Goal: Information Seeking & Learning: Learn about a topic

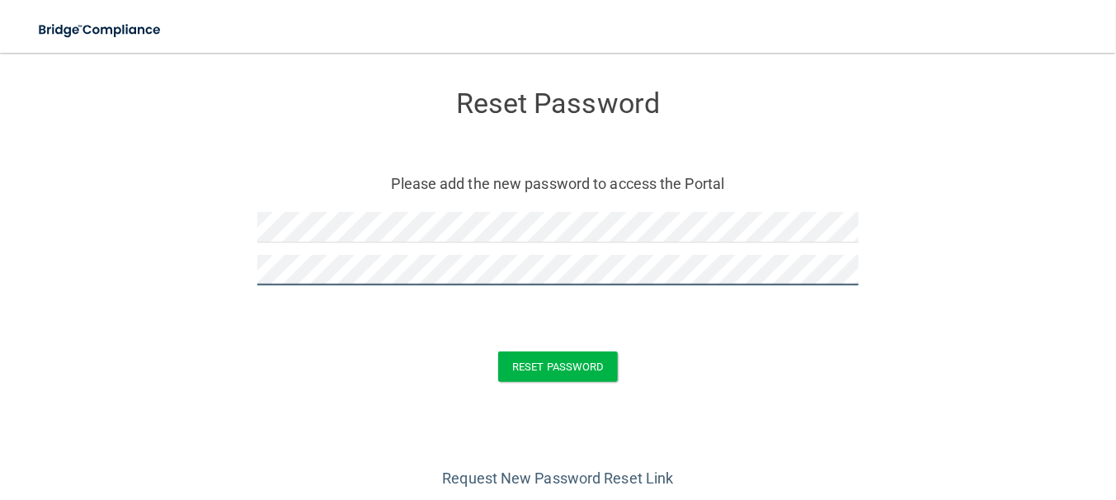
click at [498, 351] on button "Reset Password" at bounding box center [557, 366] width 119 height 31
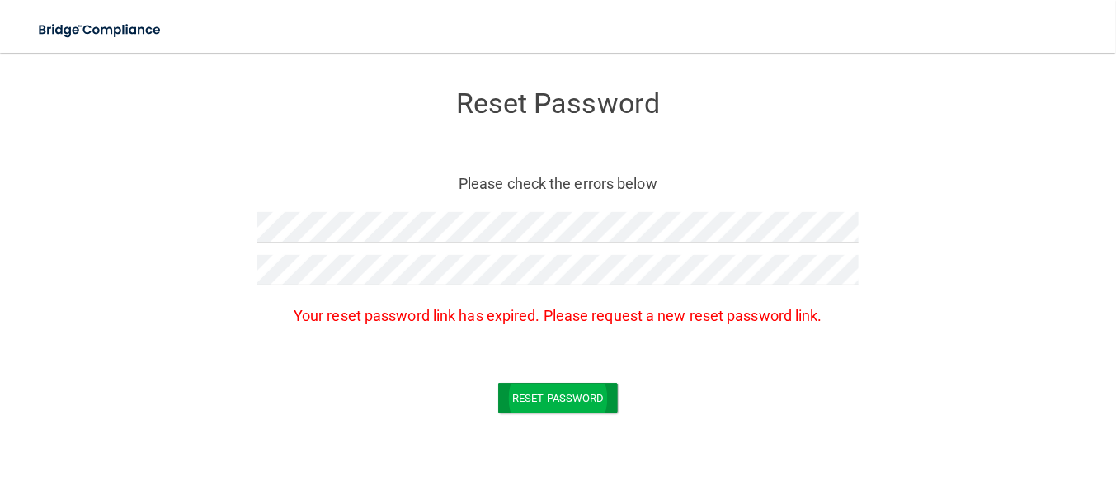
click at [538, 383] on form "Reset Password Please check the errors below Your reset password link has expir…" at bounding box center [558, 254] width 1050 height 371
click at [539, 399] on button "Reset Password" at bounding box center [557, 398] width 119 height 31
click at [195, 228] on form "Reset Password Please check the errors below Your reset password link has expir…" at bounding box center [558, 254] width 1050 height 371
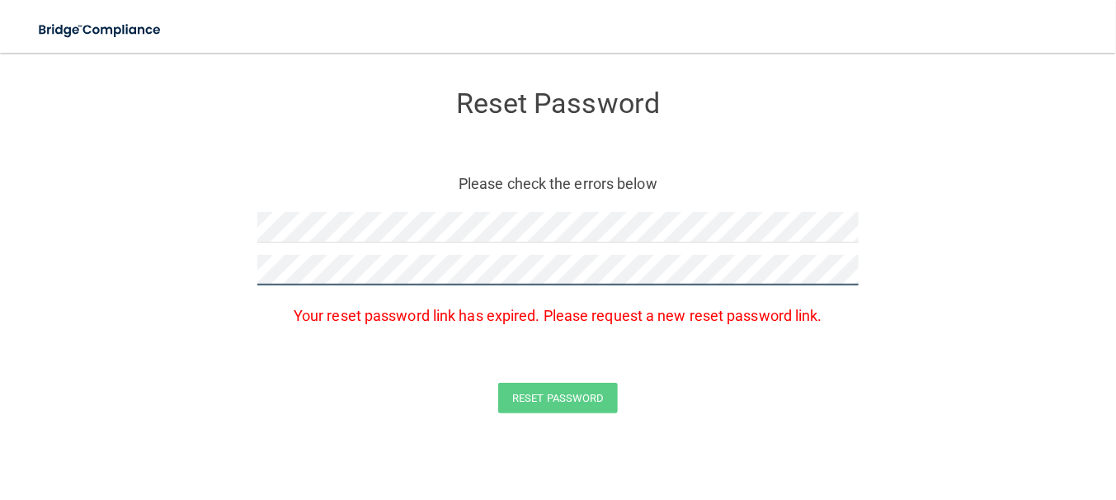
click at [121, 269] on form "Reset Password Please check the errors below Your reset password link has expir…" at bounding box center [558, 254] width 1050 height 371
click at [498, 383] on button "Reset Password" at bounding box center [557, 398] width 119 height 31
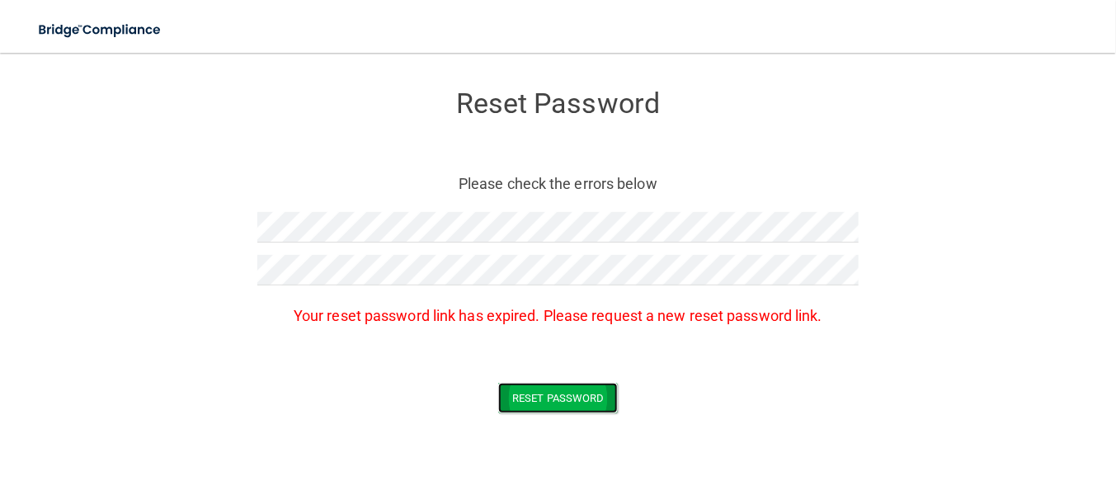
click at [549, 398] on button "Reset Password" at bounding box center [557, 398] width 119 height 31
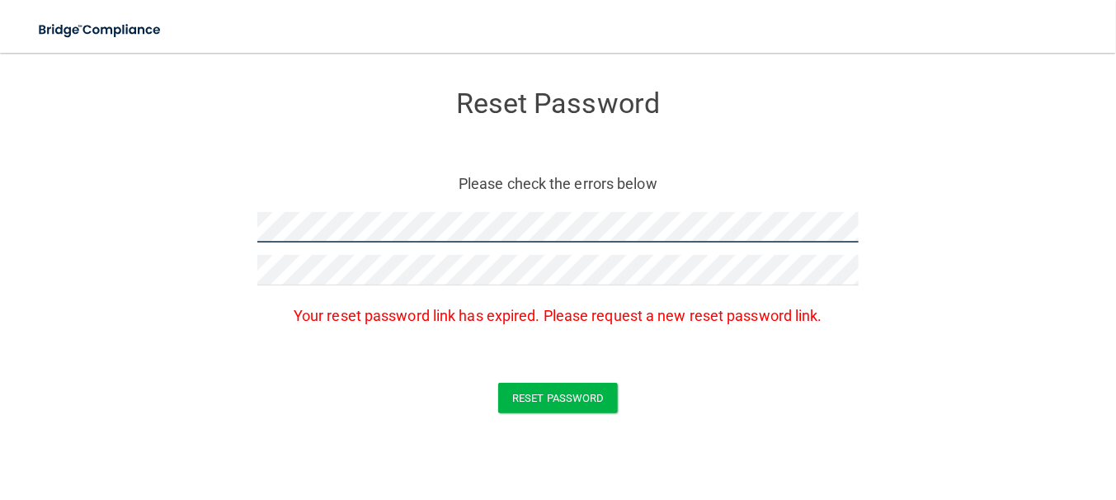
click at [204, 234] on form "Reset Password Please check the errors below Your reset password link has expir…" at bounding box center [558, 254] width 1050 height 371
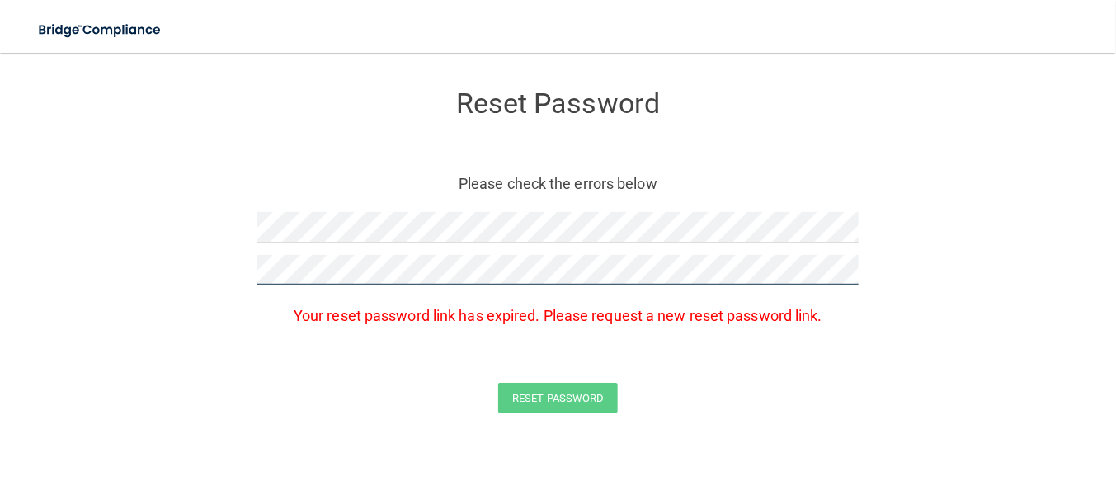
click at [139, 272] on form "Reset Password Please check the errors below Your reset password link has expir…" at bounding box center [558, 254] width 1050 height 371
click at [498, 383] on button "Reset Password" at bounding box center [557, 398] width 119 height 31
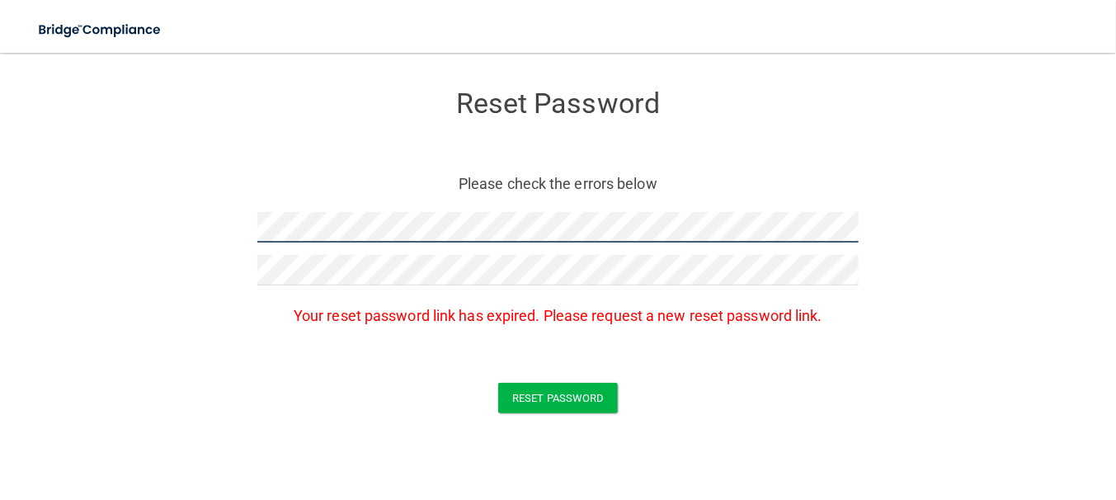
click at [121, 228] on form "Reset Password Please check the errors below Your reset password link has expir…" at bounding box center [558, 254] width 1050 height 371
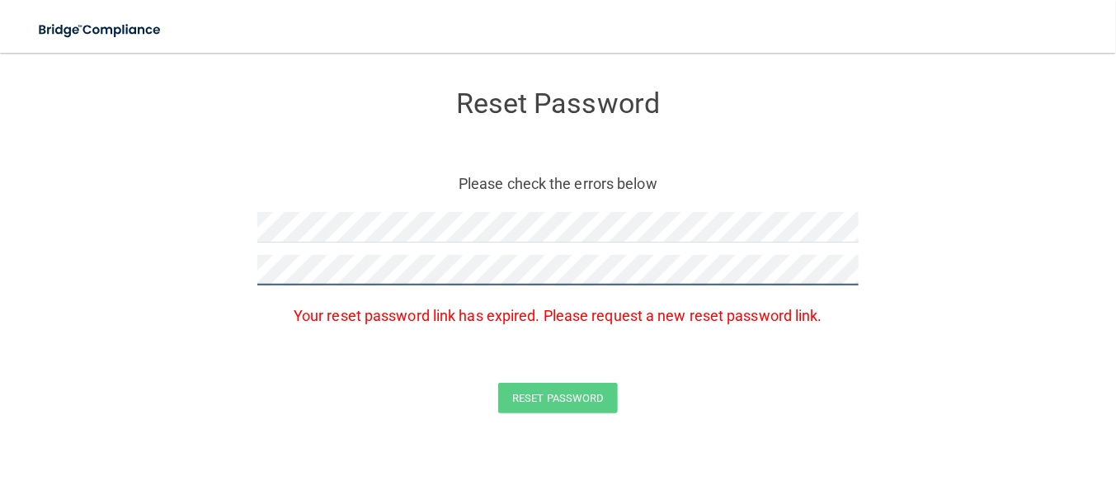
click at [103, 246] on form "Reset Password Please check the errors below Your reset password link has expir…" at bounding box center [558, 254] width 1050 height 371
click at [498, 383] on button "Reset Password" at bounding box center [557, 398] width 119 height 31
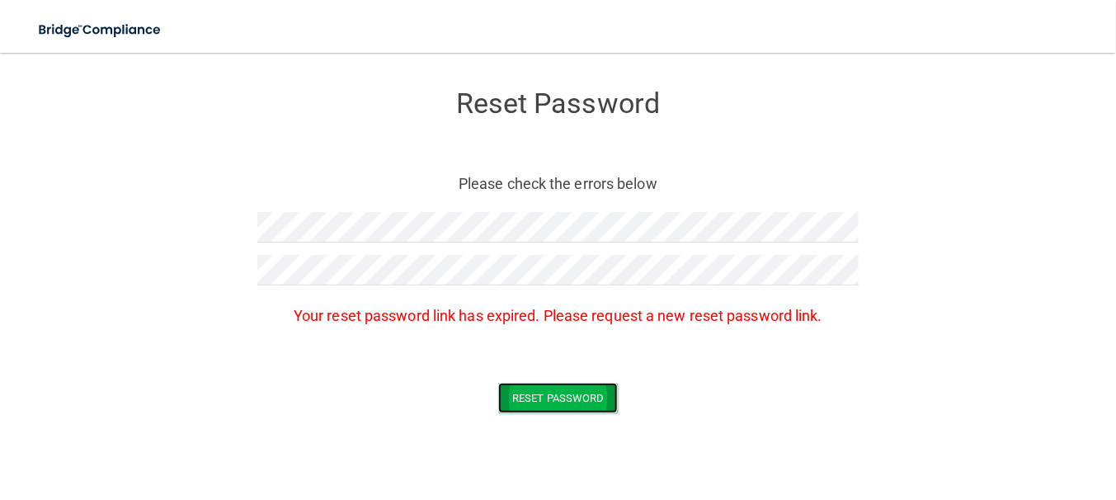
click at [569, 397] on button "Reset Password" at bounding box center [557, 398] width 119 height 31
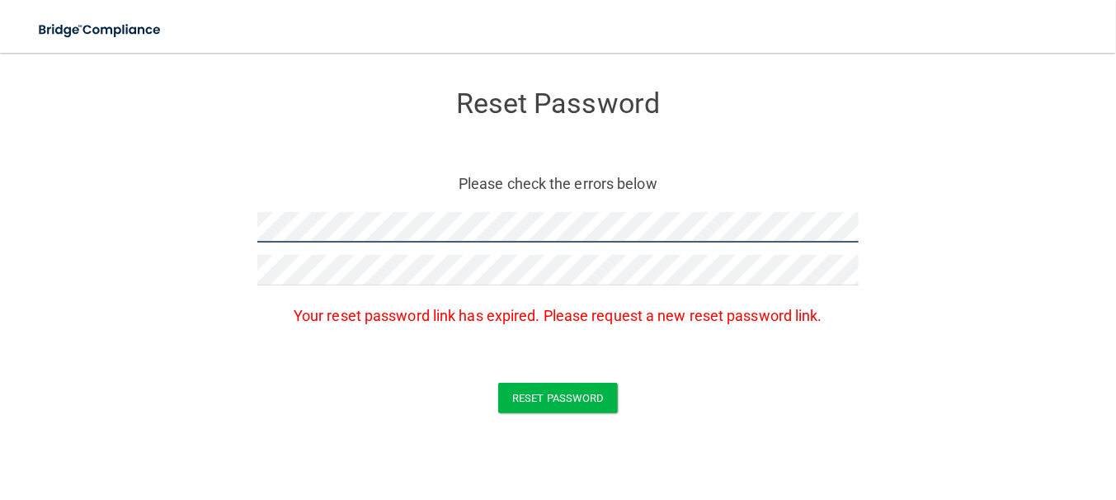
click at [73, 221] on form "Reset Password Please check the errors below Your reset password link has expir…" at bounding box center [558, 254] width 1050 height 371
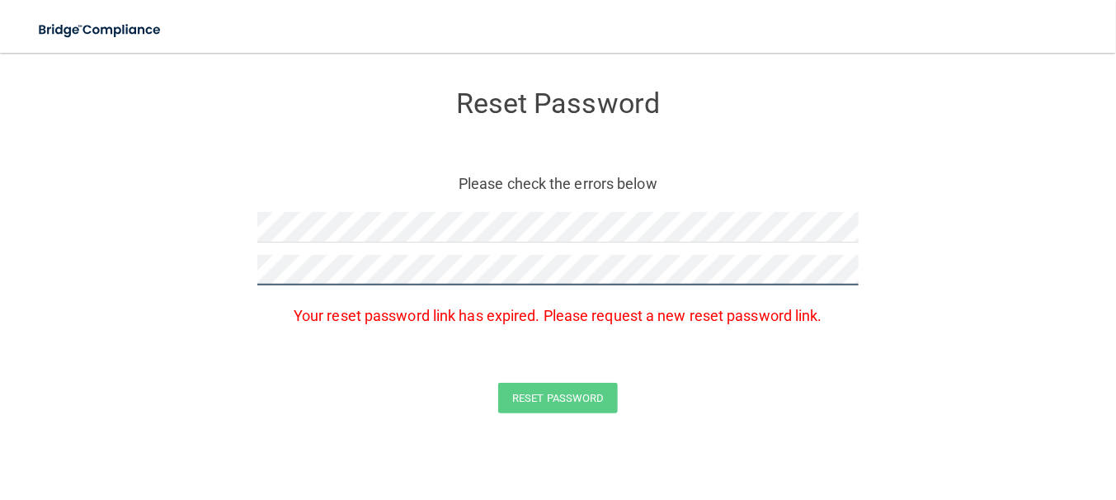
click at [107, 259] on form "Reset Password Please check the errors below Your reset password link has expir…" at bounding box center [558, 254] width 1050 height 371
click at [498, 383] on button "Reset Password" at bounding box center [557, 398] width 119 height 31
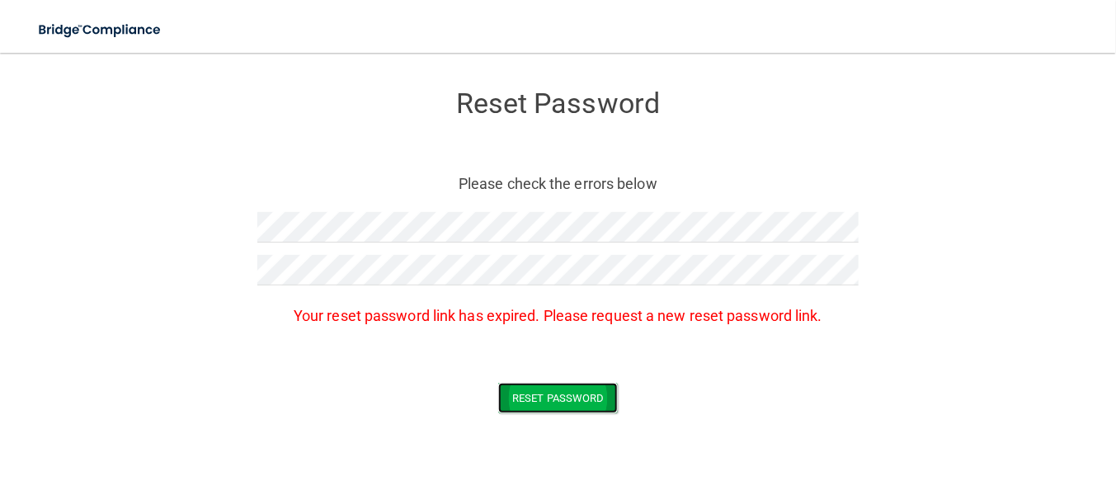
click at [569, 398] on button "Reset Password" at bounding box center [557, 398] width 119 height 31
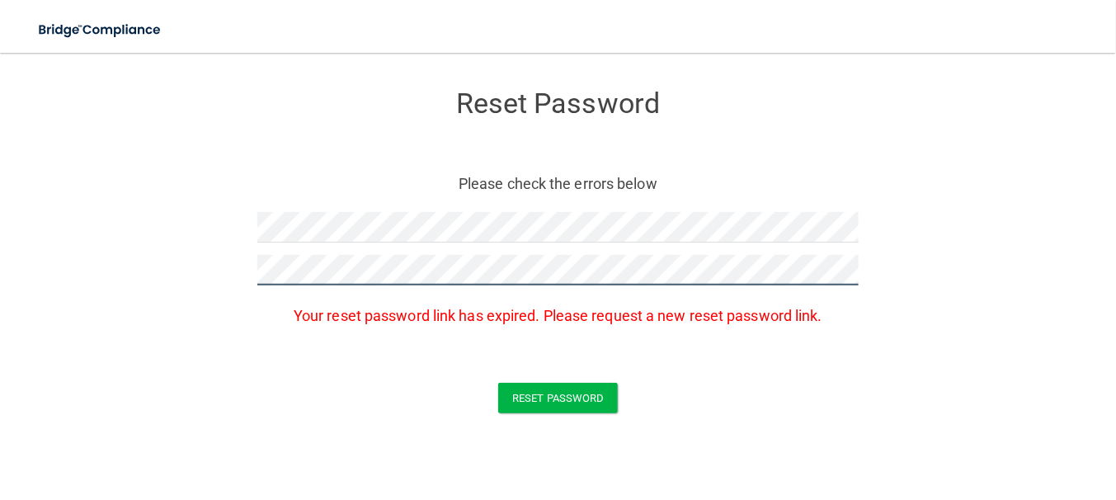
click at [201, 256] on form "Reset Password Please check the errors below Your reset password link has expir…" at bounding box center [558, 254] width 1050 height 371
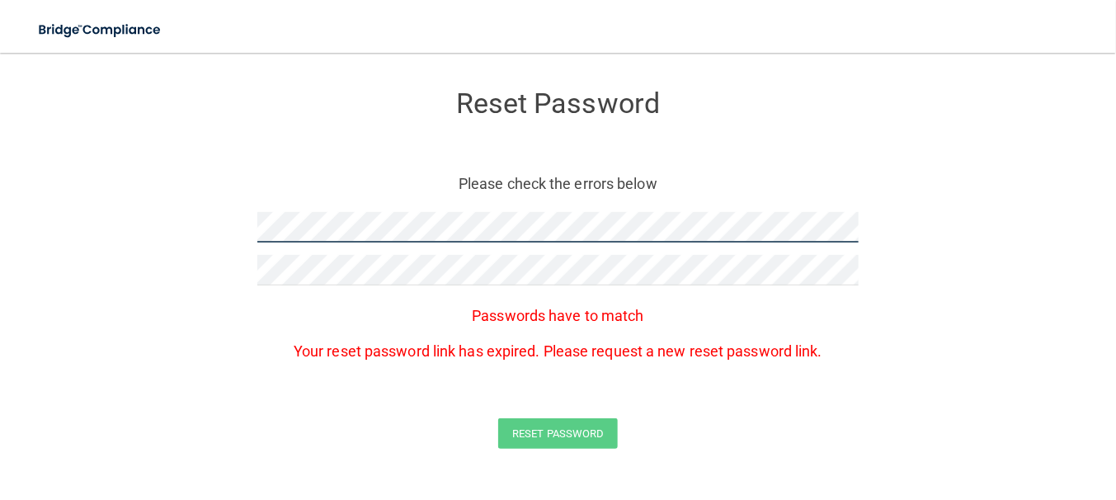
click at [145, 202] on form "Reset Password Please check the errors below Passwords have to match Your reset…" at bounding box center [558, 272] width 1050 height 407
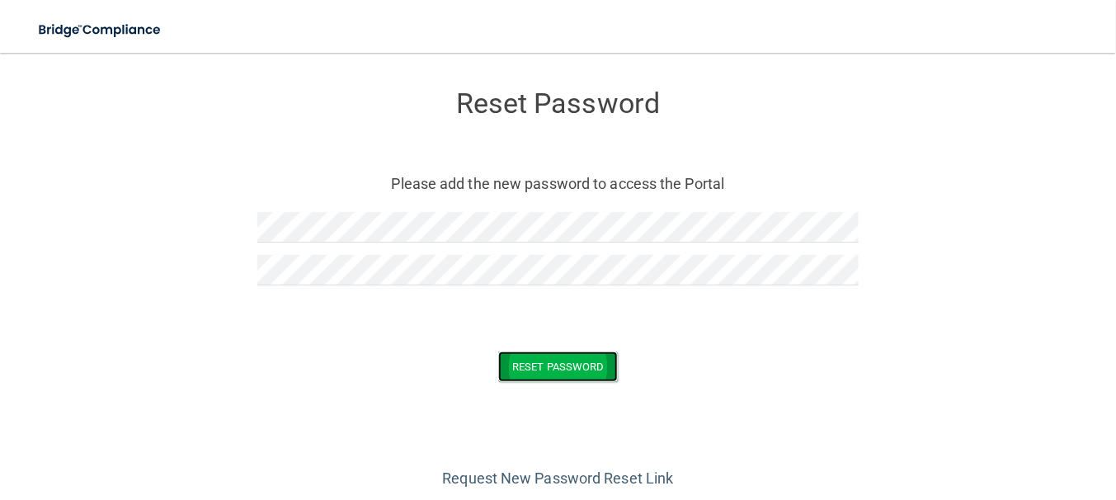
click at [556, 369] on button "Reset Password" at bounding box center [557, 366] width 119 height 31
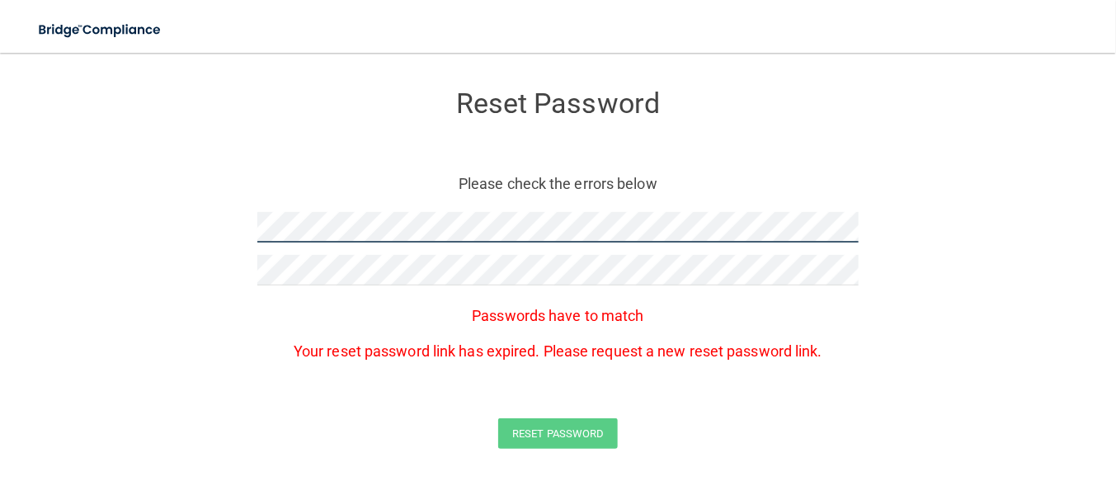
click at [167, 239] on form "Reset Password Please check the errors below Passwords have to match Your reset…" at bounding box center [558, 272] width 1050 height 407
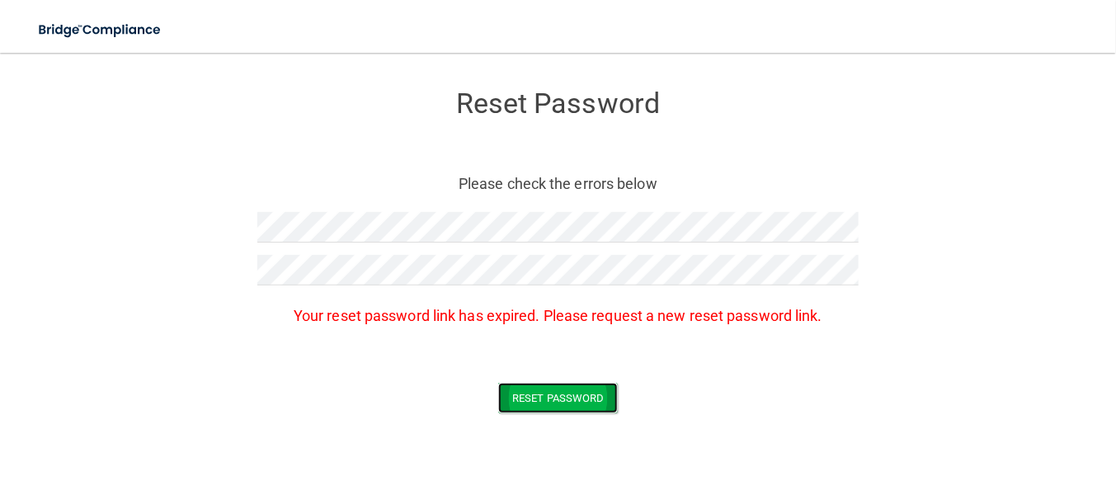
click at [577, 400] on button "Reset Password" at bounding box center [557, 398] width 119 height 31
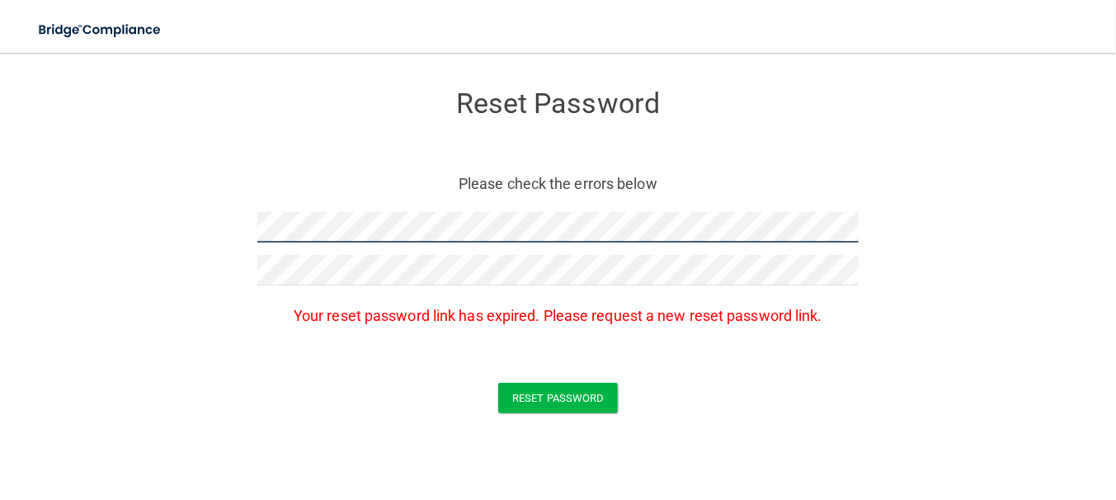
click at [171, 220] on form "Reset Password Please check the errors below Your reset password link has expir…" at bounding box center [558, 254] width 1050 height 371
click at [181, 228] on form "Reset Password Please check the errors below Your reset password link has expir…" at bounding box center [558, 254] width 1050 height 371
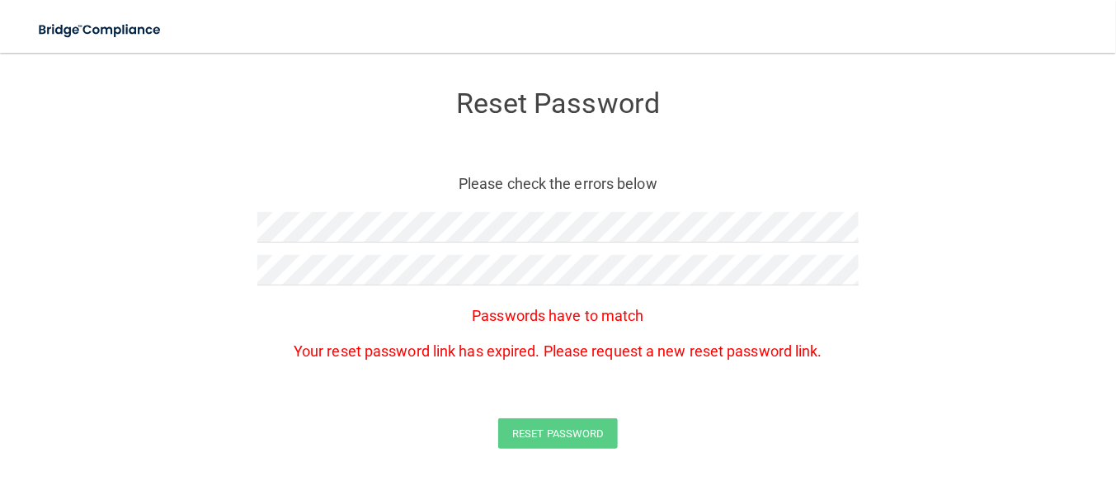
scroll to position [124, 0]
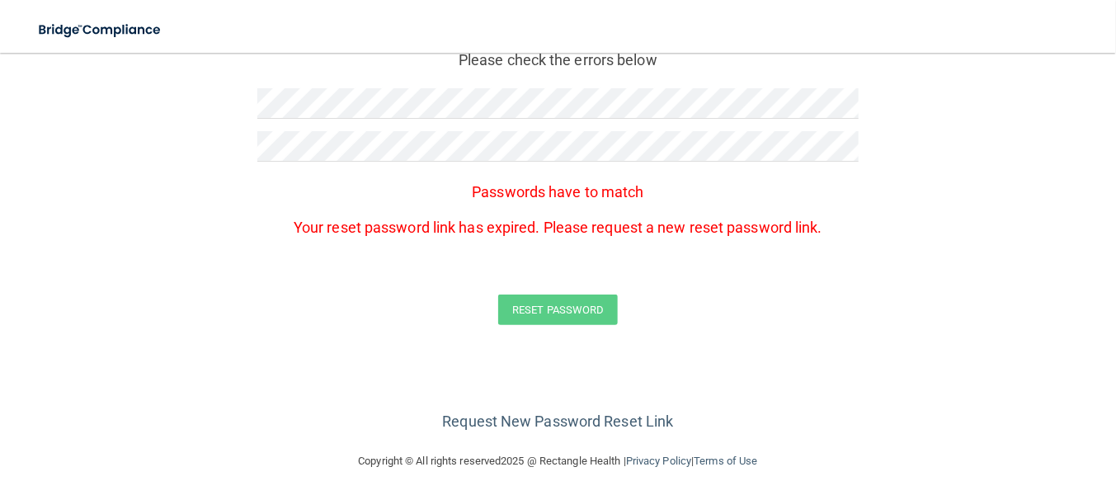
click at [744, 317] on div "Reset Password" at bounding box center [558, 309] width 1074 height 31
click at [158, 96] on form "Reset Password Please check the errors below Passwords have to match Your reset…" at bounding box center [558, 149] width 1050 height 407
click at [144, 134] on form "Reset Password Please check the errors below Passwords have to match Your reset…" at bounding box center [558, 149] width 1050 height 407
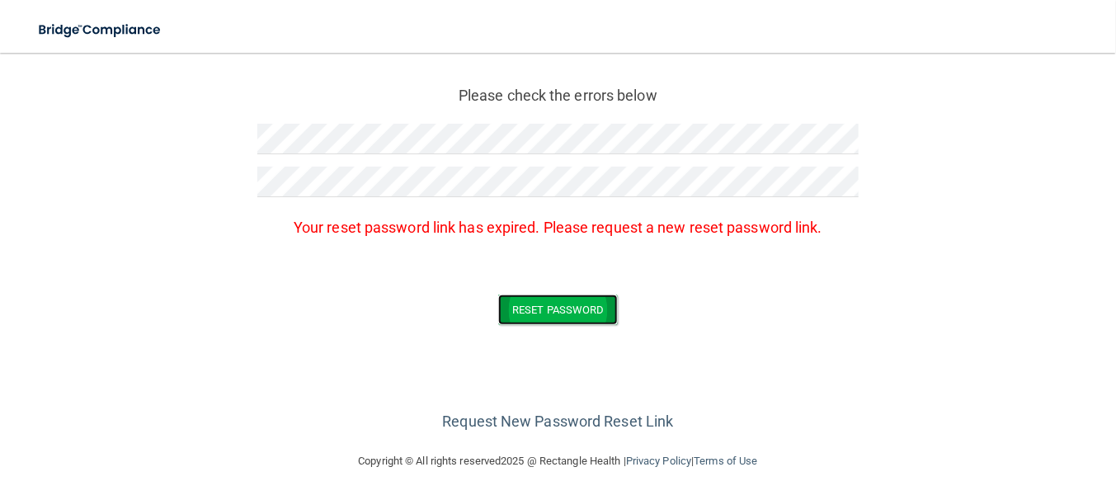
click at [547, 296] on button "Reset Password" at bounding box center [557, 309] width 119 height 31
click at [549, 303] on button "Reset Password" at bounding box center [557, 309] width 119 height 31
click at [549, 304] on button "Reset Password" at bounding box center [557, 309] width 119 height 31
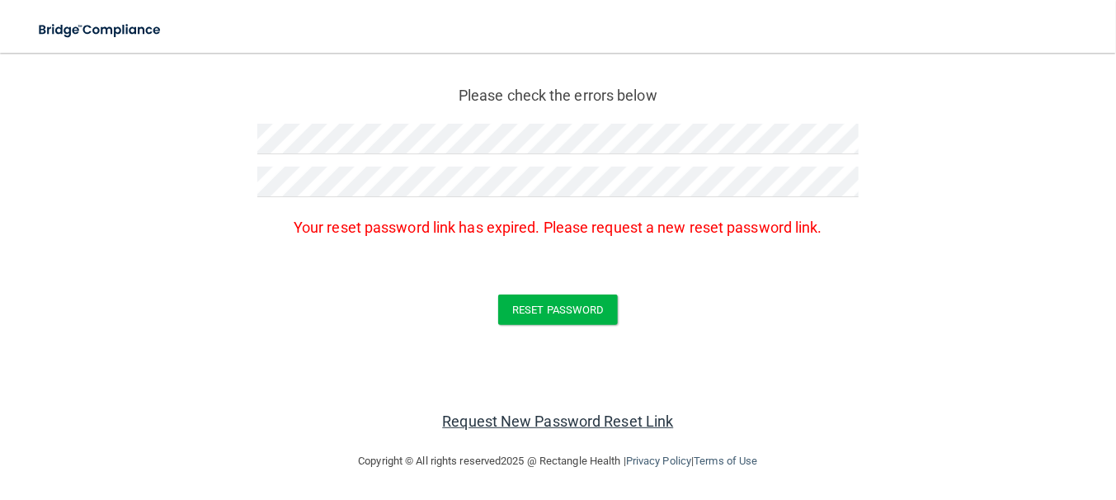
click at [572, 422] on link "Request New Password Reset Link" at bounding box center [557, 420] width 231 height 17
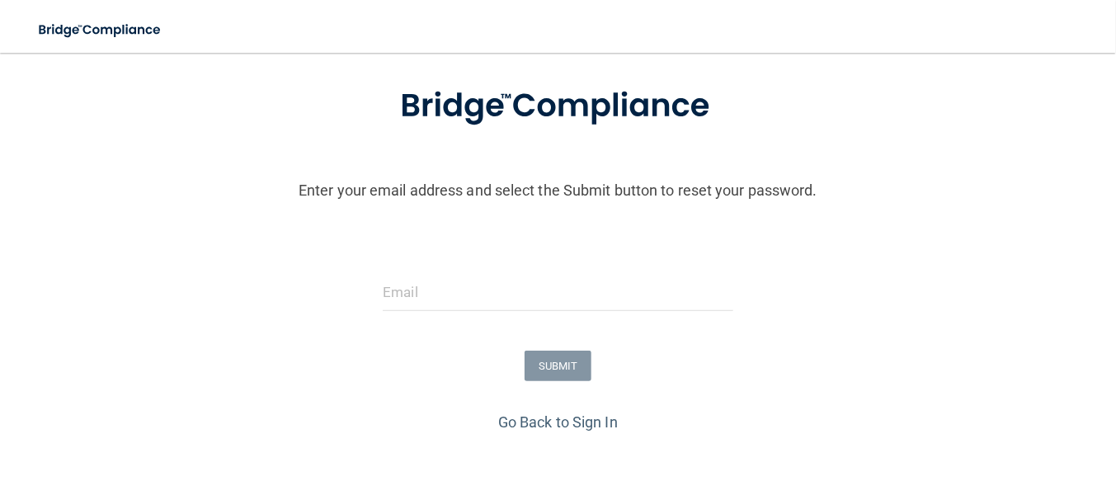
scroll to position [200, 0]
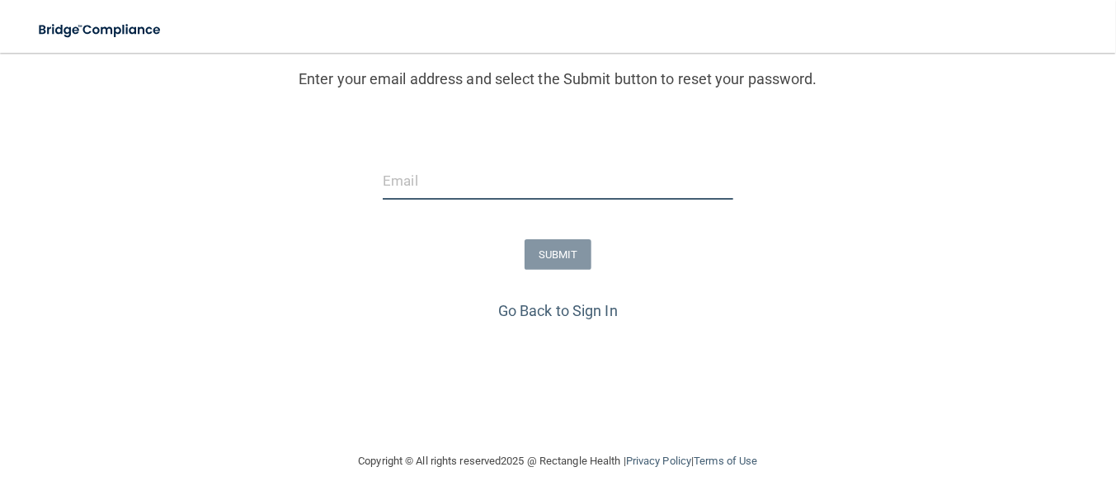
click at [425, 188] on input "email" at bounding box center [558, 180] width 350 height 37
type input "[EMAIL_ADDRESS][DOMAIN_NAME]"
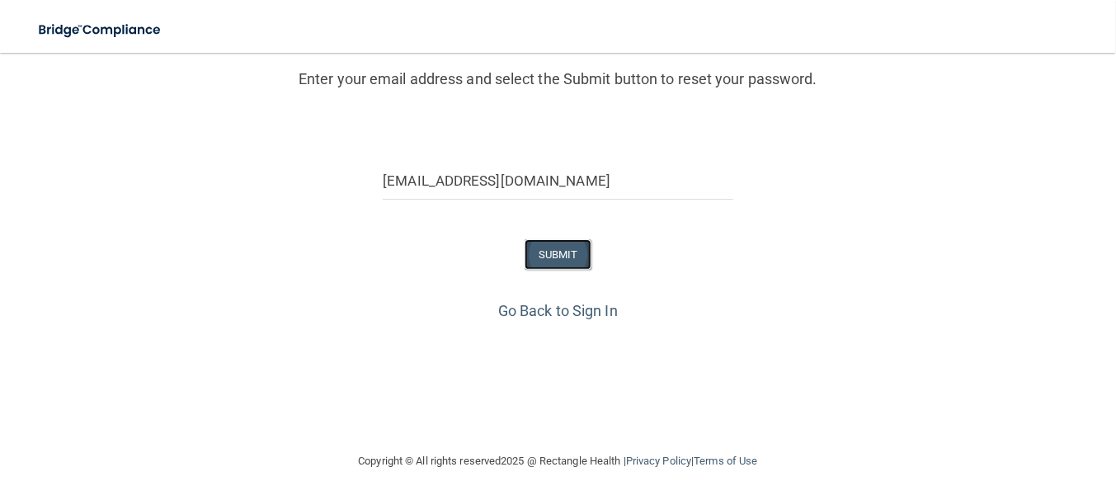
click at [565, 251] on button "SUBMIT" at bounding box center [557, 254] width 67 height 31
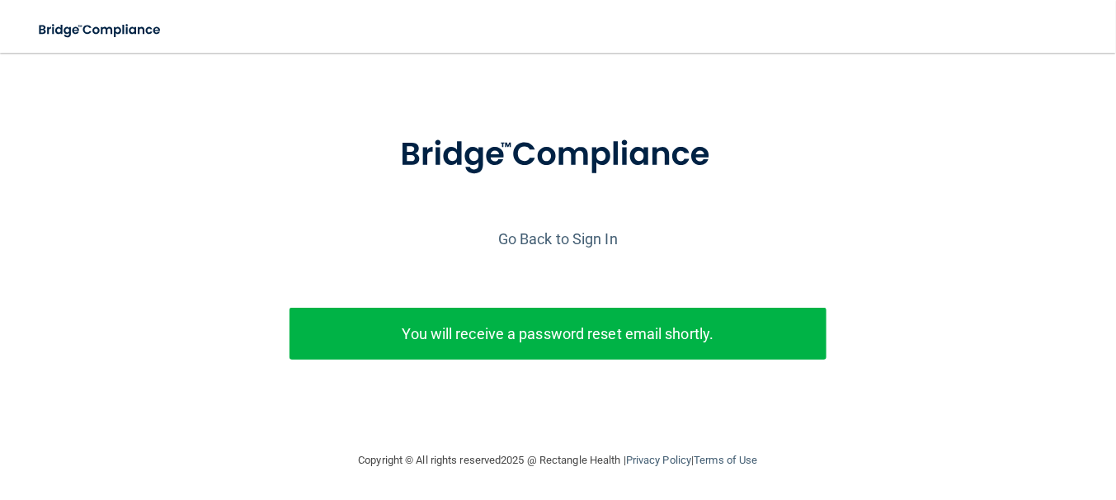
scroll to position [50, 0]
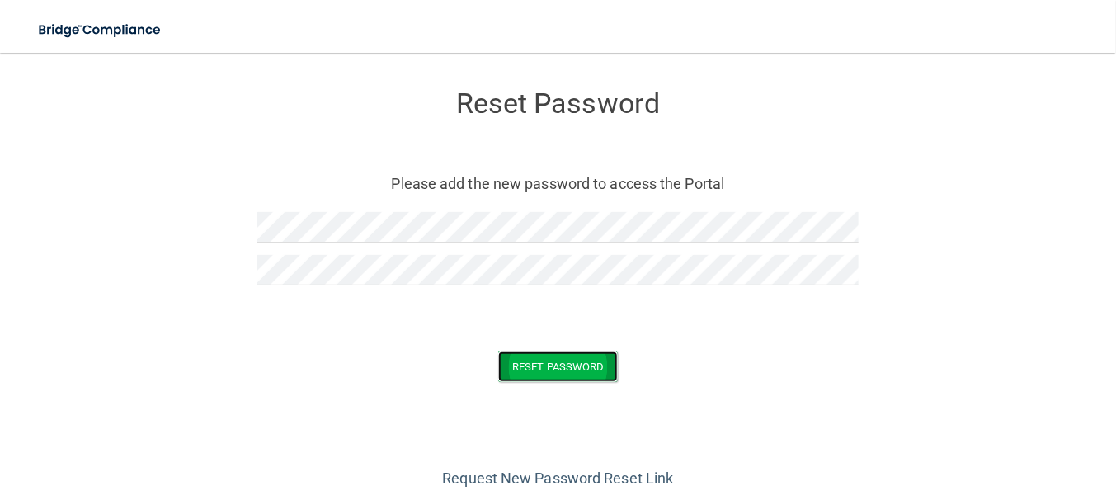
click at [558, 366] on button "Reset Password" at bounding box center [557, 366] width 119 height 31
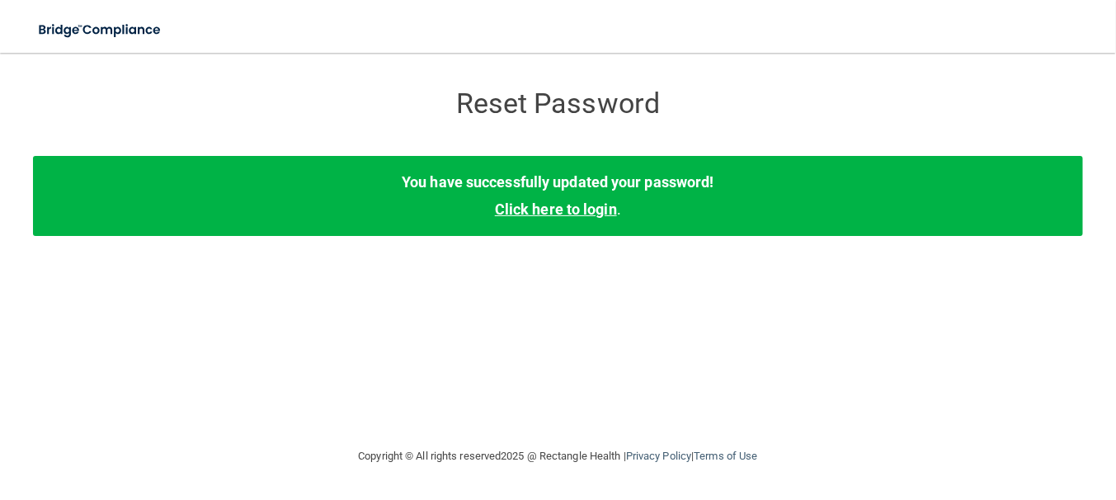
click at [550, 216] on link "Click here to login" at bounding box center [556, 208] width 122 height 17
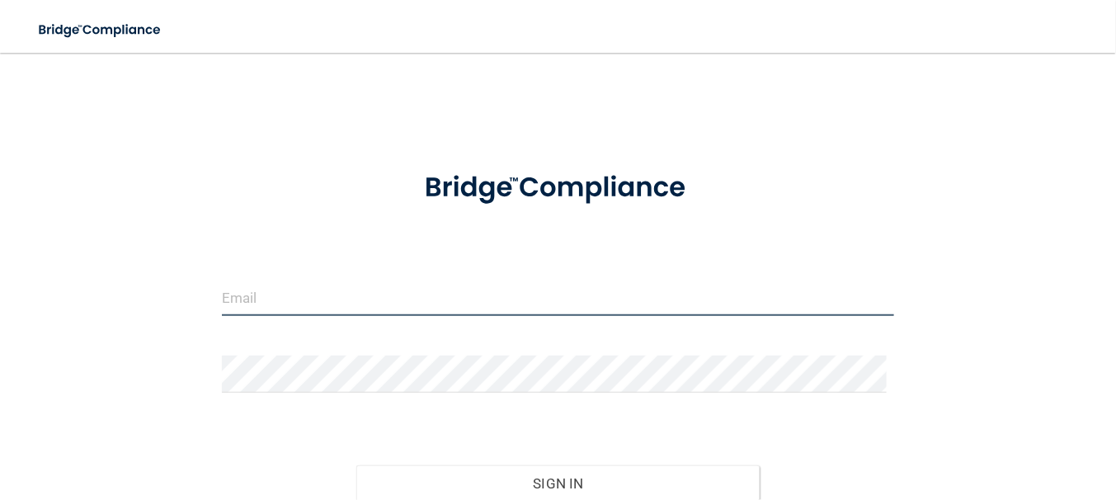
click at [345, 303] on input "email" at bounding box center [558, 297] width 672 height 37
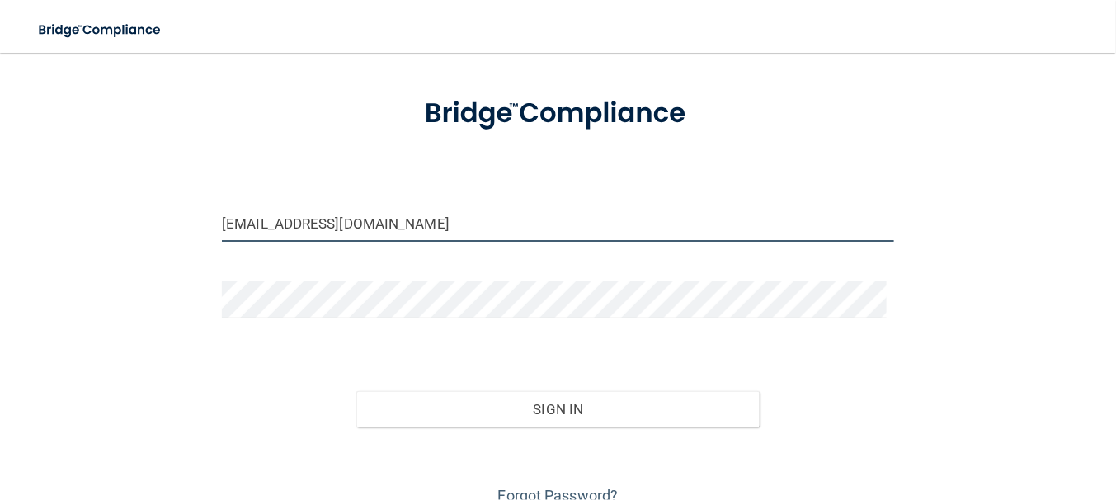
scroll to position [148, 0]
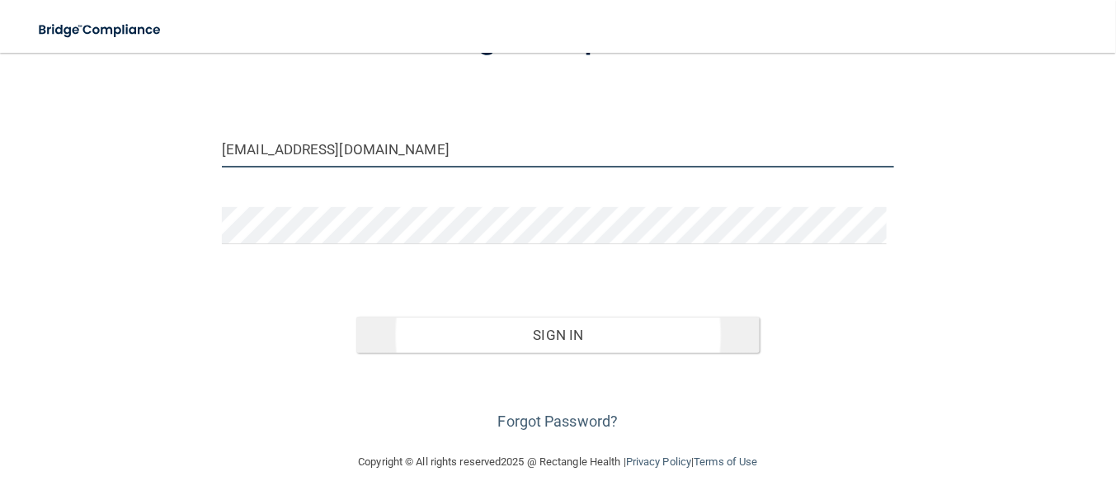
type input "[EMAIL_ADDRESS][DOMAIN_NAME]"
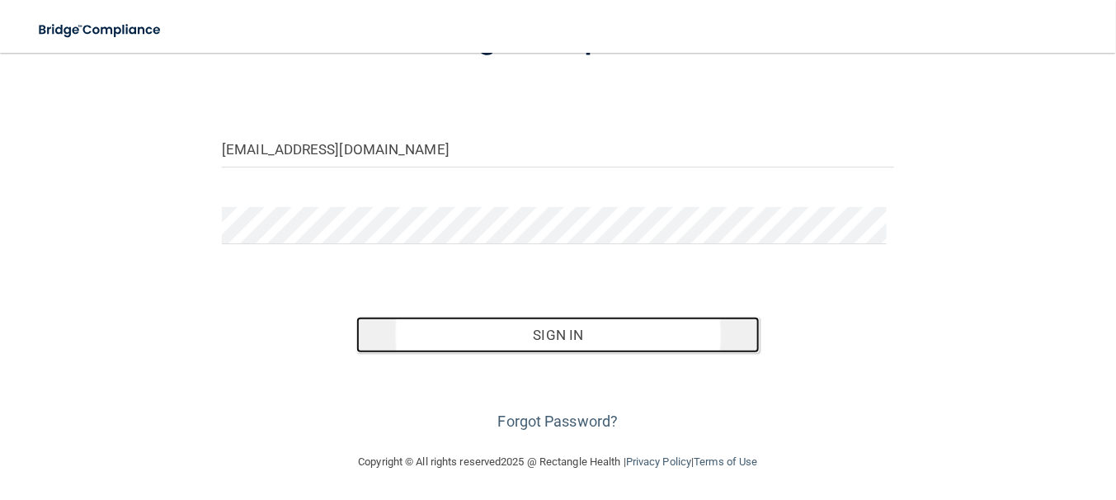
click at [555, 340] on button "Sign In" at bounding box center [557, 335] width 403 height 36
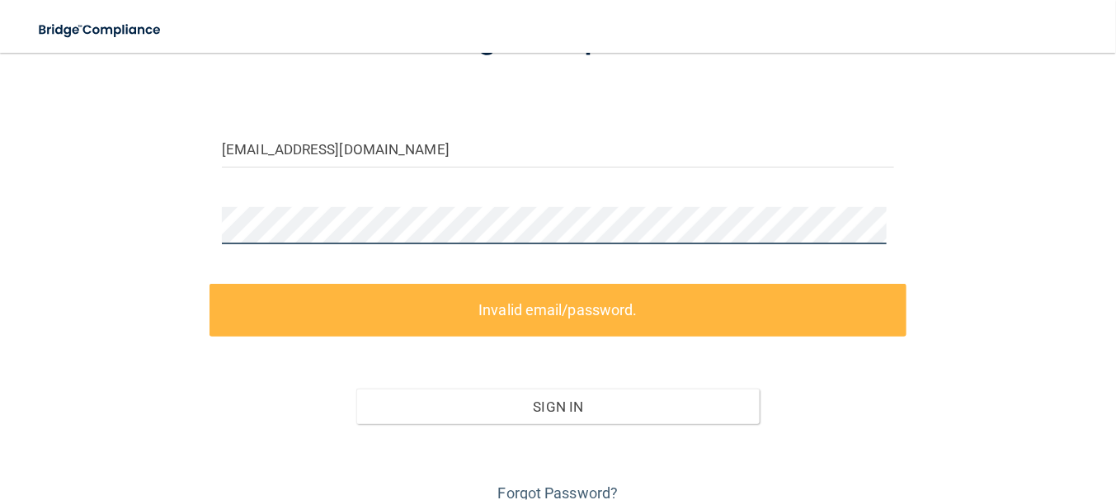
click at [176, 220] on div "patriciamontano76@gmail.com Invalid email/password. You don't have permission t…" at bounding box center [558, 213] width 1050 height 585
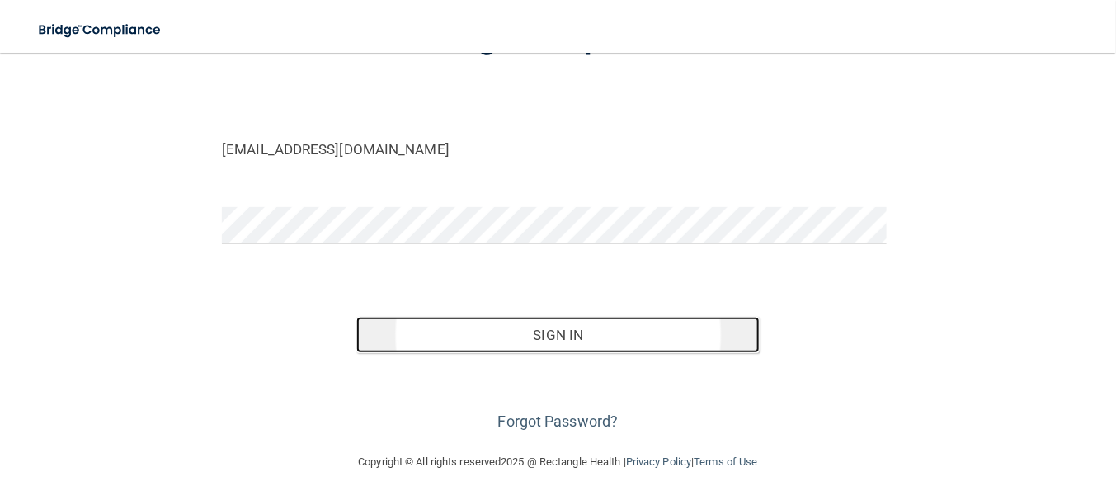
click at [566, 339] on button "Sign In" at bounding box center [557, 335] width 403 height 36
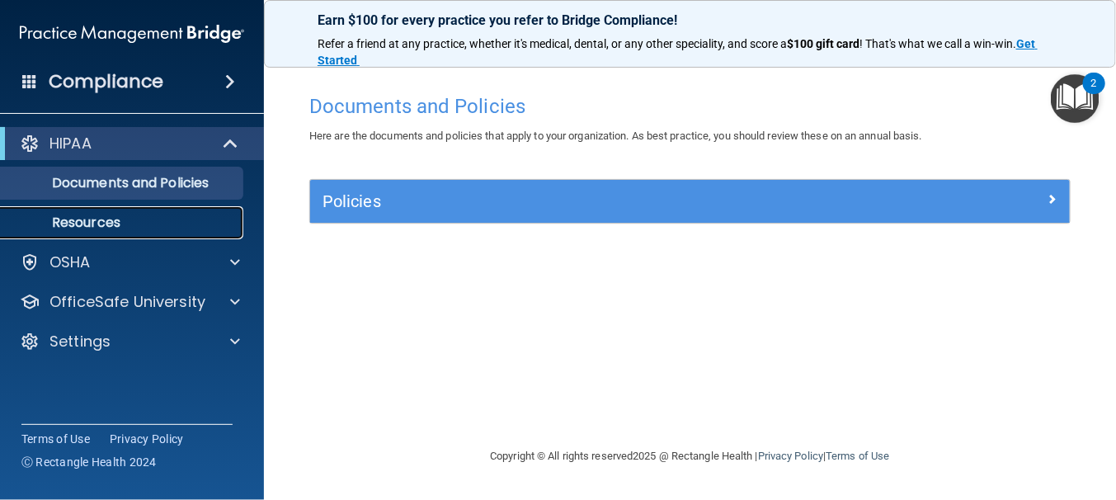
click at [84, 227] on p "Resources" at bounding box center [123, 222] width 225 height 16
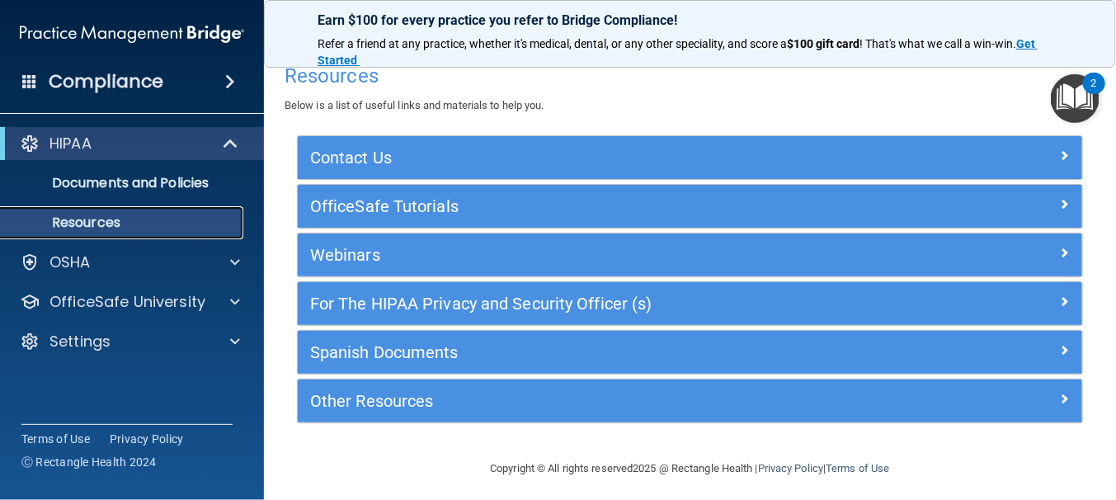
scroll to position [19, 0]
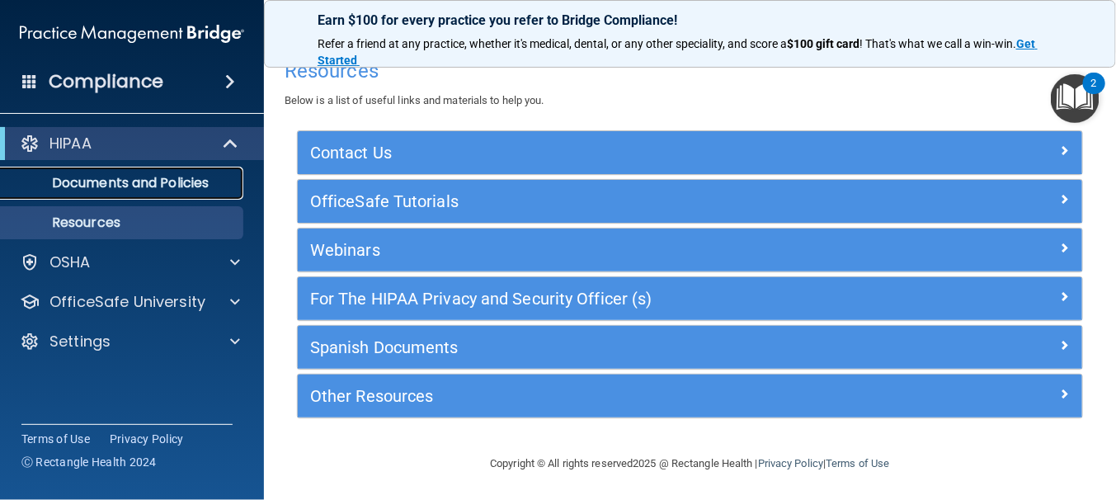
click at [195, 180] on p "Documents and Policies" at bounding box center [123, 183] width 225 height 16
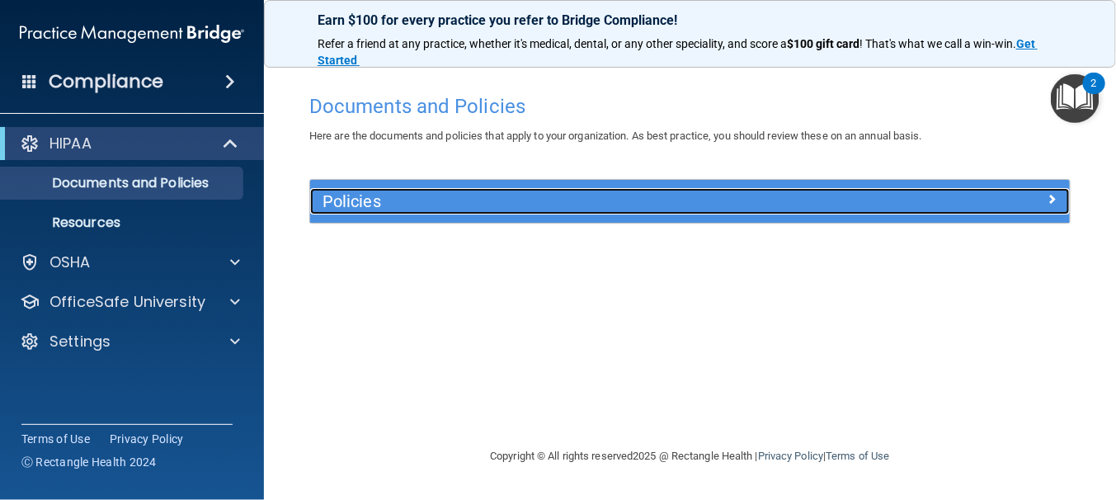
click at [336, 198] on h5 "Policies" at bounding box center [594, 201] width 545 height 18
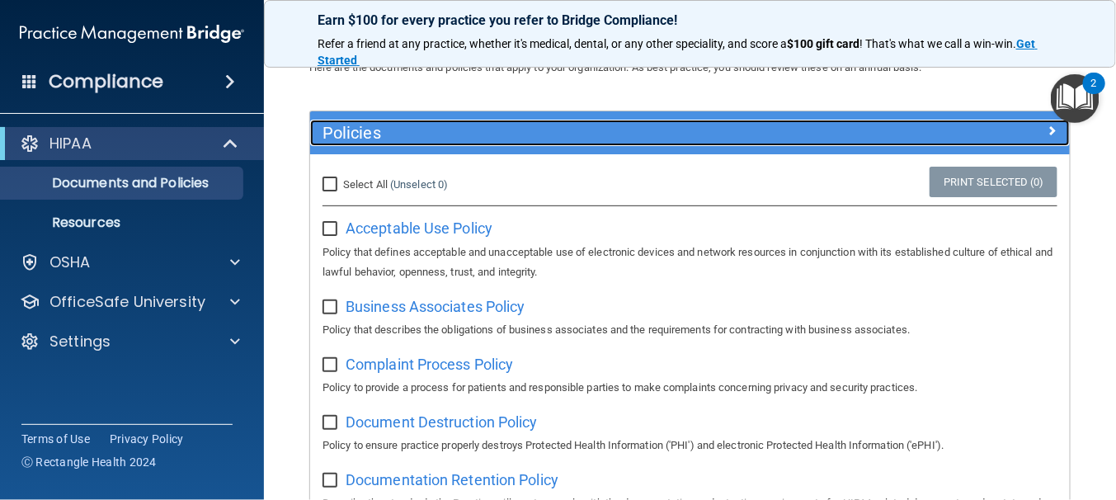
scroll to position [165, 0]
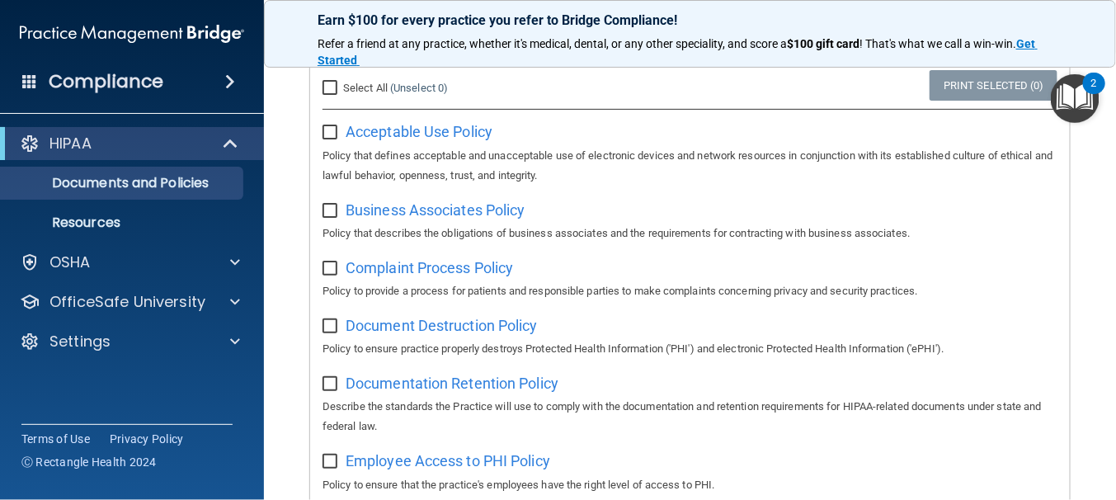
click at [330, 88] on input "Select All (Unselect 0) Unselect All" at bounding box center [331, 88] width 19 height 13
checkbox input "true"
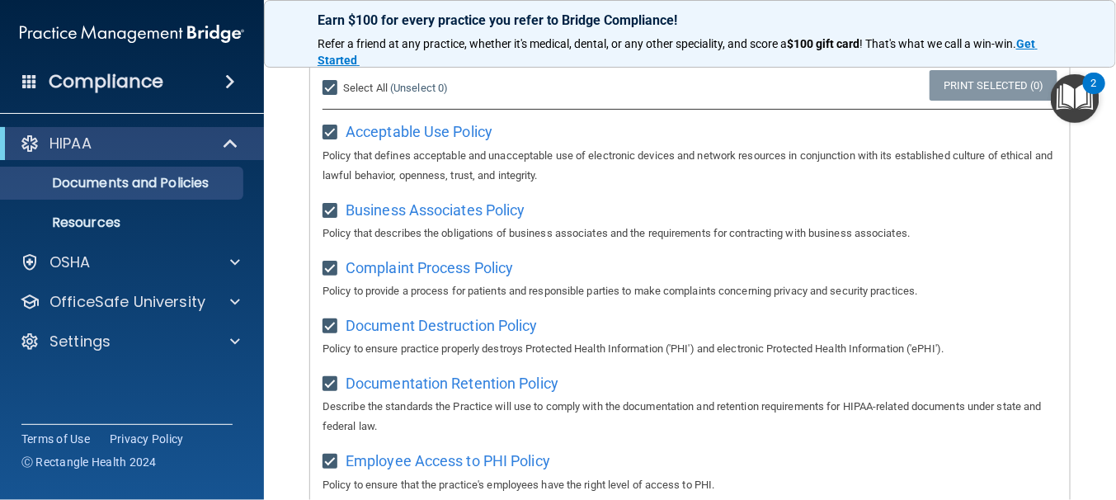
checkbox input "true"
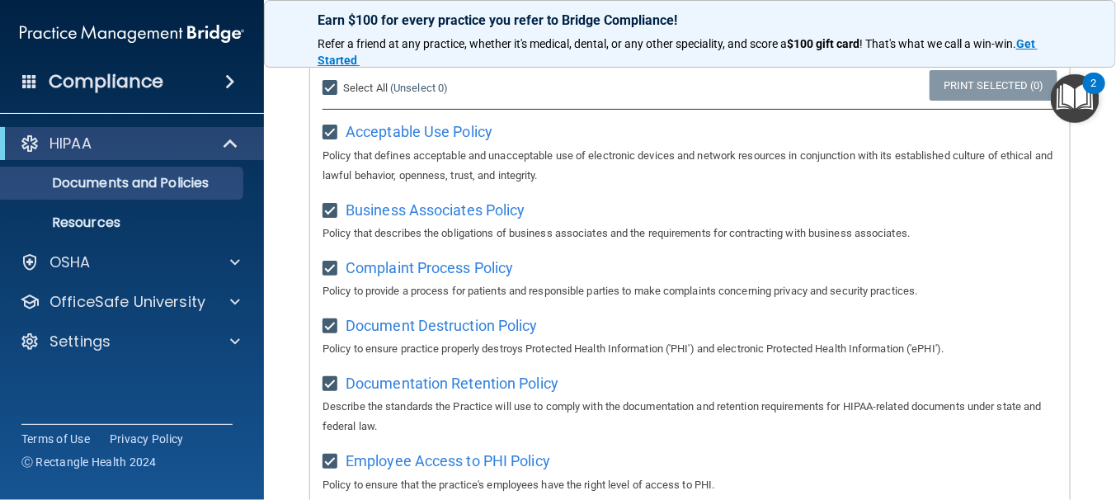
checkbox input "true"
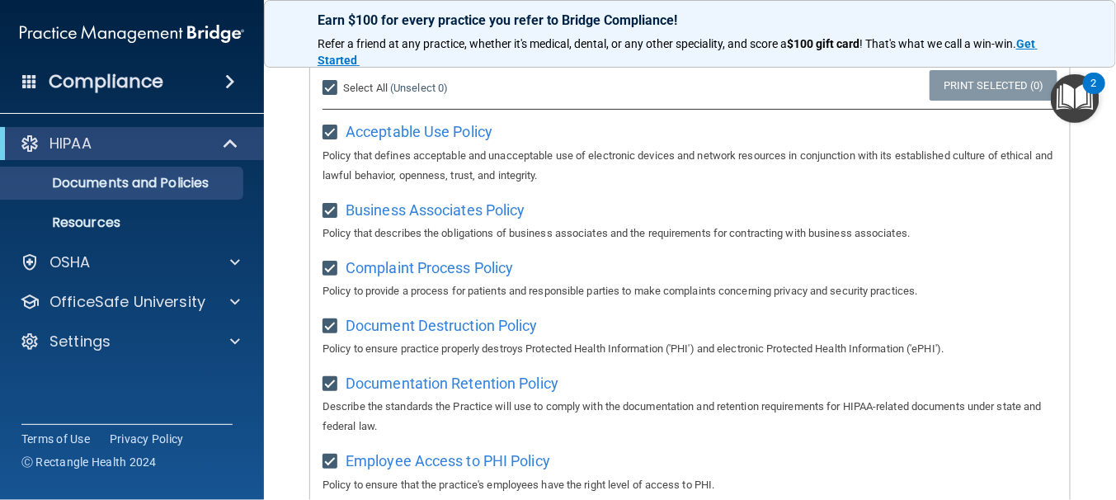
checkbox input "true"
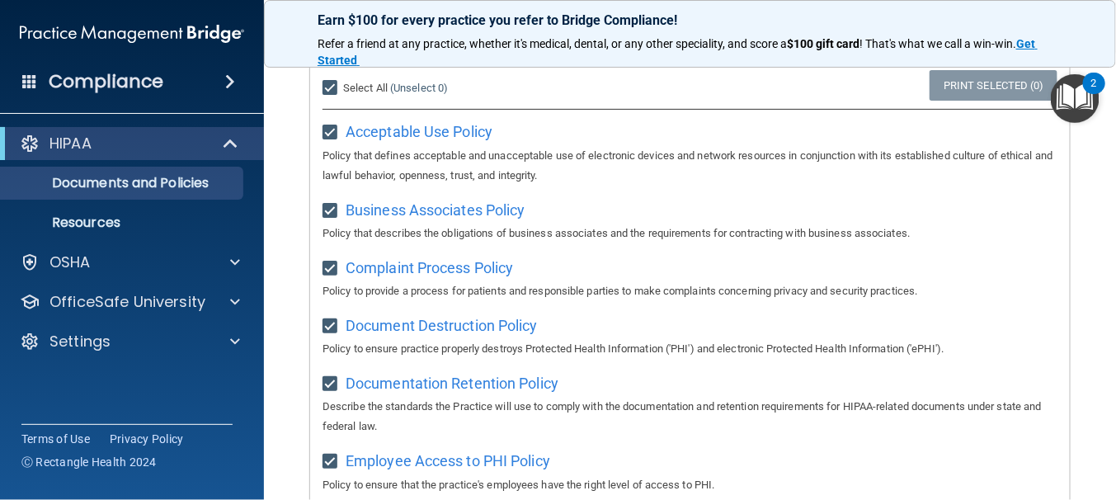
checkbox input "true"
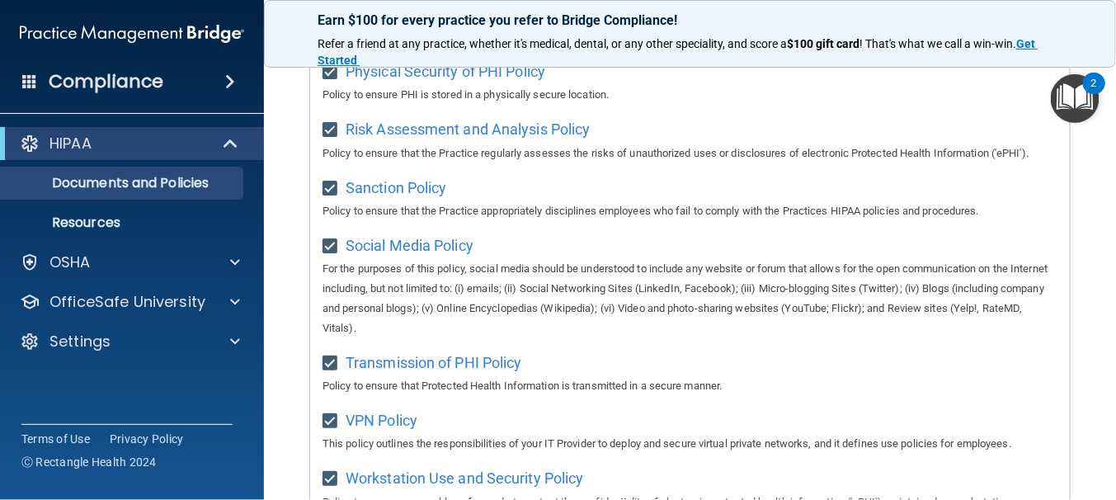
scroll to position [1301, 0]
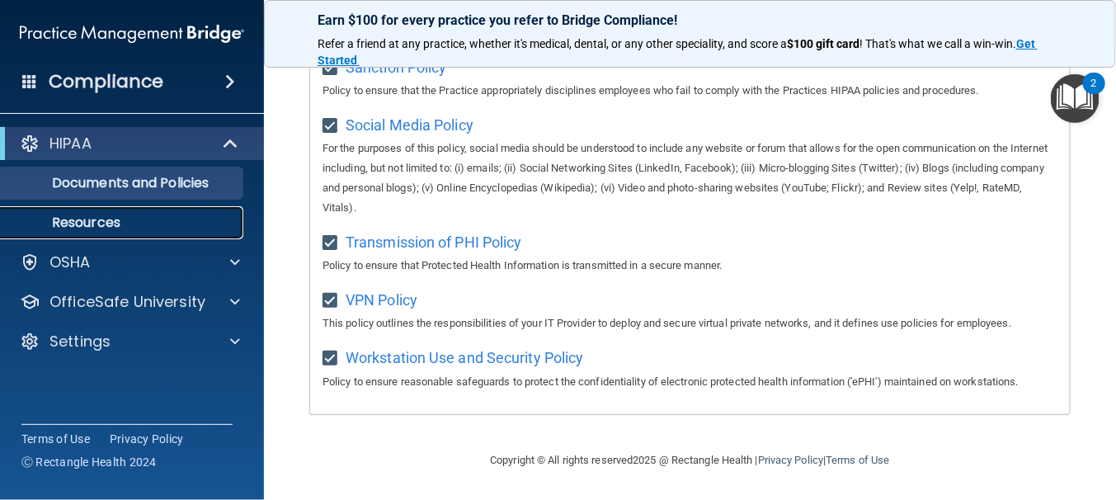
click at [129, 227] on p "Resources" at bounding box center [123, 222] width 225 height 16
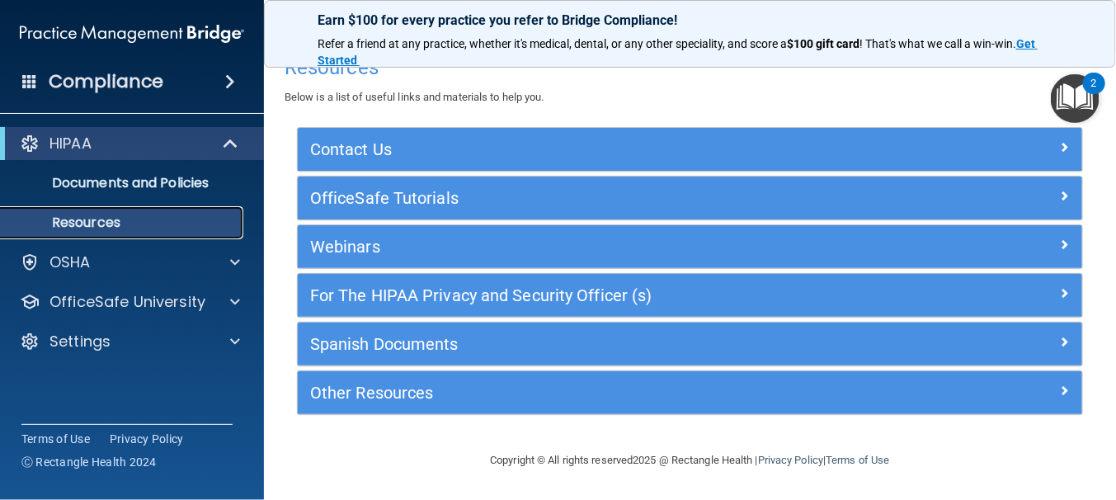
scroll to position [19, 0]
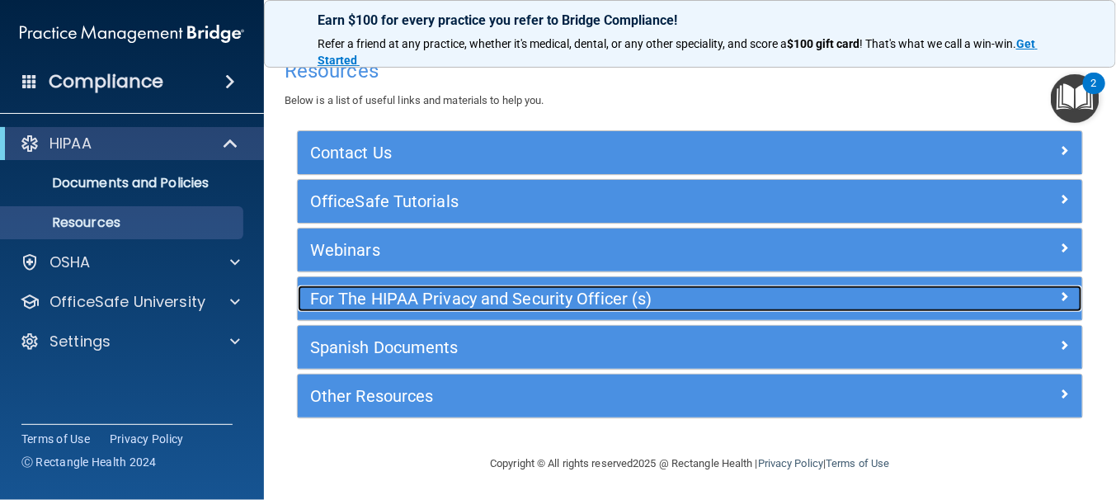
click at [380, 294] on h5 "For The HIPAA Privacy and Security Officer (s)" at bounding box center [591, 298] width 563 height 18
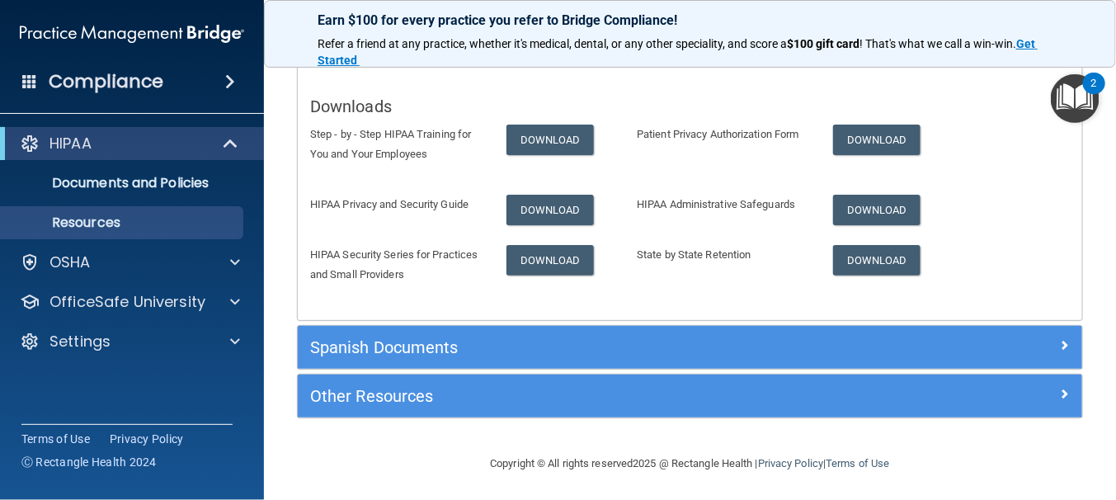
scroll to position [0, 0]
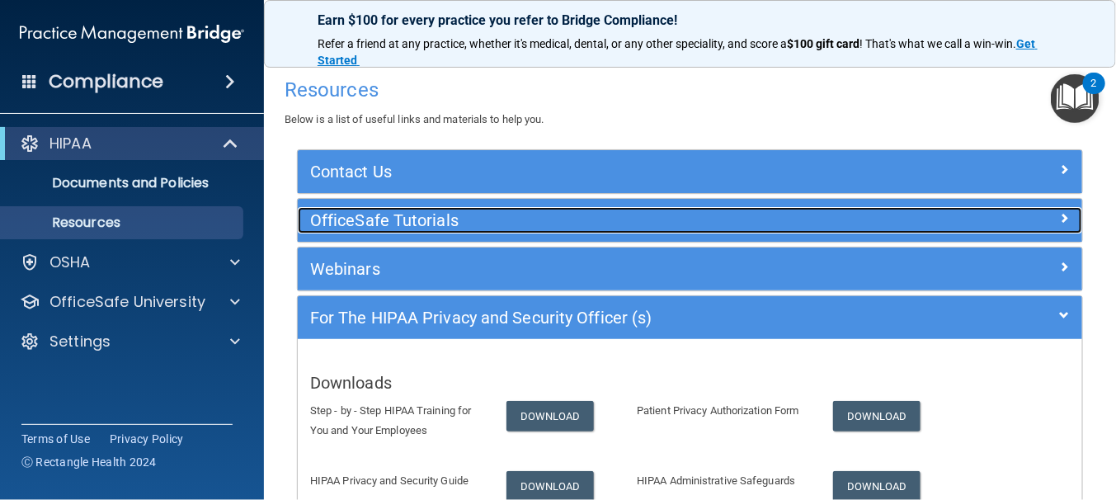
click at [369, 216] on h5 "OfficeSafe Tutorials" at bounding box center [591, 220] width 563 height 18
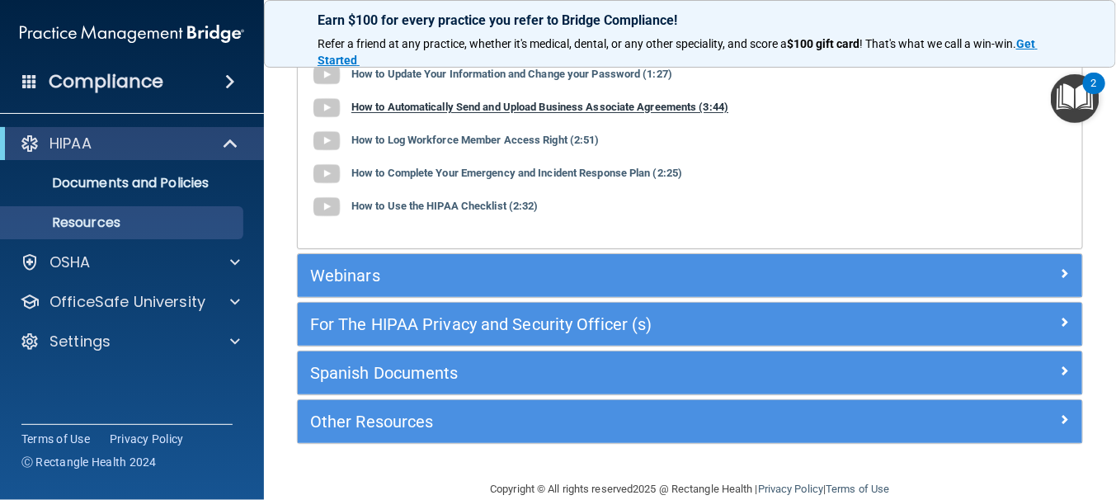
scroll to position [233, 0]
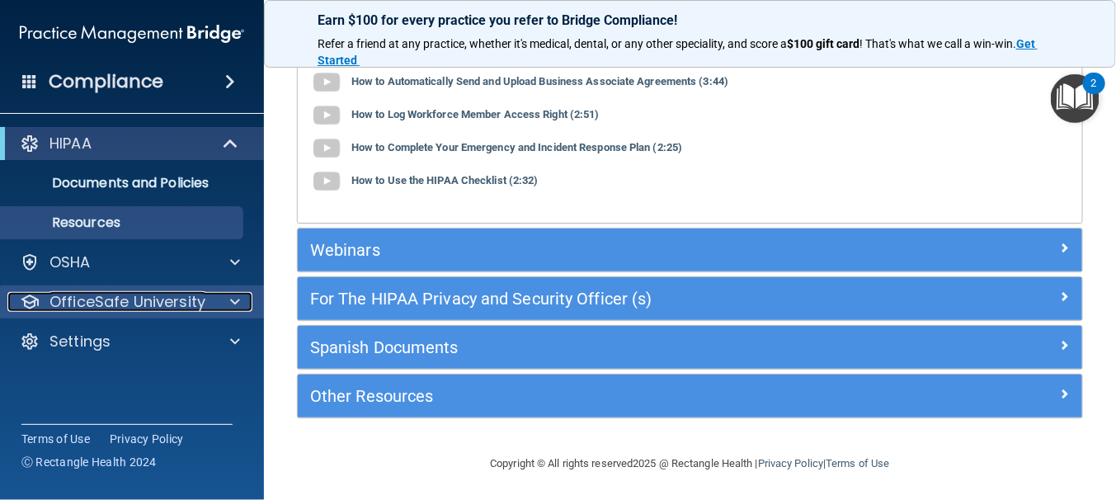
click at [153, 298] on p "OfficeSafe University" at bounding box center [127, 302] width 156 height 20
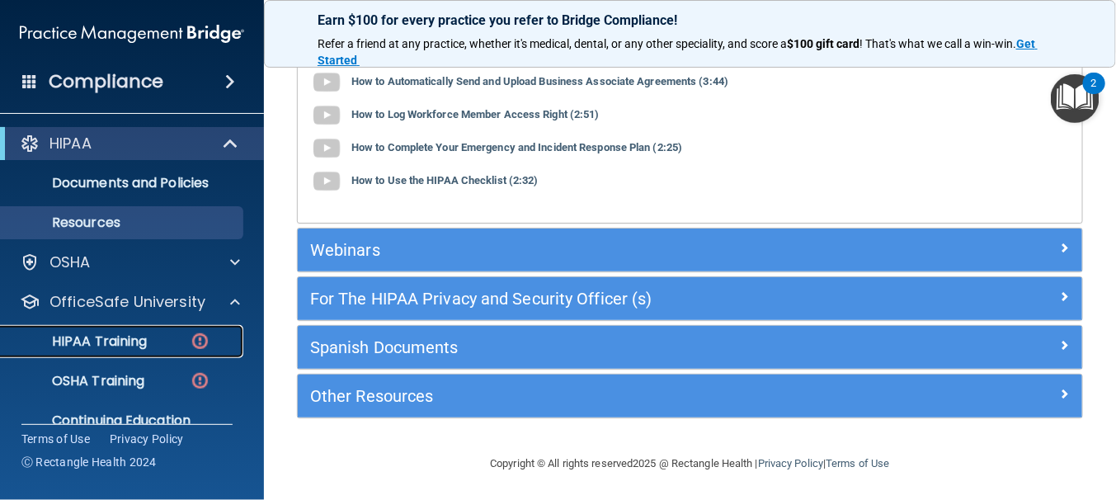
click at [139, 336] on p "HIPAA Training" at bounding box center [79, 341] width 136 height 16
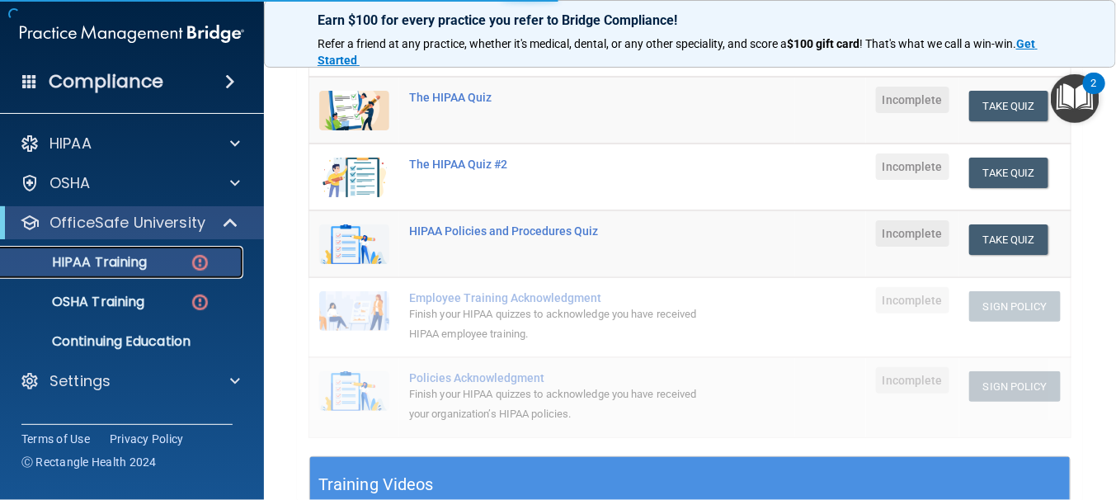
scroll to position [698, 0]
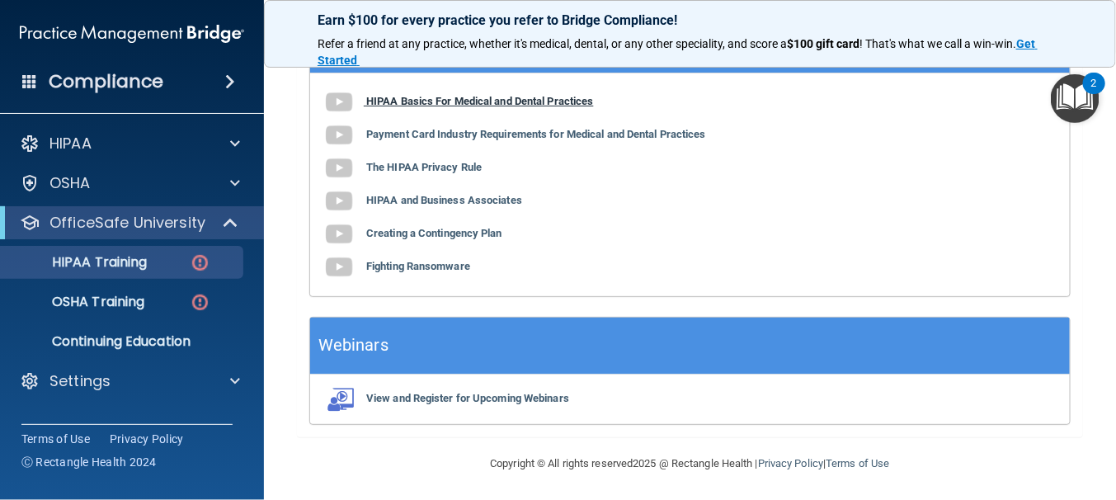
click at [416, 98] on b "HIPAA Basics For Medical and Dental Practices" at bounding box center [480, 101] width 228 height 12
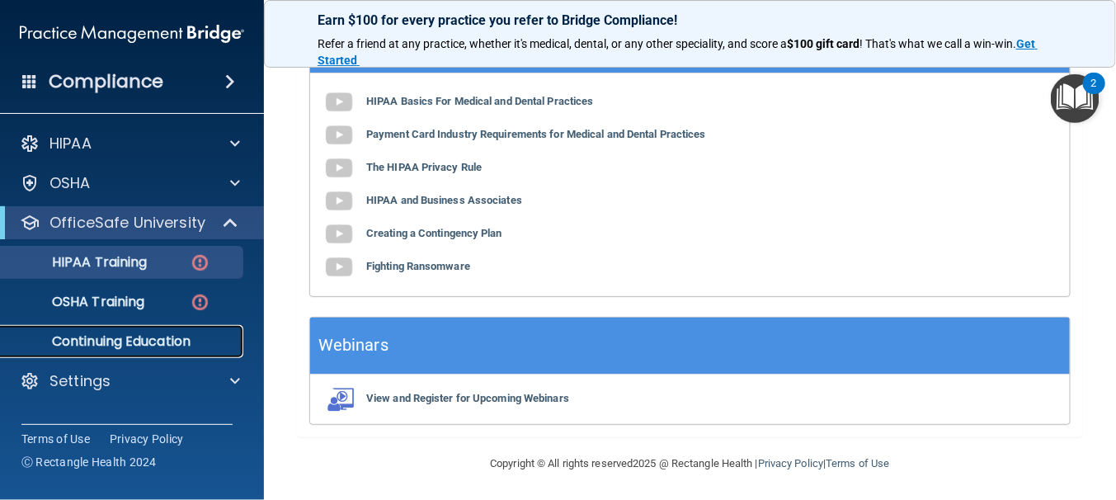
click at [120, 344] on p "Continuing Education" at bounding box center [123, 341] width 225 height 16
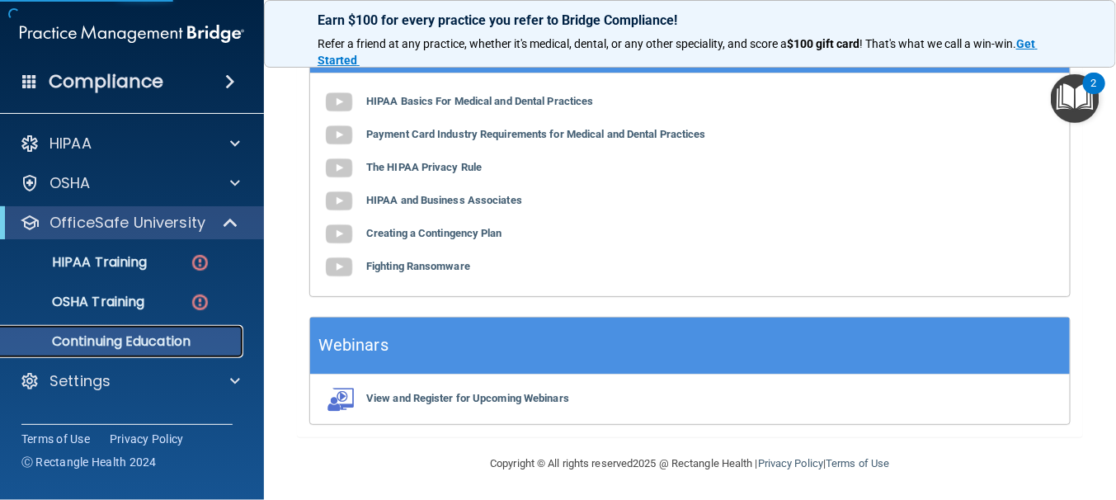
click at [181, 336] on p "Continuing Education" at bounding box center [123, 341] width 225 height 16
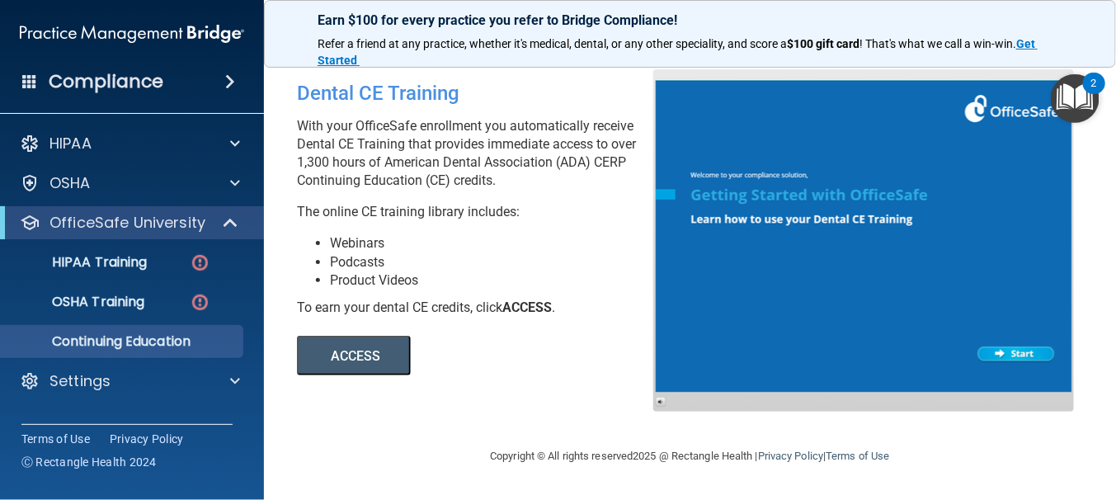
click at [229, 82] on span at bounding box center [230, 82] width 10 height 20
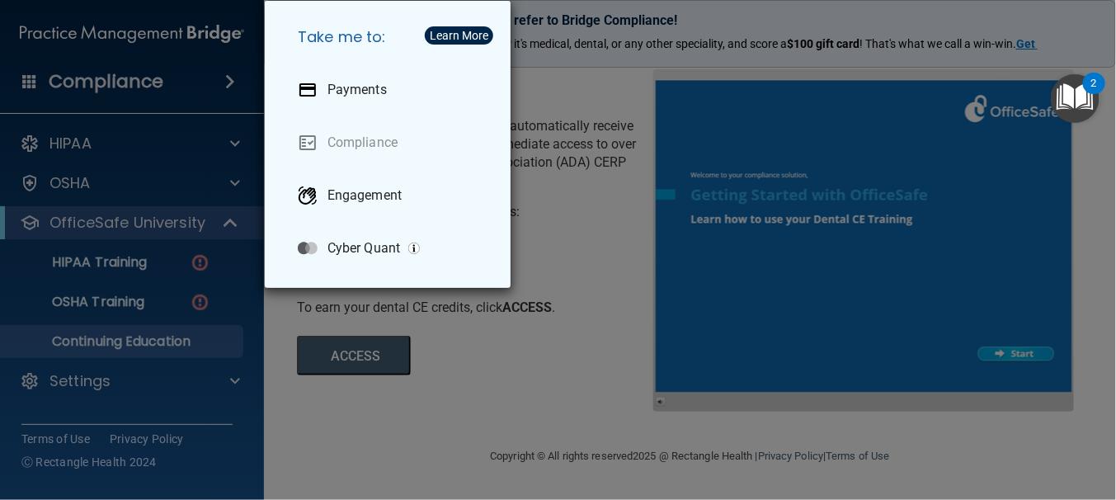
click at [229, 82] on div "Take me to: Payments Compliance Engagement Cyber Quant" at bounding box center [558, 250] width 1116 height 500
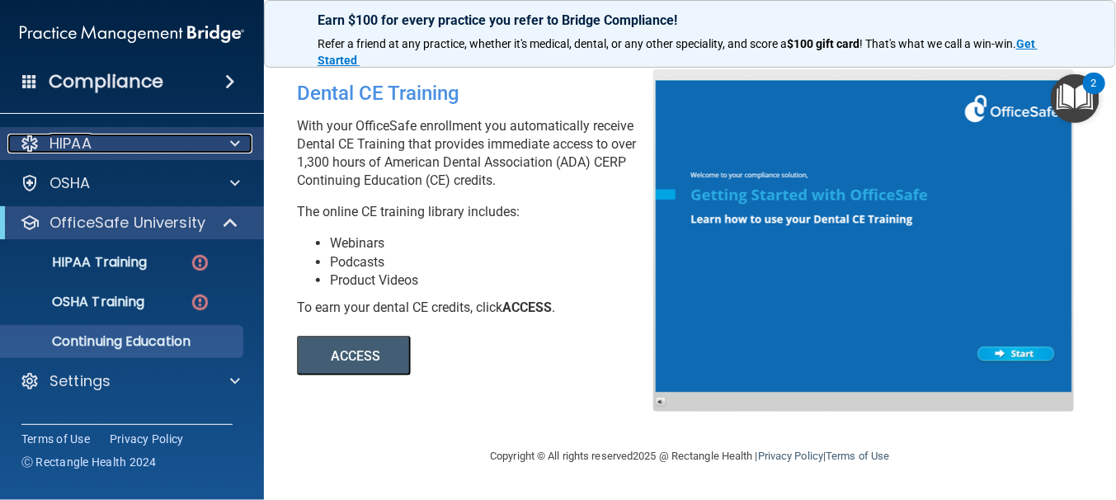
click at [237, 139] on span at bounding box center [235, 144] width 10 height 20
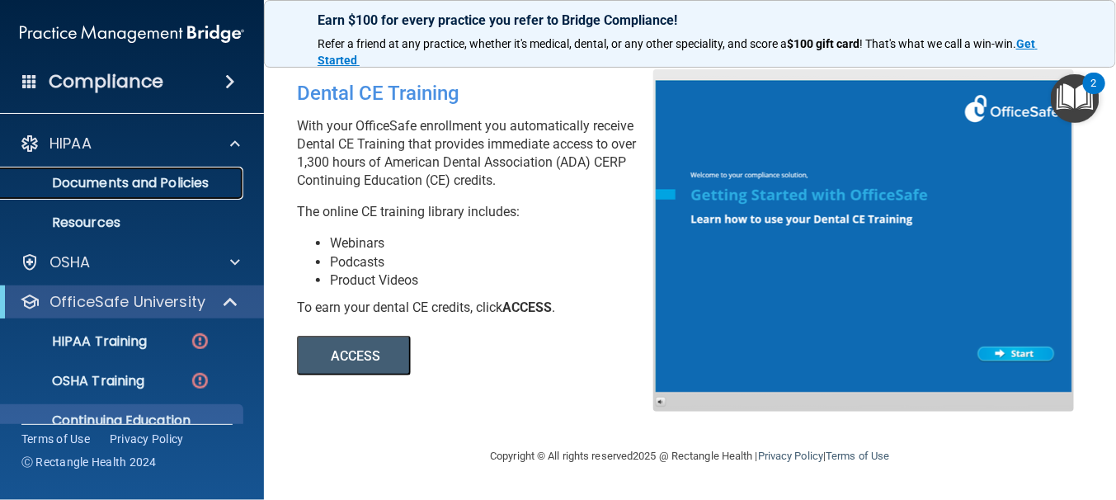
click at [159, 186] on p "Documents and Policies" at bounding box center [123, 183] width 225 height 16
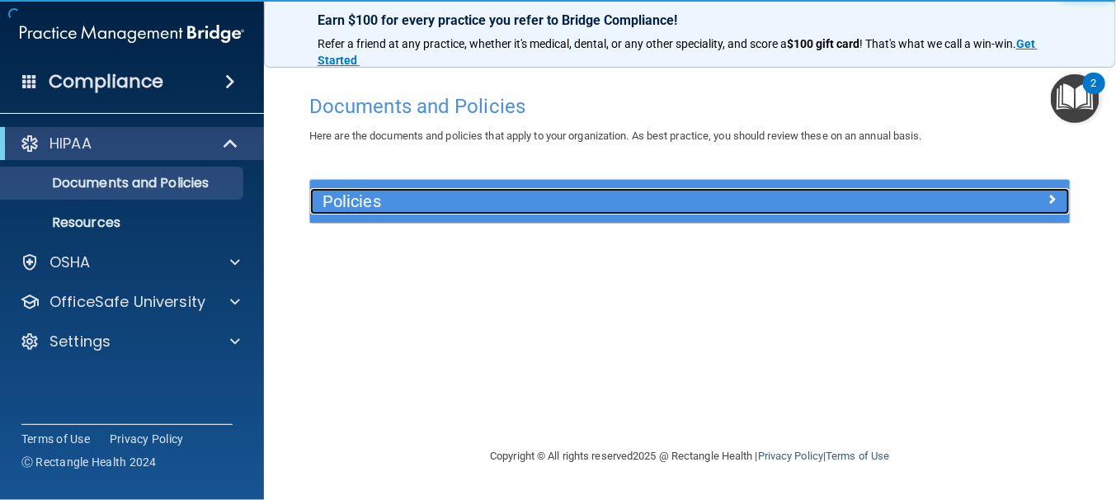
click at [369, 195] on h5 "Policies" at bounding box center [594, 201] width 545 height 18
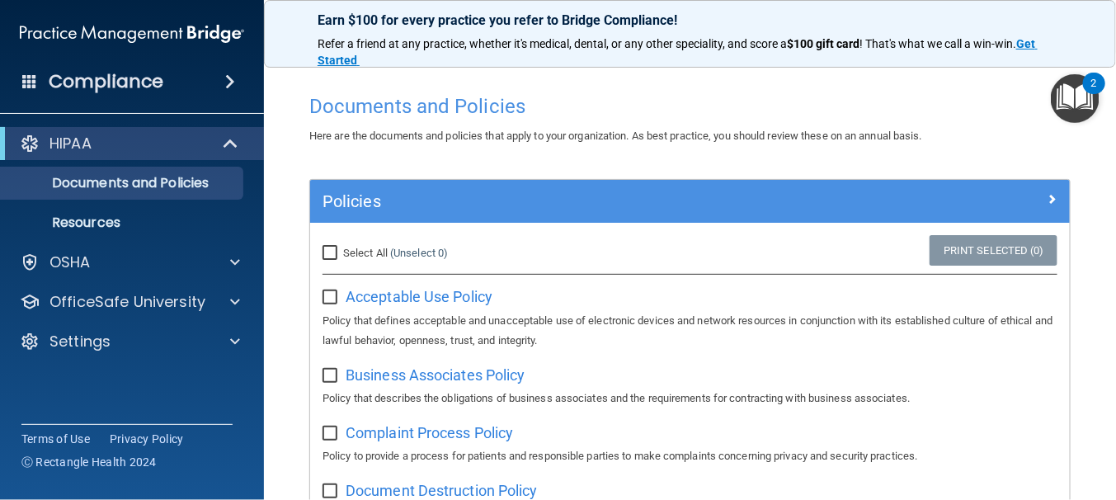
click at [330, 249] on input "Select All (Unselect 0) Unselect All" at bounding box center [331, 253] width 19 height 13
checkbox input "true"
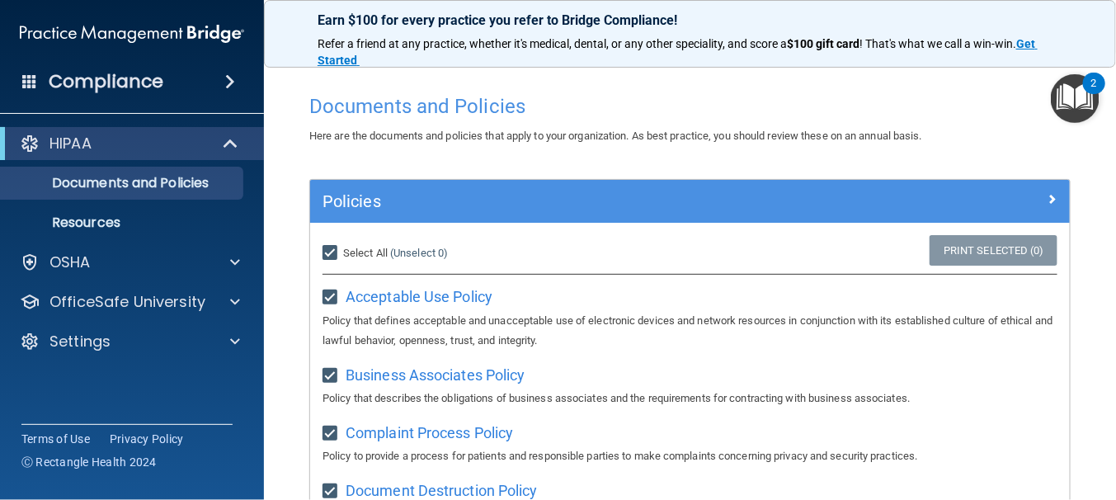
checkbox input "true"
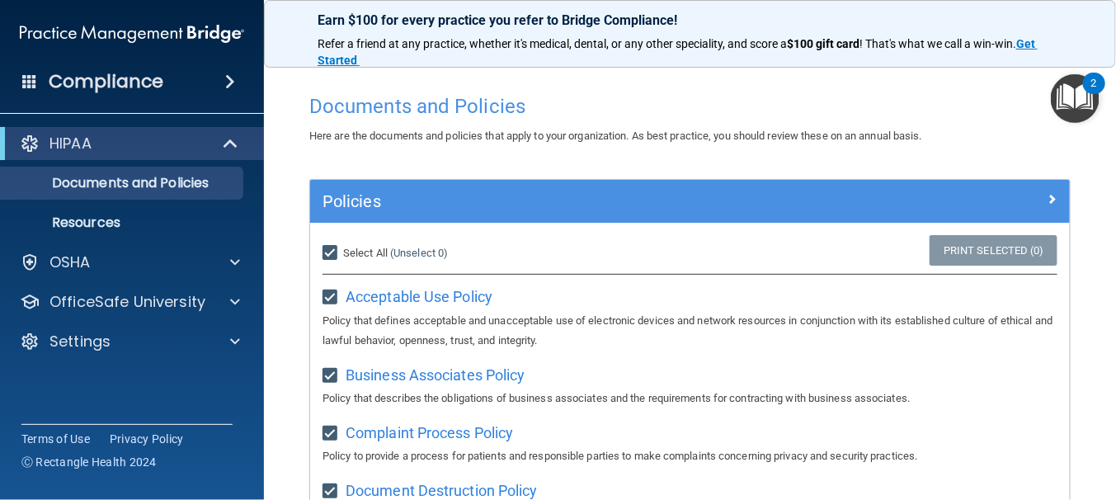
checkbox input "true"
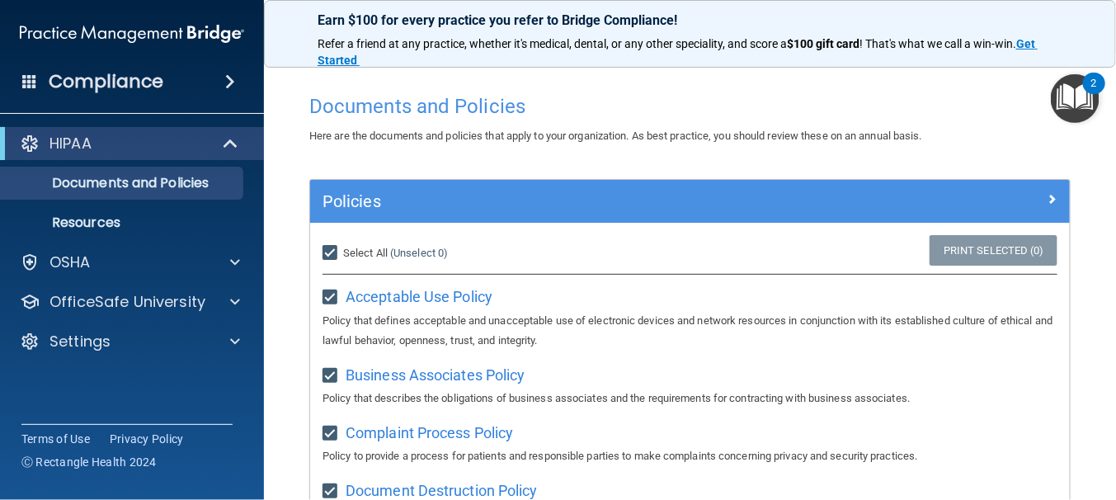
checkbox input "true"
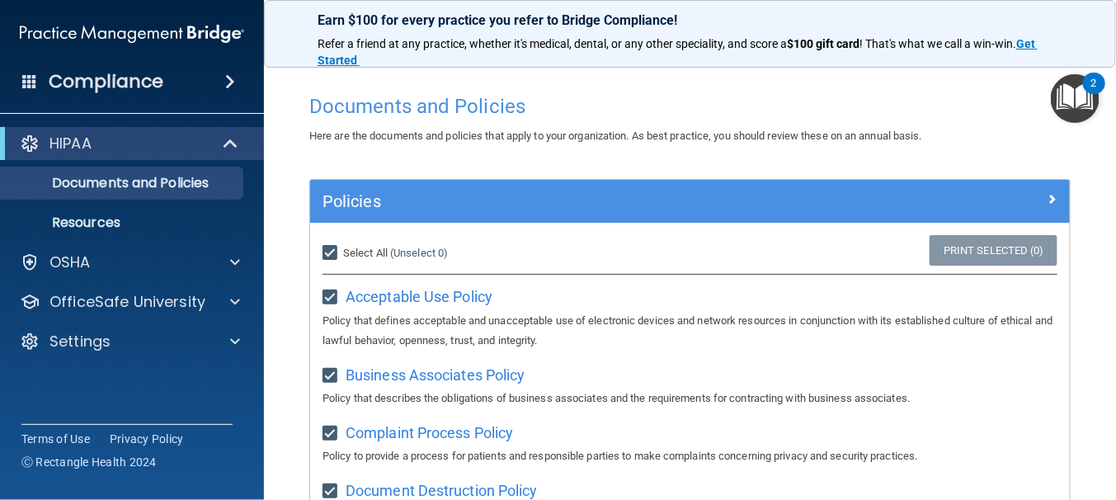
checkbox input "true"
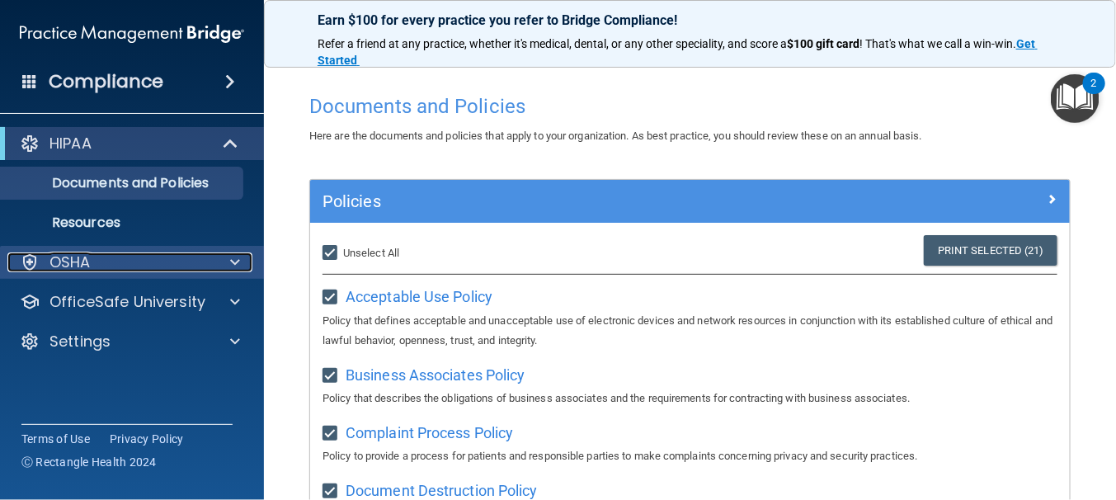
click at [89, 257] on p "OSHA" at bounding box center [69, 262] width 41 height 20
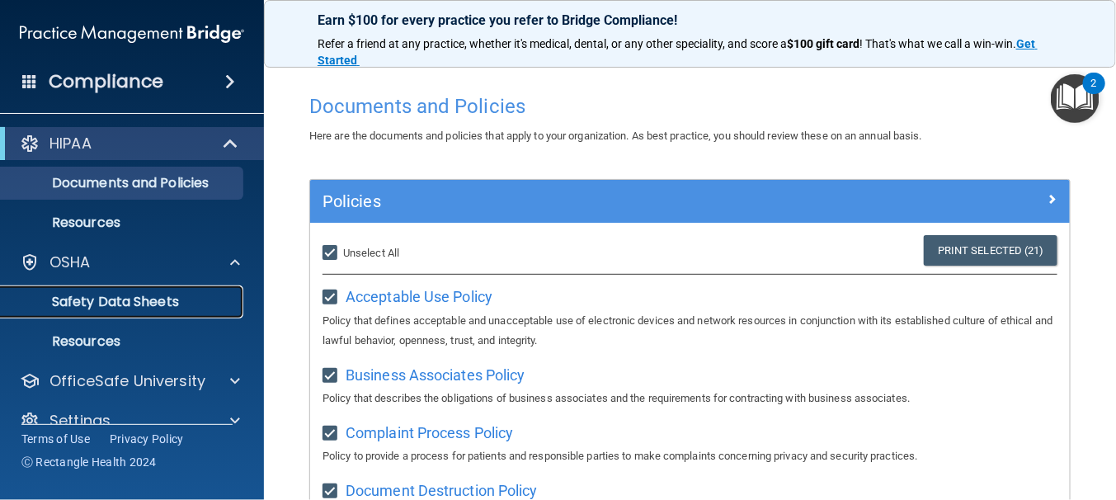
click at [102, 303] on p "Safety Data Sheets" at bounding box center [123, 302] width 225 height 16
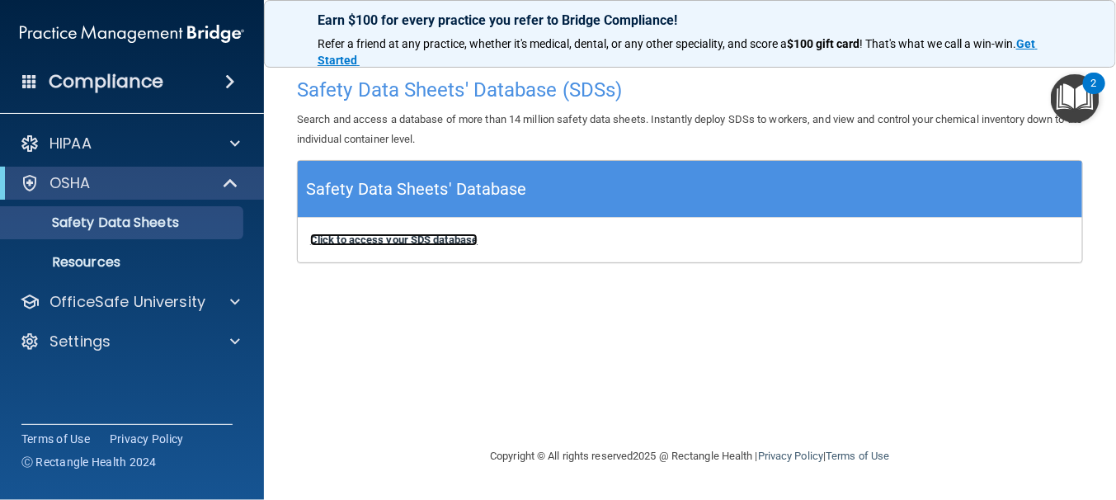
click at [379, 237] on b "Click to access your SDS database" at bounding box center [393, 239] width 167 height 12
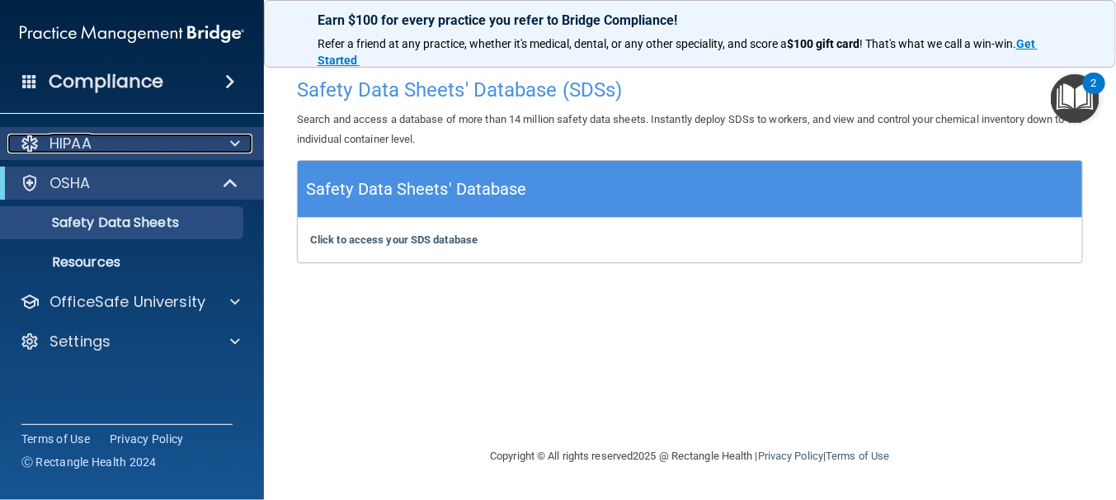
click at [95, 140] on div "HIPAA" at bounding box center [109, 144] width 204 height 20
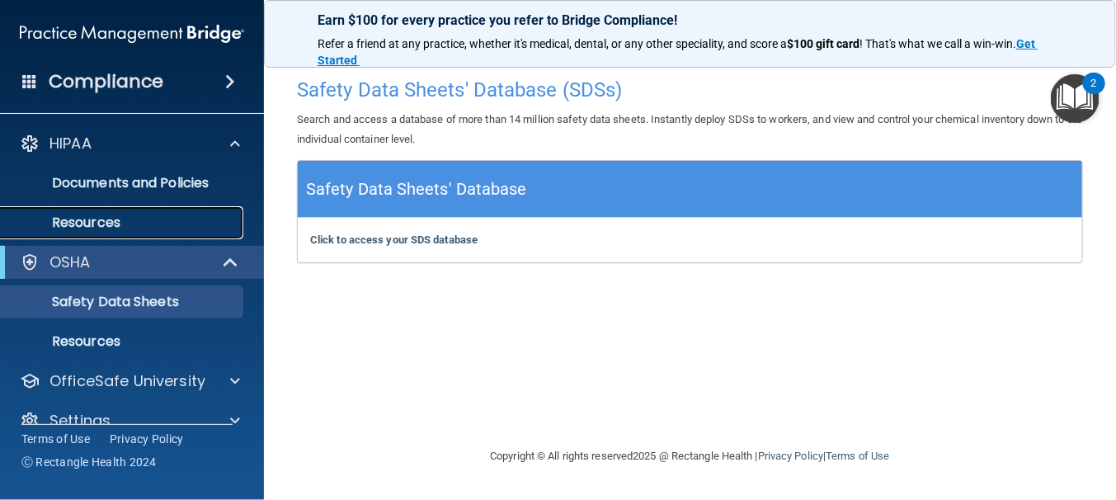
click at [79, 223] on p "Resources" at bounding box center [123, 222] width 225 height 16
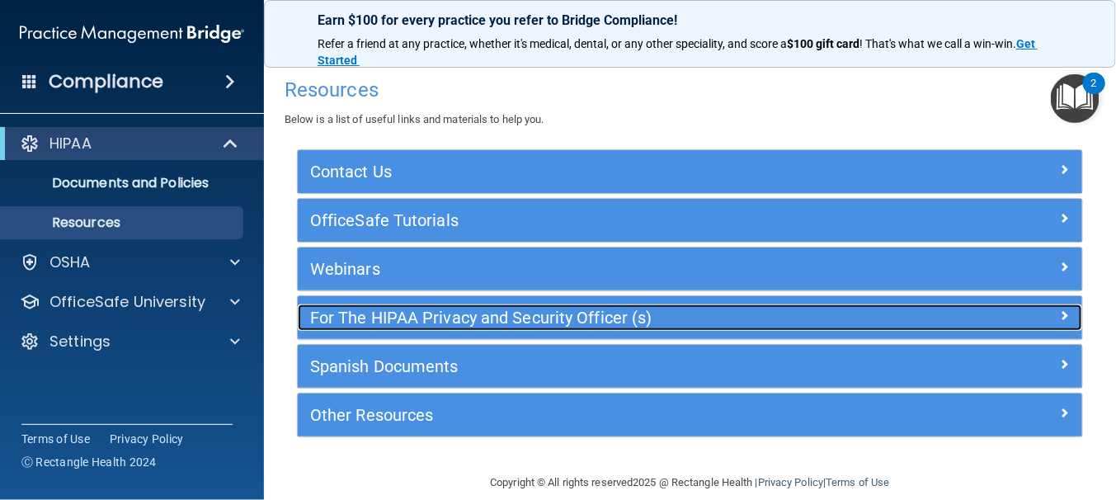
click at [331, 310] on h5 "For The HIPAA Privacy and Security Officer (s)" at bounding box center [591, 317] width 563 height 18
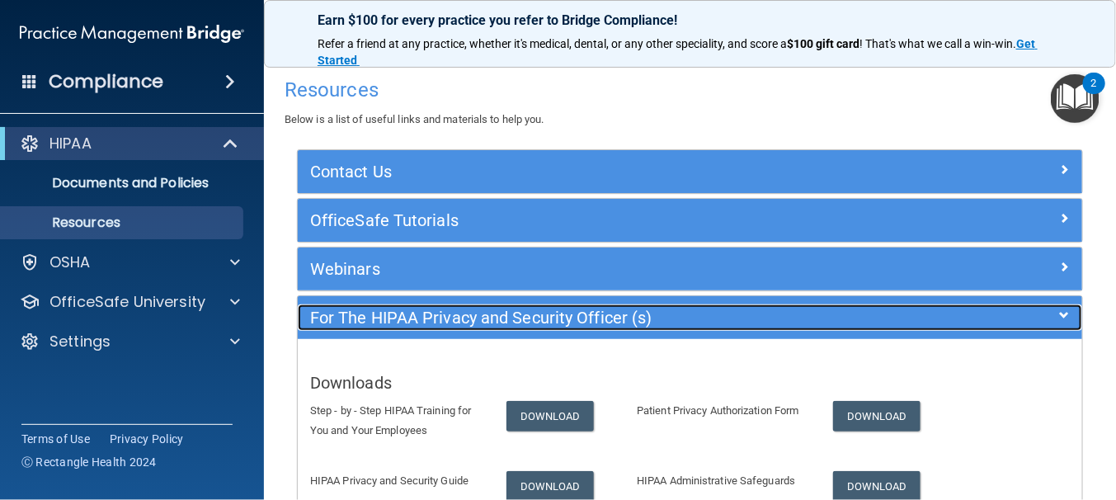
click at [331, 310] on h5 "For The HIPAA Privacy and Security Officer (s)" at bounding box center [591, 317] width 563 height 18
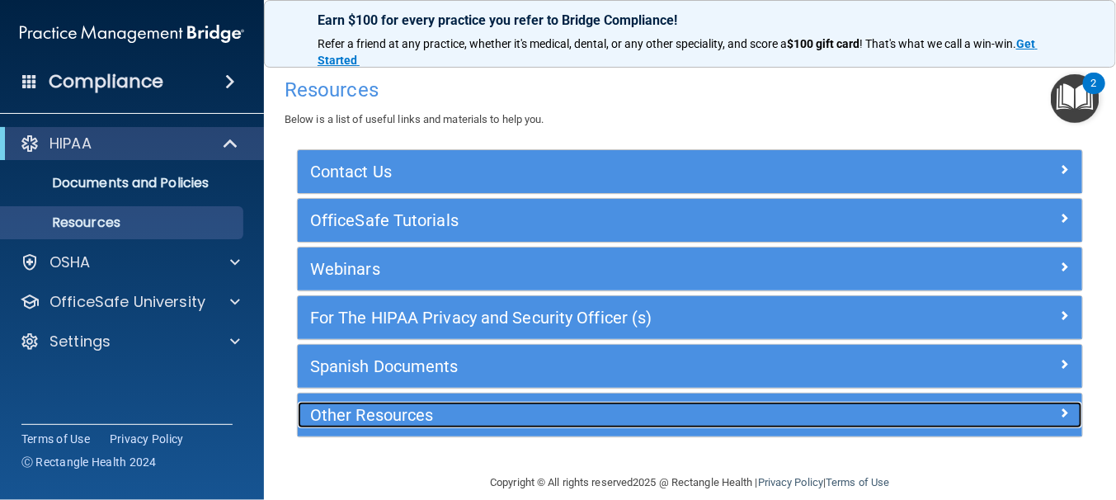
click at [363, 416] on h5 "Other Resources" at bounding box center [591, 415] width 563 height 18
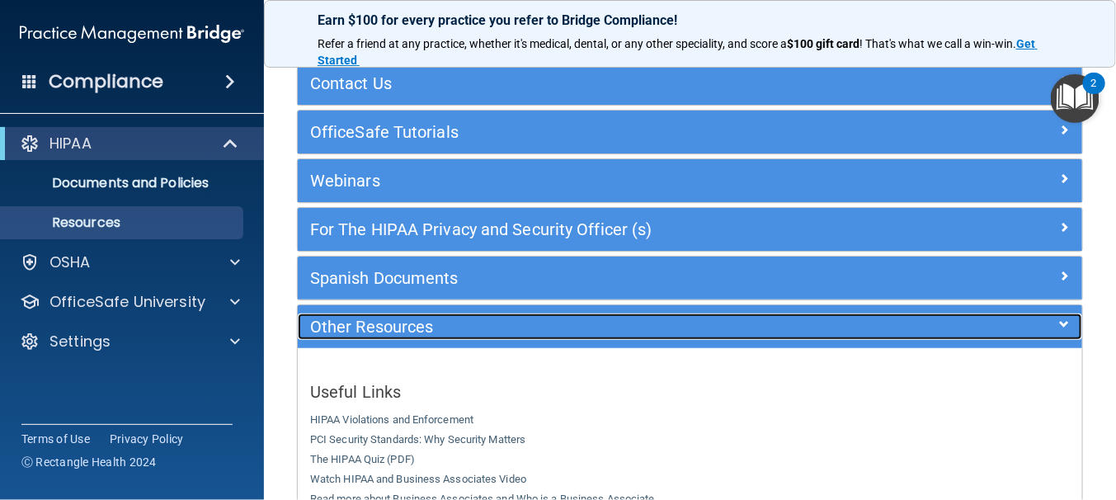
scroll to position [82, 0]
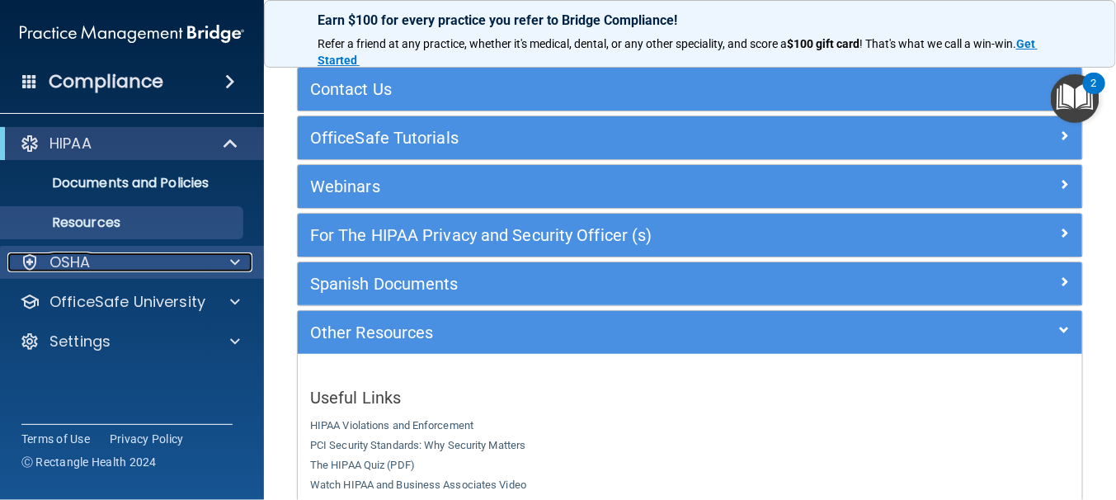
click at [240, 258] on div at bounding box center [232, 262] width 41 height 20
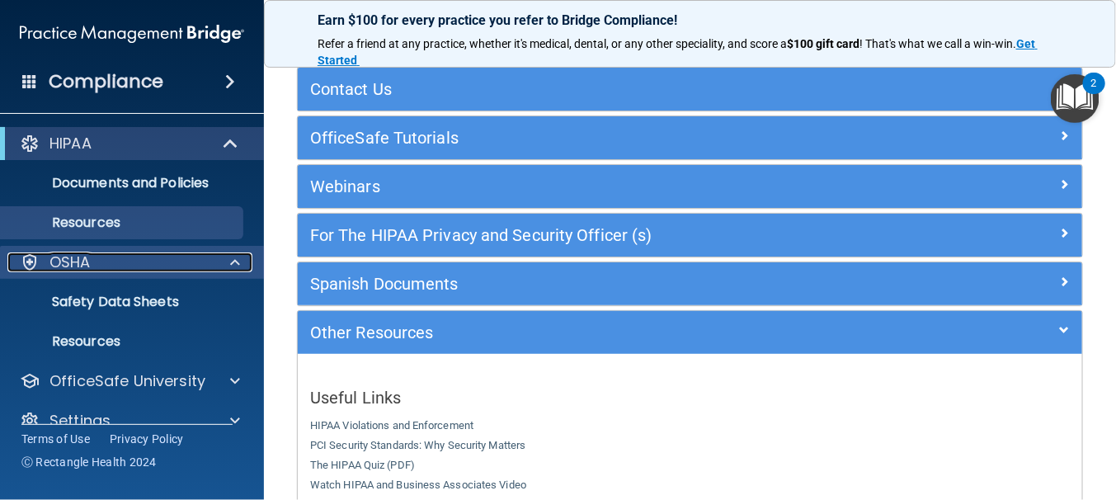
click at [240, 258] on div at bounding box center [232, 262] width 41 height 20
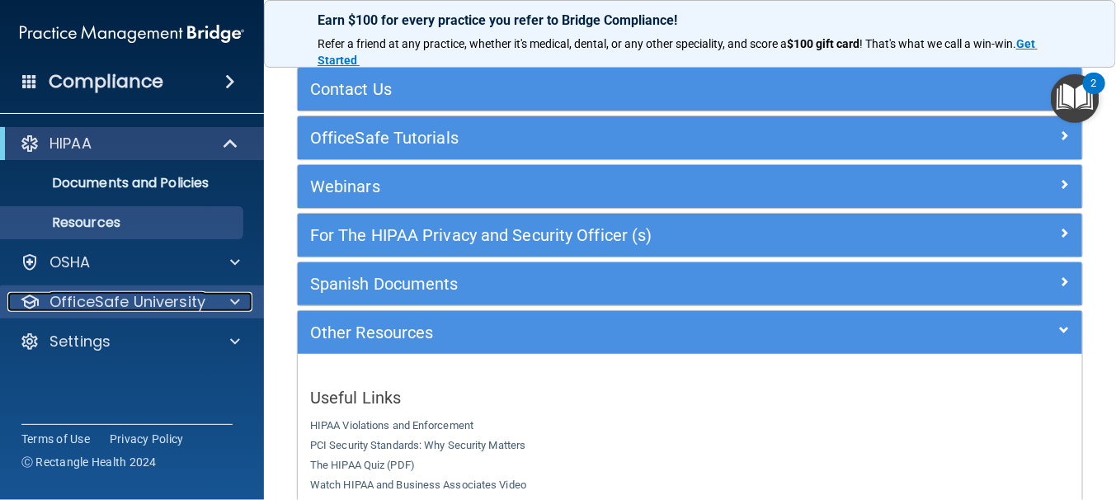
click at [237, 299] on span at bounding box center [235, 302] width 10 height 20
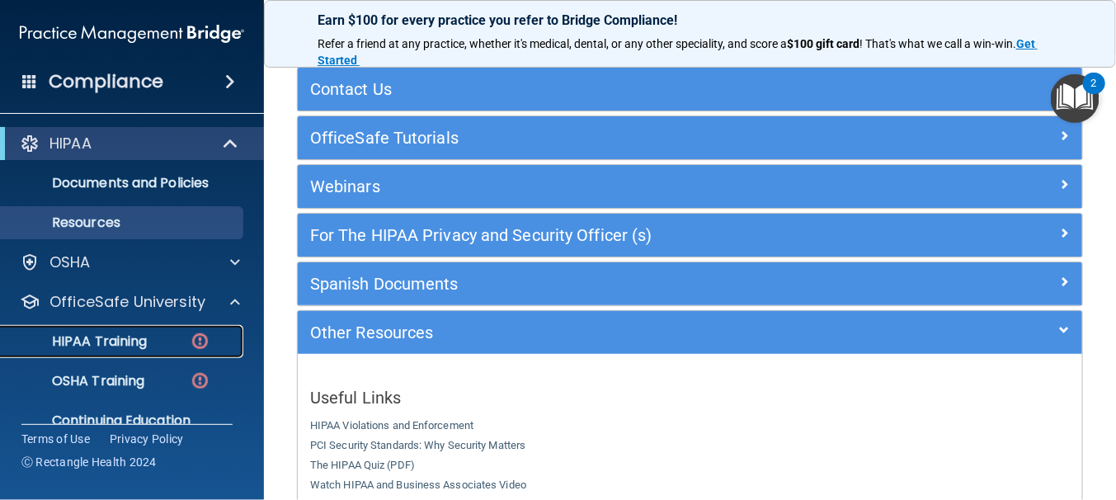
click at [198, 337] on img at bounding box center [200, 341] width 21 height 21
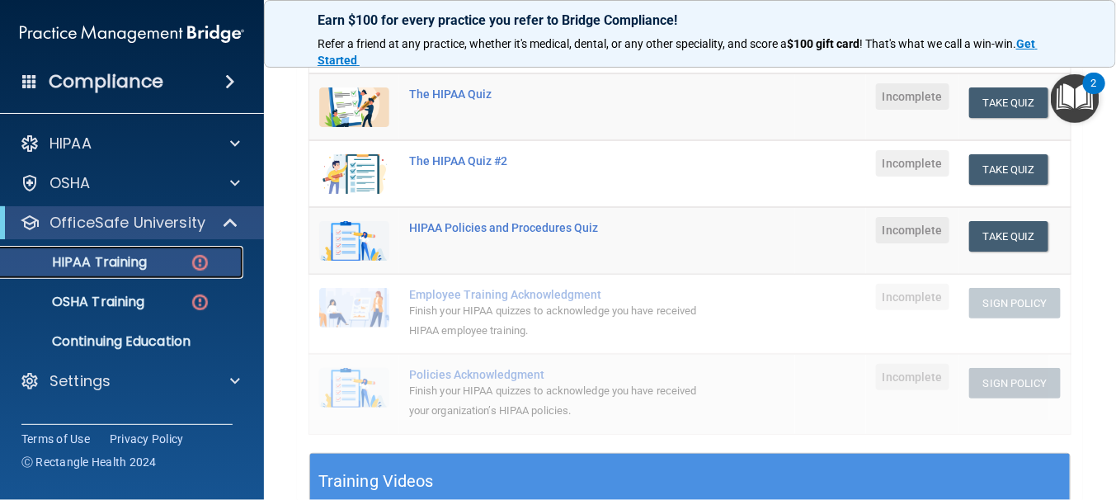
scroll to position [247, 0]
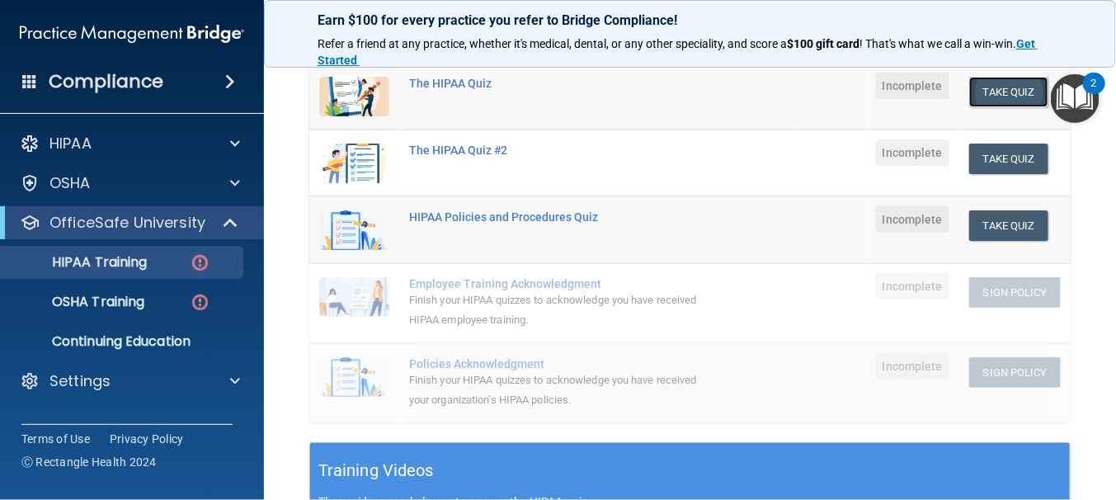
click at [1007, 92] on button "Take Quiz" at bounding box center [1008, 92] width 79 height 31
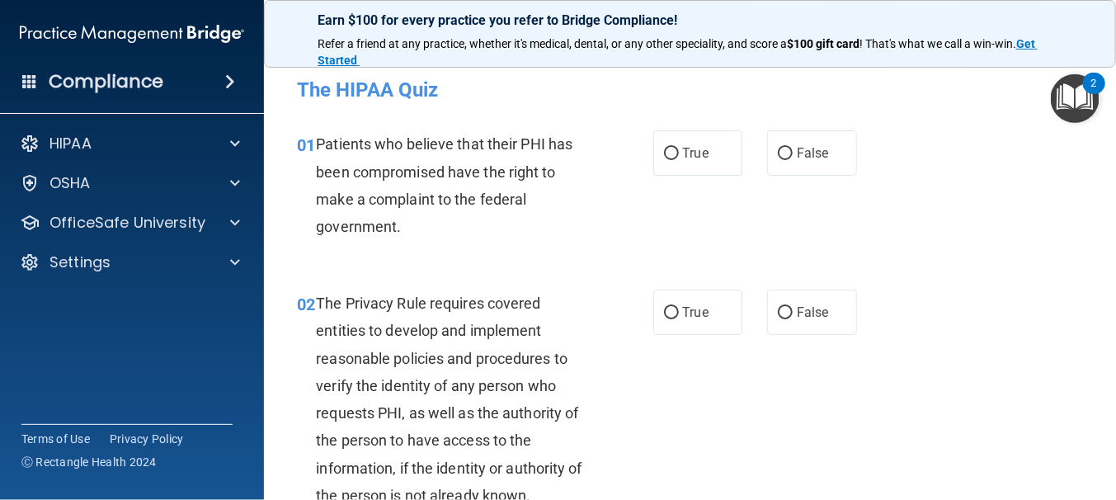
click at [529, 165] on span "Patients who believe that their PHI has been compromised have the right to make…" at bounding box center [444, 185] width 256 height 100
click at [664, 156] on input "True" at bounding box center [671, 154] width 15 height 12
radio input "true"
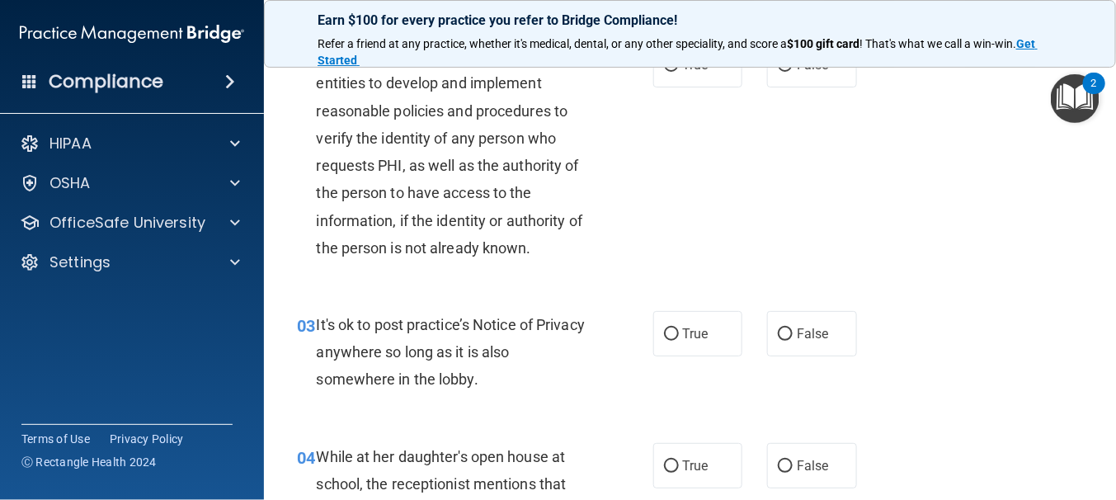
scroll to position [165, 0]
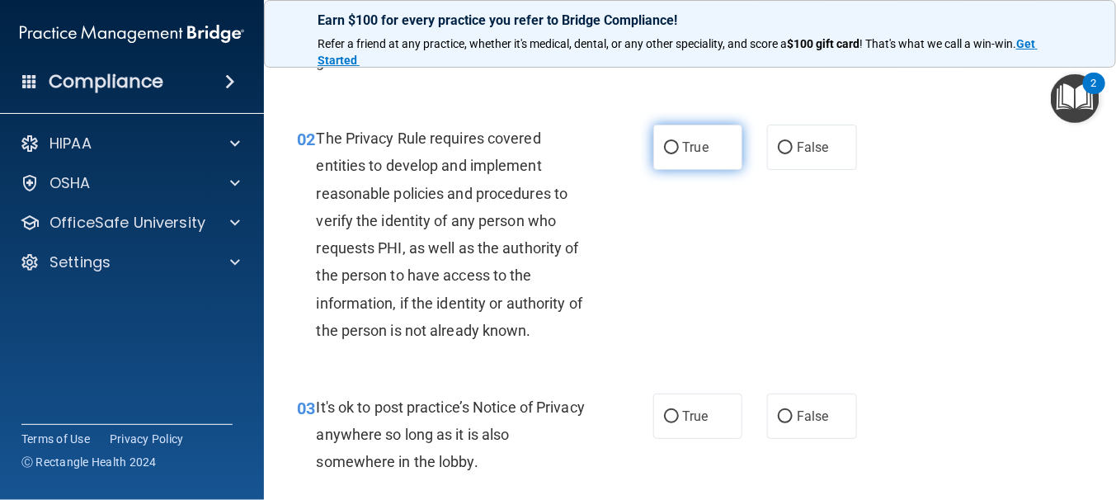
drag, startPoint x: 660, startPoint y: 147, endPoint x: 659, endPoint y: 157, distance: 10.0
click at [664, 147] on input "True" at bounding box center [671, 148] width 15 height 12
radio input "true"
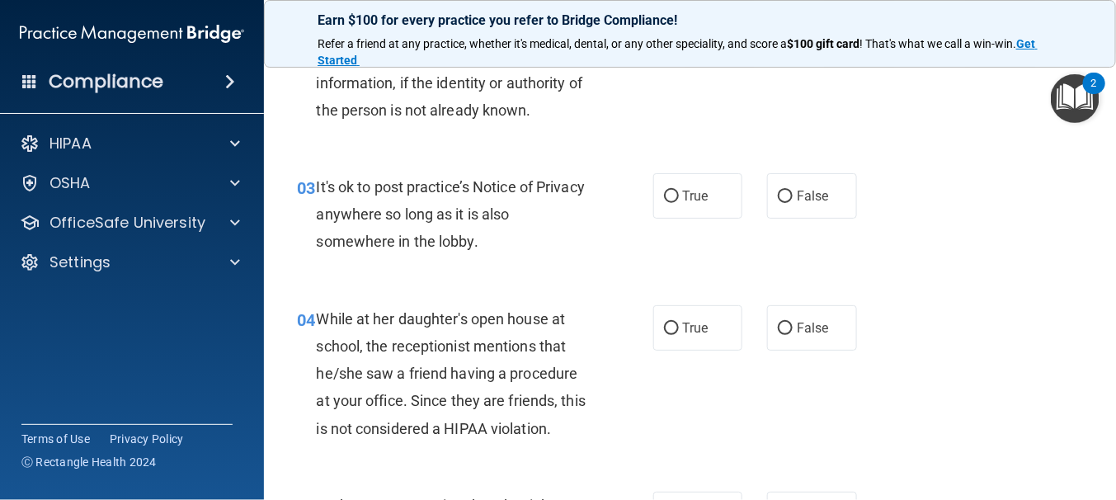
scroll to position [412, 0]
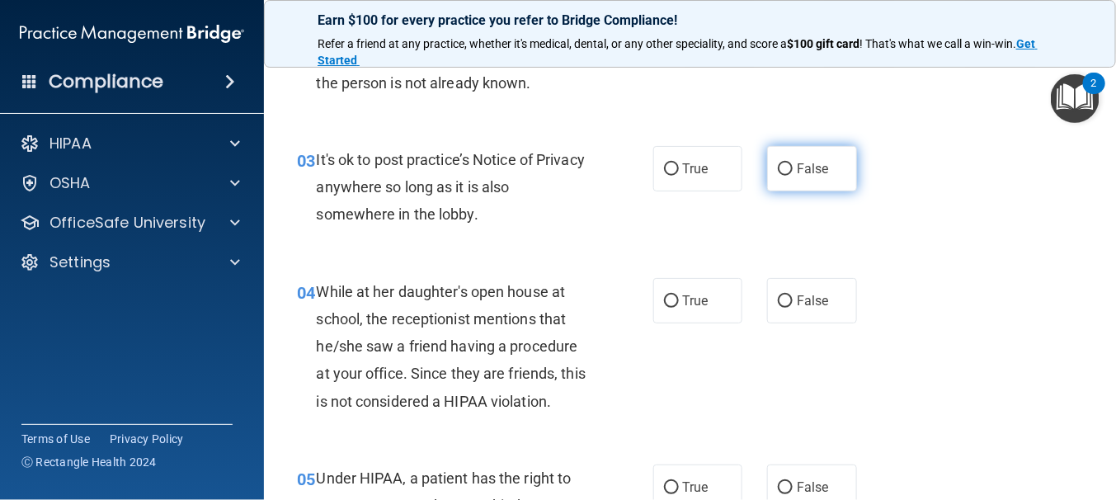
click at [778, 169] on input "False" at bounding box center [785, 169] width 15 height 12
radio input "true"
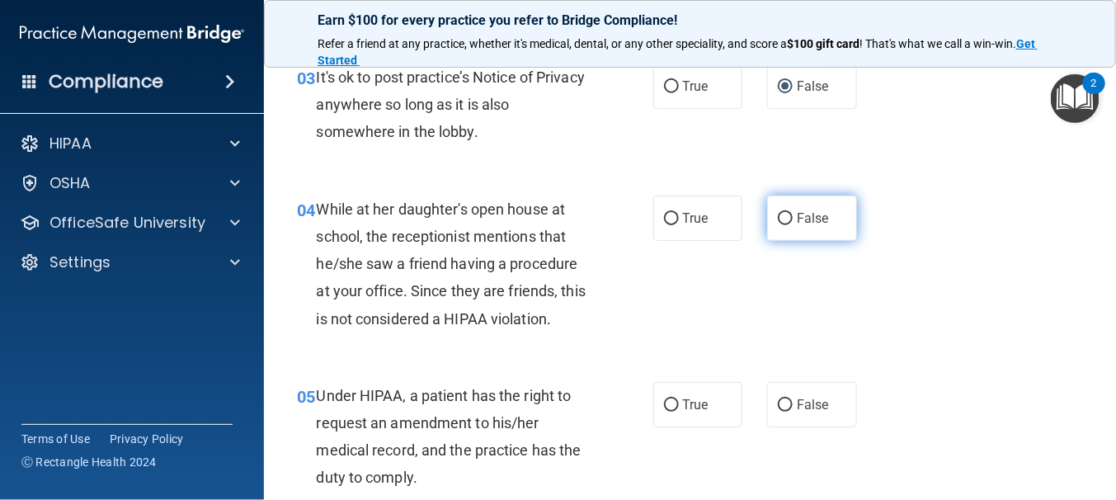
drag, startPoint x: 773, startPoint y: 228, endPoint x: 772, endPoint y: 236, distance: 8.4
click at [774, 231] on label "False" at bounding box center [812, 217] width 90 height 45
click at [778, 225] on input "False" at bounding box center [785, 219] width 15 height 12
radio input "true"
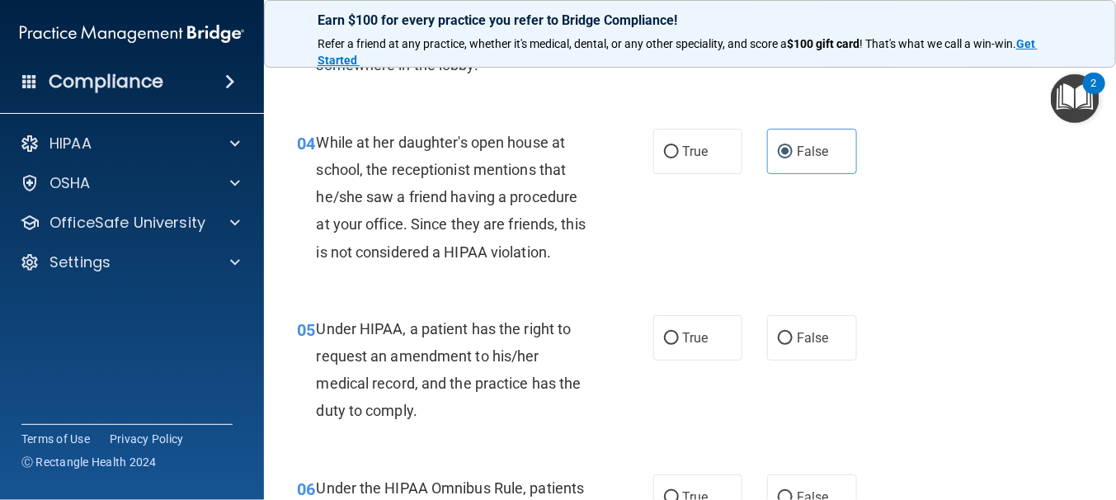
scroll to position [660, 0]
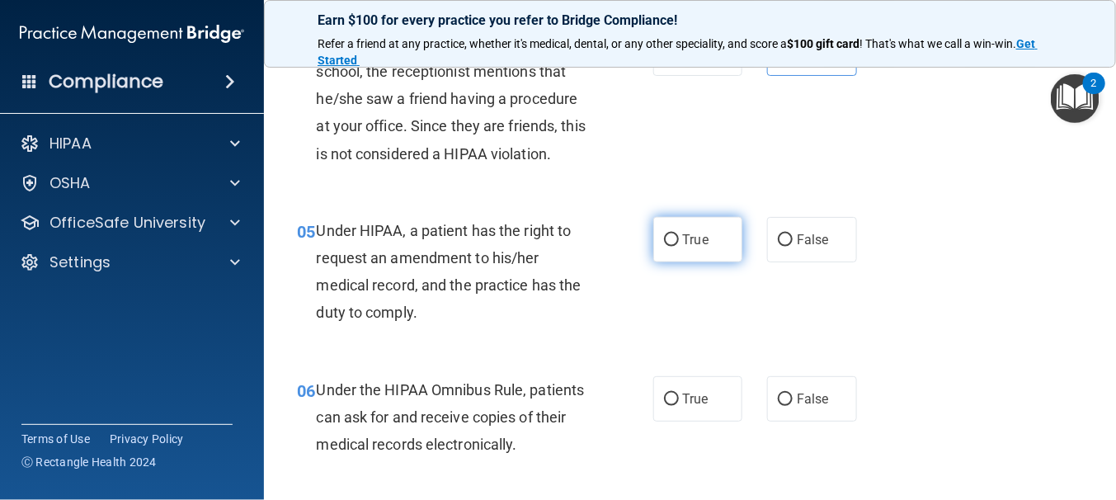
click at [668, 242] on input "True" at bounding box center [671, 240] width 15 height 12
radio input "true"
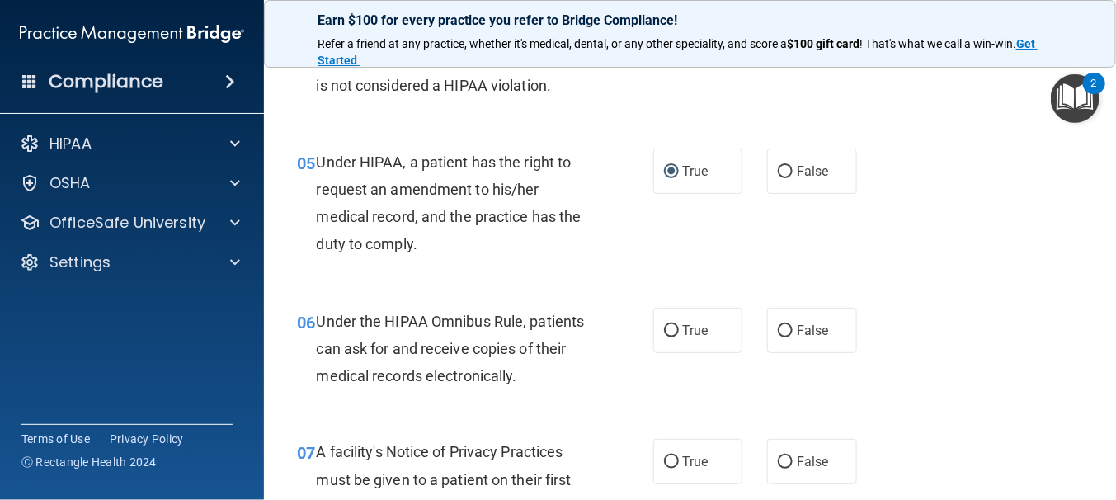
scroll to position [825, 0]
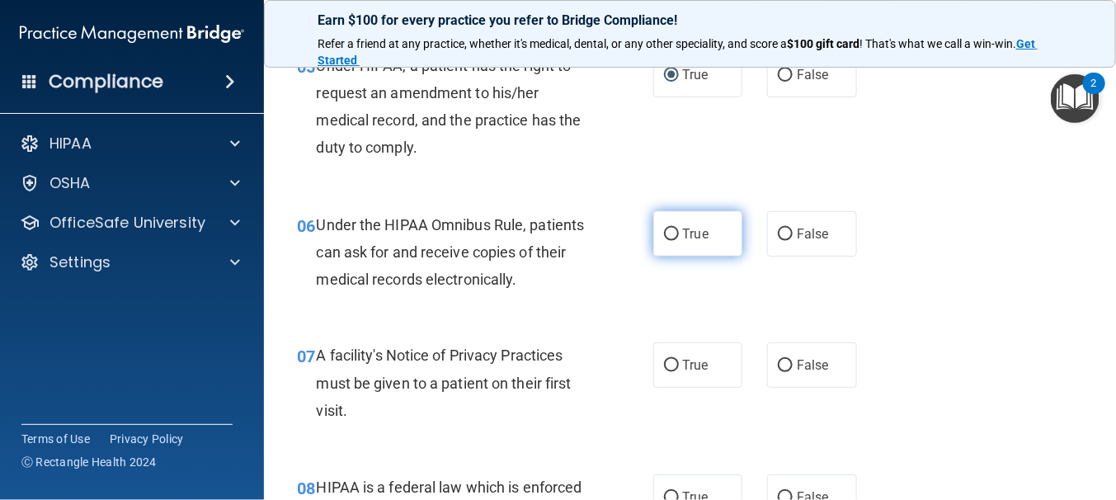
click at [665, 236] on input "True" at bounding box center [671, 234] width 15 height 12
radio input "true"
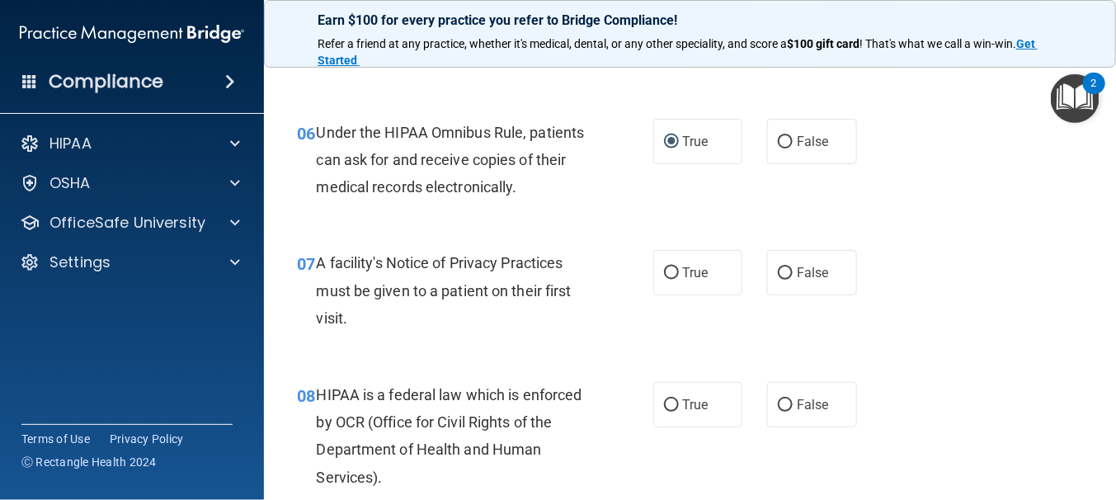
scroll to position [989, 0]
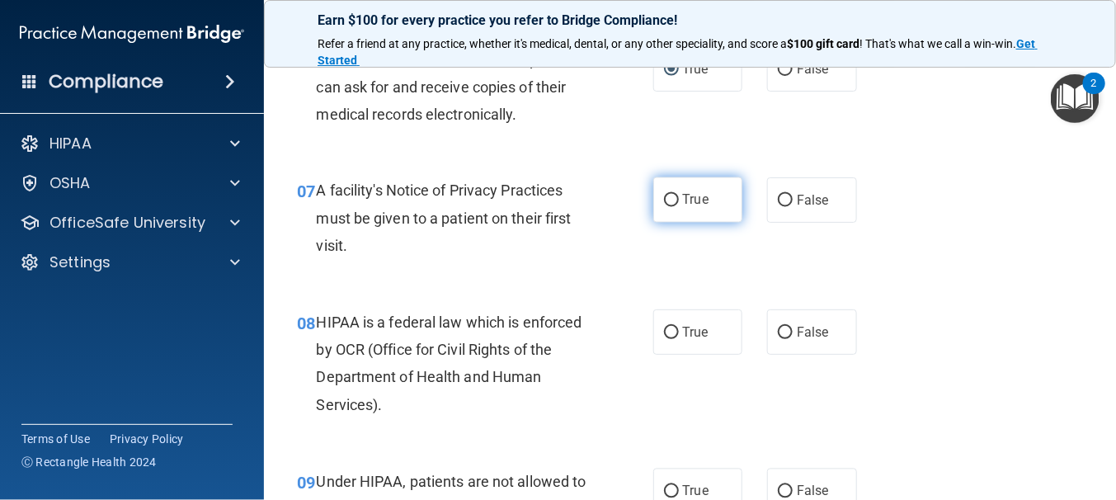
click at [664, 200] on input "True" at bounding box center [671, 201] width 15 height 12
radio input "true"
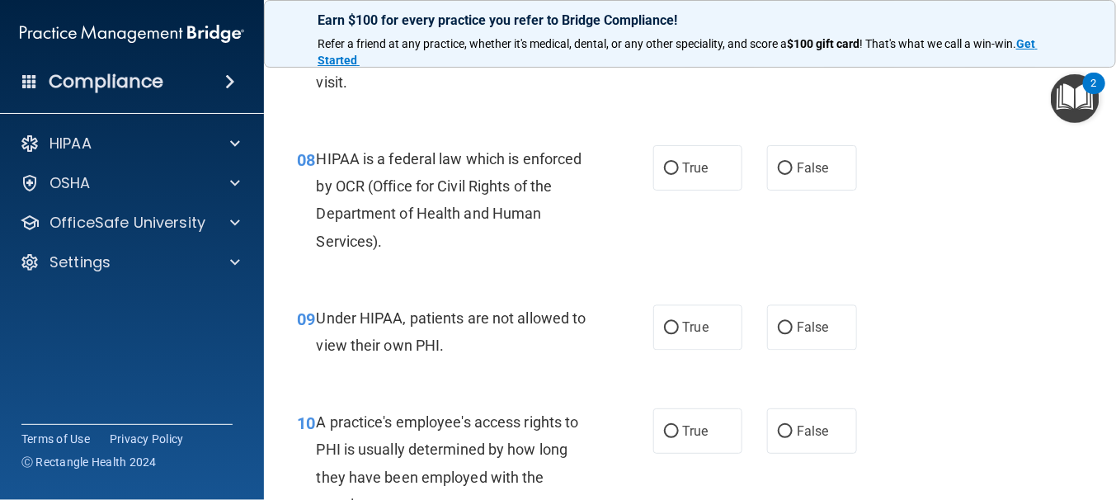
scroll to position [1154, 0]
click at [668, 165] on input "True" at bounding box center [671, 168] width 15 height 12
radio input "true"
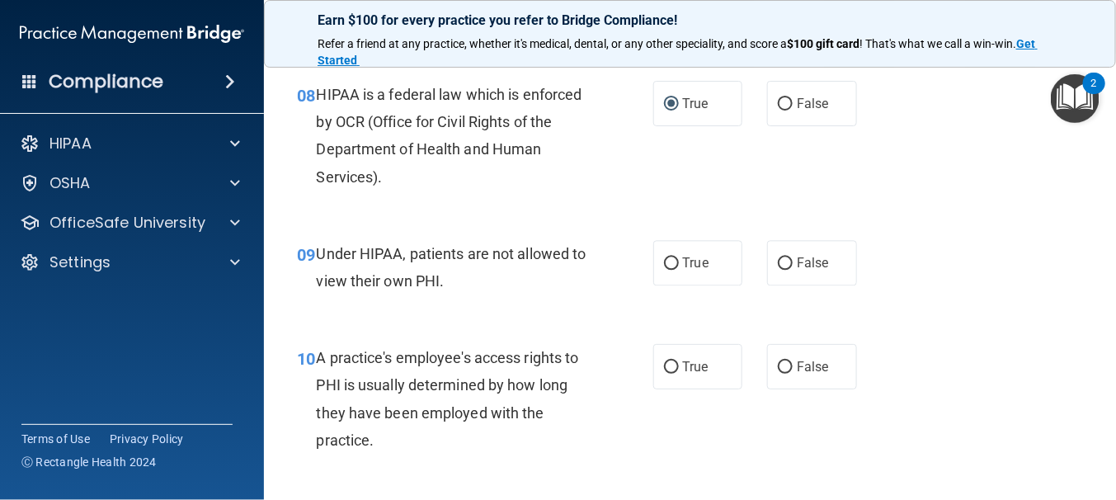
scroll to position [1319, 0]
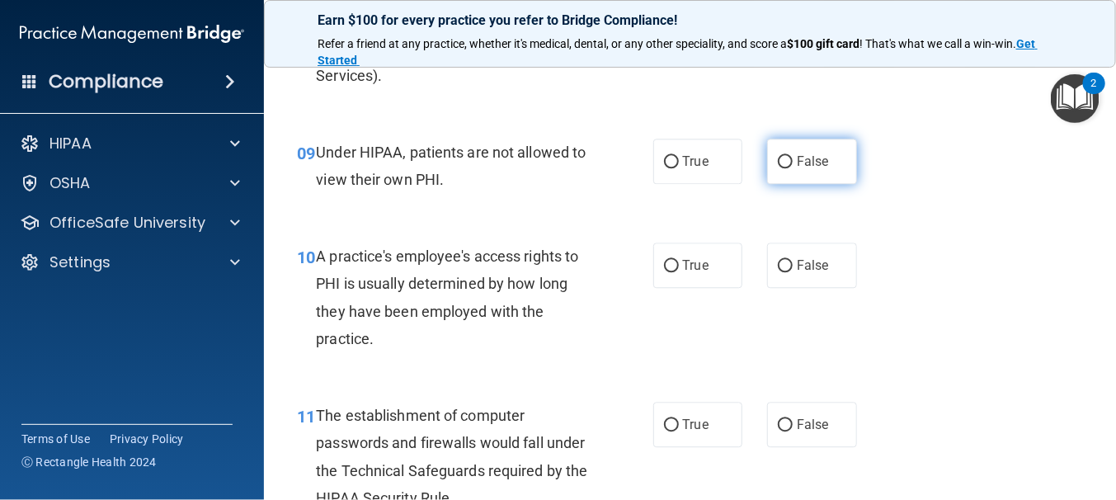
click at [778, 162] on input "False" at bounding box center [785, 162] width 15 height 12
radio input "true"
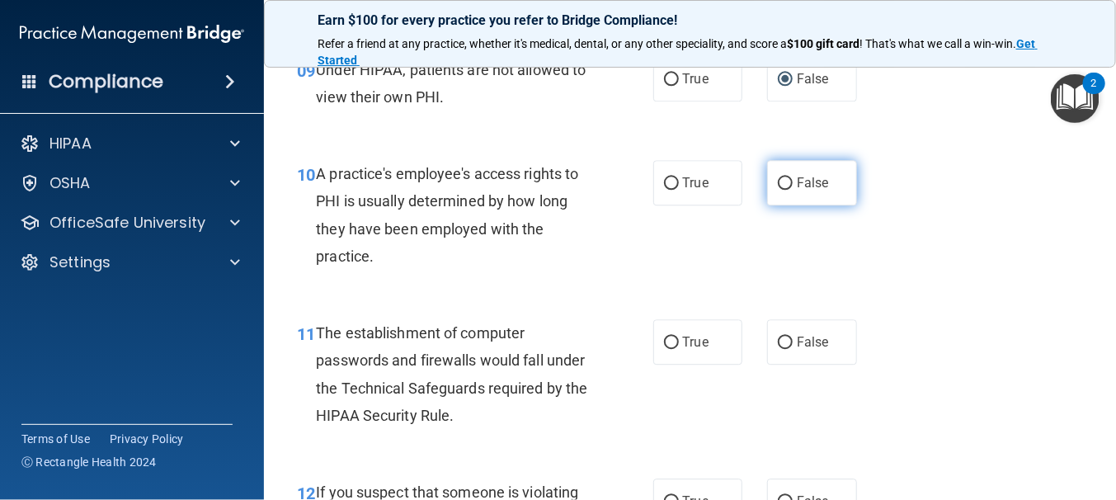
click at [778, 188] on input "False" at bounding box center [785, 183] width 15 height 12
radio input "true"
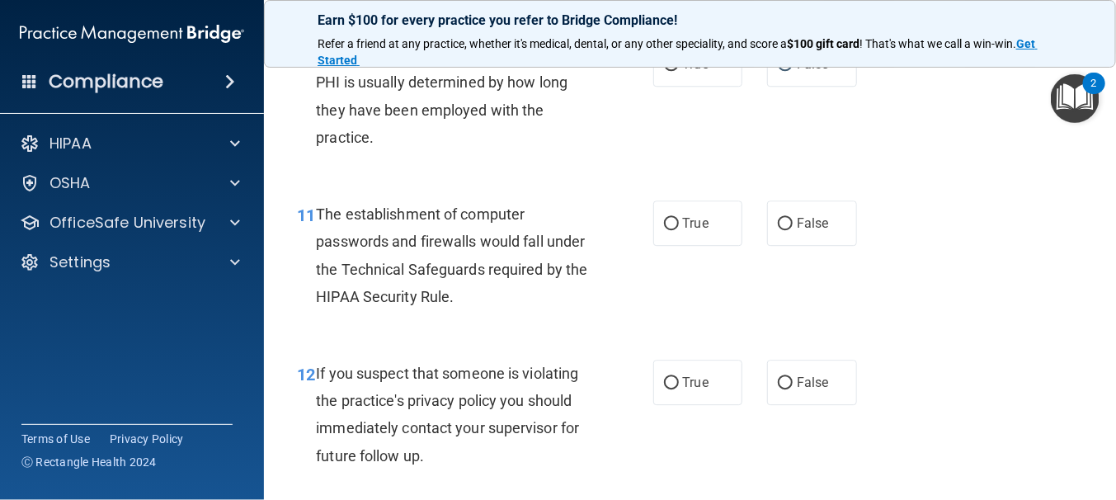
scroll to position [1649, 0]
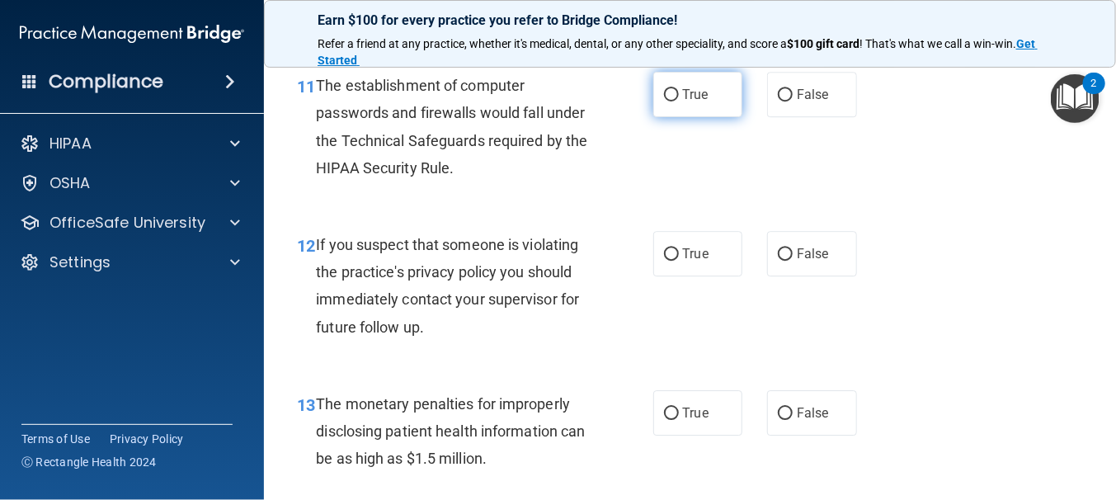
click at [664, 97] on input "True" at bounding box center [671, 95] width 15 height 12
radio input "true"
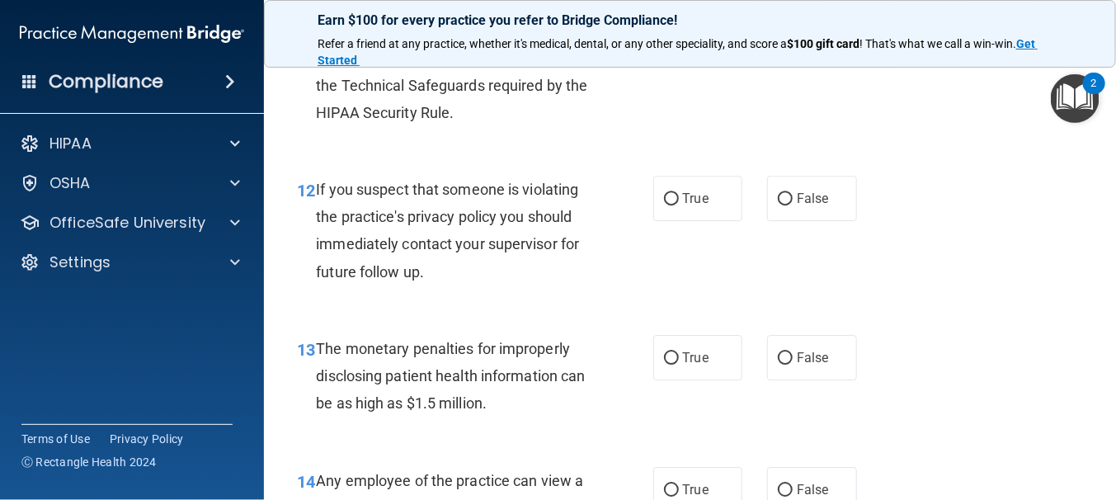
scroll to position [1731, 0]
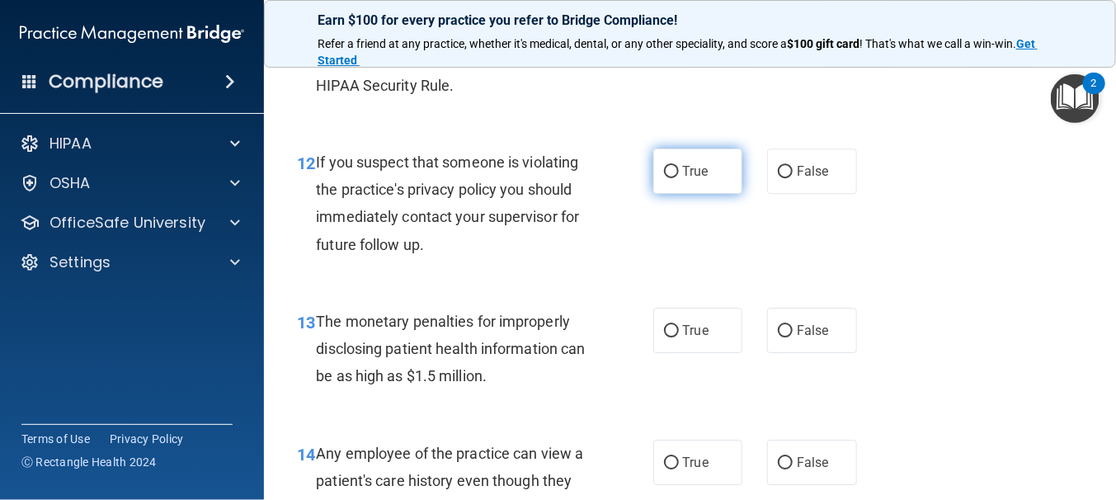
click at [666, 176] on input "True" at bounding box center [671, 172] width 15 height 12
radio input "true"
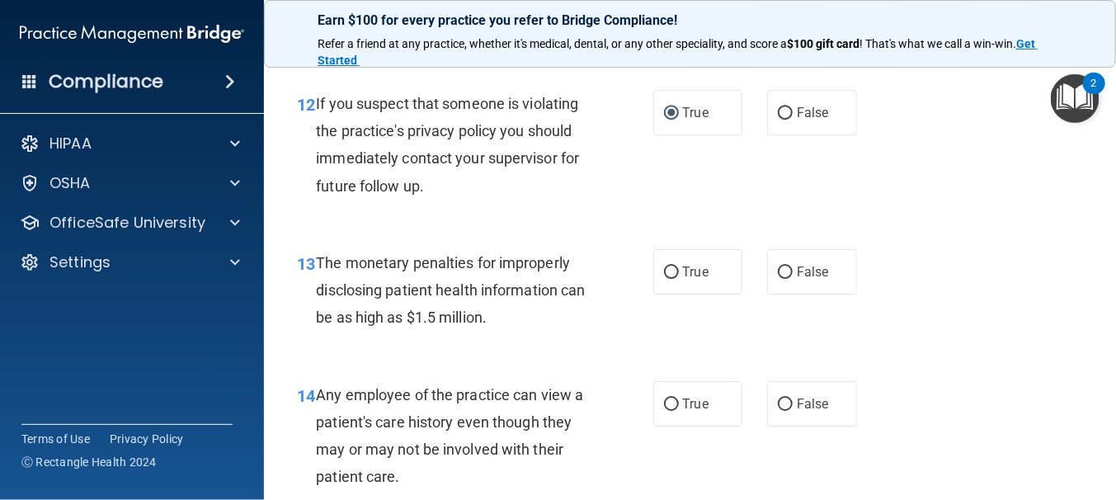
scroll to position [1896, 0]
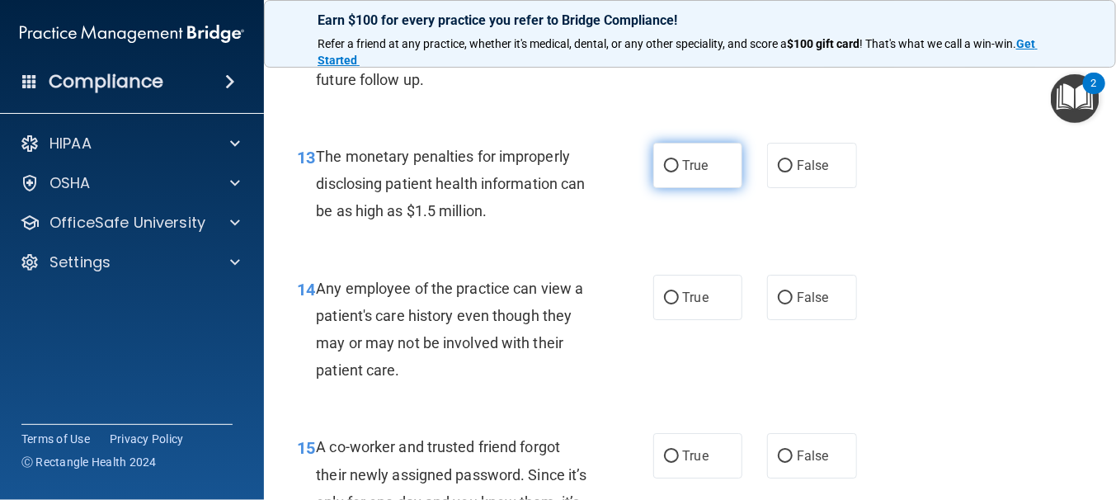
click at [664, 163] on input "True" at bounding box center [671, 166] width 15 height 12
radio input "true"
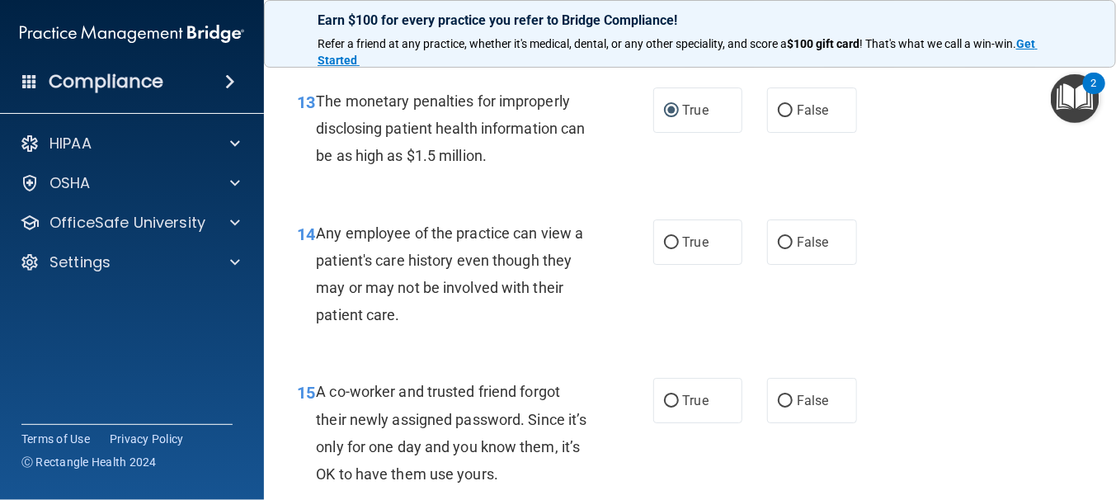
scroll to position [1979, 0]
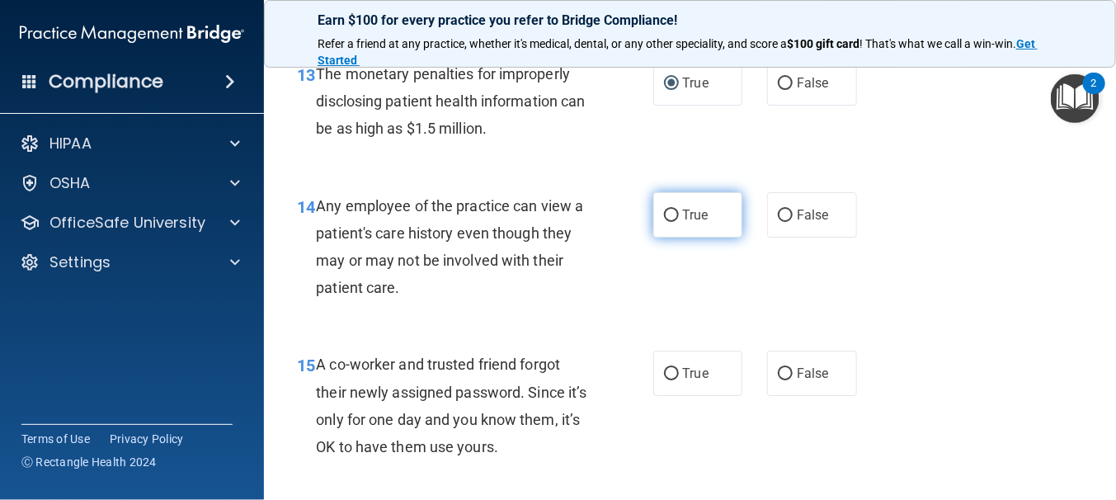
click at [667, 214] on input "True" at bounding box center [671, 215] width 15 height 12
radio input "true"
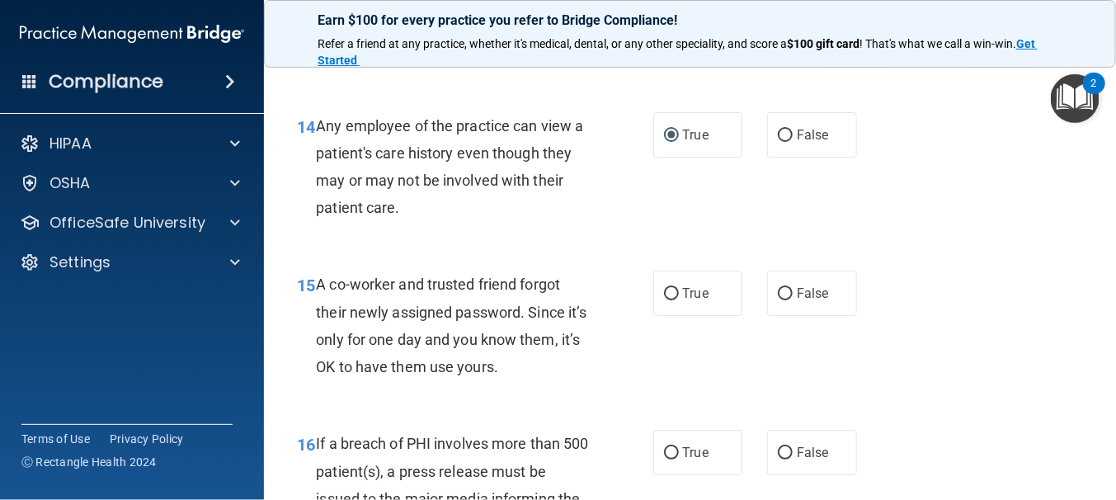
scroll to position [2144, 0]
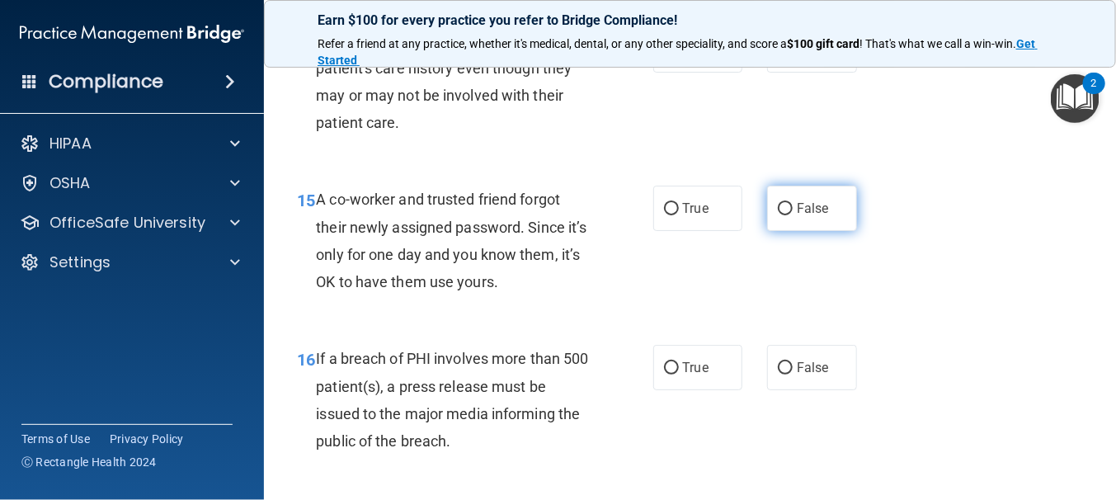
click at [778, 210] on input "False" at bounding box center [785, 209] width 15 height 12
radio input "true"
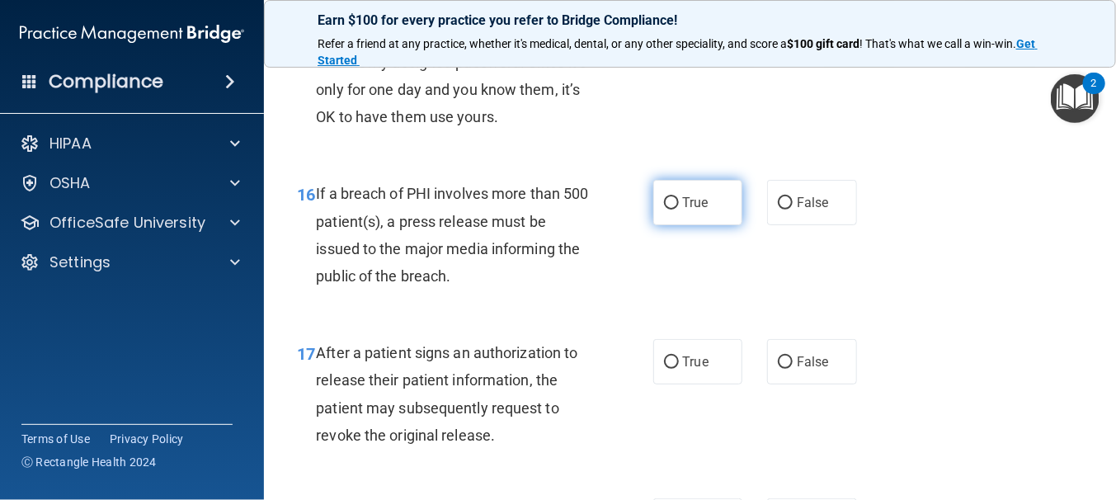
click at [664, 201] on input "True" at bounding box center [671, 203] width 15 height 12
radio input "true"
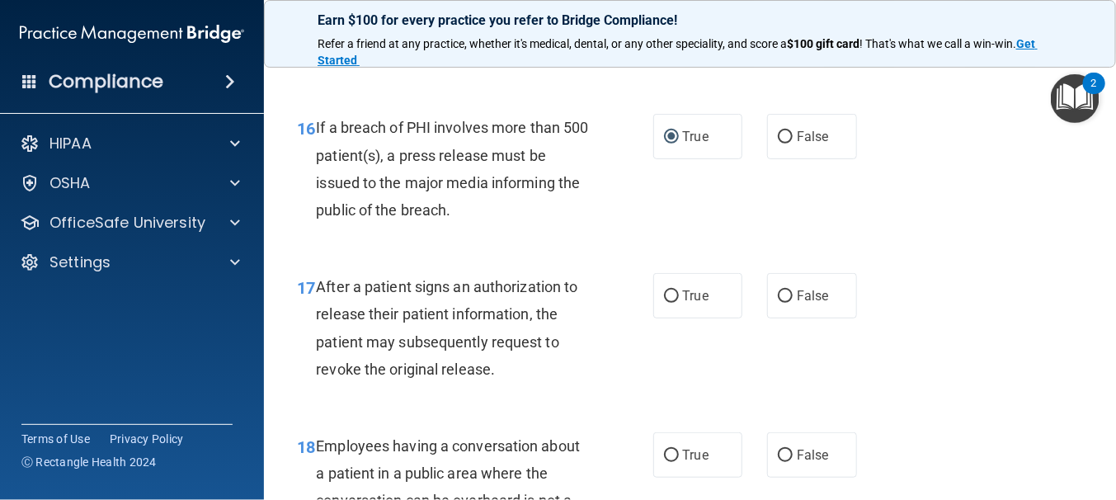
scroll to position [2474, 0]
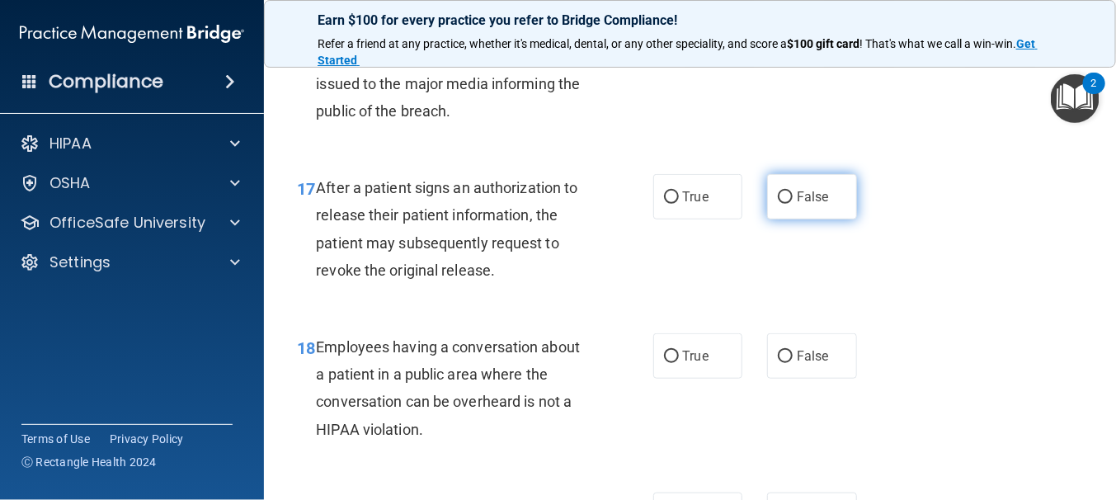
click at [778, 198] on input "False" at bounding box center [785, 197] width 15 height 12
radio input "true"
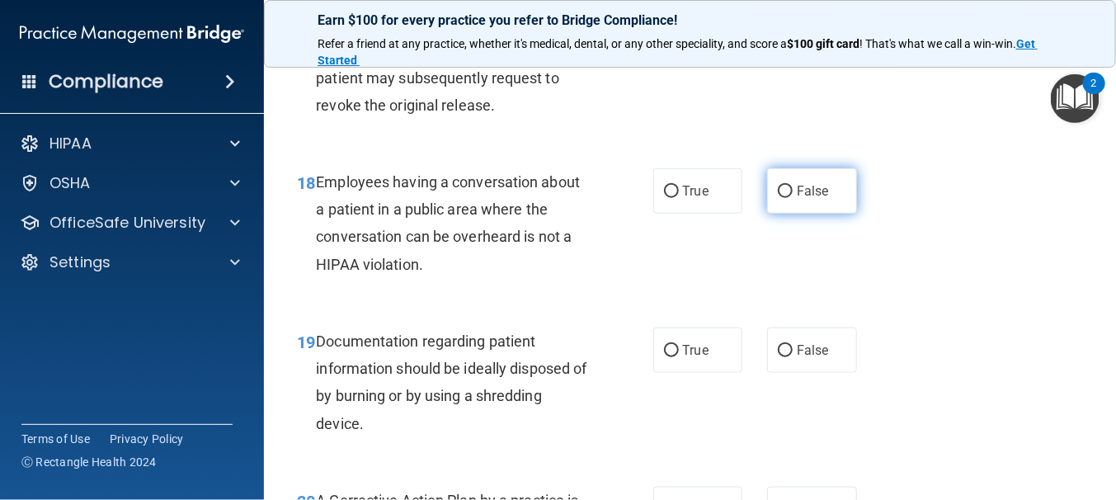
click at [778, 193] on input "False" at bounding box center [785, 192] width 15 height 12
radio input "true"
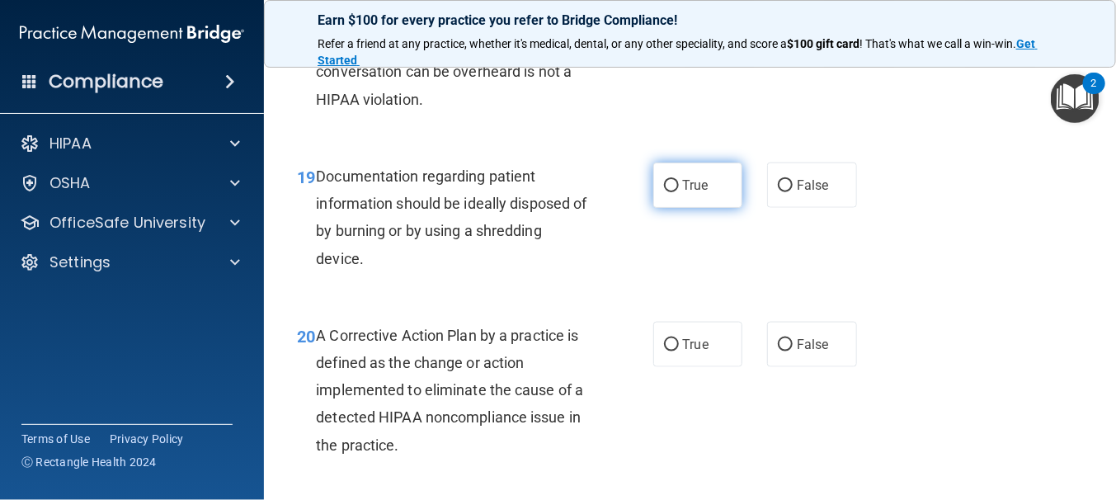
click at [669, 184] on input "True" at bounding box center [671, 186] width 15 height 12
radio input "true"
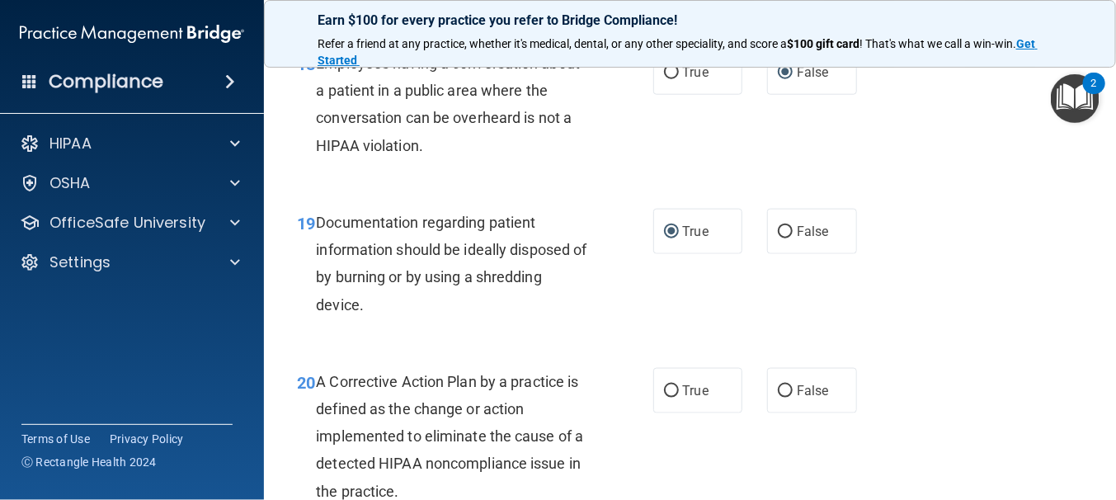
scroll to position [2840, 0]
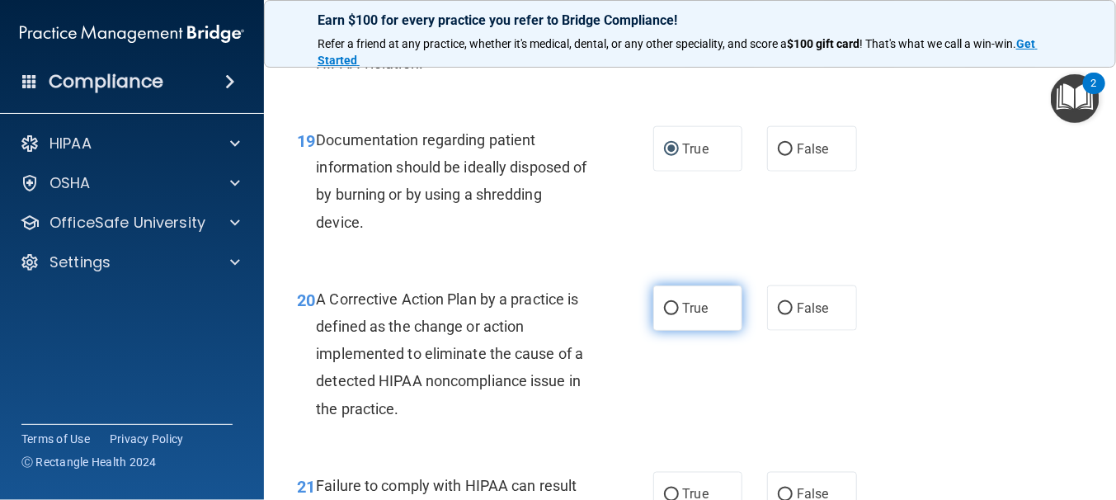
click at [664, 306] on input "True" at bounding box center [671, 309] width 15 height 12
radio input "true"
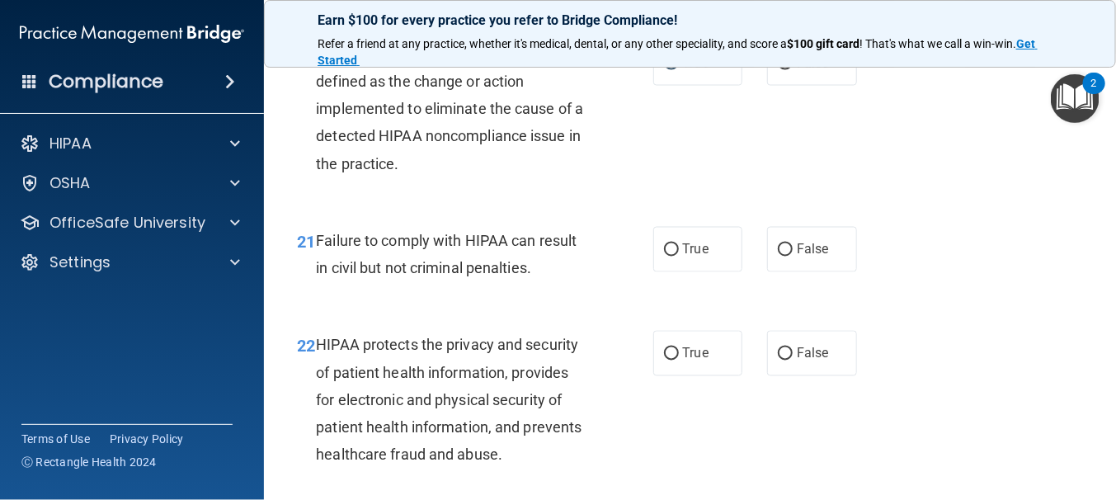
scroll to position [3087, 0]
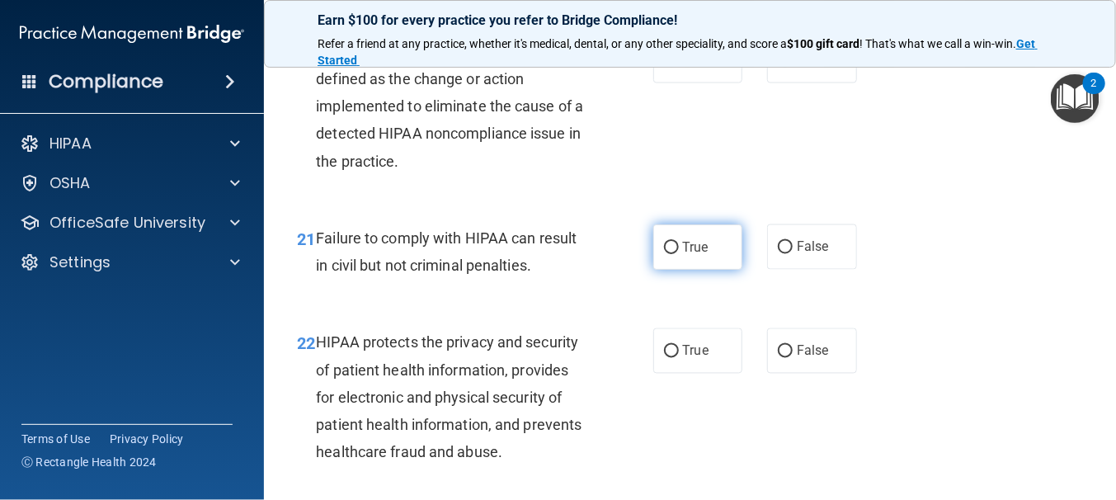
click at [666, 250] on input "True" at bounding box center [671, 248] width 15 height 12
radio input "true"
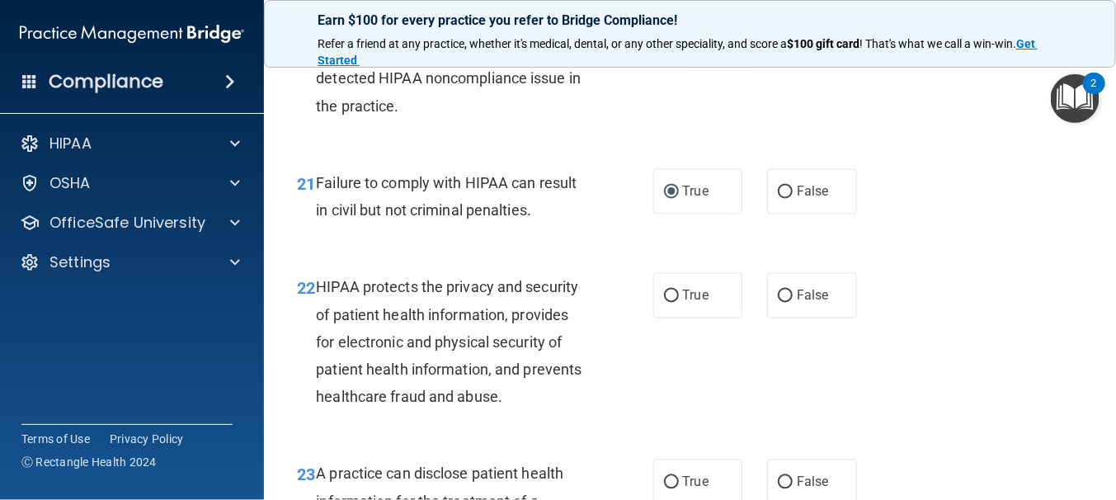
scroll to position [3169, 0]
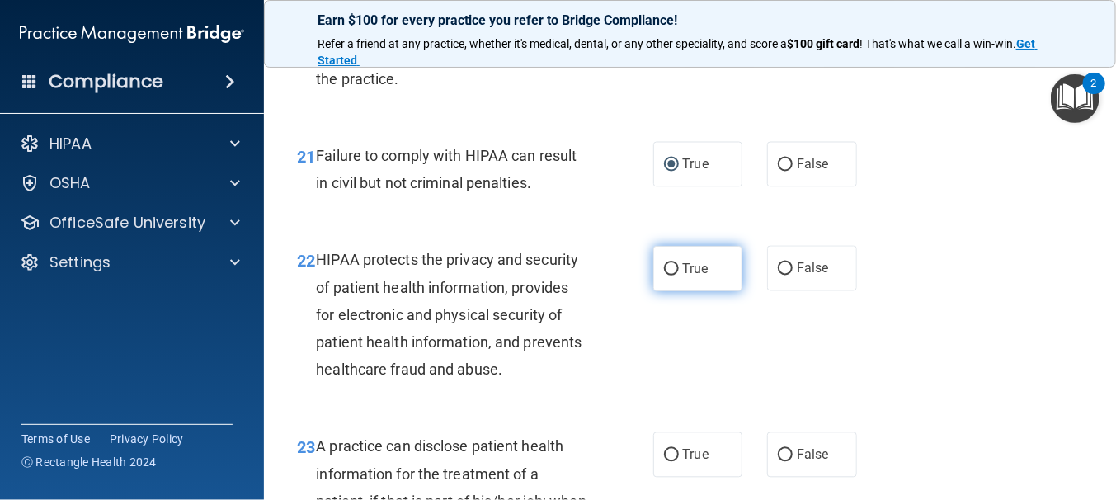
click at [660, 275] on label "True" at bounding box center [698, 268] width 90 height 45
click at [664, 275] on input "True" at bounding box center [671, 269] width 15 height 12
radio input "true"
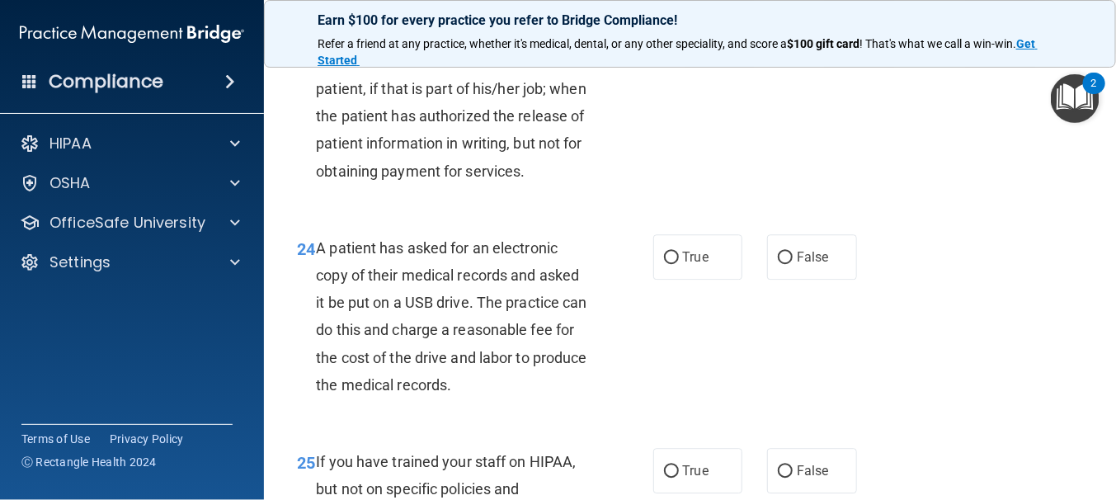
scroll to position [3417, 0]
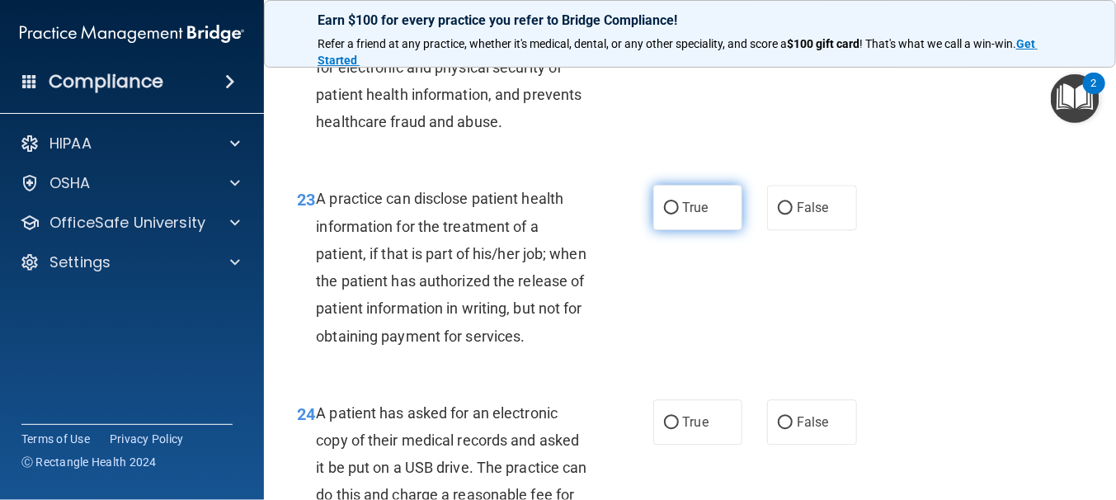
click at [664, 204] on input "True" at bounding box center [671, 208] width 15 height 12
radio input "true"
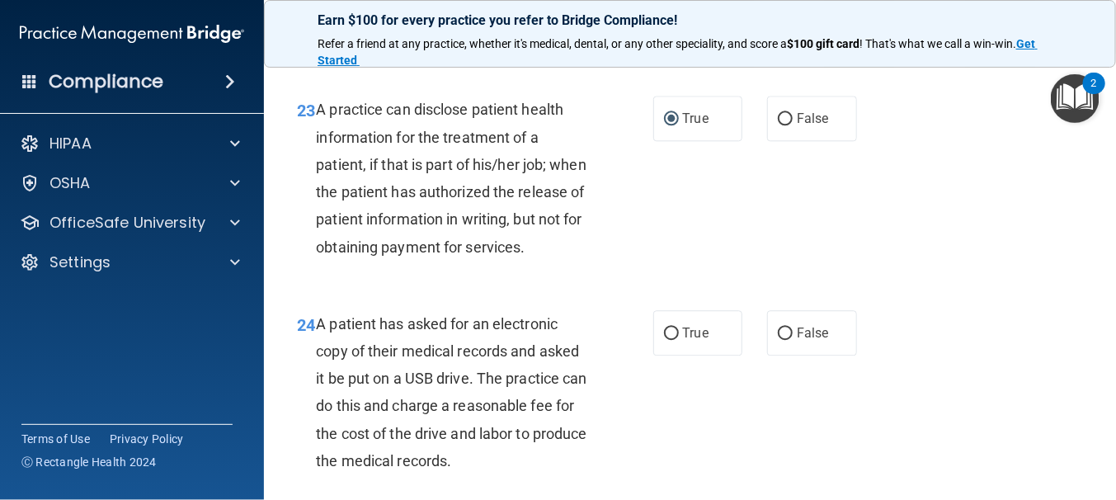
scroll to position [3664, 0]
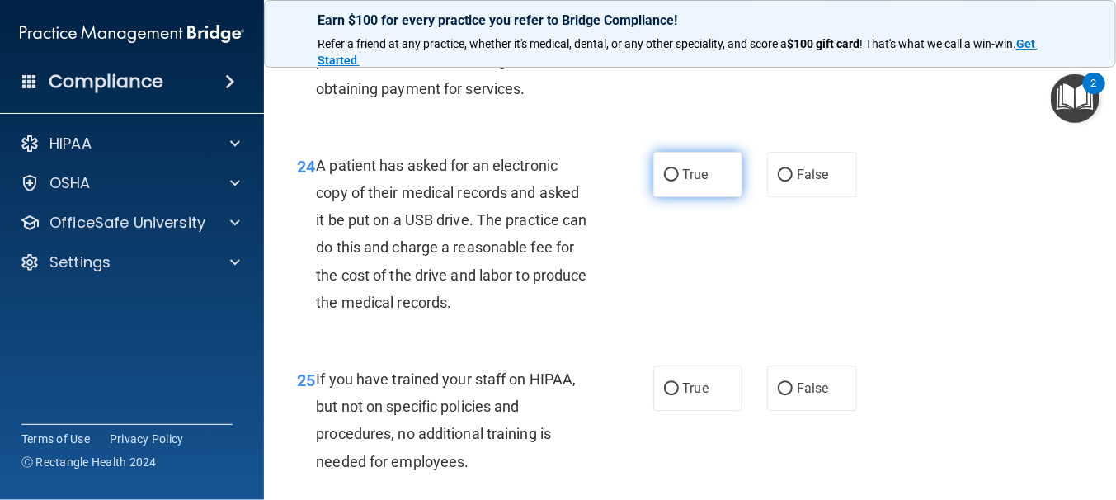
click at [665, 181] on input "True" at bounding box center [671, 175] width 15 height 12
radio input "true"
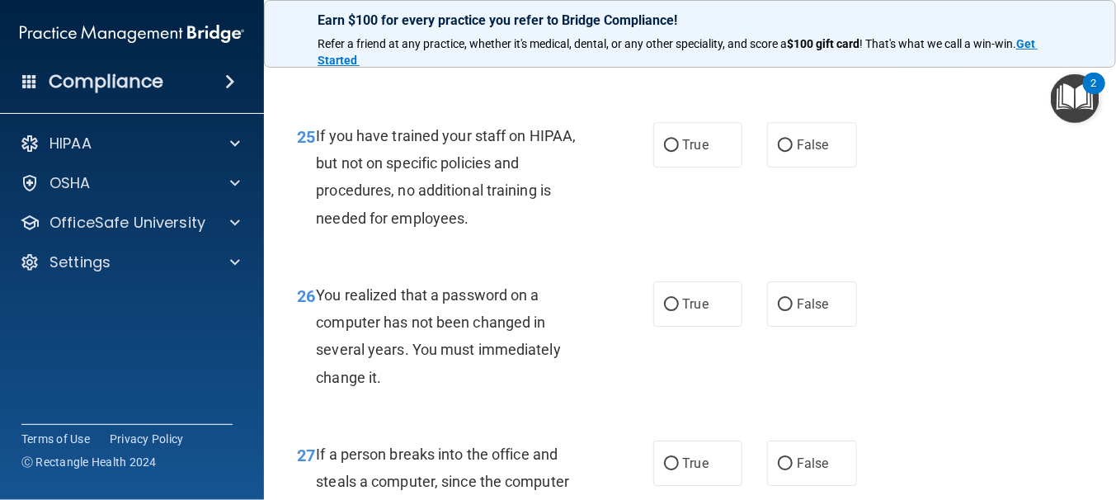
scroll to position [3912, 0]
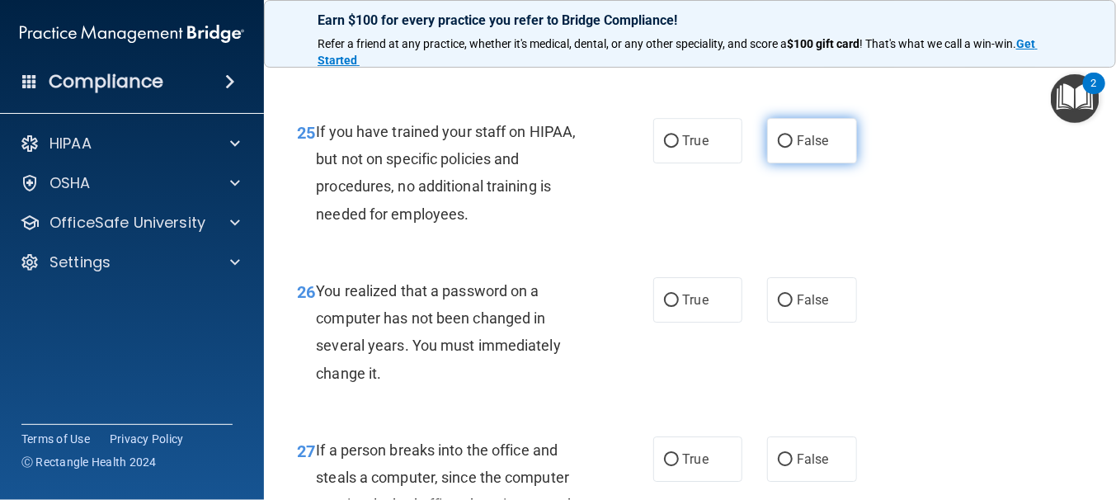
click at [778, 148] on input "False" at bounding box center [785, 141] width 15 height 12
radio input "true"
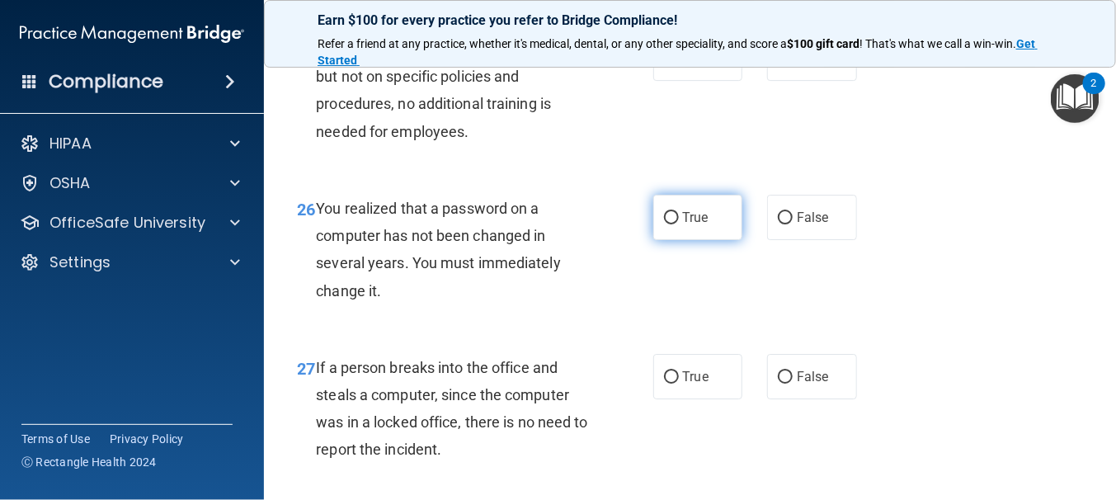
click at [665, 224] on input "True" at bounding box center [671, 218] width 15 height 12
radio input "true"
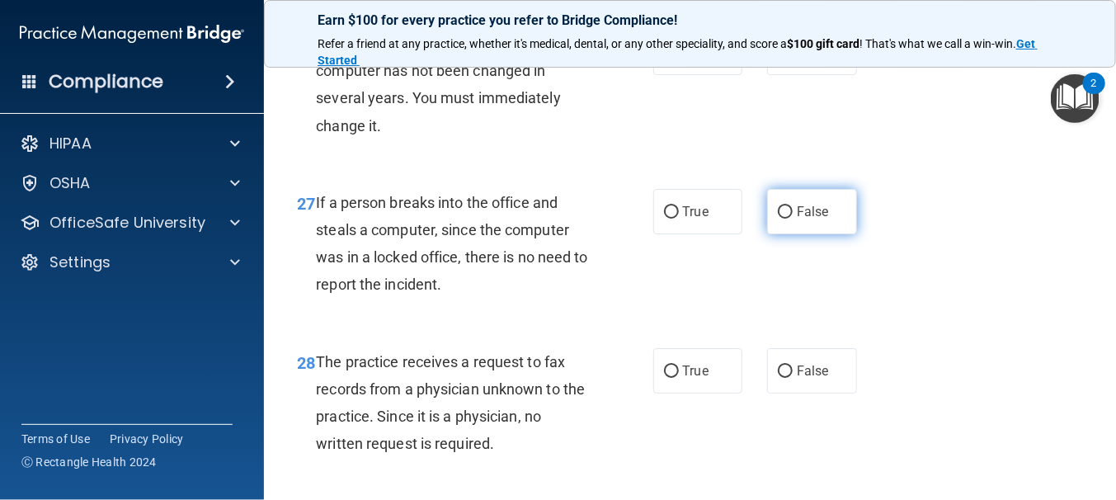
click at [782, 234] on label "False" at bounding box center [812, 211] width 90 height 45
click at [782, 218] on input "False" at bounding box center [785, 212] width 15 height 12
radio input "true"
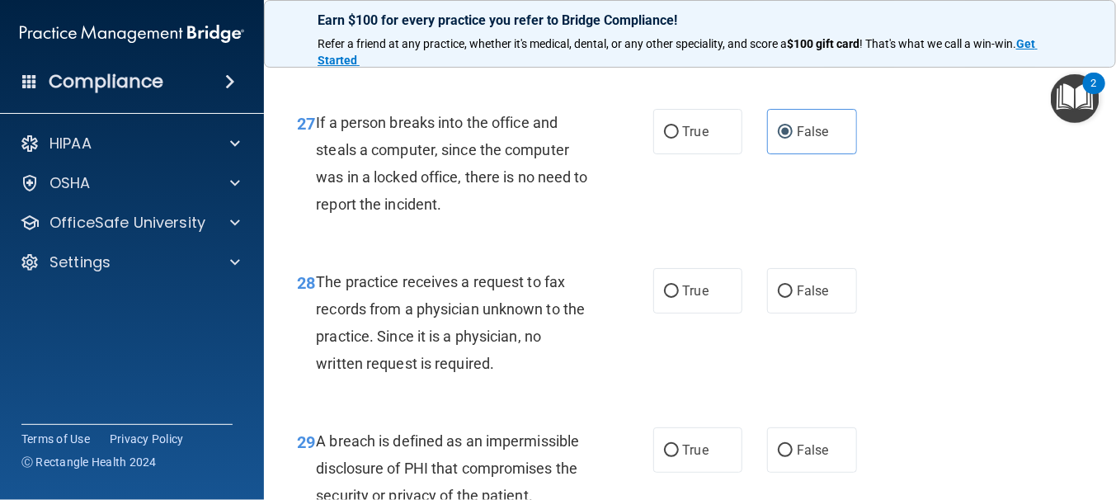
scroll to position [4324, 0]
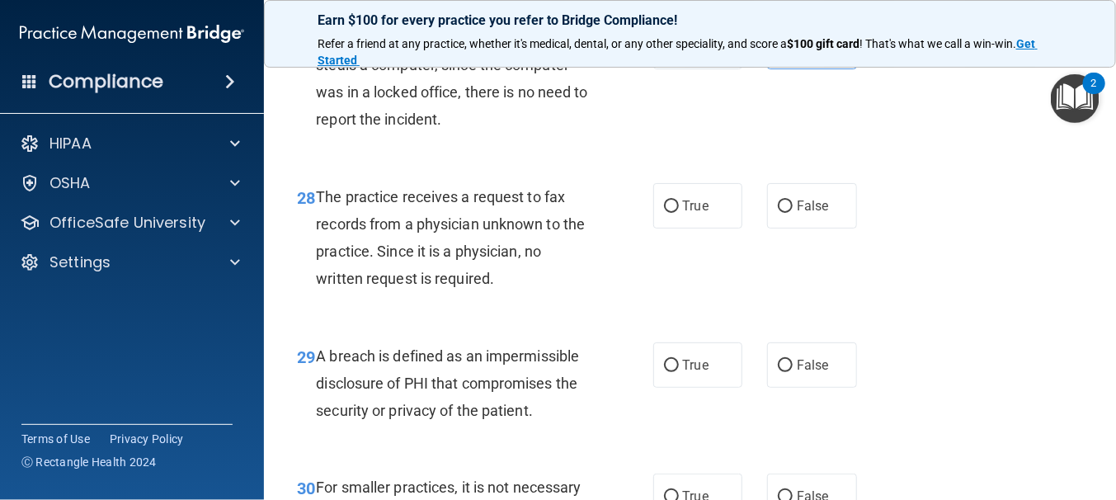
drag, startPoint x: 787, startPoint y: 232, endPoint x: 705, endPoint y: 256, distance: 85.3
click at [787, 228] on label "False" at bounding box center [812, 205] width 90 height 45
click at [787, 213] on input "False" at bounding box center [785, 206] width 15 height 12
radio input "true"
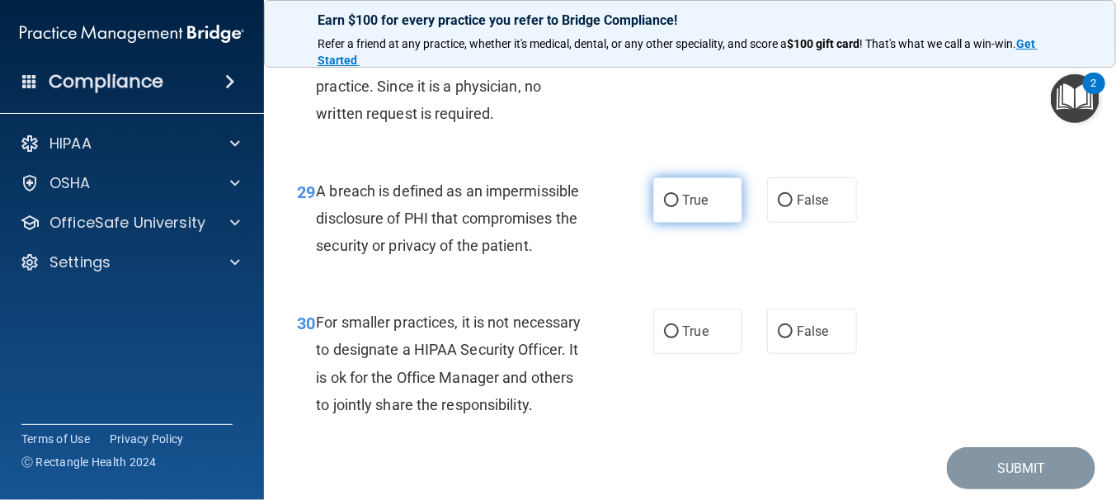
click at [664, 207] on input "True" at bounding box center [671, 201] width 15 height 12
radio input "true"
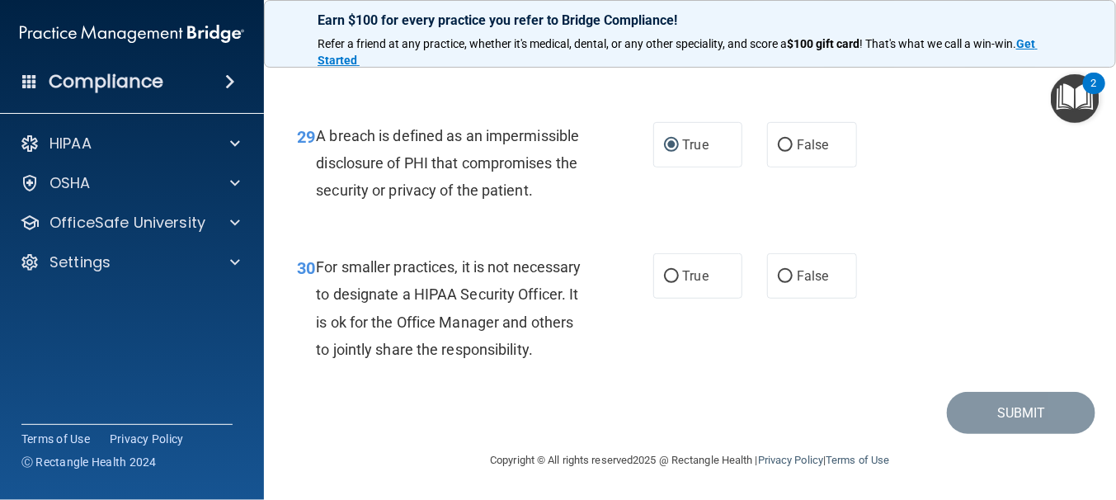
scroll to position [4571, 0]
click at [796, 279] on span "False" at bounding box center [812, 276] width 32 height 16
click at [789, 279] on input "False" at bounding box center [785, 276] width 15 height 12
radio input "true"
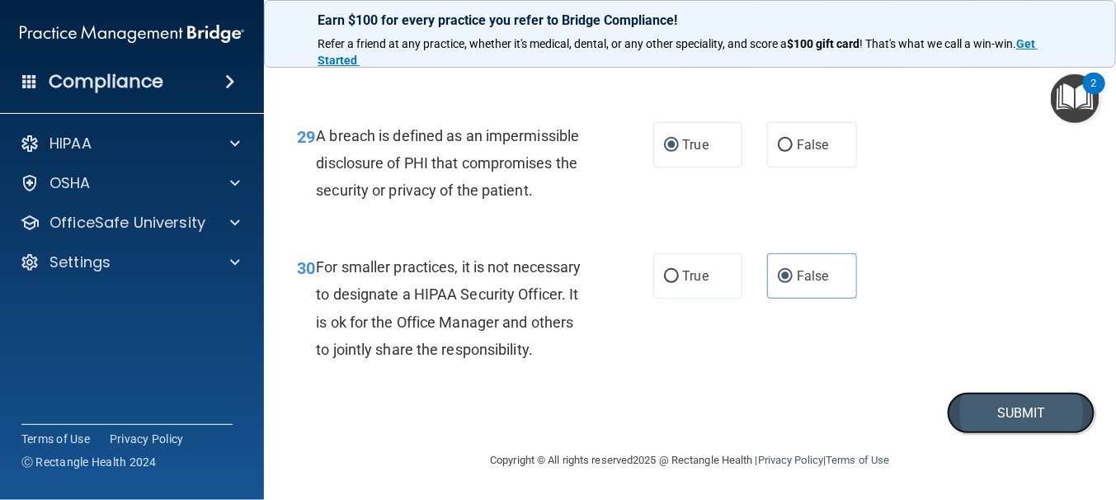
click at [1025, 418] on button "Submit" at bounding box center [1021, 413] width 148 height 42
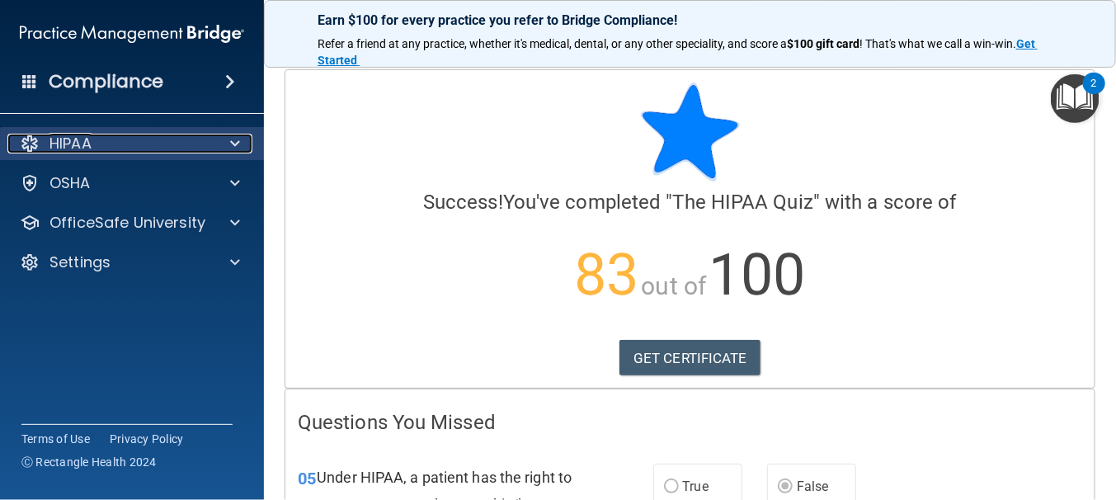
click at [232, 136] on span at bounding box center [235, 144] width 10 height 20
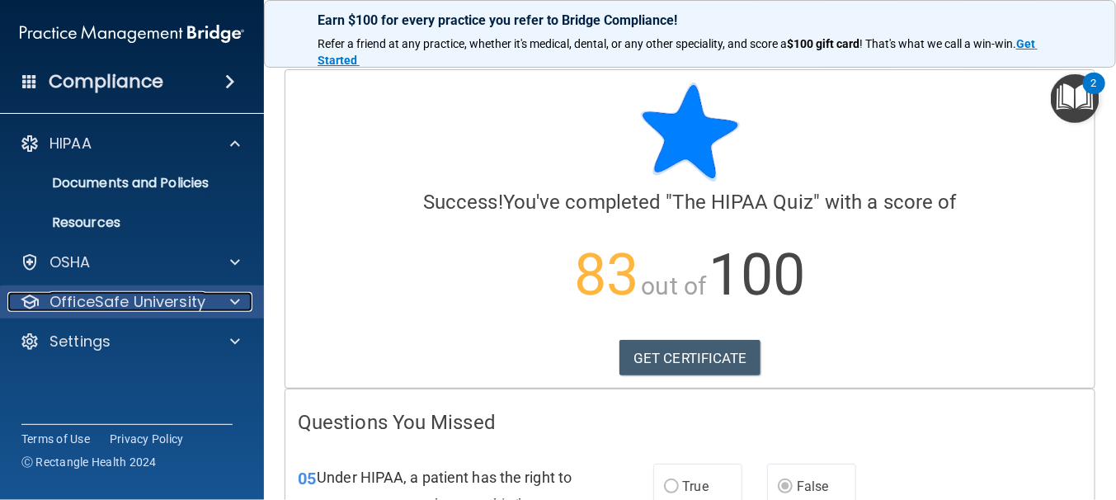
click at [222, 296] on div at bounding box center [232, 302] width 41 height 20
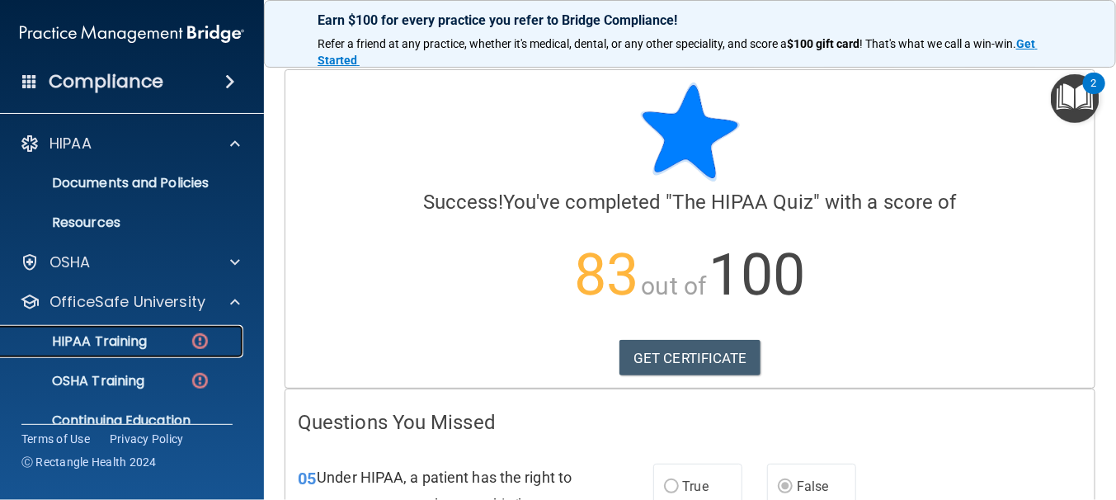
click at [198, 336] on img at bounding box center [200, 341] width 21 height 21
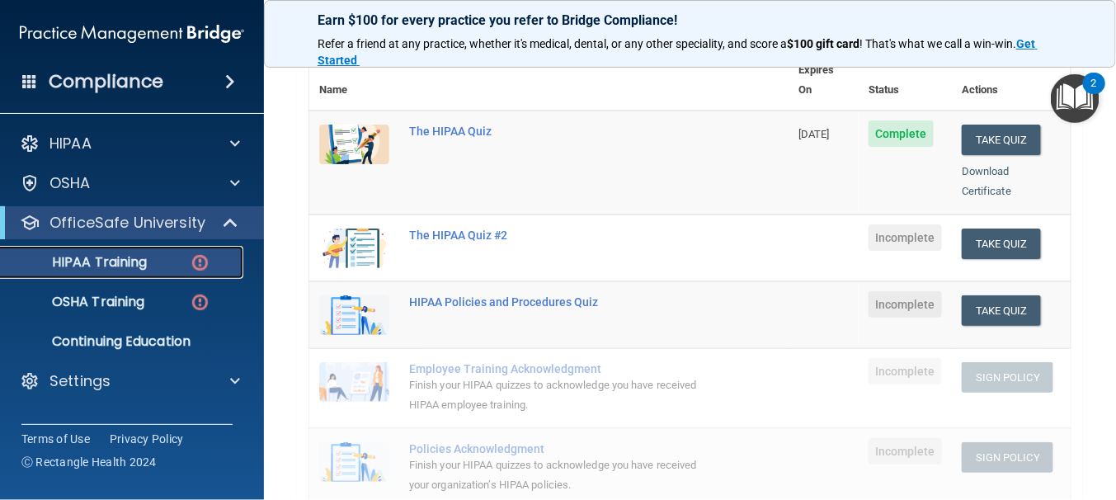
scroll to position [165, 0]
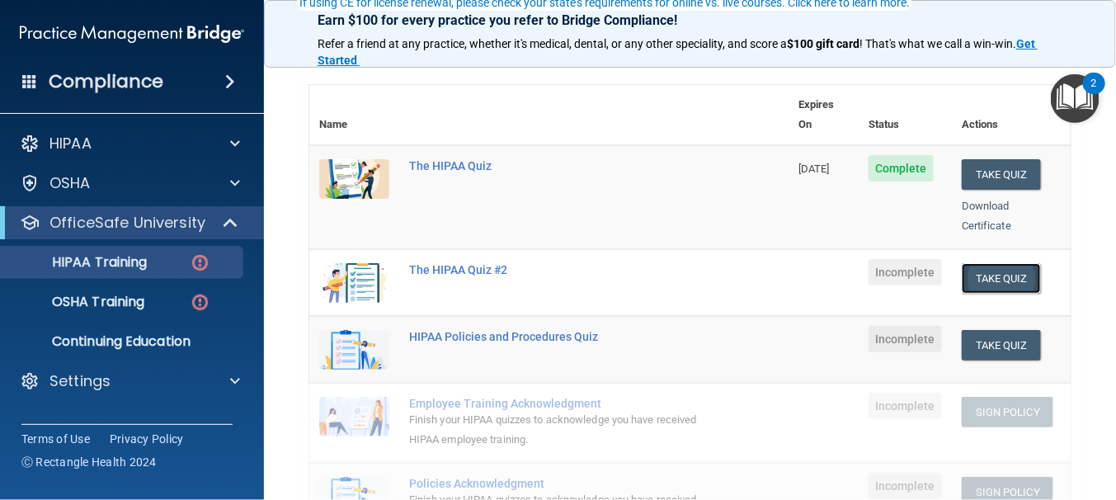
click at [983, 263] on button "Take Quiz" at bounding box center [1000, 278] width 79 height 31
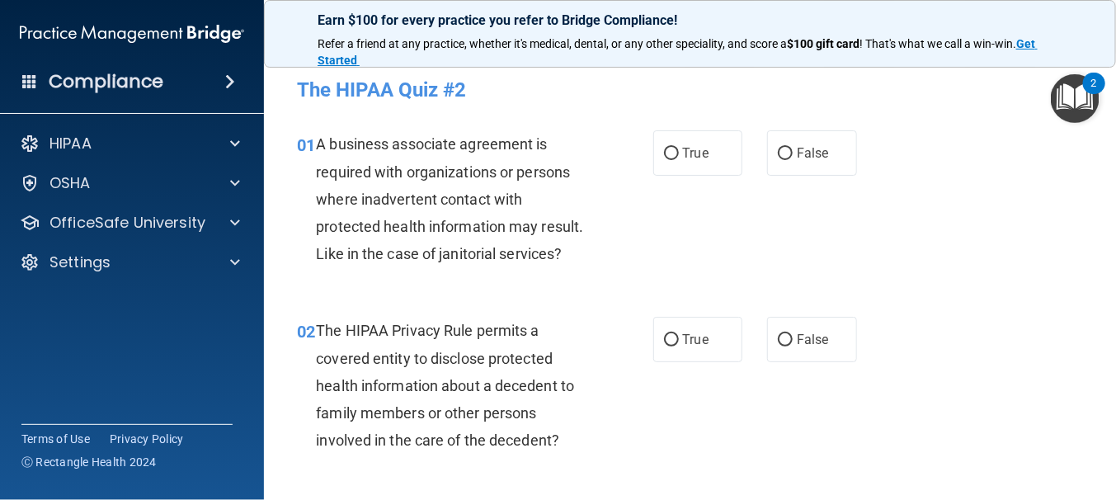
drag, startPoint x: 665, startPoint y: 153, endPoint x: 619, endPoint y: 181, distance: 53.3
click at [664, 153] on input "True" at bounding box center [671, 154] width 15 height 12
radio input "true"
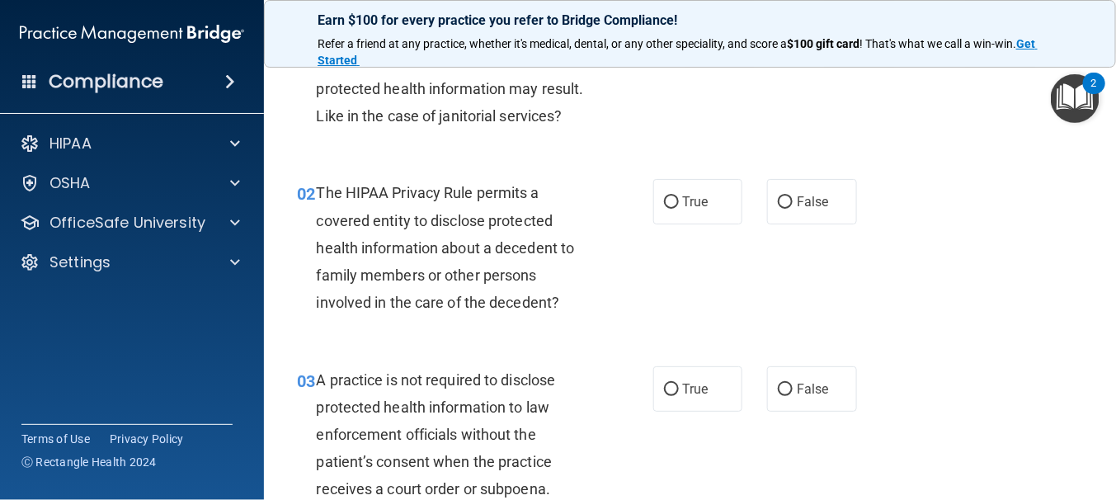
scroll to position [165, 0]
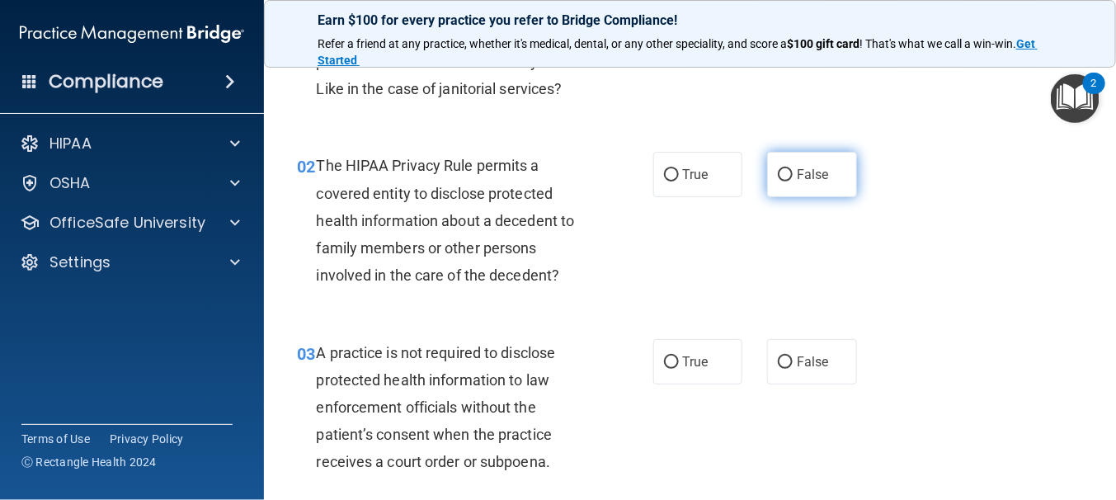
click at [778, 179] on input "False" at bounding box center [785, 175] width 15 height 12
radio input "true"
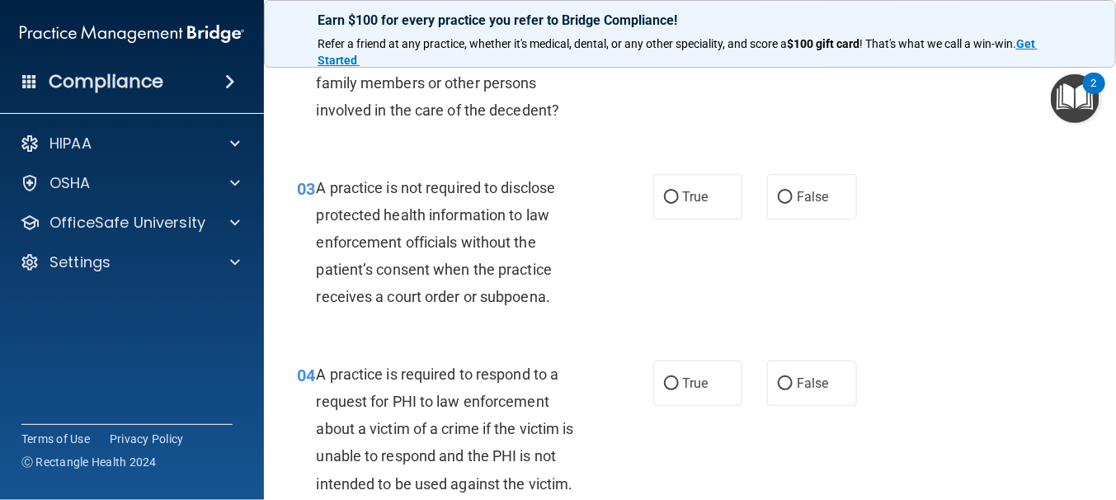
scroll to position [412, 0]
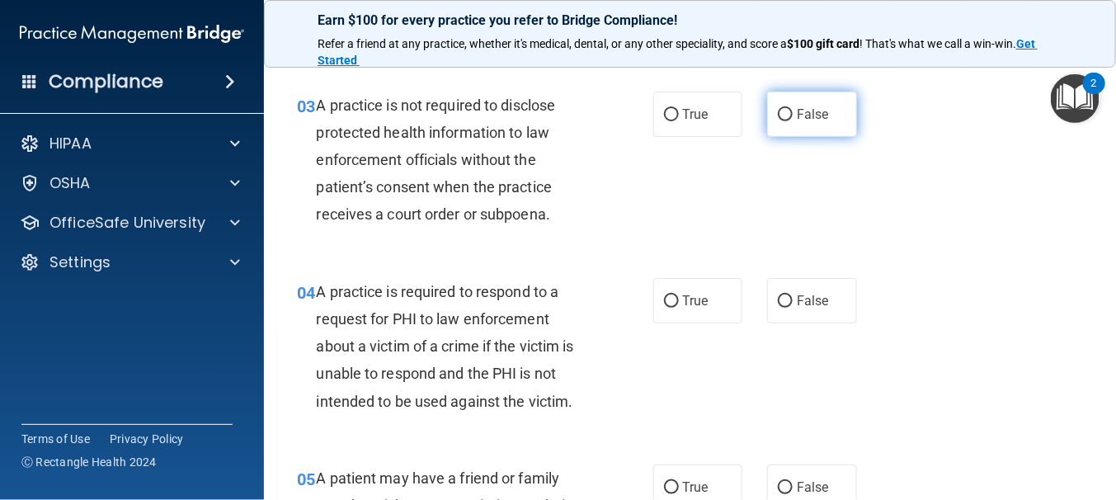
click at [778, 112] on input "False" at bounding box center [785, 115] width 15 height 12
radio input "true"
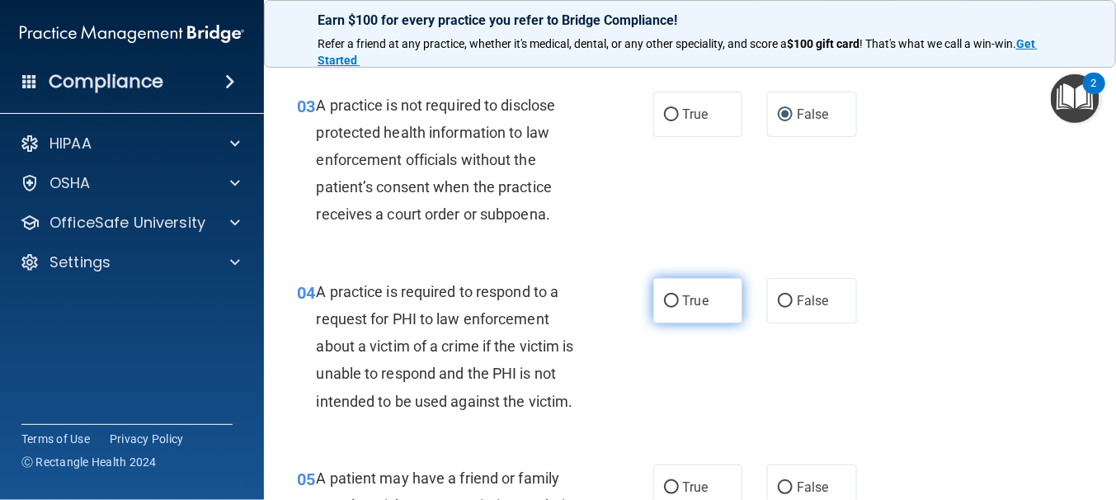
click at [664, 299] on input "True" at bounding box center [671, 301] width 15 height 12
radio input "true"
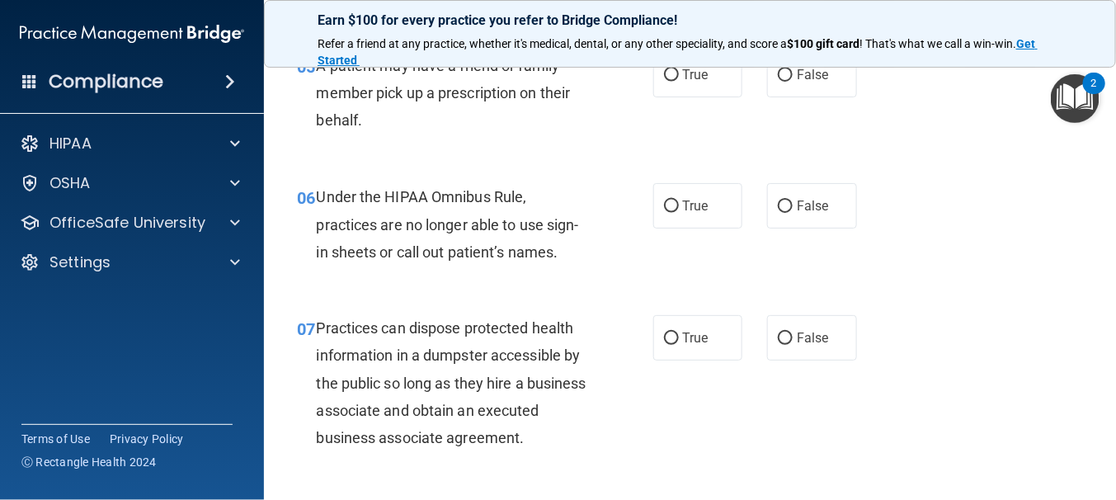
scroll to position [742, 0]
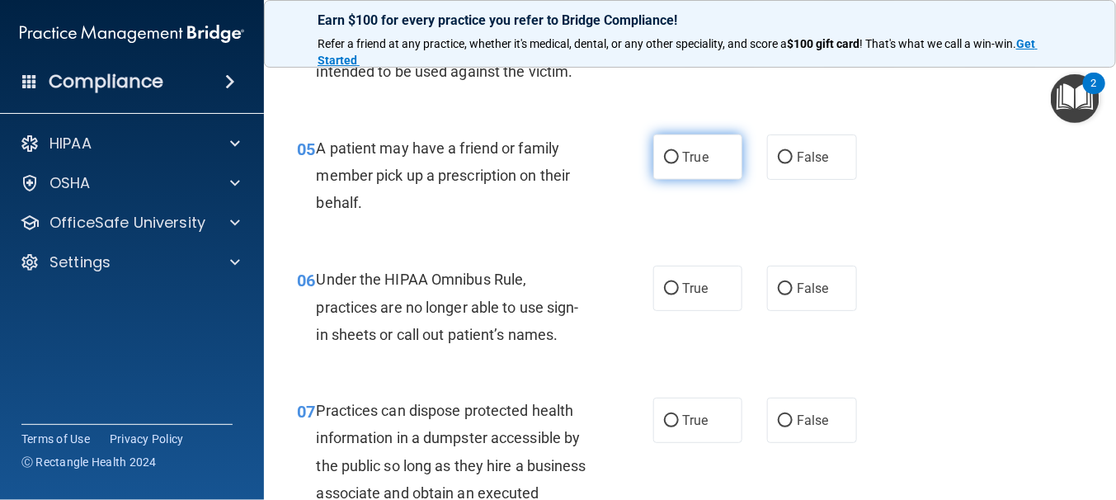
click at [664, 161] on input "True" at bounding box center [671, 158] width 15 height 12
radio input "true"
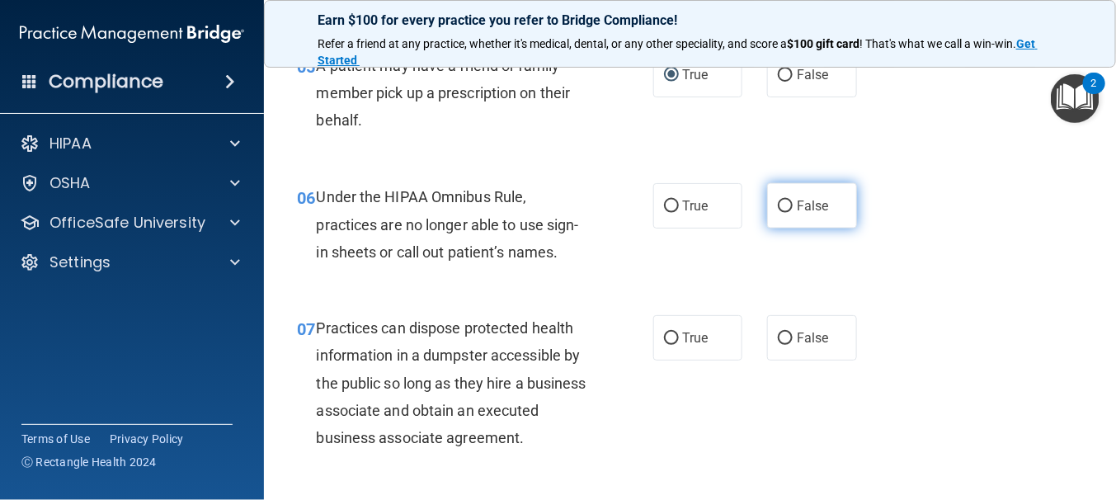
click at [778, 208] on input "False" at bounding box center [785, 206] width 15 height 12
radio input "true"
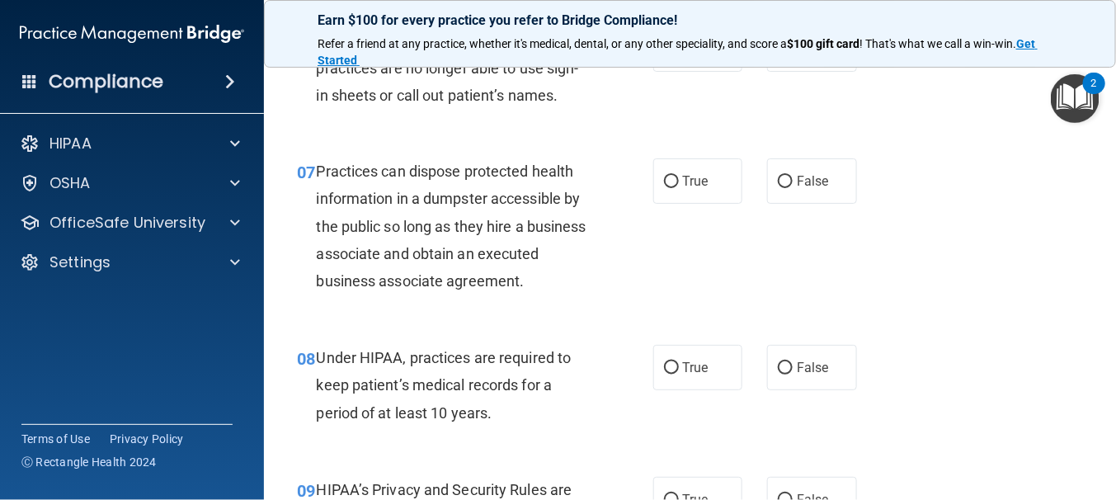
scroll to position [989, 0]
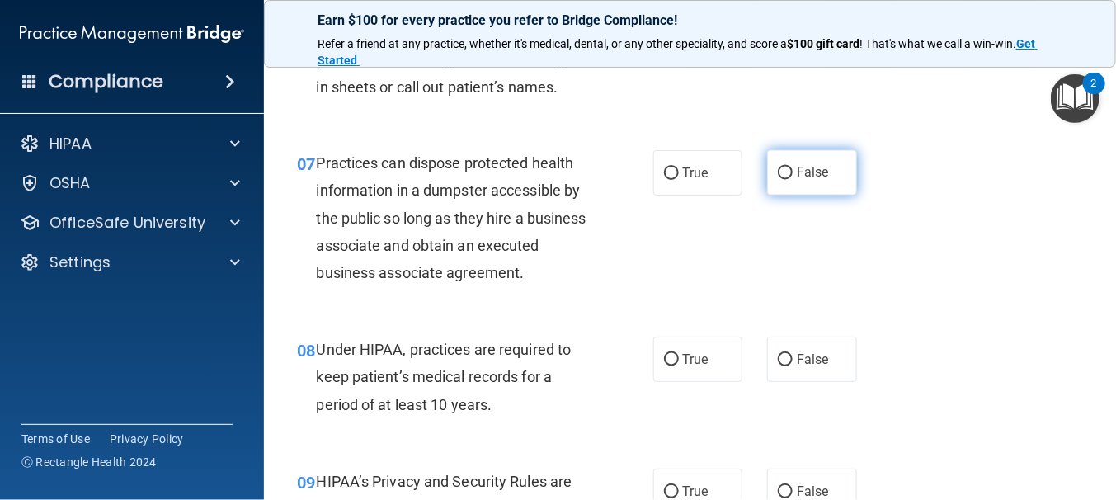
click at [778, 171] on input "False" at bounding box center [785, 173] width 15 height 12
radio input "true"
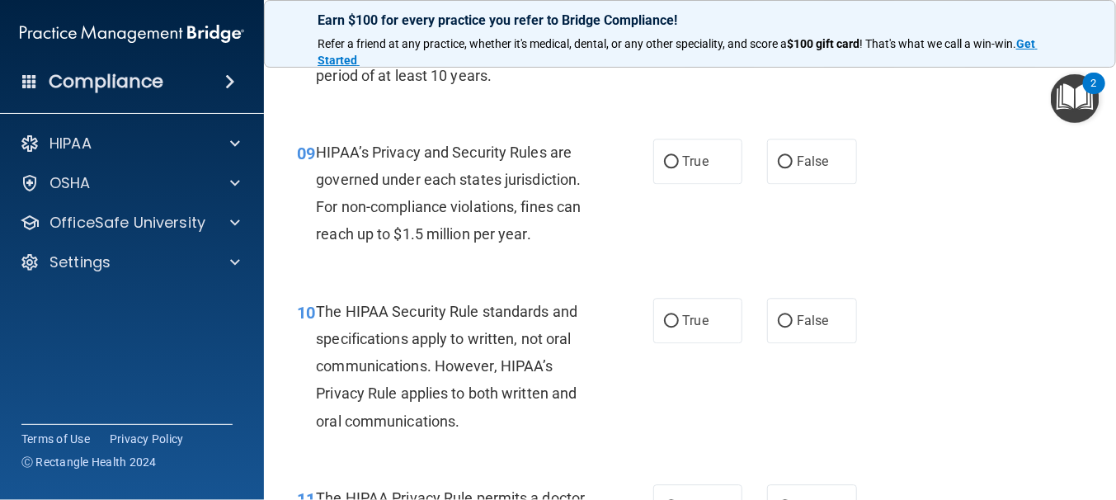
scroll to position [1237, 0]
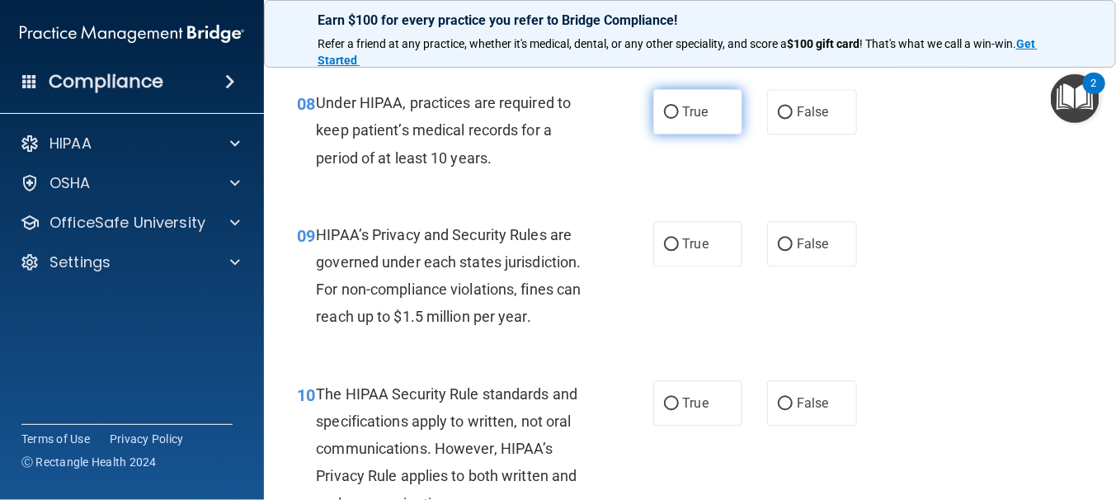
click at [670, 119] on input "True" at bounding box center [671, 112] width 15 height 12
radio input "true"
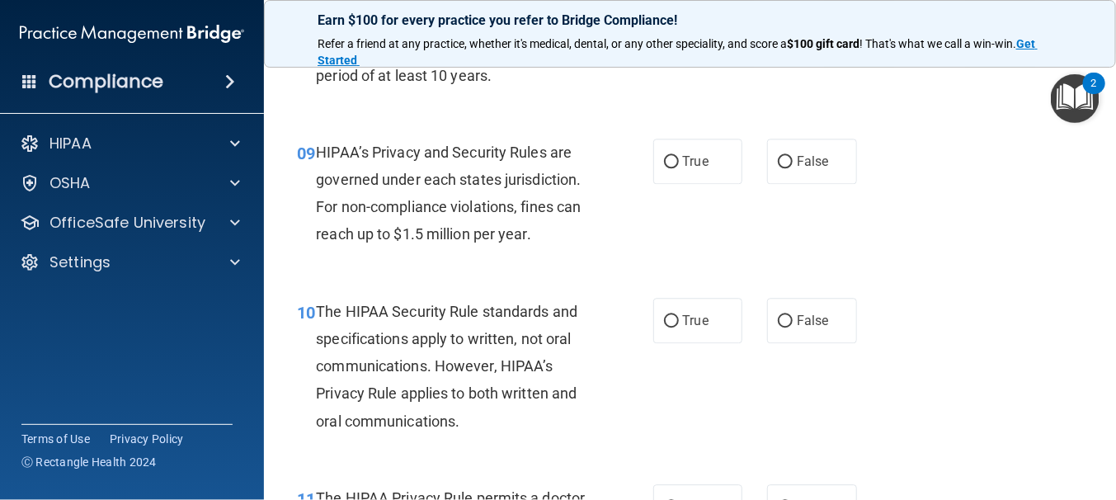
scroll to position [1154, 0]
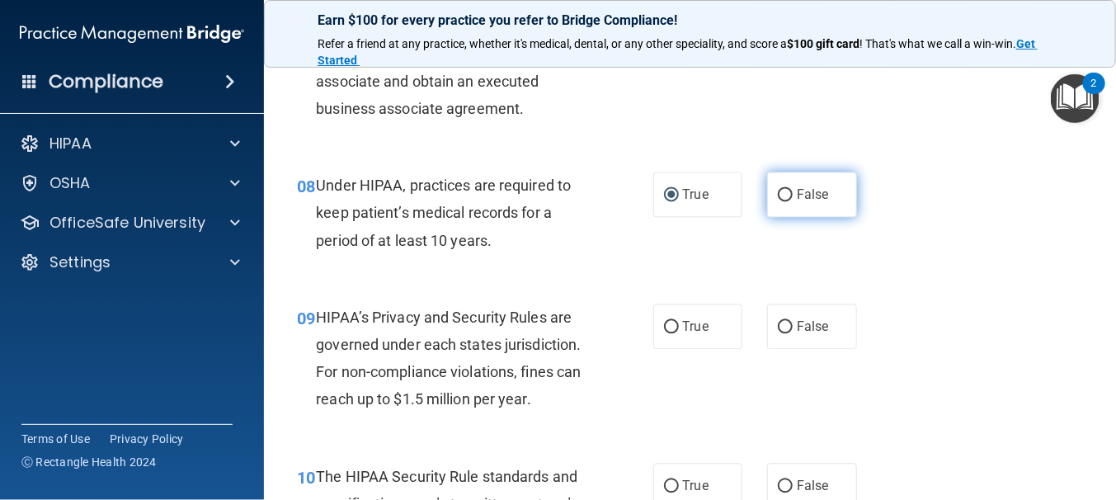
click at [781, 201] on input "False" at bounding box center [785, 195] width 15 height 12
radio input "true"
radio input "false"
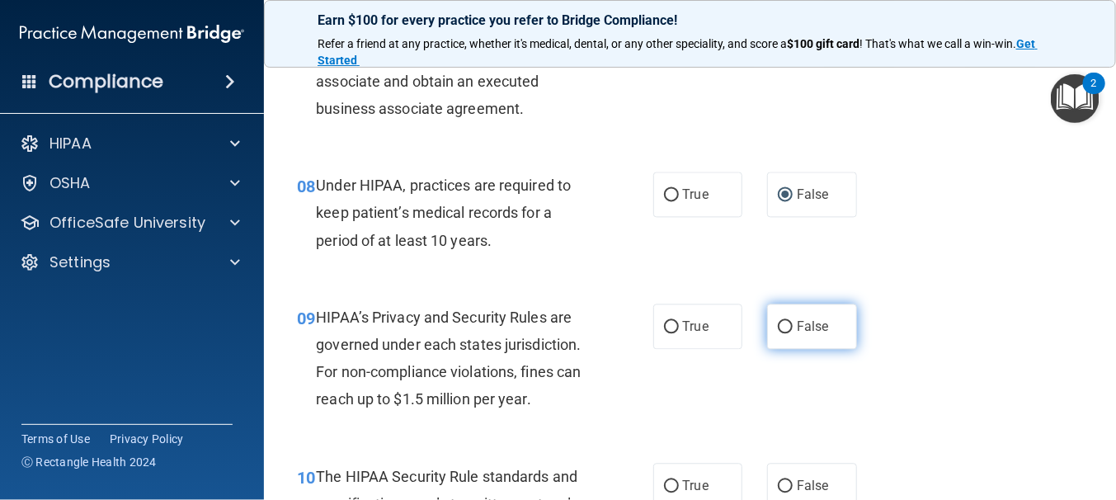
click at [783, 333] on input "False" at bounding box center [785, 327] width 15 height 12
radio input "true"
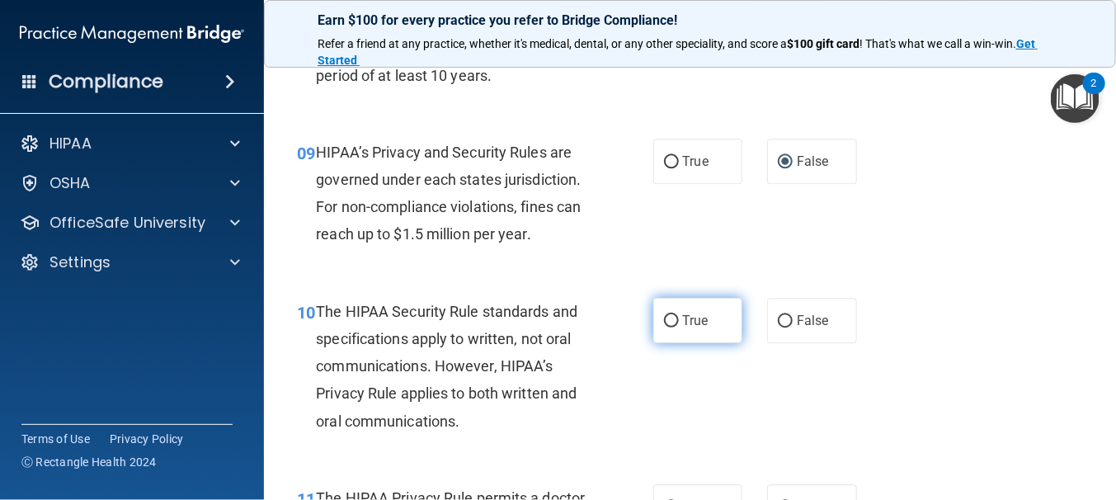
click at [664, 327] on input "True" at bounding box center [671, 321] width 15 height 12
radio input "true"
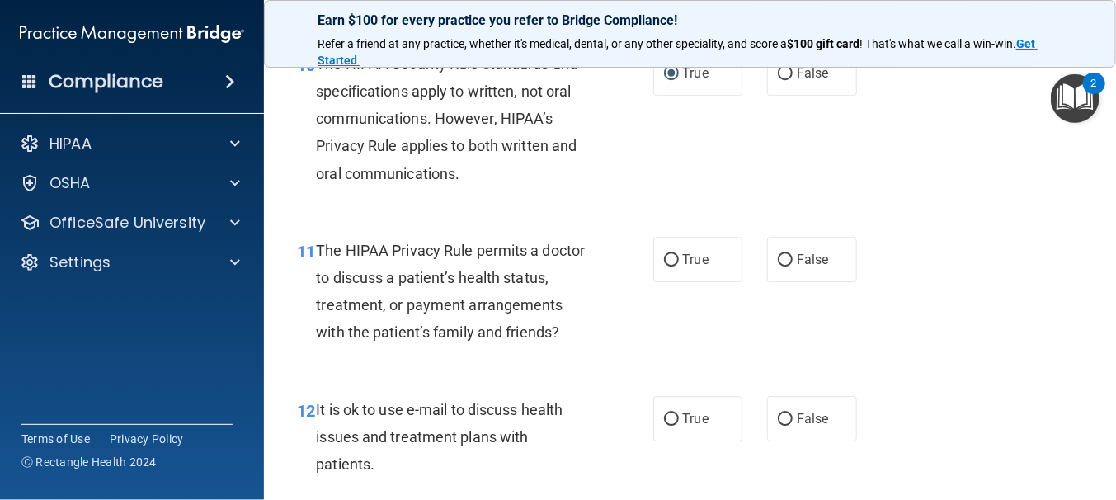
scroll to position [1649, 0]
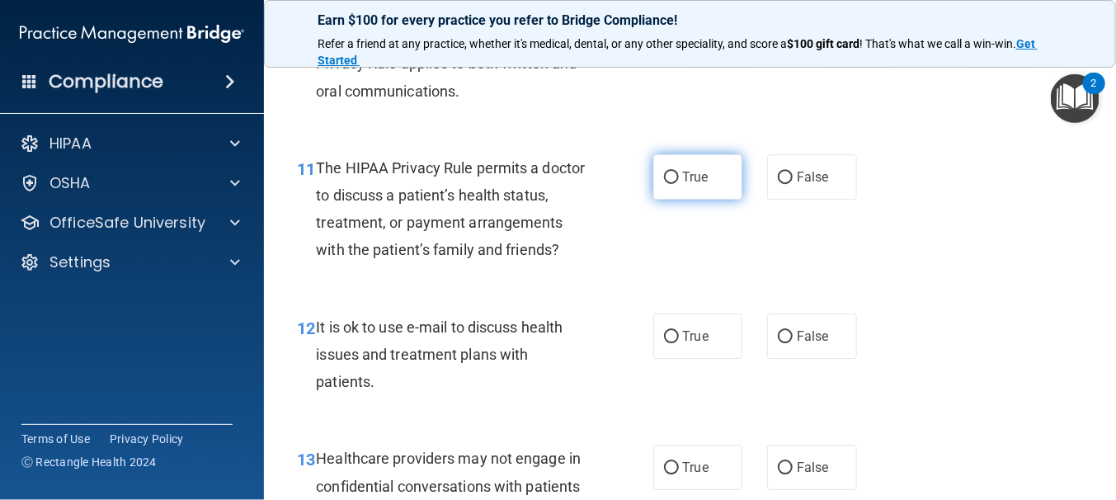
click at [655, 200] on label "True" at bounding box center [698, 176] width 90 height 45
click at [664, 184] on input "True" at bounding box center [671, 177] width 15 height 12
radio input "true"
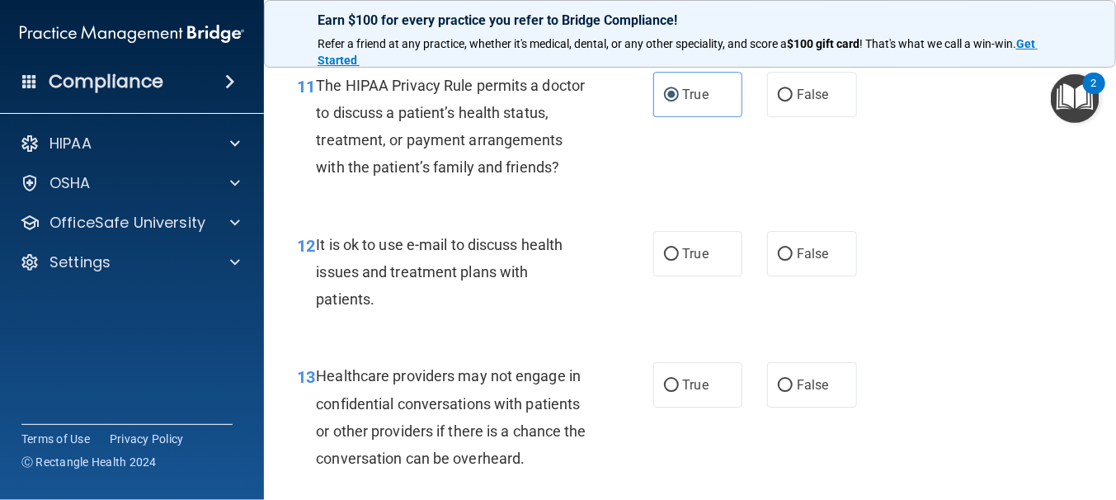
scroll to position [1896, 0]
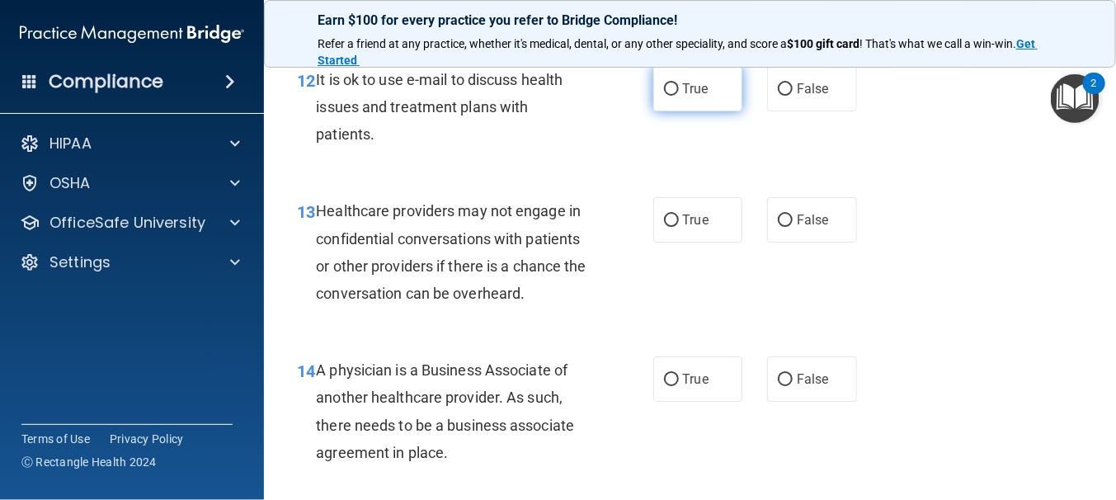
click at [664, 96] on input "True" at bounding box center [671, 89] width 15 height 12
radio input "true"
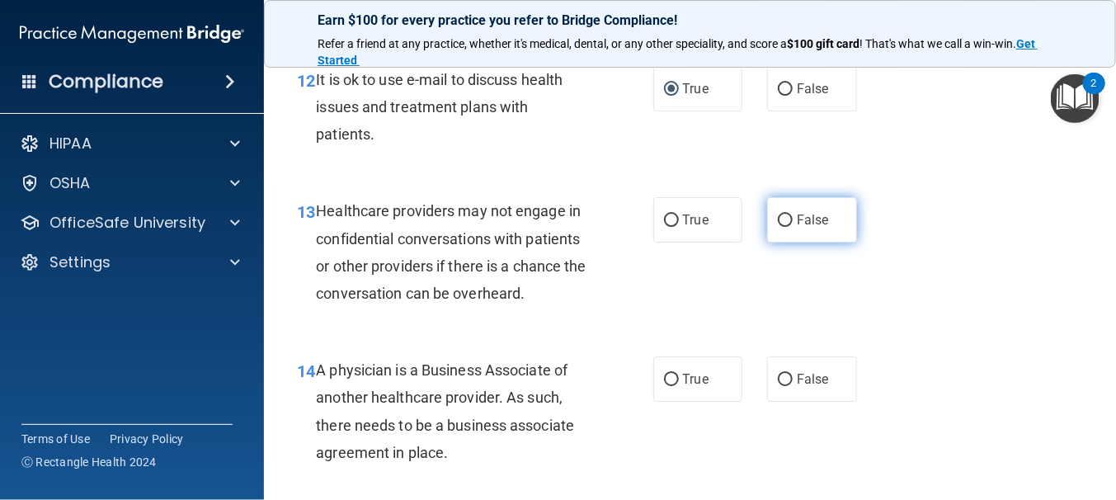
click at [785, 227] on input "False" at bounding box center [785, 220] width 15 height 12
radio input "true"
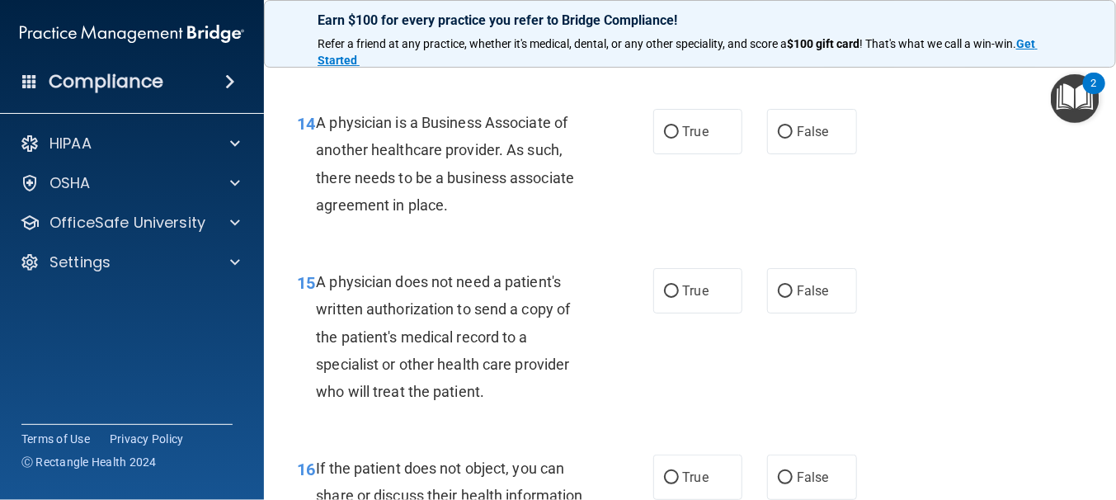
scroll to position [2226, 0]
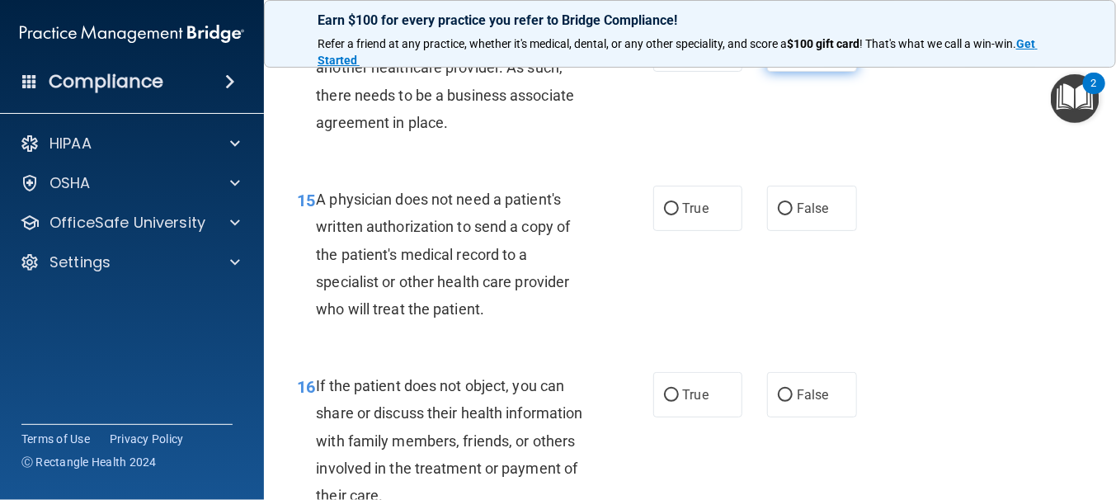
click at [780, 56] on input "False" at bounding box center [785, 50] width 15 height 12
radio input "true"
click at [662, 231] on label "True" at bounding box center [698, 208] width 90 height 45
click at [664, 215] on input "True" at bounding box center [671, 209] width 15 height 12
radio input "true"
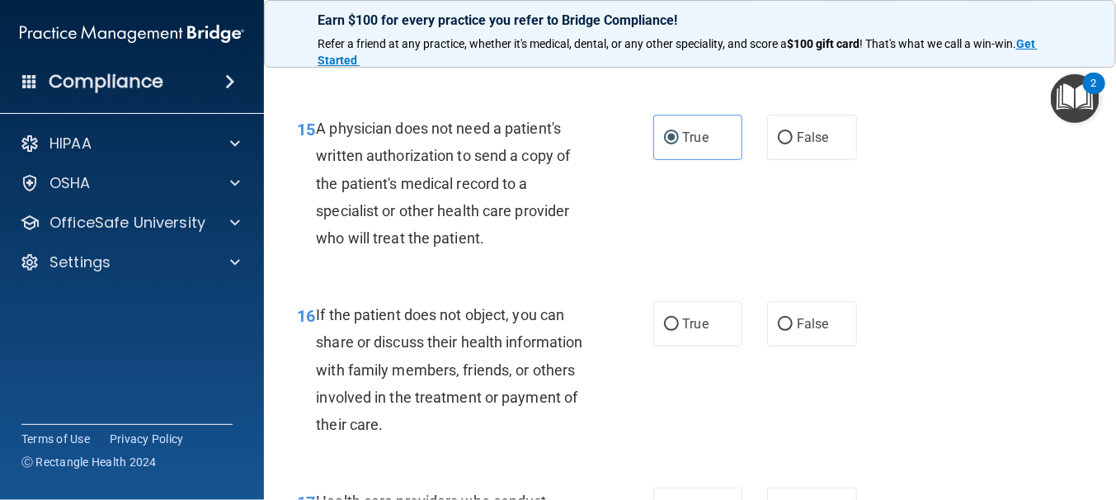
scroll to position [2391, 0]
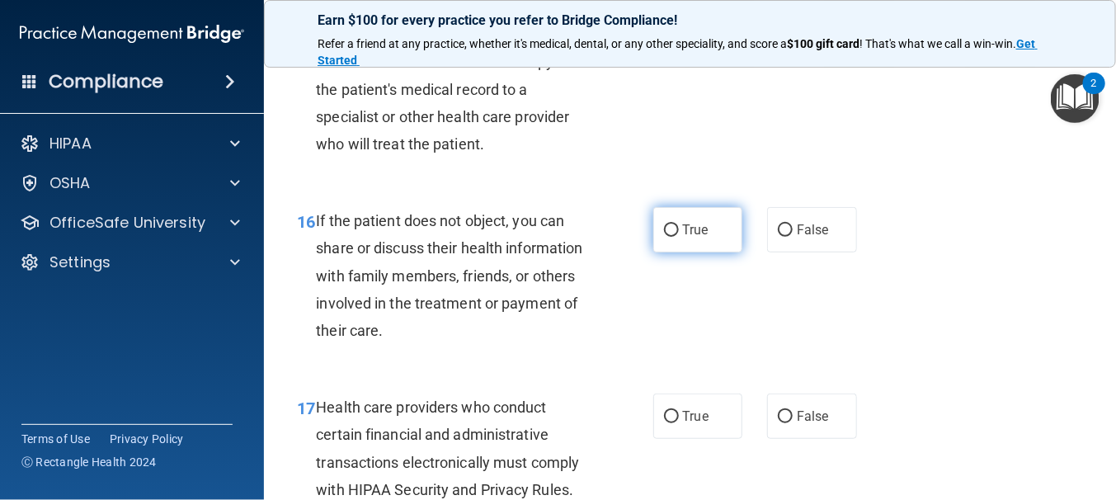
click at [664, 237] on input "True" at bounding box center [671, 230] width 15 height 12
radio input "true"
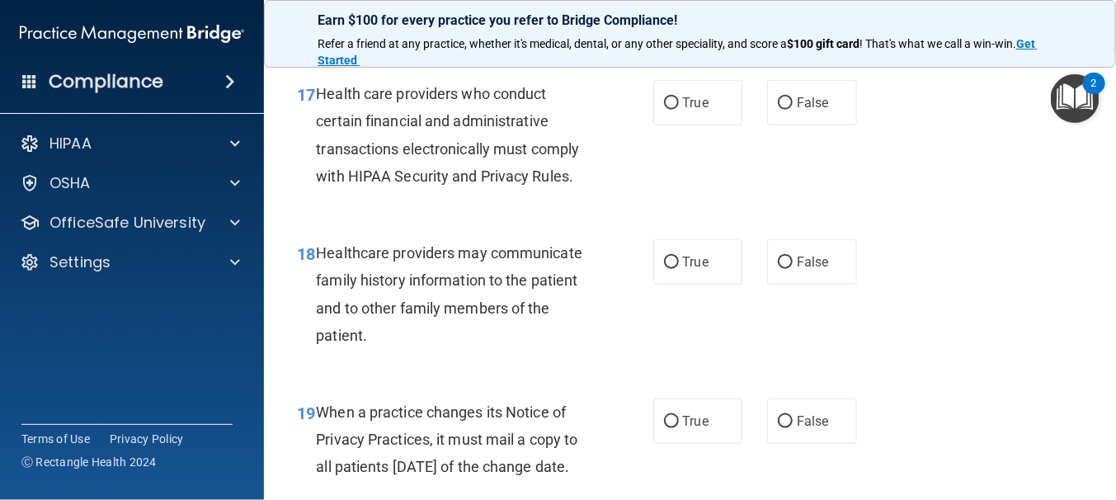
scroll to position [2757, 0]
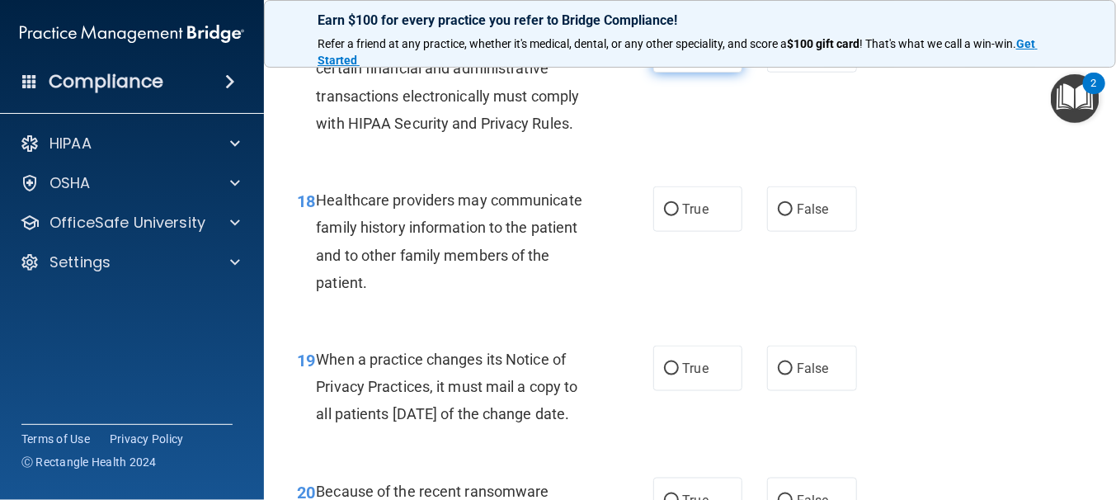
click at [664, 57] on input "True" at bounding box center [671, 51] width 15 height 12
radio input "true"
click at [780, 216] on input "False" at bounding box center [785, 210] width 15 height 12
radio input "true"
click at [778, 375] on input "False" at bounding box center [785, 369] width 15 height 12
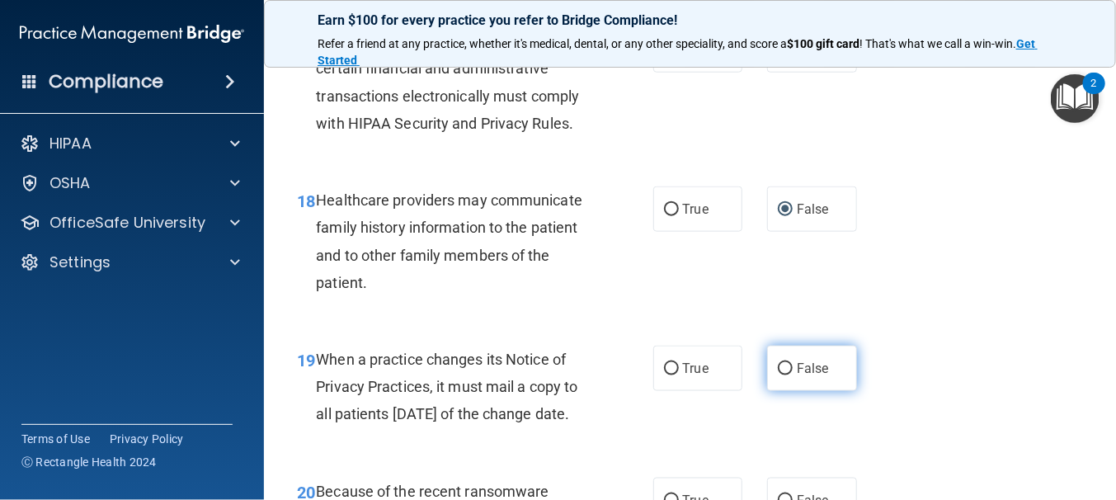
radio input "true"
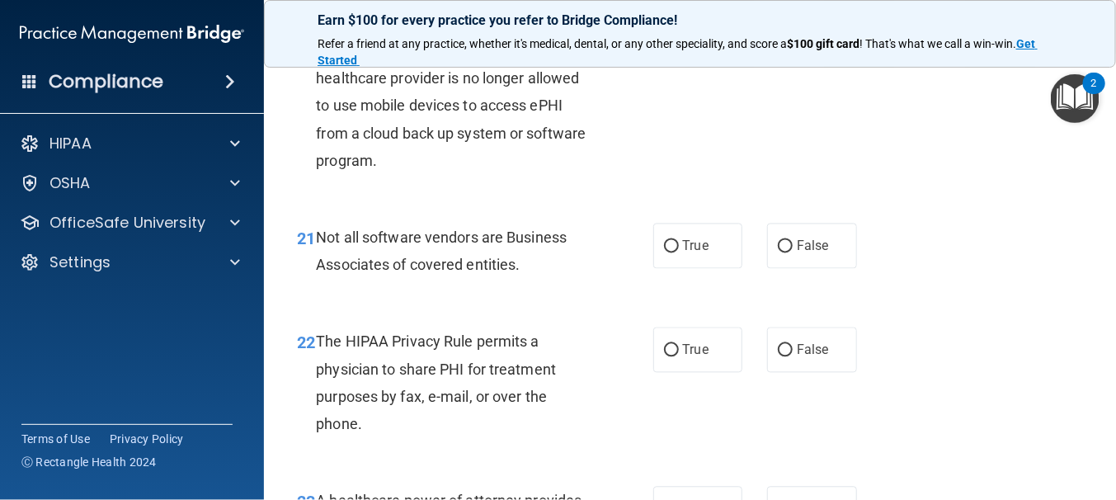
scroll to position [3252, 0]
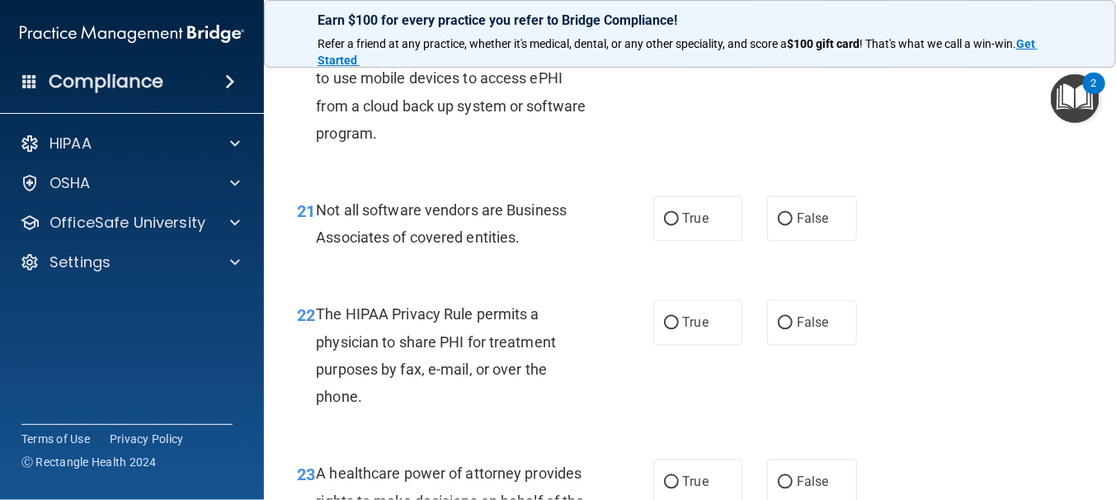
click at [779, 12] on input "False" at bounding box center [785, 6] width 15 height 12
radio input "true"
click at [665, 242] on label "True" at bounding box center [698, 218] width 90 height 45
click at [665, 226] on input "True" at bounding box center [671, 220] width 15 height 12
radio input "true"
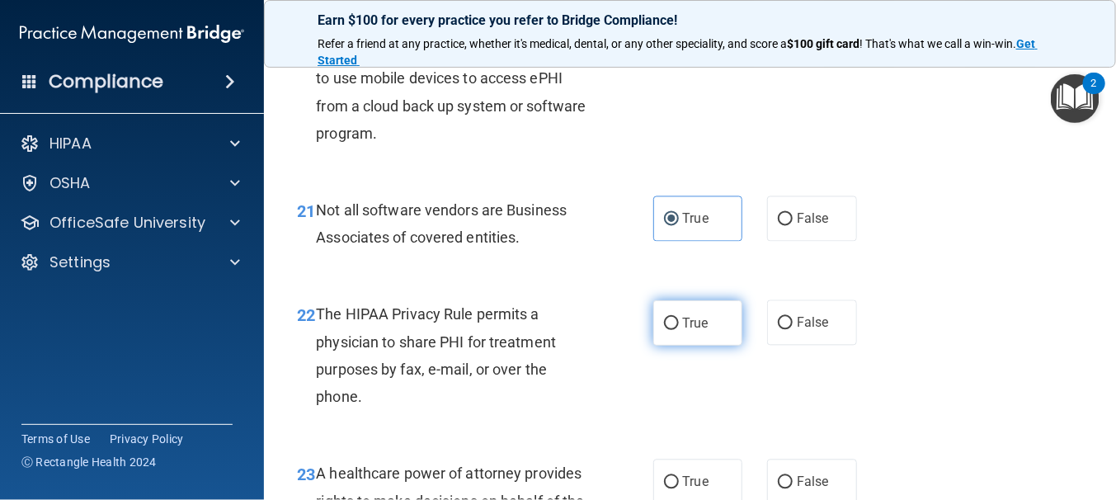
click at [664, 330] on input "True" at bounding box center [671, 323] width 15 height 12
radio input "true"
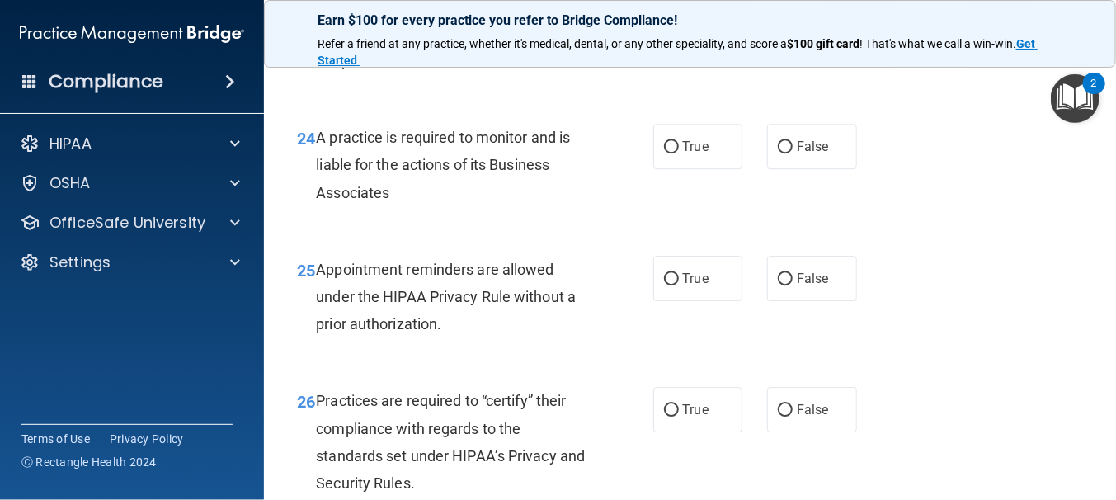
scroll to position [3664, 0]
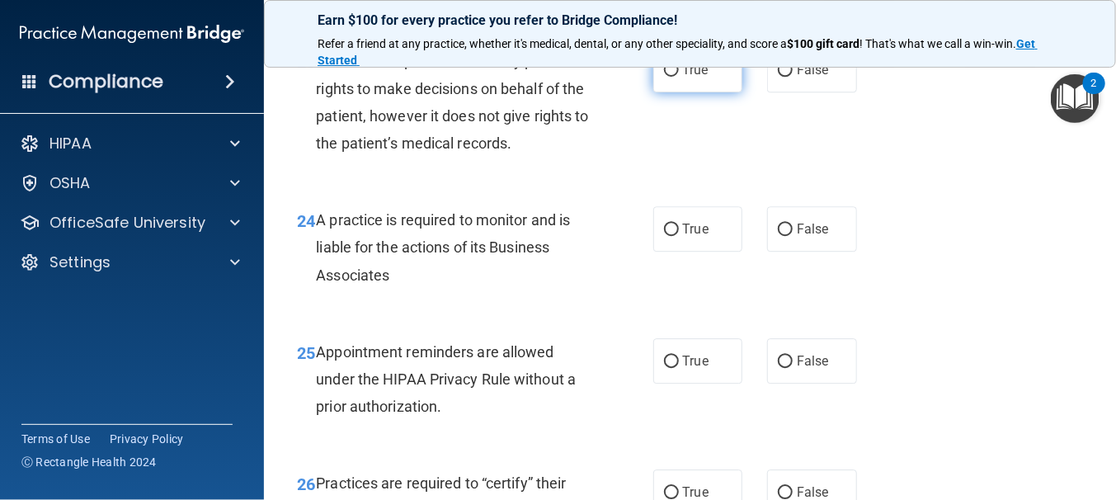
click at [664, 77] on input "True" at bounding box center [671, 70] width 15 height 12
radio input "true"
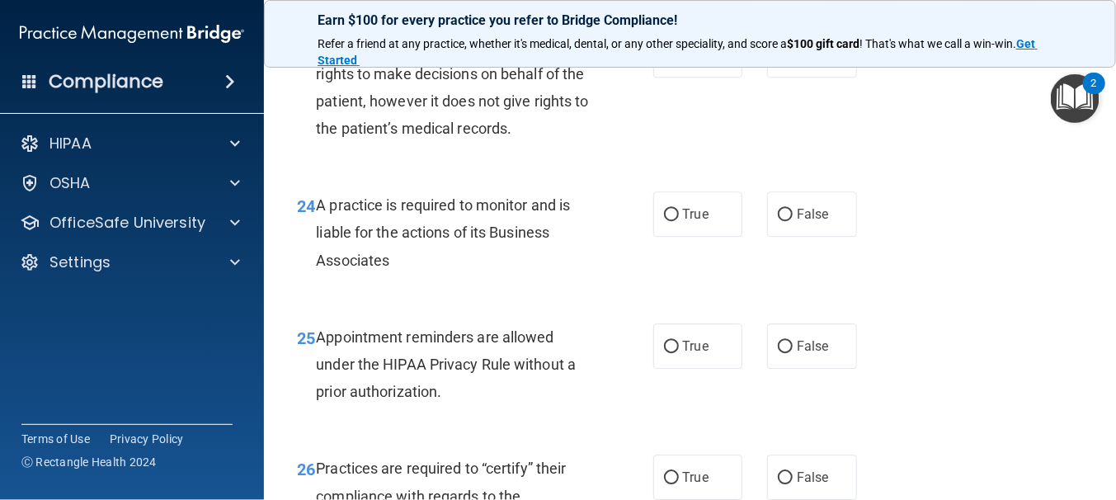
scroll to position [3582, 0]
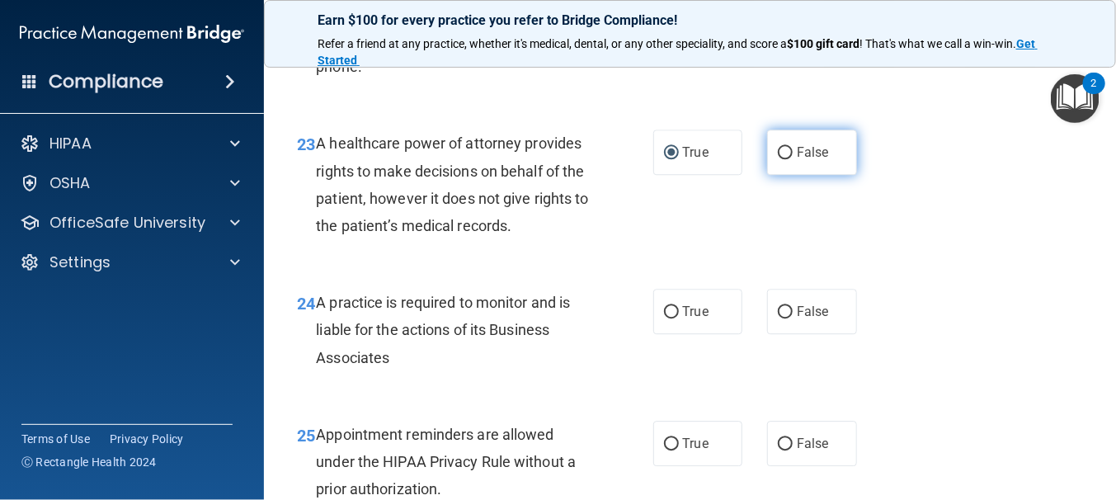
click at [778, 159] on input "False" at bounding box center [785, 153] width 15 height 12
radio input "true"
radio input "false"
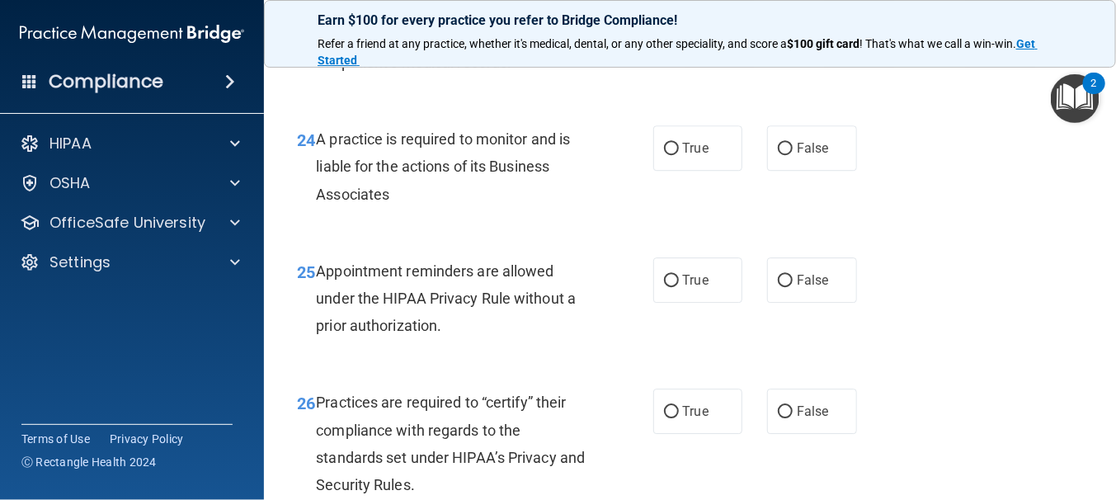
scroll to position [3747, 0]
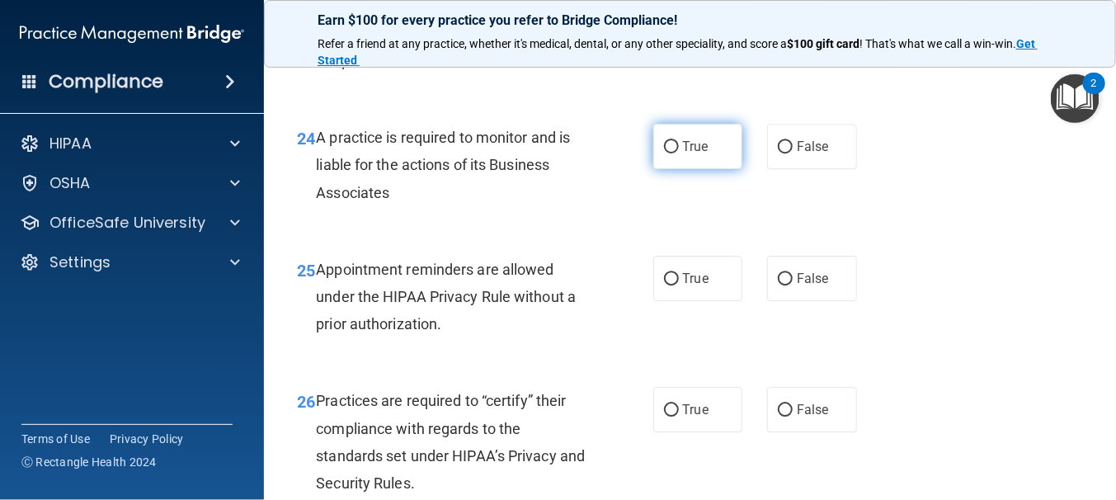
click at [665, 153] on input "True" at bounding box center [671, 147] width 15 height 12
radio input "true"
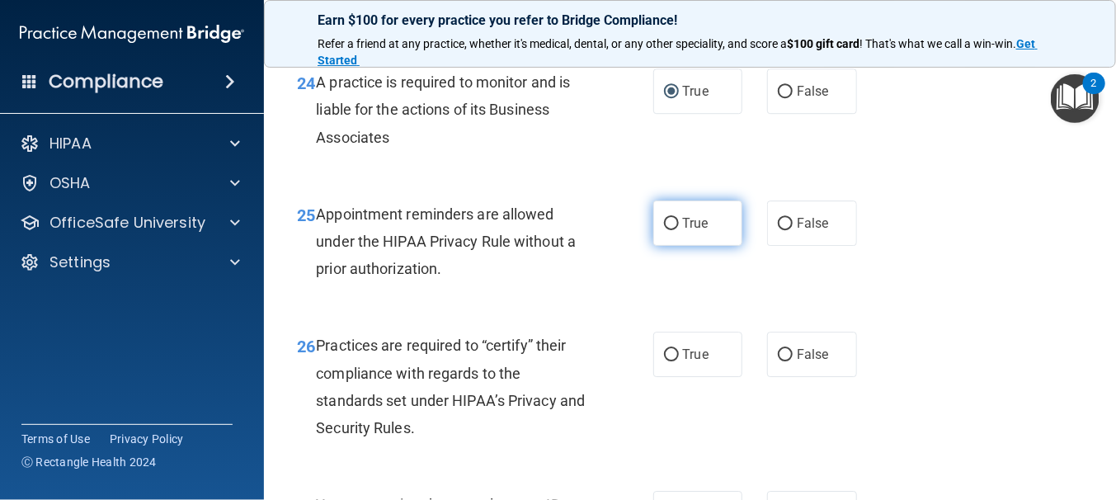
scroll to position [3829, 0]
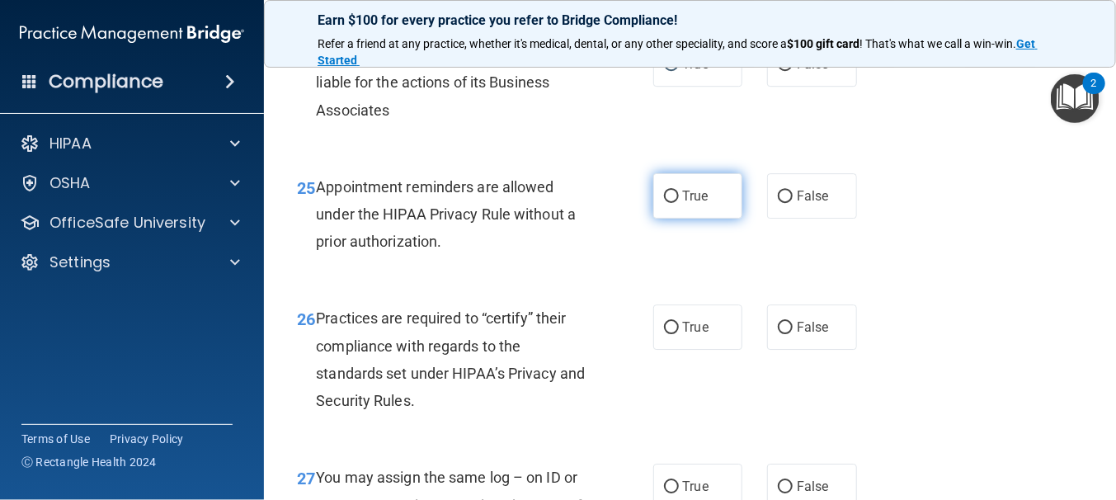
click at [669, 203] on input "True" at bounding box center [671, 196] width 15 height 12
radio input "true"
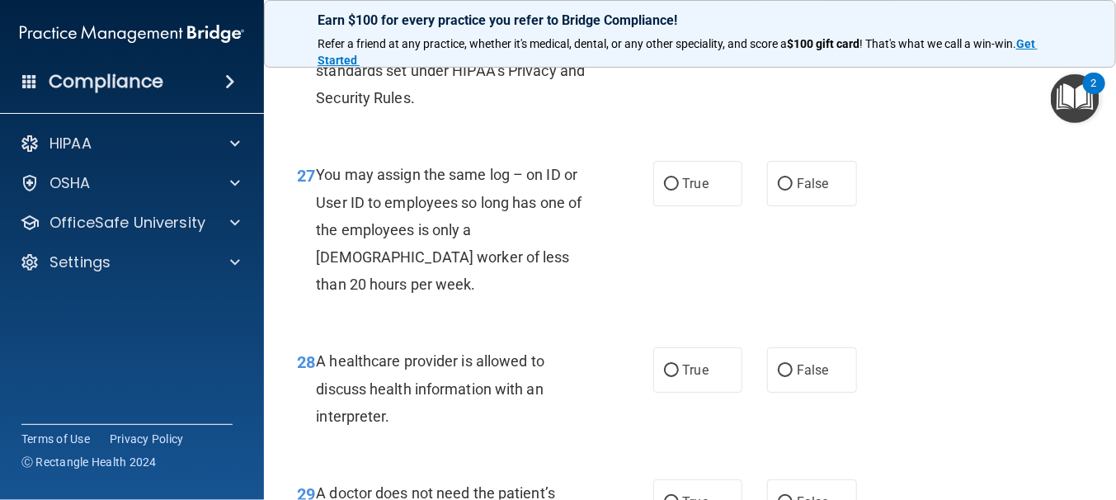
scroll to position [4159, 0]
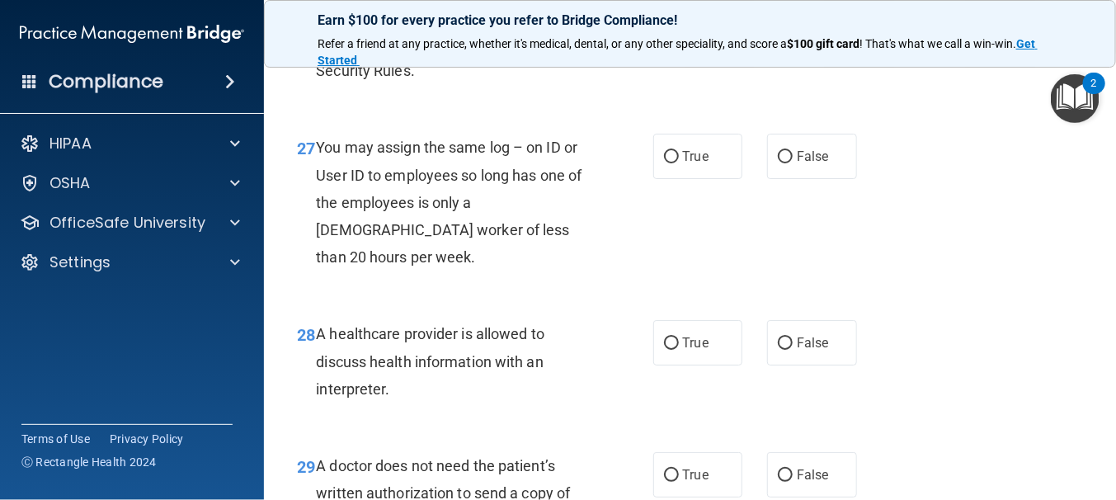
radio input "true"
click at [778, 163] on input "False" at bounding box center [785, 157] width 15 height 12
radio input "true"
click at [664, 350] on input "True" at bounding box center [671, 343] width 15 height 12
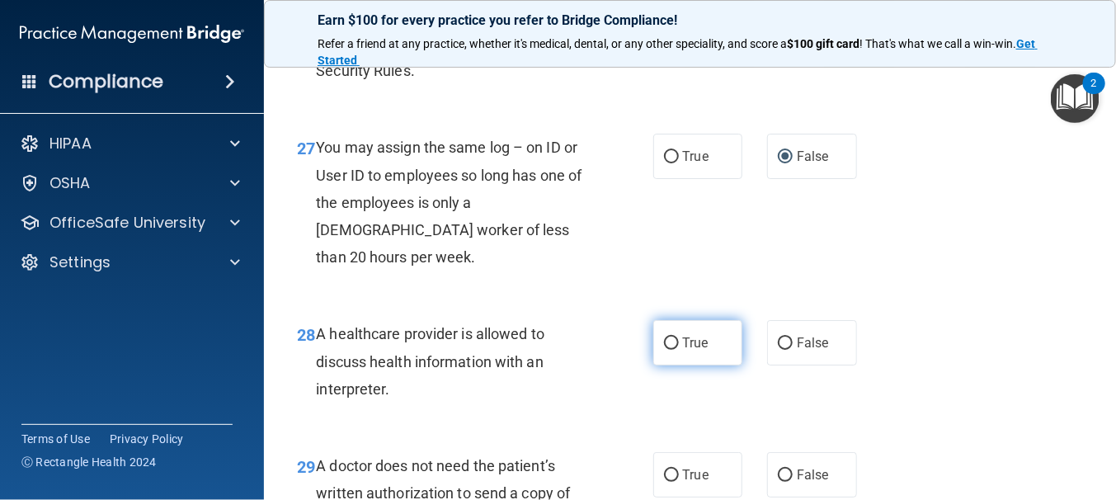
radio input "true"
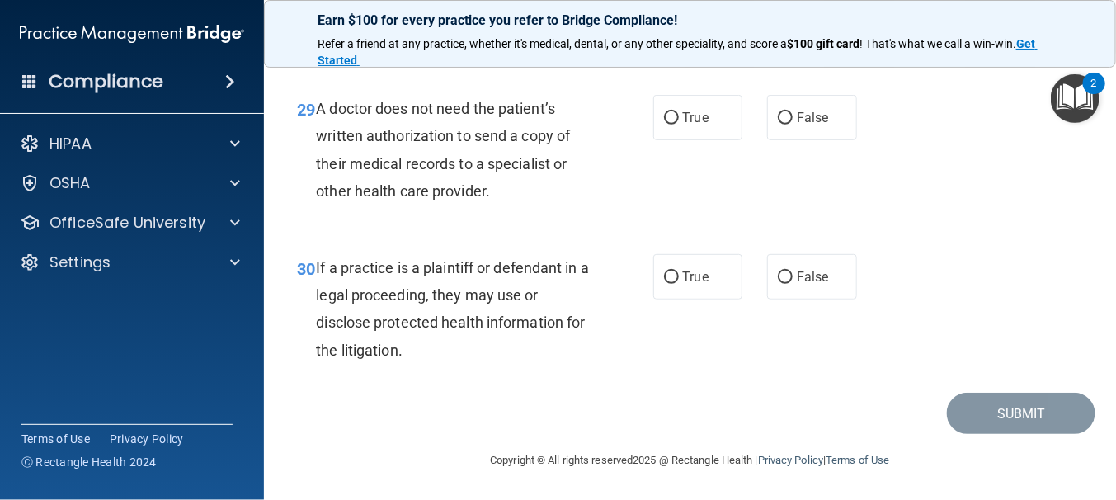
scroll to position [4571, 0]
click at [669, 119] on input "True" at bounding box center [671, 118] width 15 height 12
radio input "true"
click at [664, 276] on input "True" at bounding box center [671, 277] width 15 height 12
radio input "true"
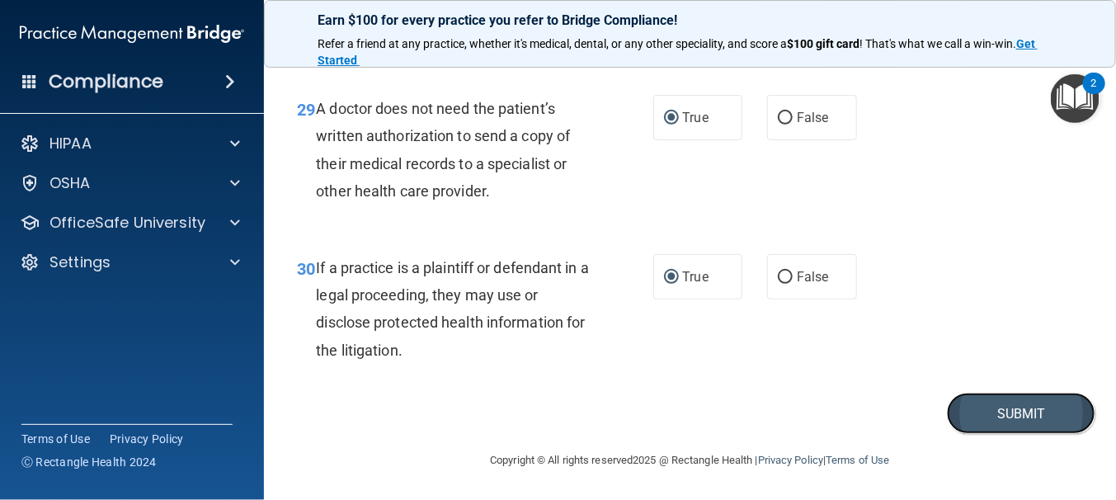
click at [996, 422] on button "Submit" at bounding box center [1021, 413] width 148 height 42
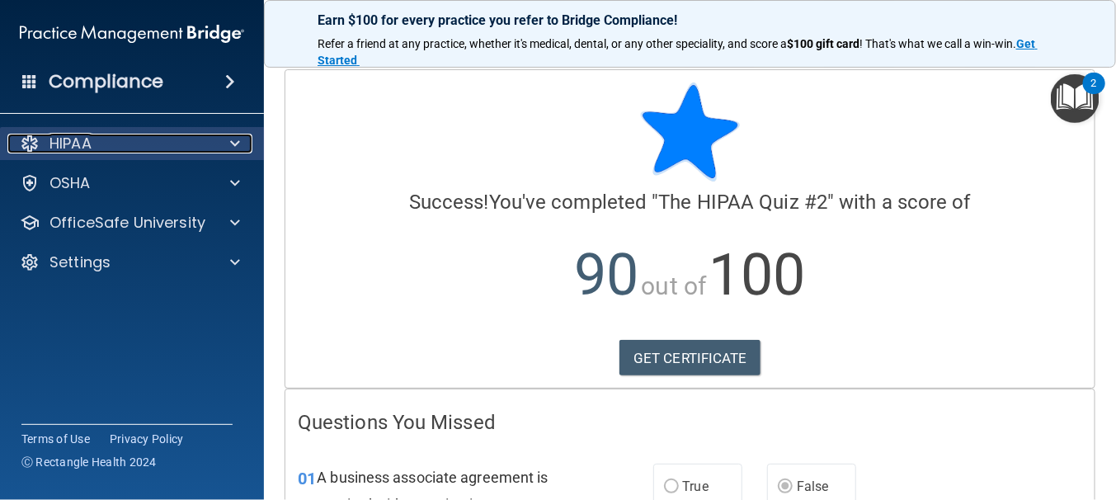
click at [240, 141] on div at bounding box center [232, 144] width 41 height 20
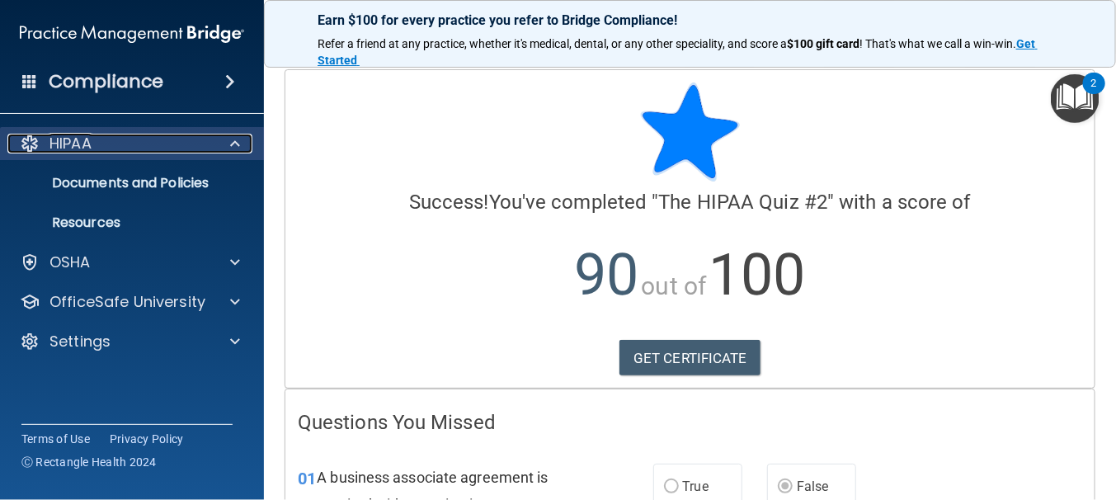
click at [239, 141] on span at bounding box center [235, 144] width 10 height 20
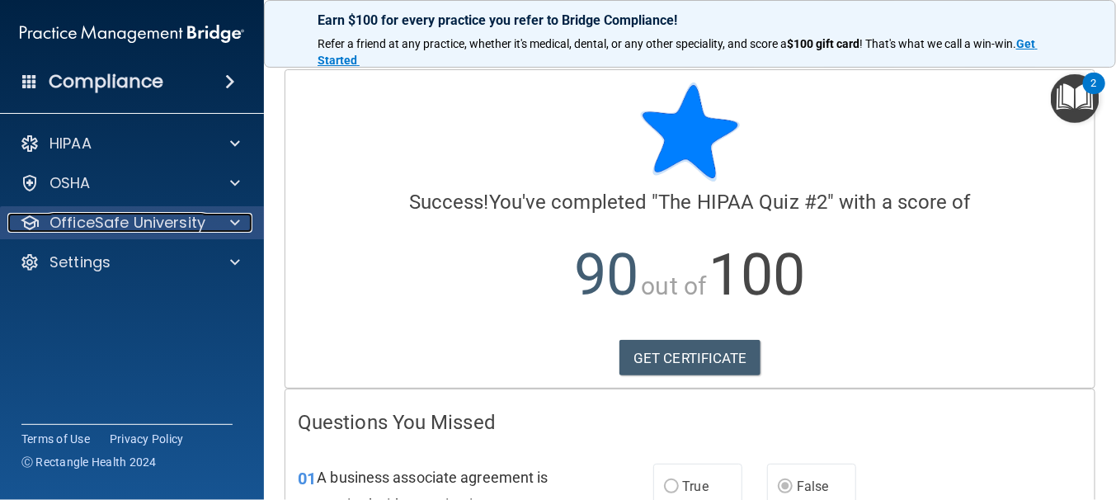
click at [224, 220] on div at bounding box center [232, 223] width 41 height 20
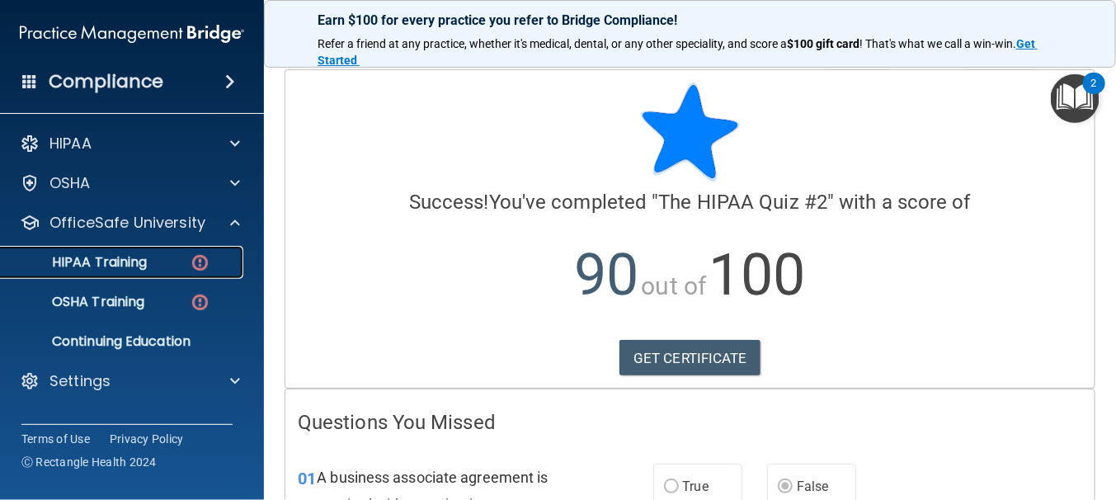
click at [199, 260] on img at bounding box center [200, 262] width 21 height 21
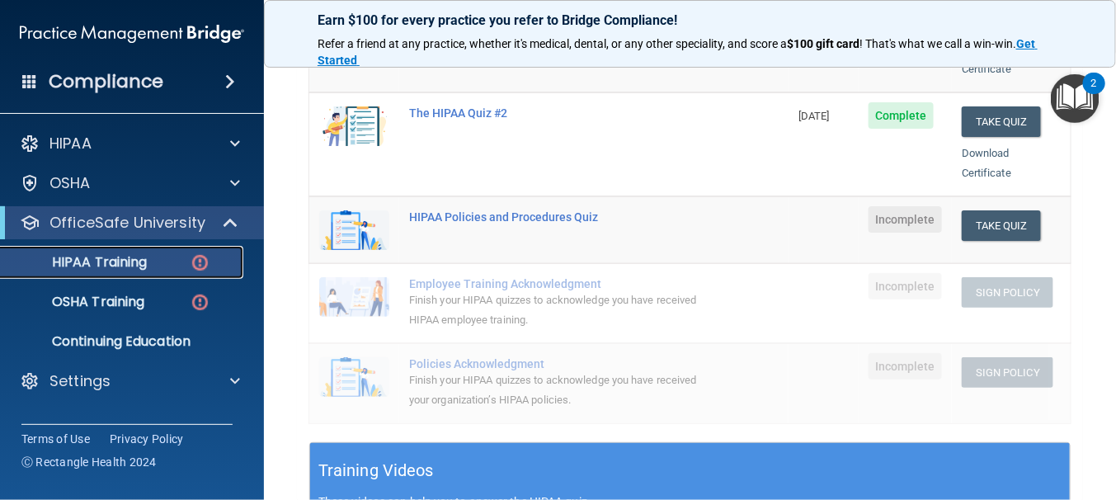
scroll to position [330, 0]
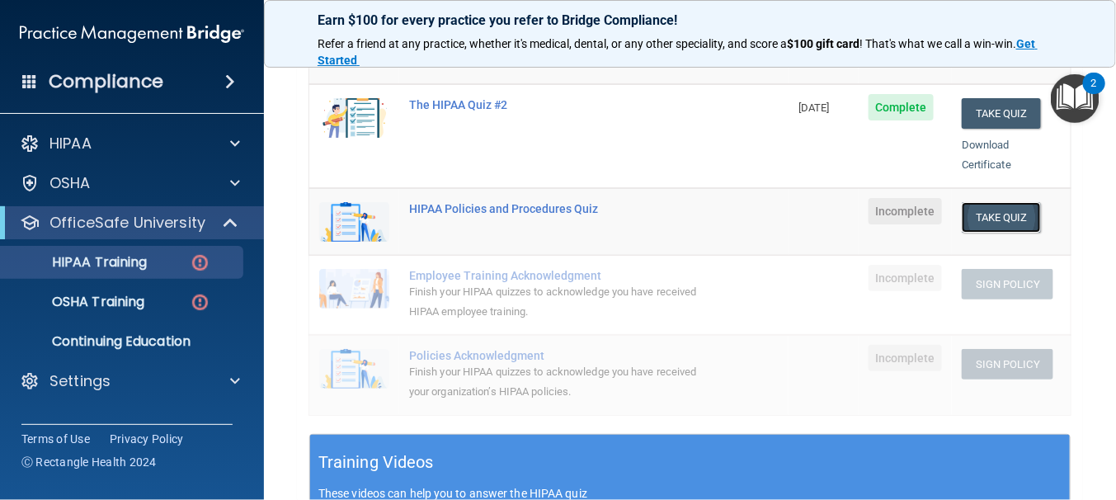
click at [982, 202] on button "Take Quiz" at bounding box center [1000, 217] width 79 height 31
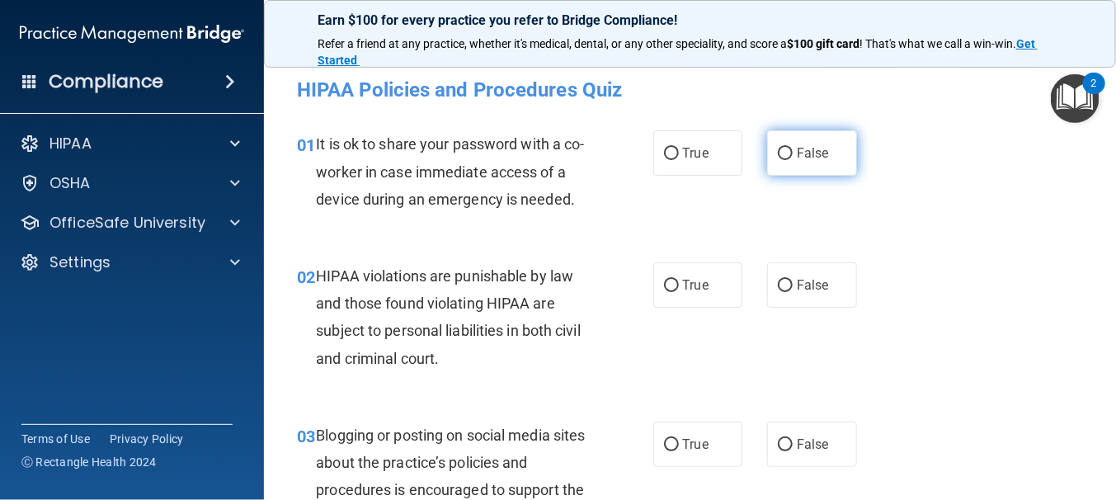
click at [780, 149] on input "False" at bounding box center [785, 154] width 15 height 12
radio input "true"
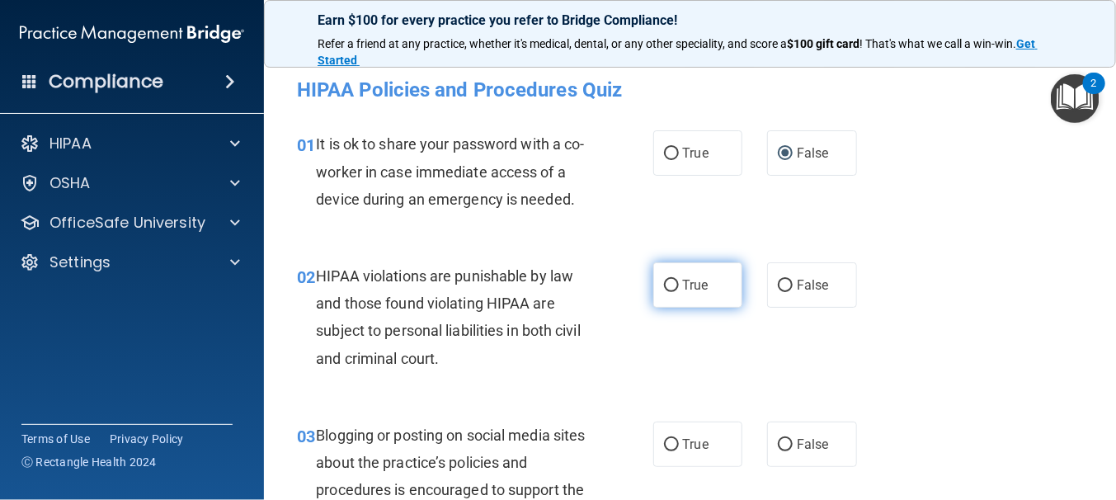
click at [665, 292] on input "True" at bounding box center [671, 286] width 15 height 12
radio input "true"
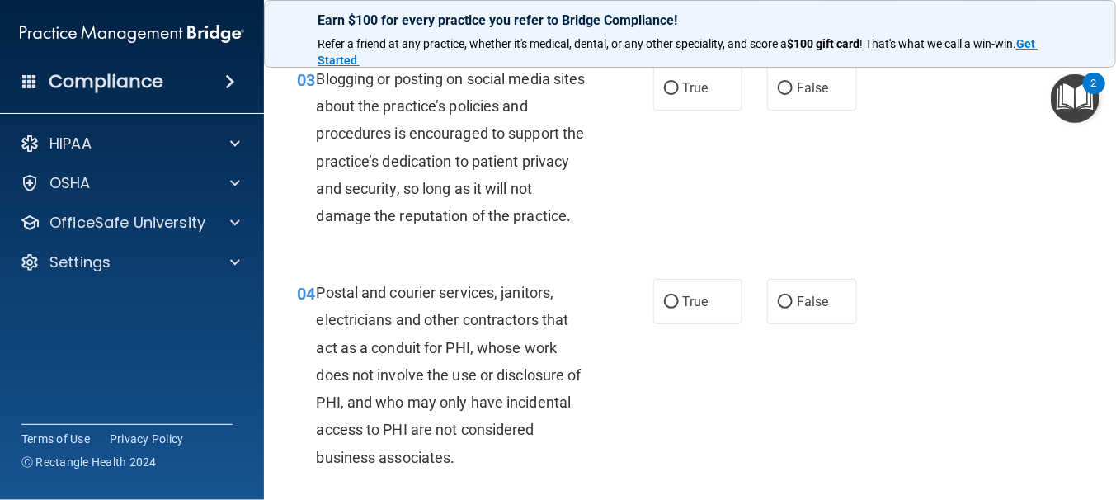
scroll to position [330, 0]
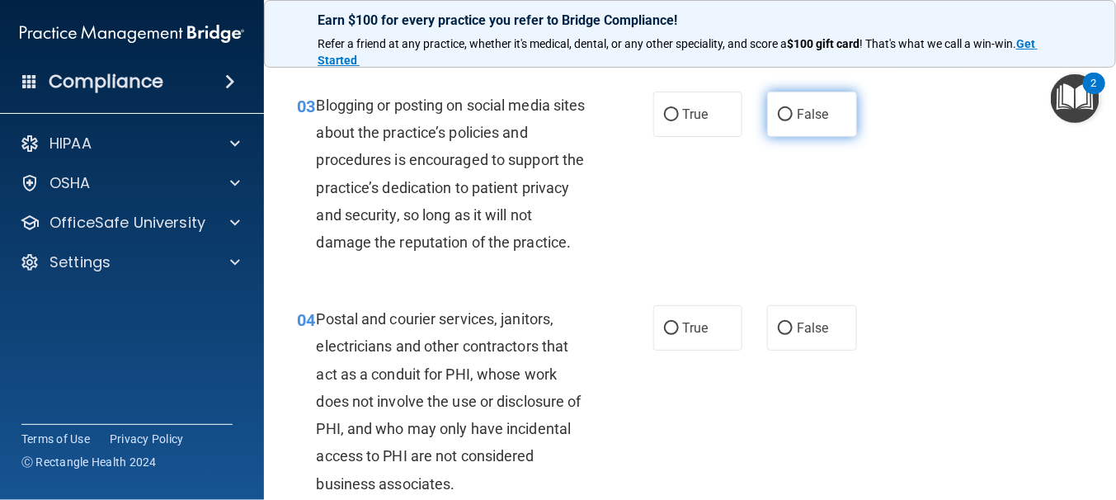
click at [780, 121] on input "False" at bounding box center [785, 115] width 15 height 12
radio input "true"
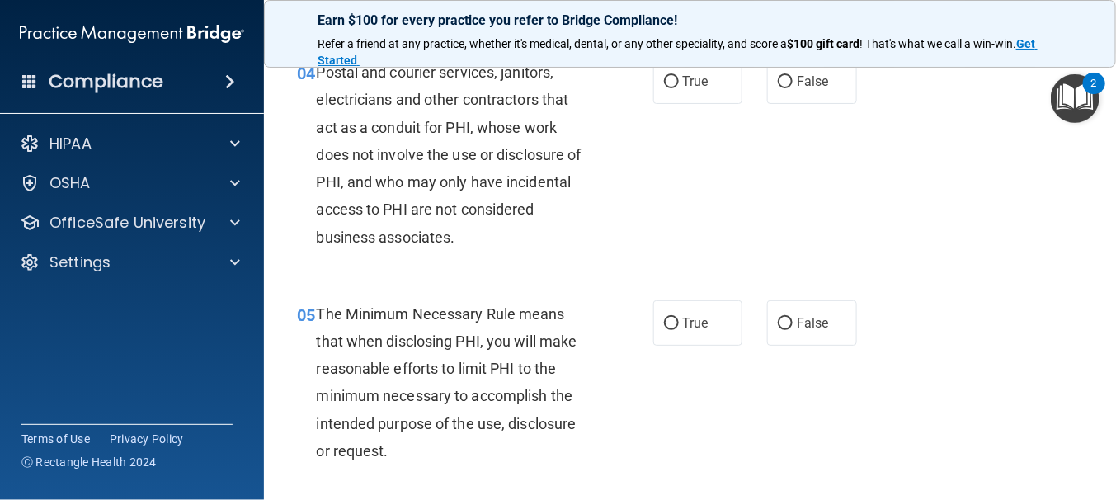
scroll to position [495, 0]
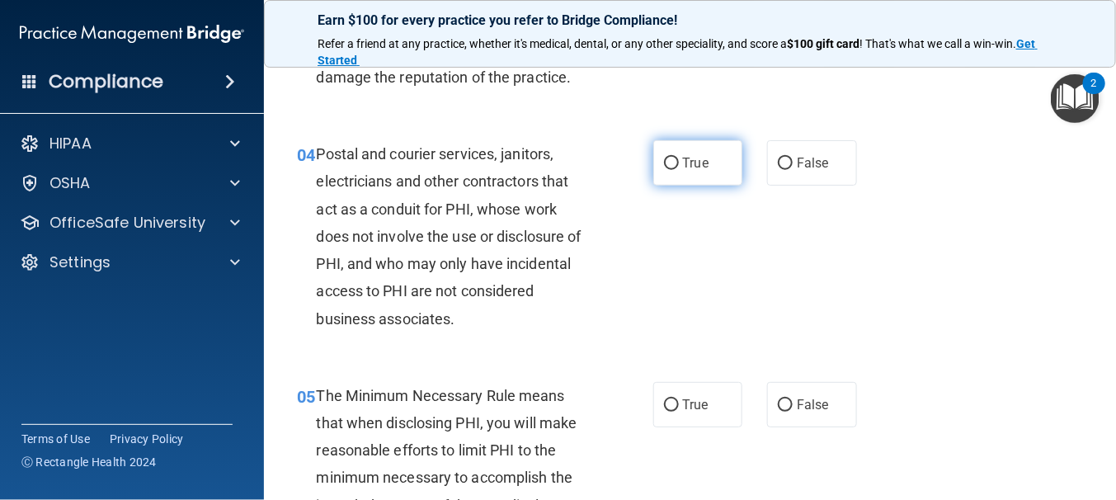
drag, startPoint x: 661, startPoint y: 216, endPoint x: 672, endPoint y: 239, distance: 25.5
click at [664, 170] on input "True" at bounding box center [671, 163] width 15 height 12
radio input "true"
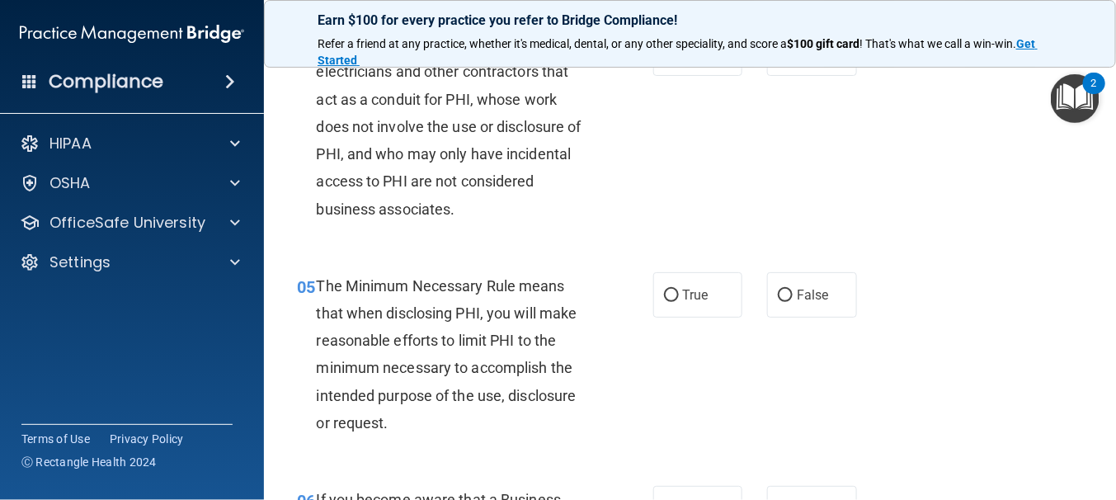
scroll to position [742, 0]
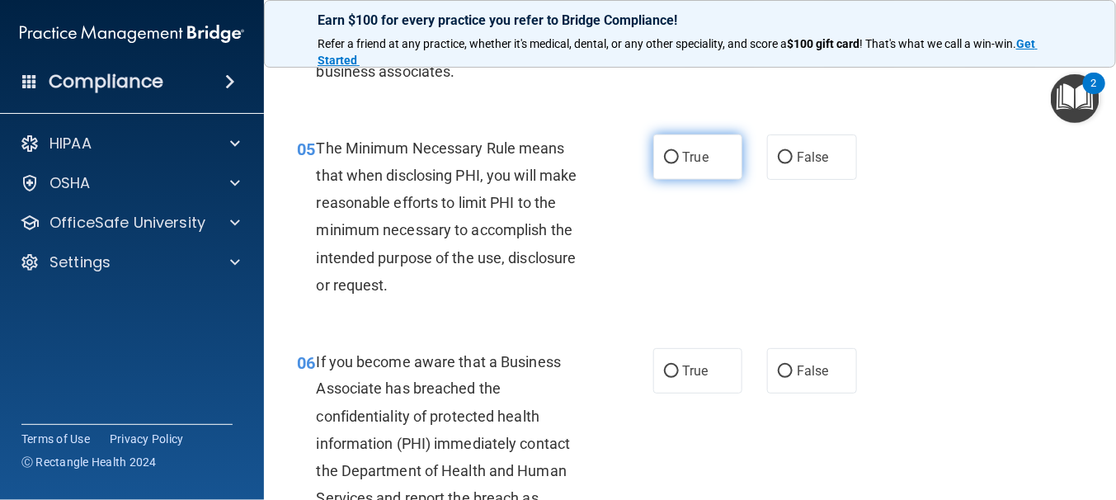
click at [669, 164] on input "True" at bounding box center [671, 158] width 15 height 12
radio input "true"
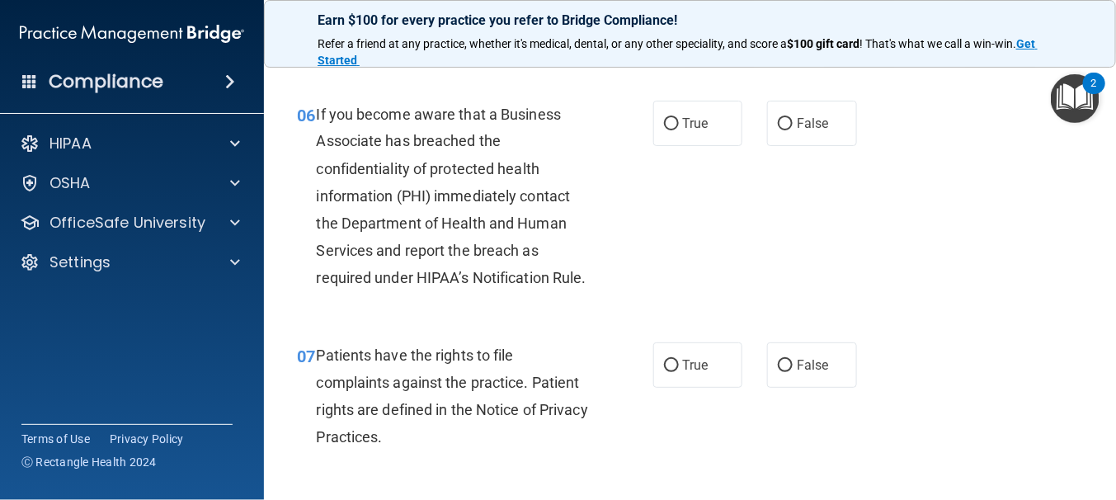
scroll to position [1072, 0]
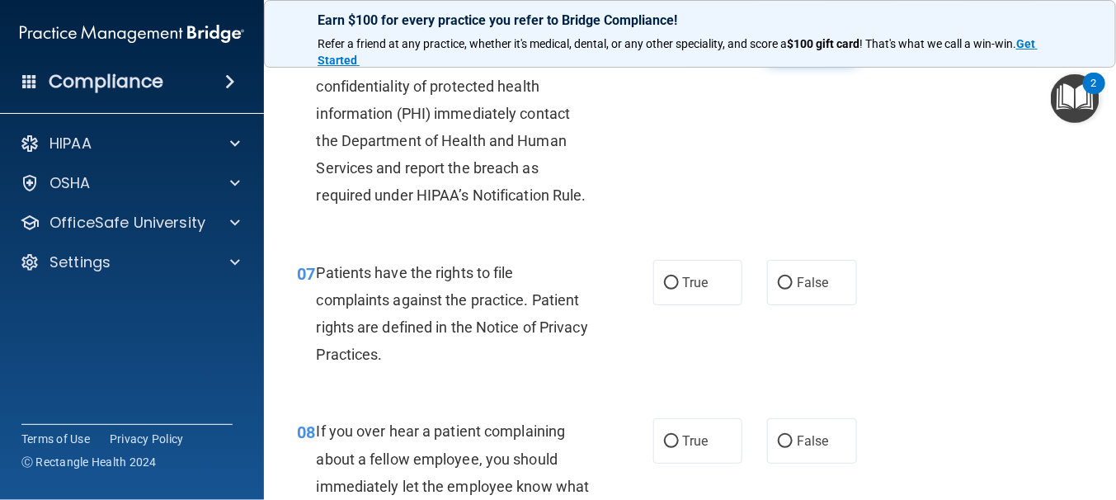
click at [779, 48] on input "False" at bounding box center [785, 41] width 15 height 12
radio input "true"
click at [665, 289] on input "True" at bounding box center [671, 283] width 15 height 12
radio input "true"
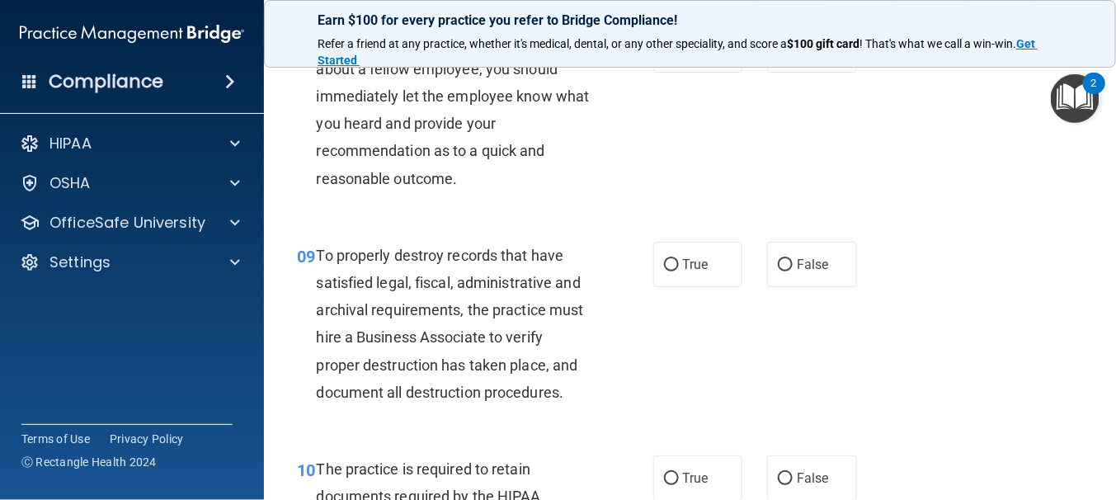
scroll to position [1436, 0]
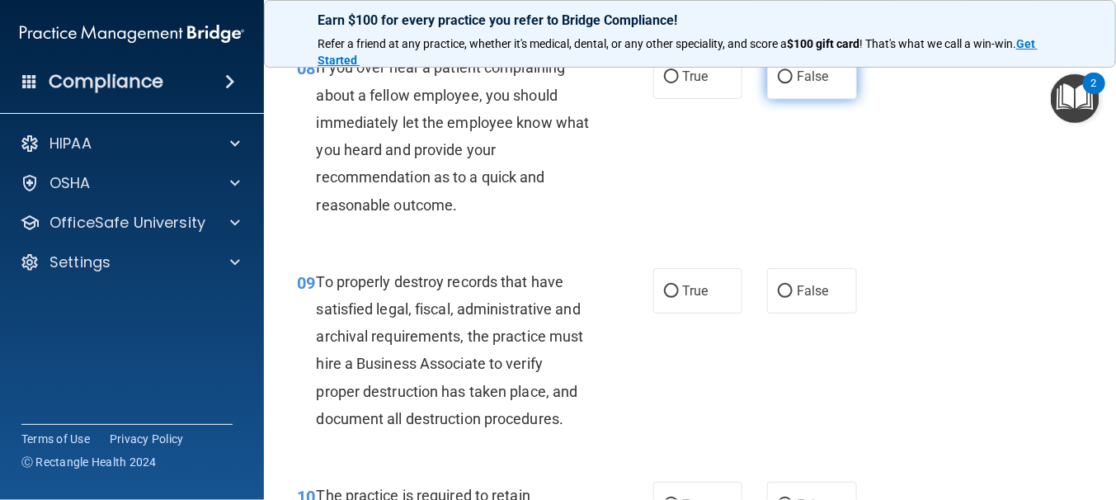
click at [779, 83] on input "False" at bounding box center [785, 77] width 15 height 12
radio input "true"
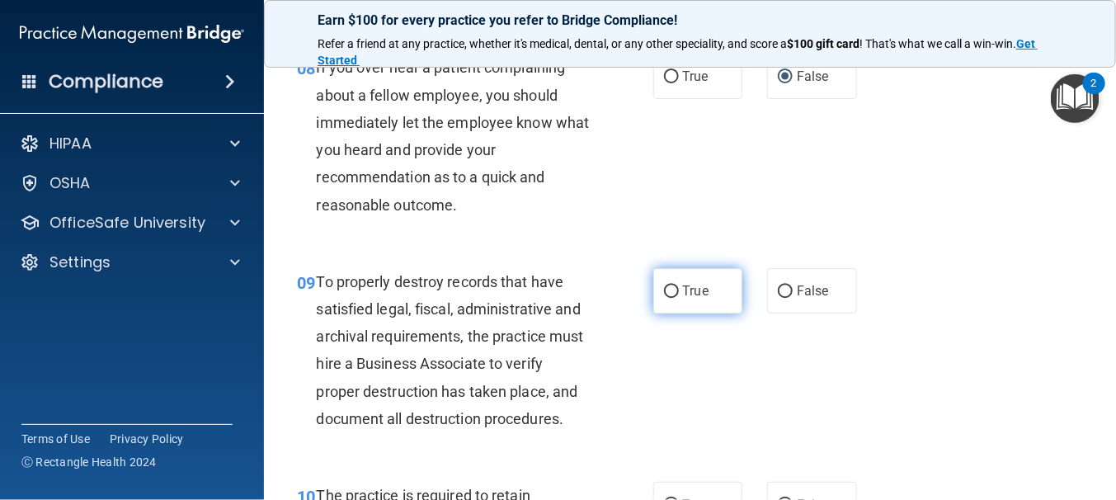
click at [664, 298] on input "True" at bounding box center [671, 291] width 15 height 12
radio input "true"
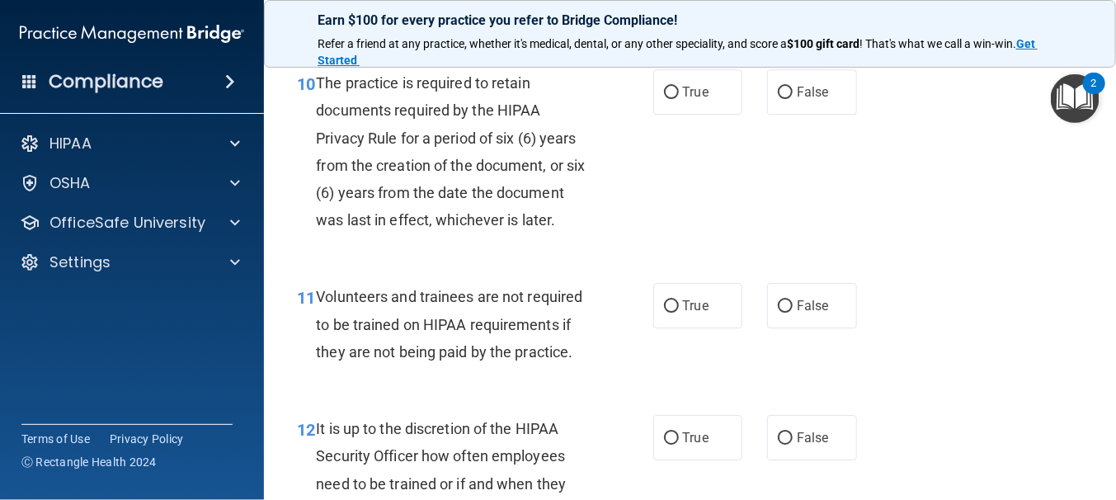
scroll to position [1931, 0]
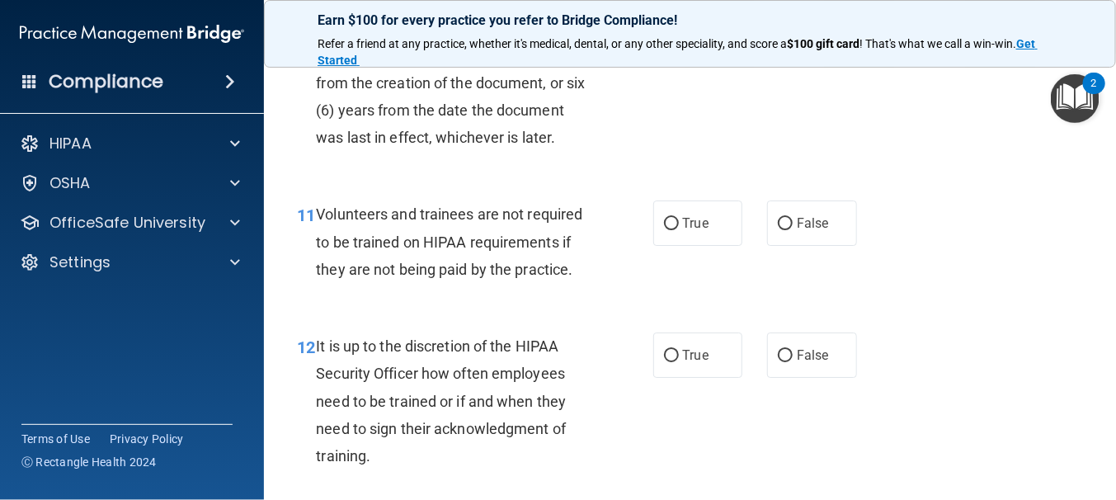
click at [669, 16] on input "True" at bounding box center [671, 10] width 15 height 12
radio input "true"
click at [782, 230] on input "False" at bounding box center [785, 224] width 15 height 12
radio input "true"
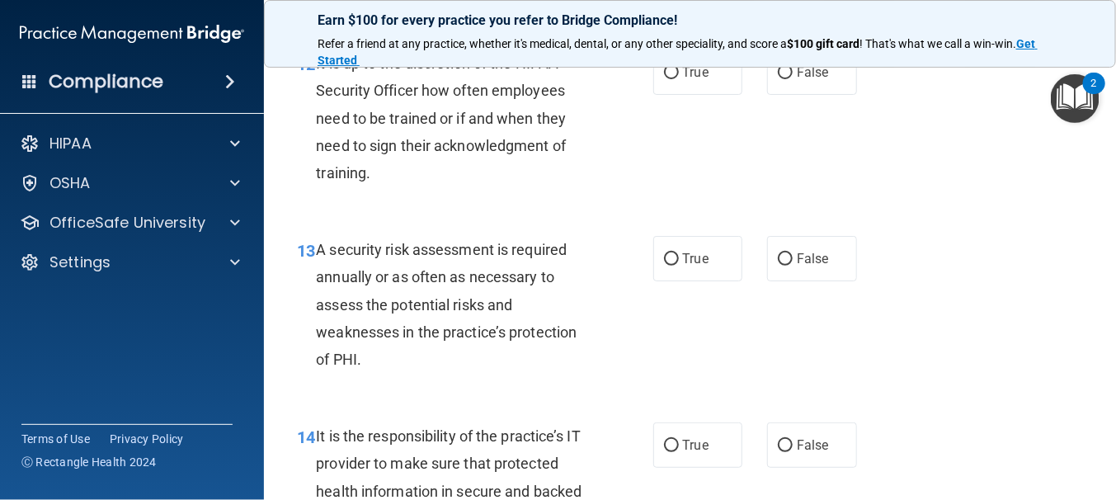
scroll to position [2261, 0]
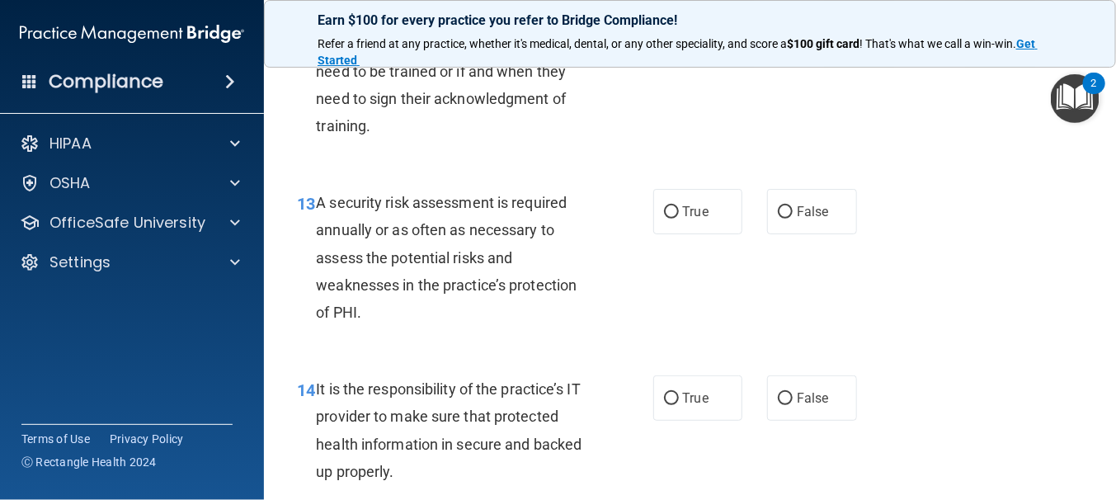
drag, startPoint x: 785, startPoint y: 132, endPoint x: 742, endPoint y: 269, distance: 143.4
click at [783, 32] on input "False" at bounding box center [785, 26] width 15 height 12
radio input "true"
click at [665, 218] on input "True" at bounding box center [671, 212] width 15 height 12
radio input "true"
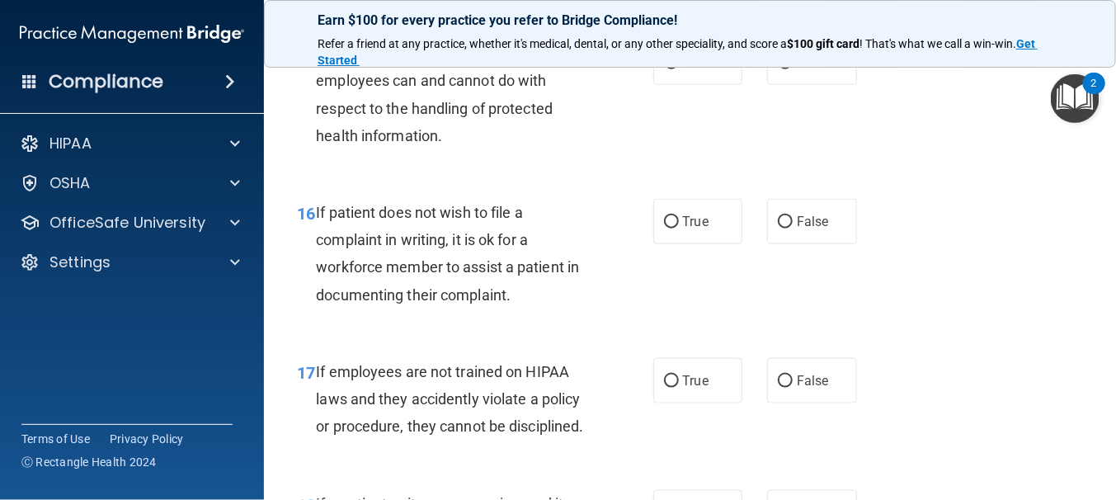
scroll to position [2673, 0]
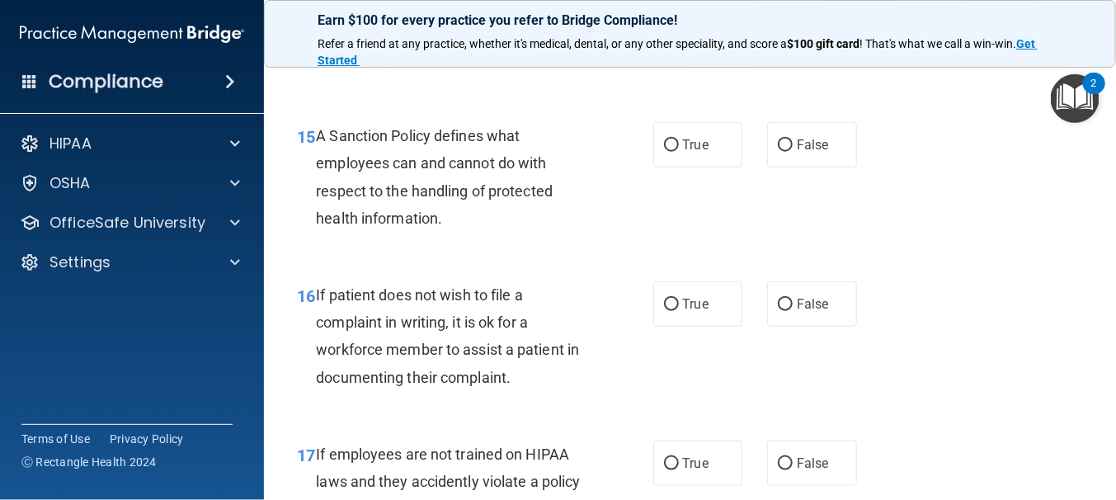
radio input "true"
click at [665, 152] on input "True" at bounding box center [671, 145] width 15 height 12
radio input "true"
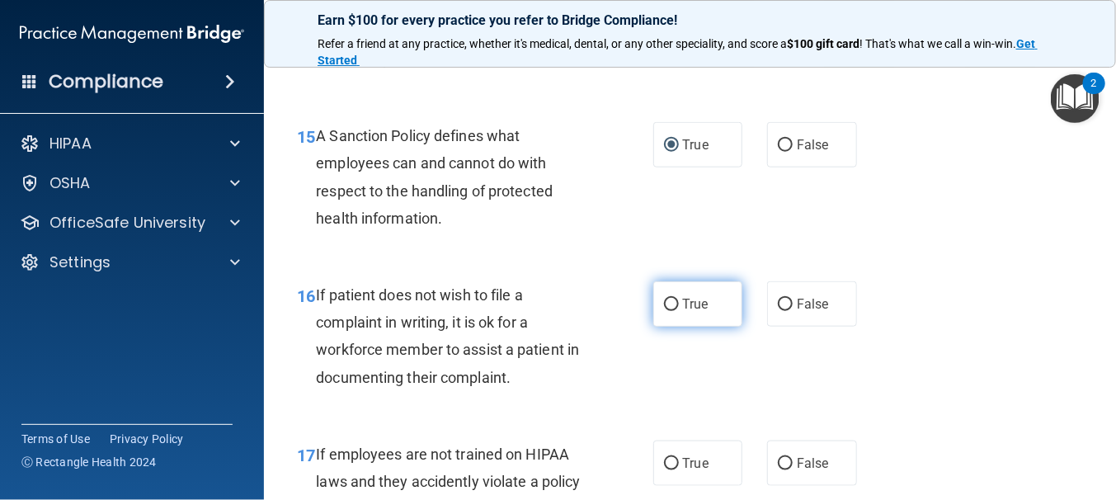
drag, startPoint x: 670, startPoint y: 413, endPoint x: 701, endPoint y: 402, distance: 33.1
click at [670, 311] on input "True" at bounding box center [671, 304] width 15 height 12
radio input "true"
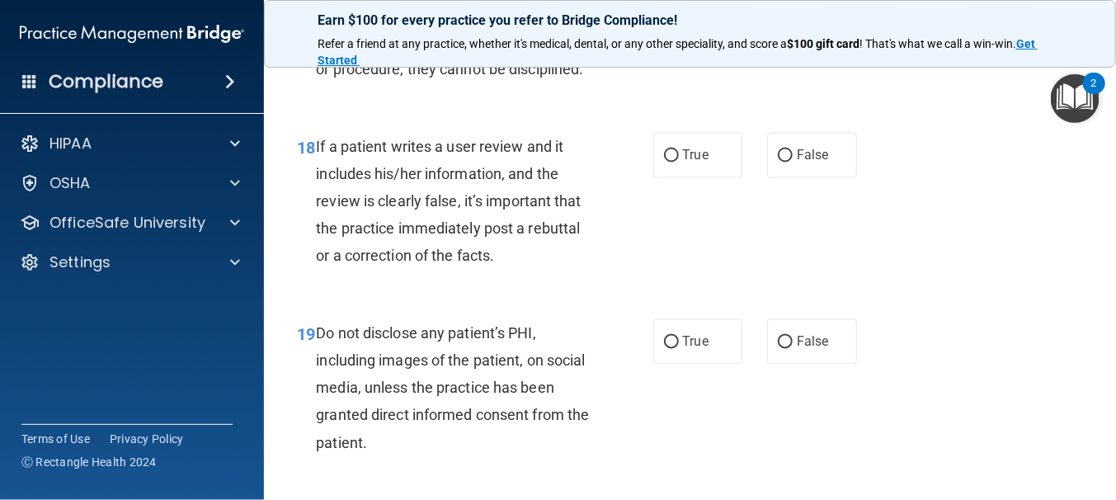
scroll to position [3085, 0]
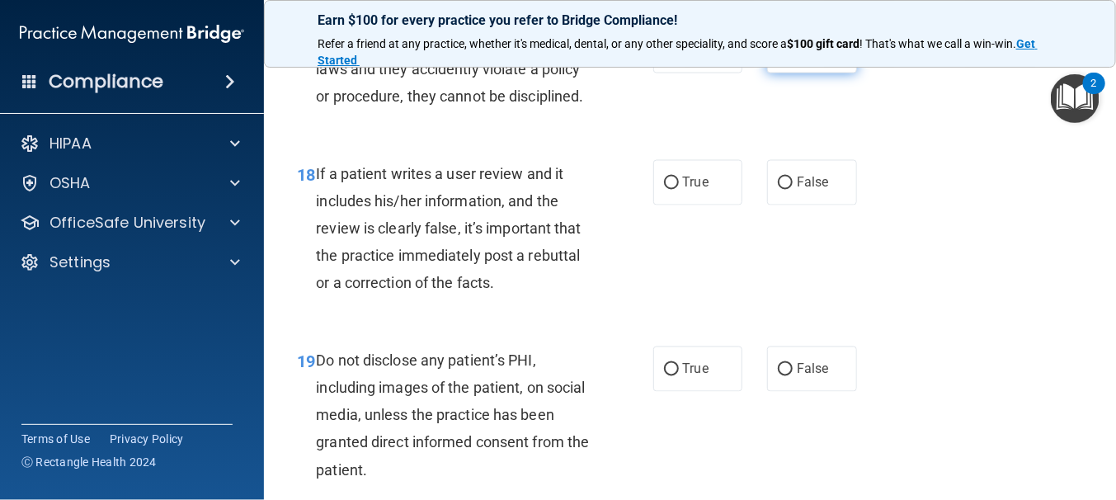
click at [782, 58] on input "False" at bounding box center [785, 51] width 15 height 12
radio input "true"
click at [769, 205] on label "False" at bounding box center [812, 182] width 90 height 45
click at [778, 190] on input "False" at bounding box center [785, 183] width 15 height 12
radio input "true"
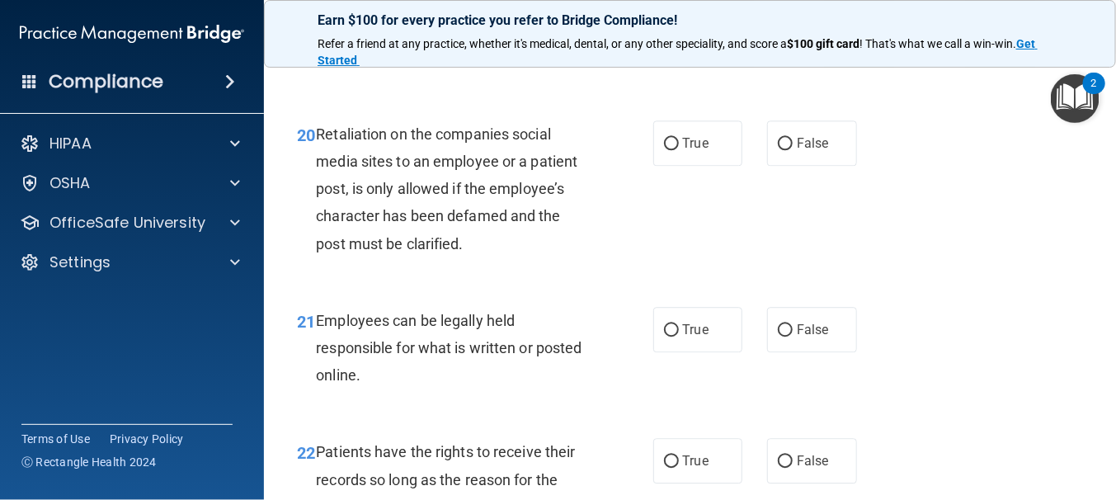
scroll to position [3415, 0]
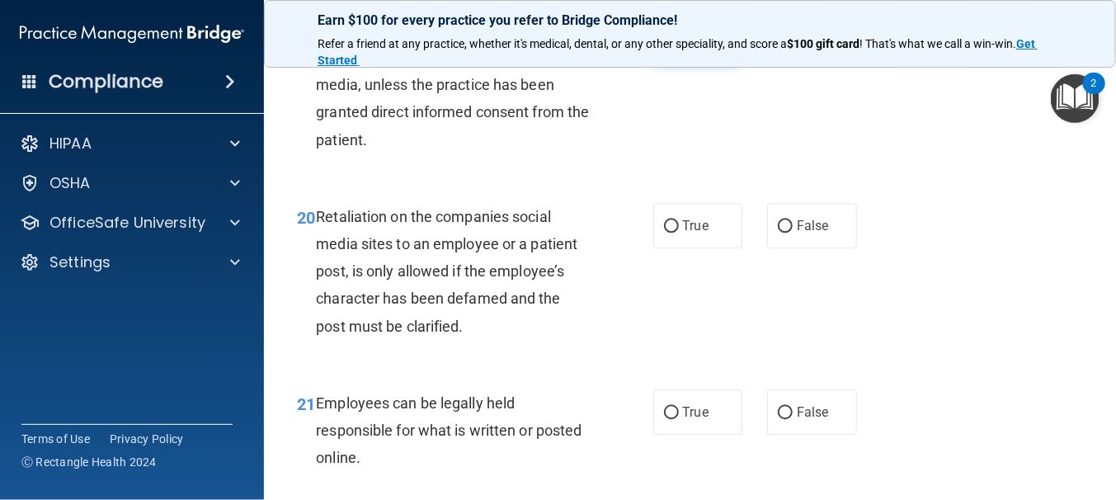
click at [669, 46] on input "True" at bounding box center [671, 40] width 15 height 12
radio input "true"
click at [778, 233] on input "False" at bounding box center [785, 226] width 15 height 12
radio input "true"
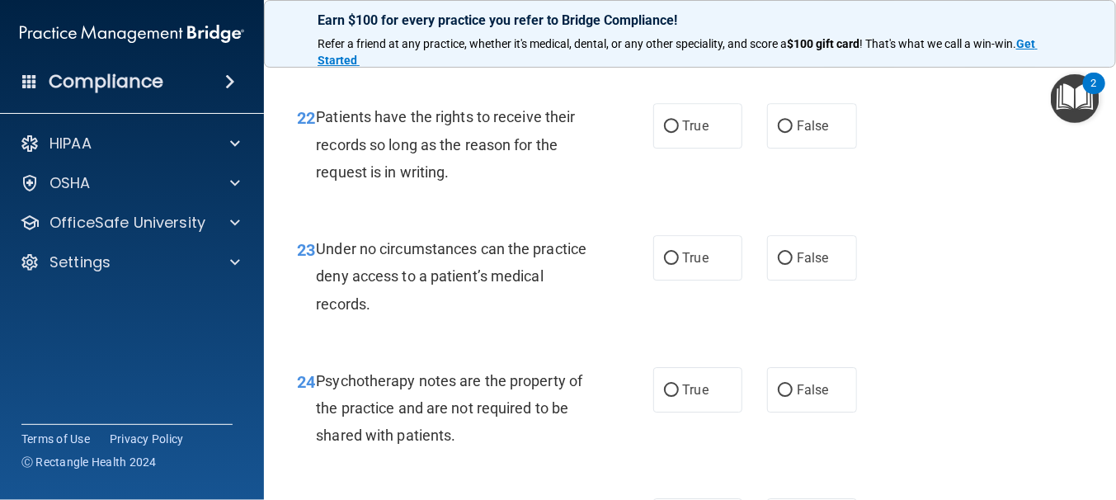
scroll to position [3827, 0]
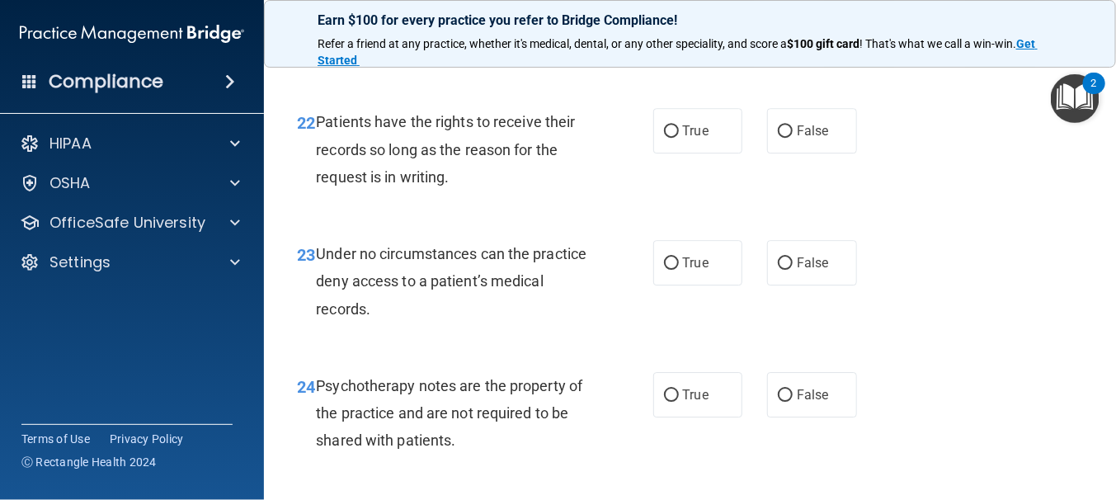
click at [664, 7] on input "True" at bounding box center [671, 0] width 15 height 12
radio input "true"
click at [778, 138] on input "False" at bounding box center [785, 131] width 15 height 12
radio input "true"
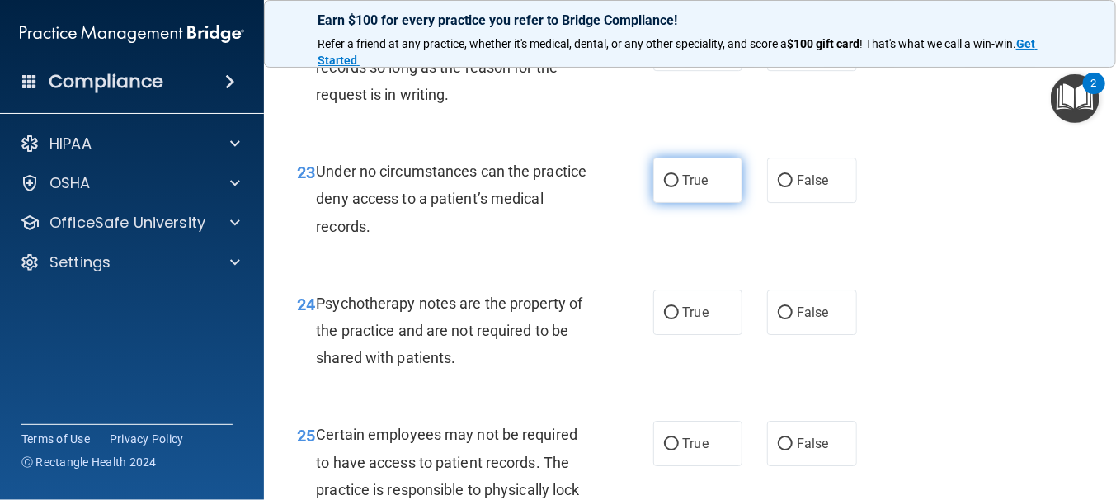
click at [664, 187] on input "True" at bounding box center [671, 181] width 15 height 12
radio input "true"
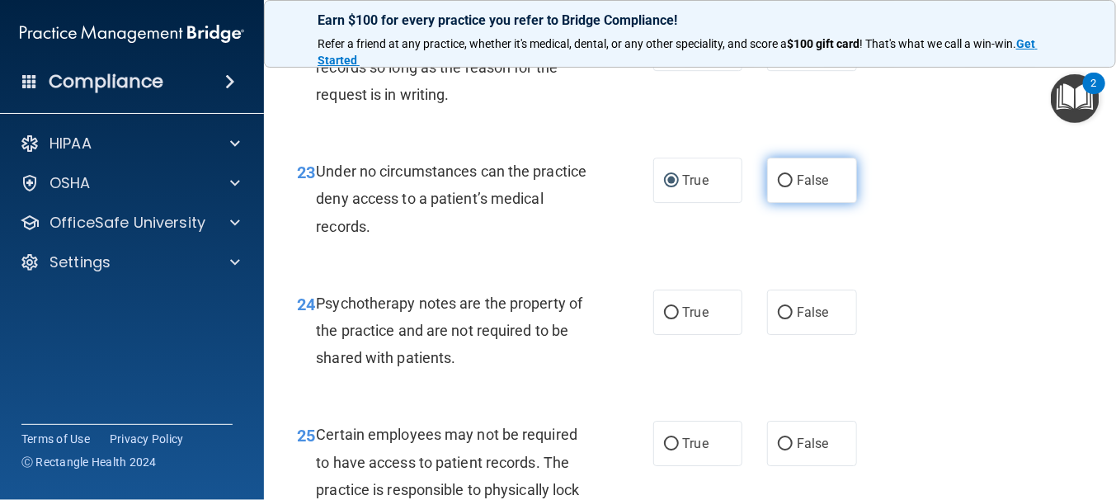
click at [781, 187] on input "False" at bounding box center [785, 181] width 15 height 12
radio input "true"
radio input "false"
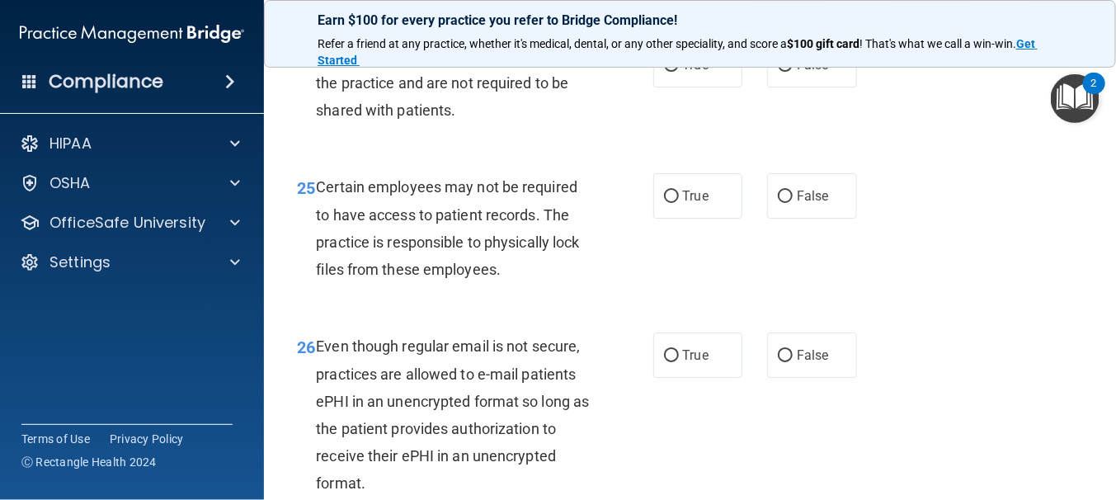
scroll to position [4240, 0]
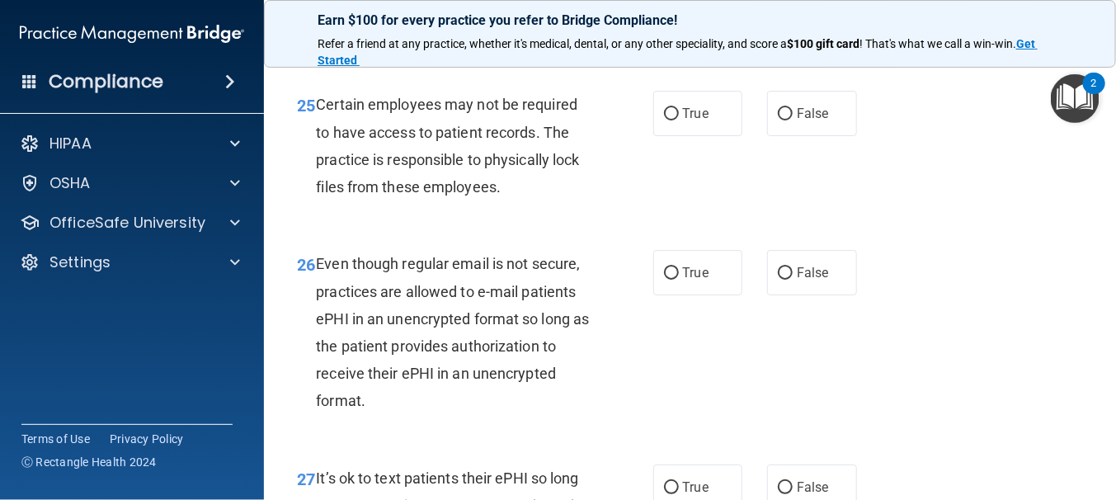
radio input "true"
click at [669, 120] on input "True" at bounding box center [671, 114] width 15 height 12
radio input "true"
click at [666, 280] on input "True" at bounding box center [671, 273] width 15 height 12
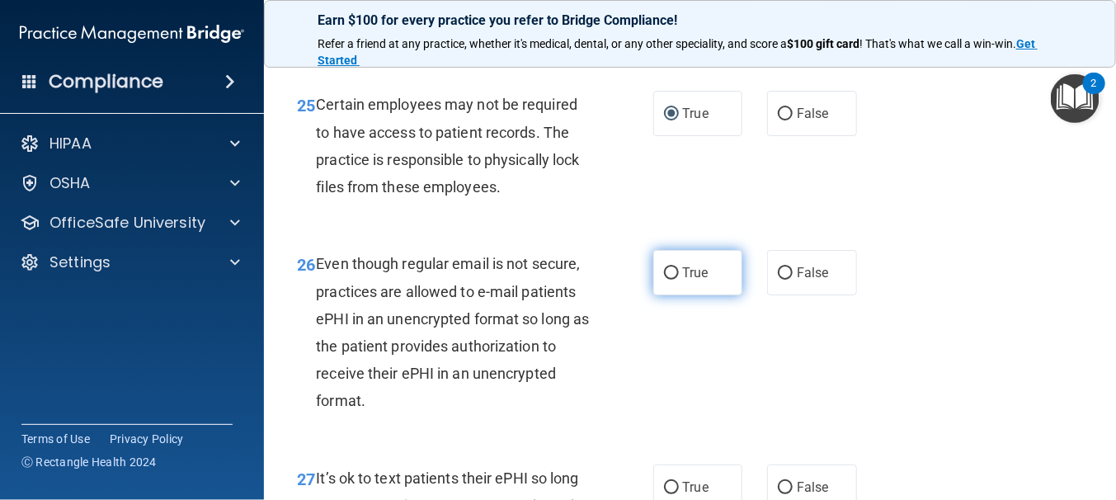
radio input "true"
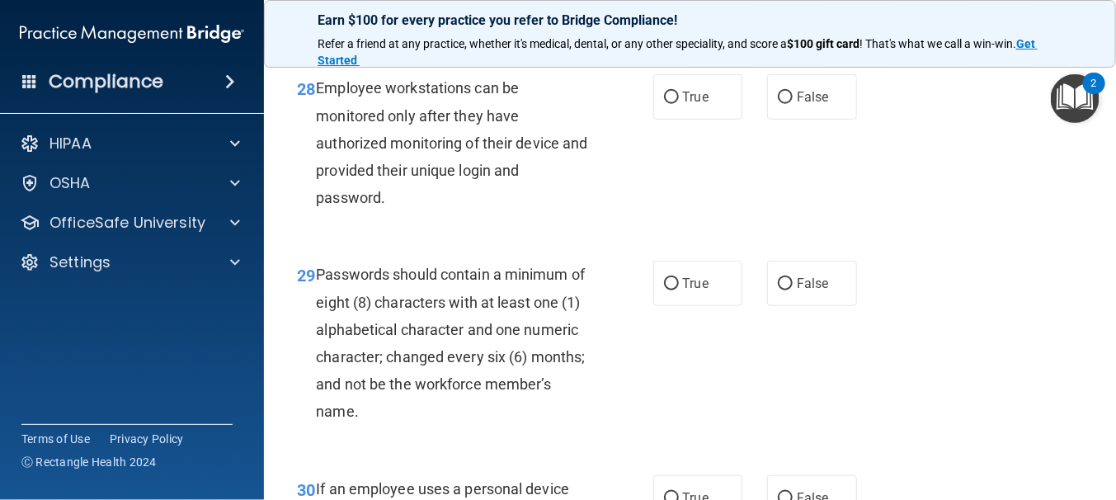
scroll to position [4734, 0]
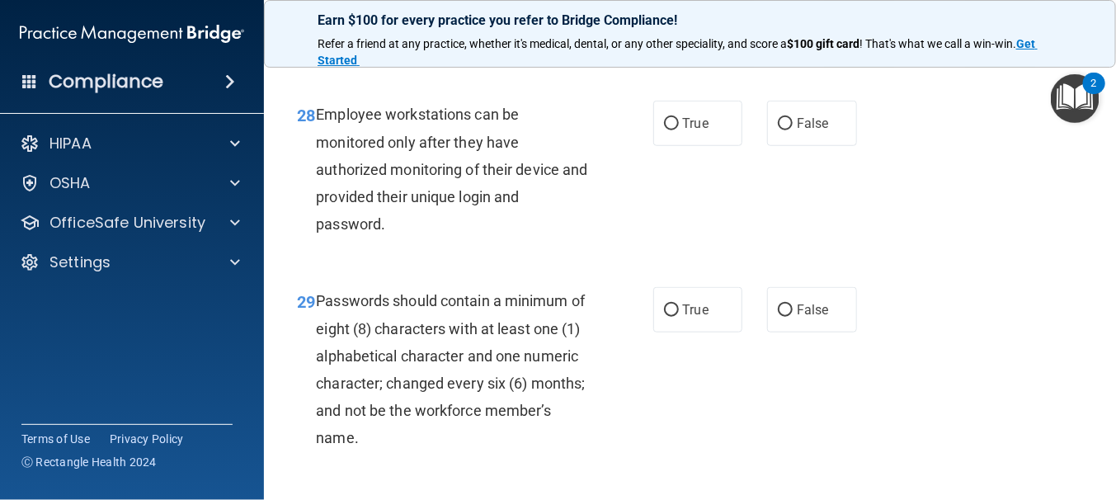
radio input "true"
click at [778, 130] on input "False" at bounding box center [785, 124] width 15 height 12
radio input "true"
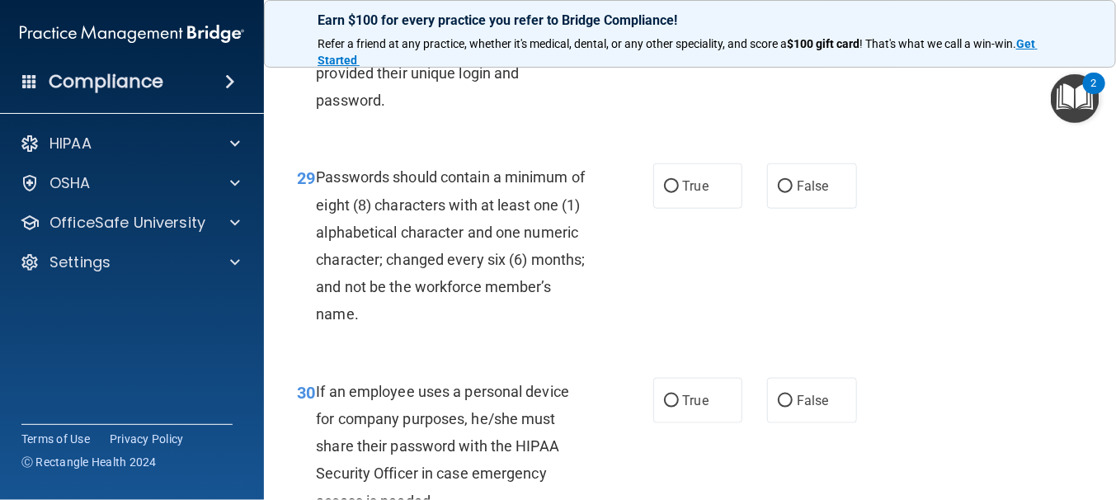
scroll to position [4899, 0]
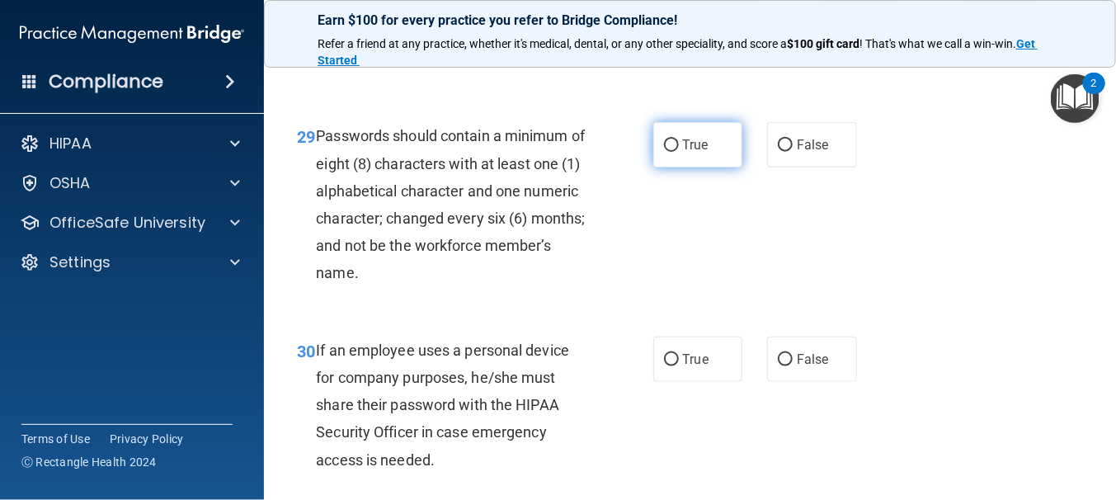
click at [665, 152] on input "True" at bounding box center [671, 145] width 15 height 12
radio input "true"
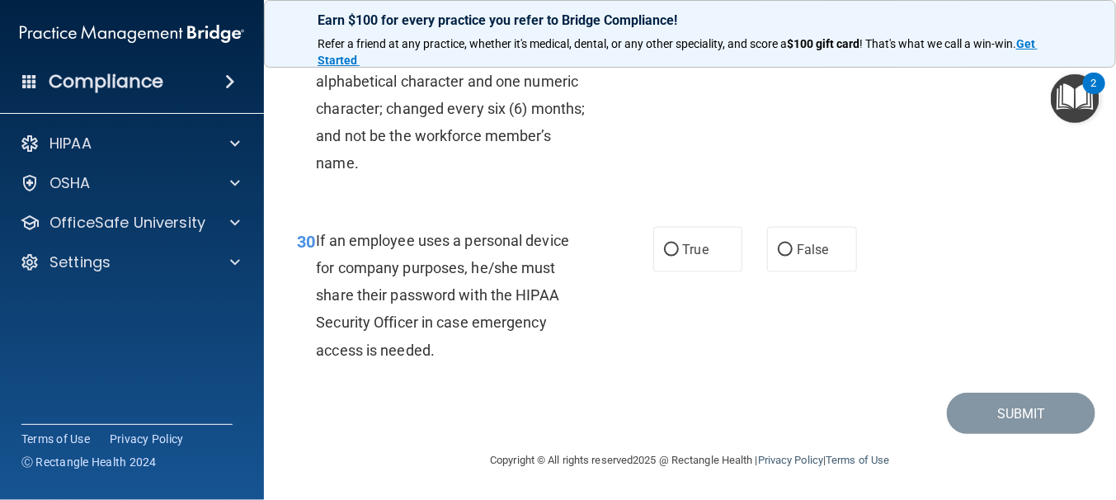
scroll to position [5147, 0]
click at [778, 248] on input "False" at bounding box center [785, 250] width 15 height 12
radio input "true"
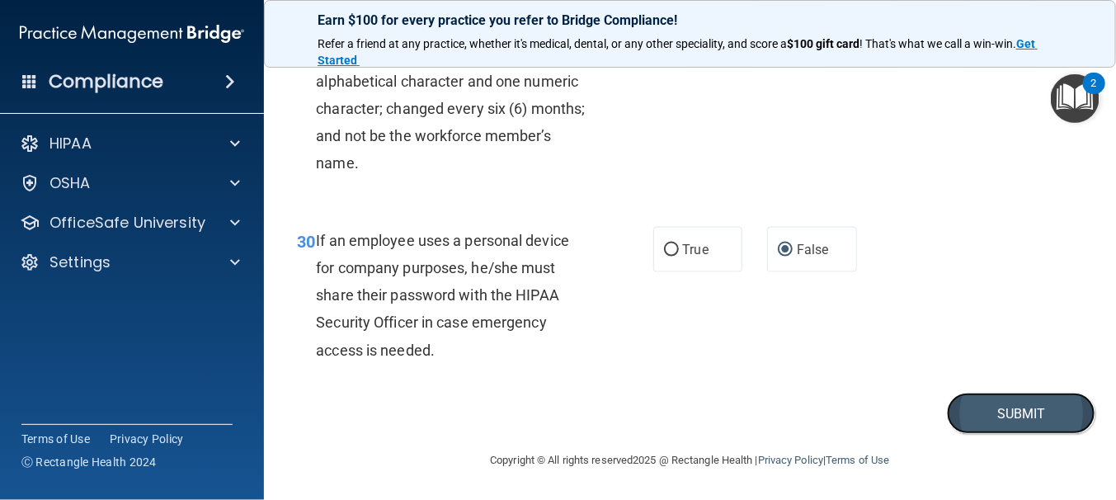
click at [1007, 407] on button "Submit" at bounding box center [1021, 413] width 148 height 42
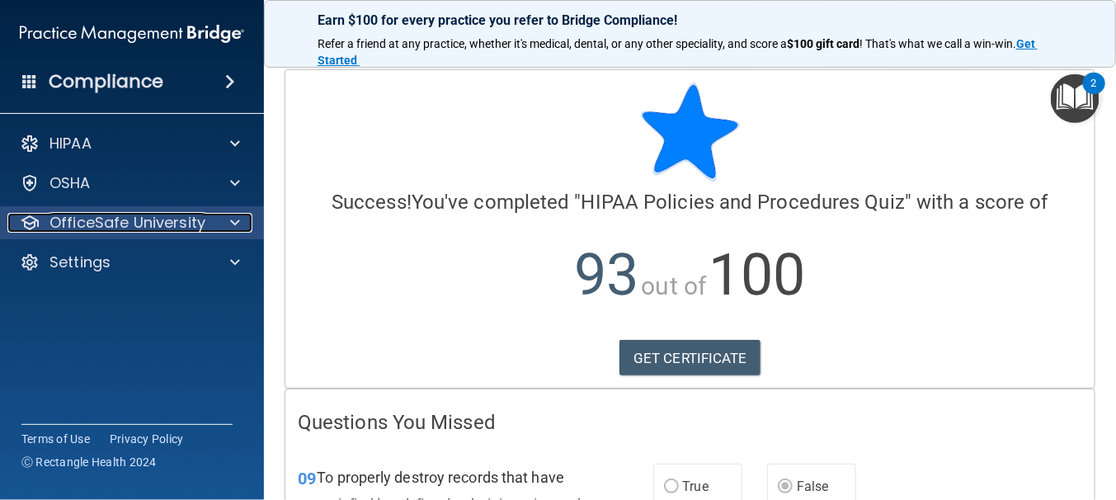
click at [233, 219] on span at bounding box center [235, 223] width 10 height 20
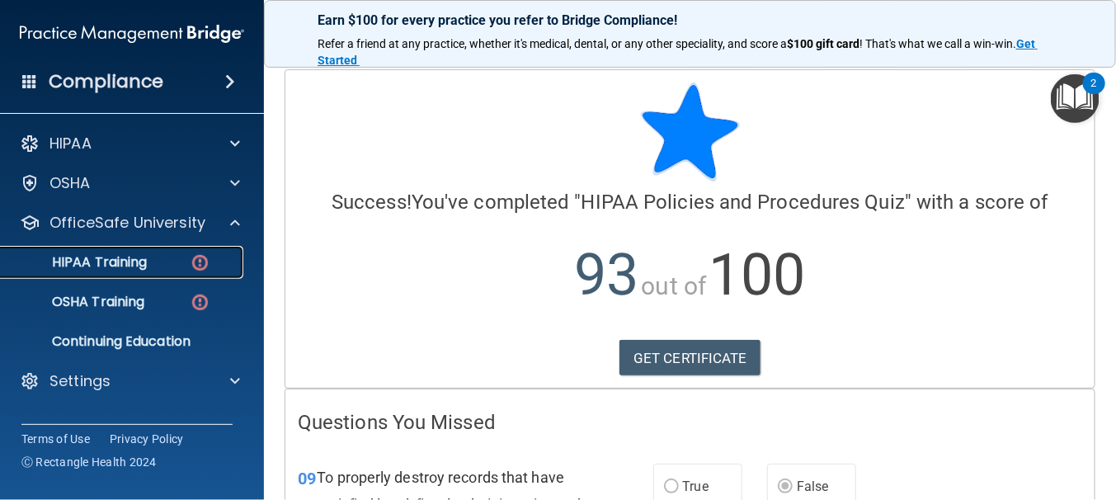
click at [196, 259] on img at bounding box center [200, 262] width 21 height 21
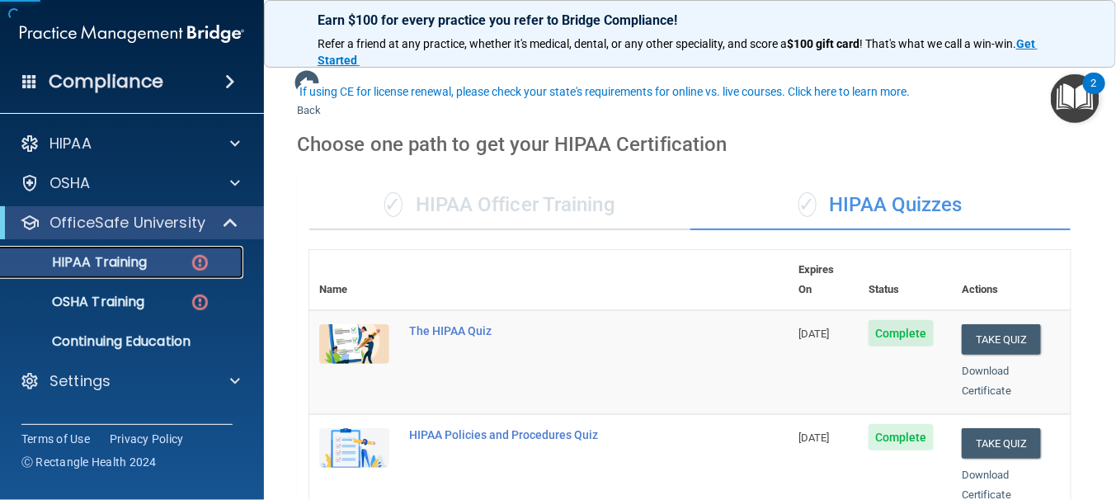
scroll to position [330, 0]
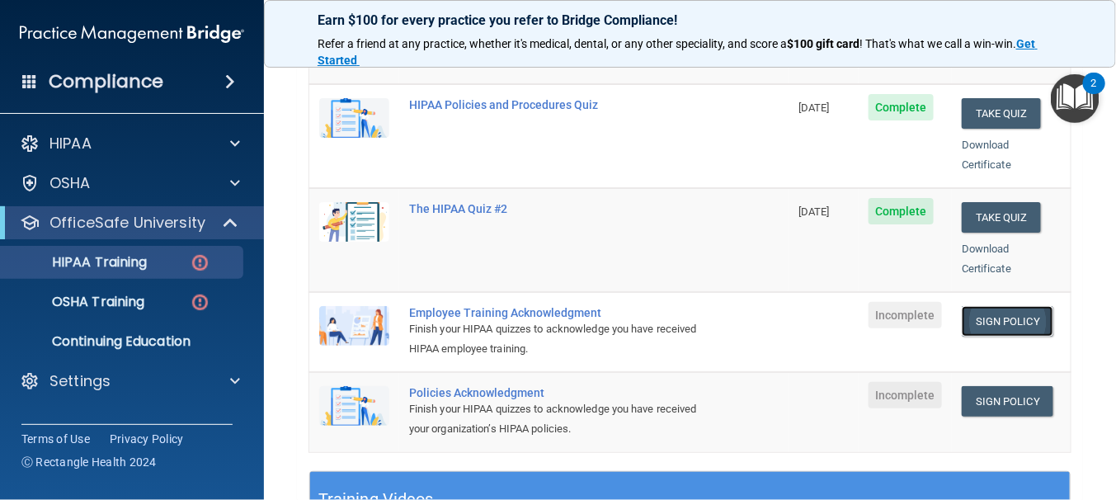
click at [1008, 306] on link "Sign Policy" at bounding box center [1007, 321] width 92 height 31
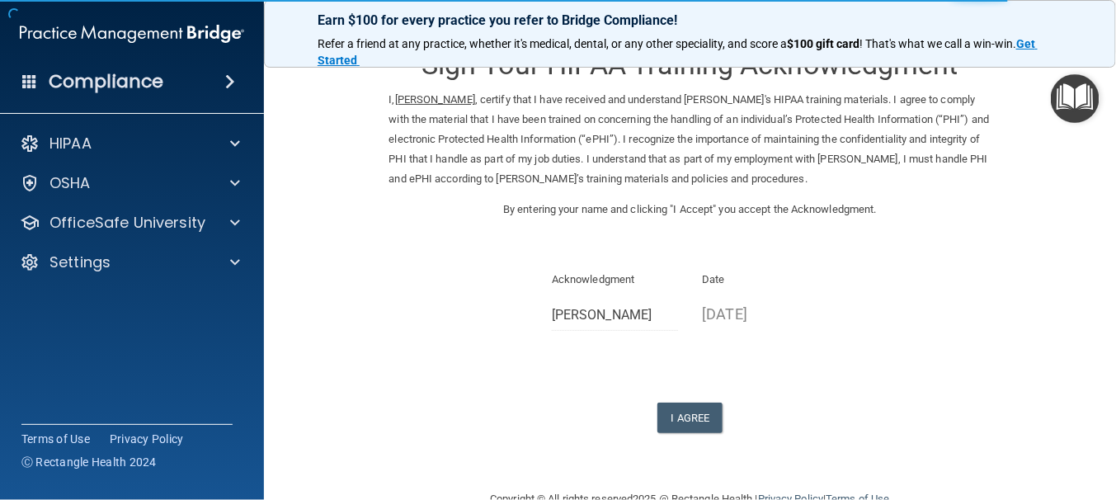
scroll to position [76, 0]
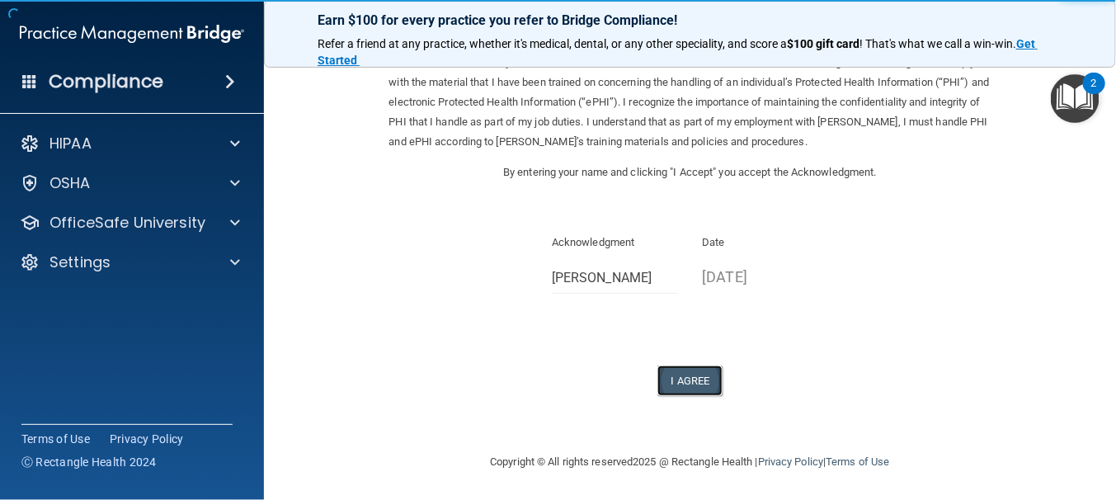
click at [684, 377] on button "I Agree" at bounding box center [690, 380] width 66 height 31
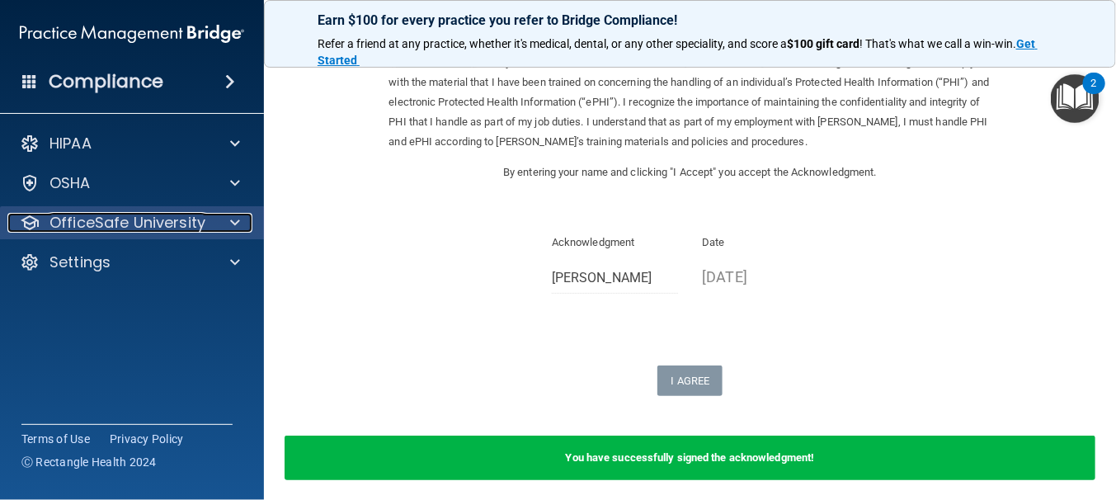
click at [230, 222] on span at bounding box center [235, 223] width 10 height 20
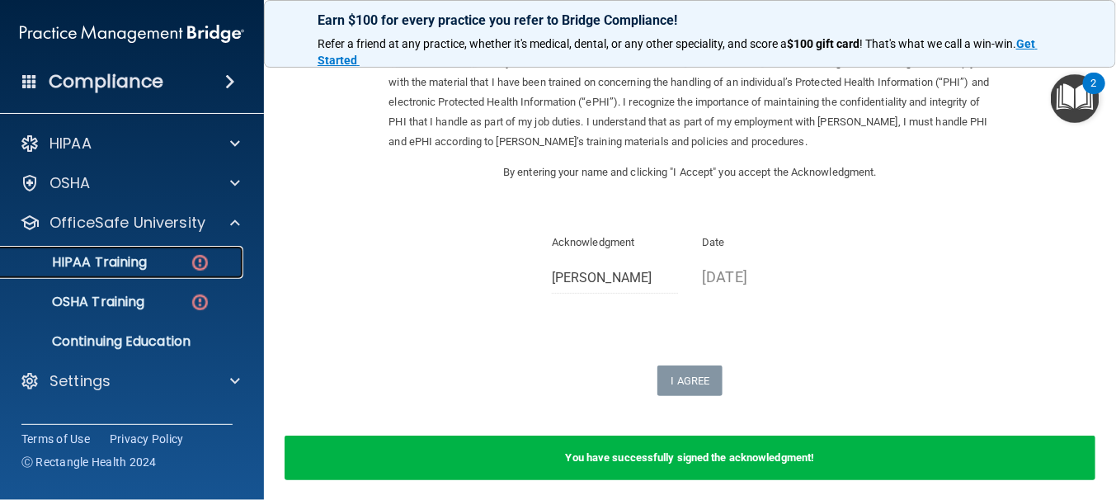
click at [197, 260] on img at bounding box center [200, 262] width 21 height 21
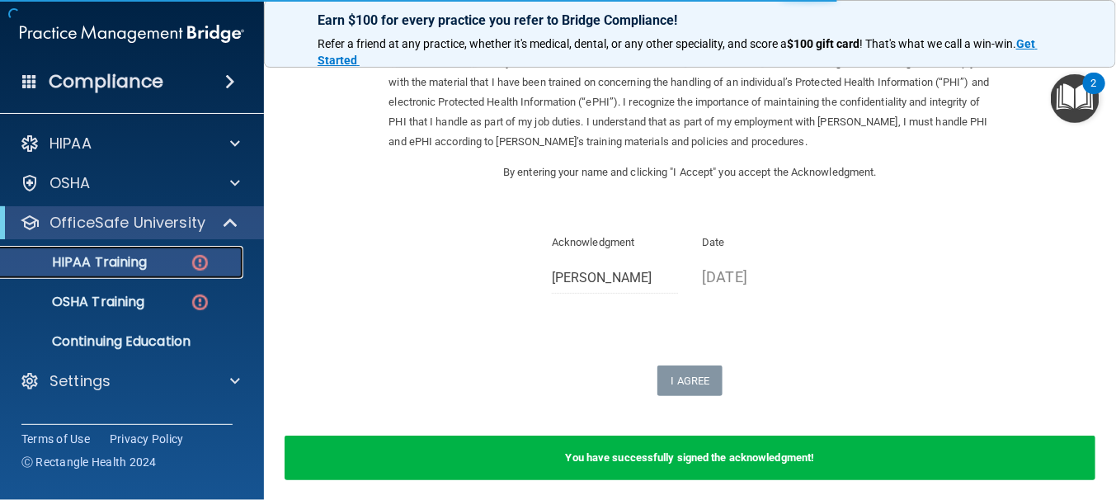
scroll to position [728, 0]
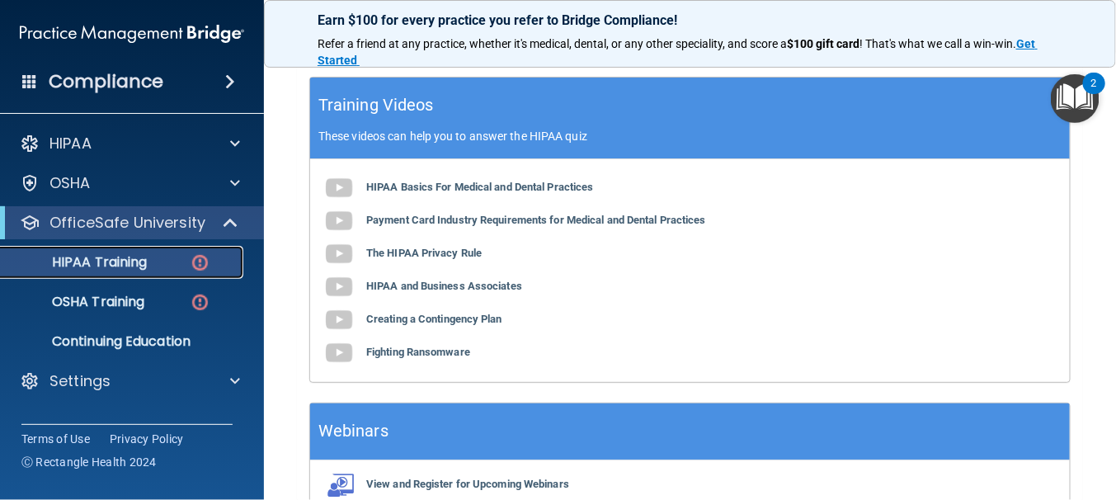
click at [204, 264] on img at bounding box center [200, 262] width 21 height 21
click at [198, 263] on img at bounding box center [200, 262] width 21 height 21
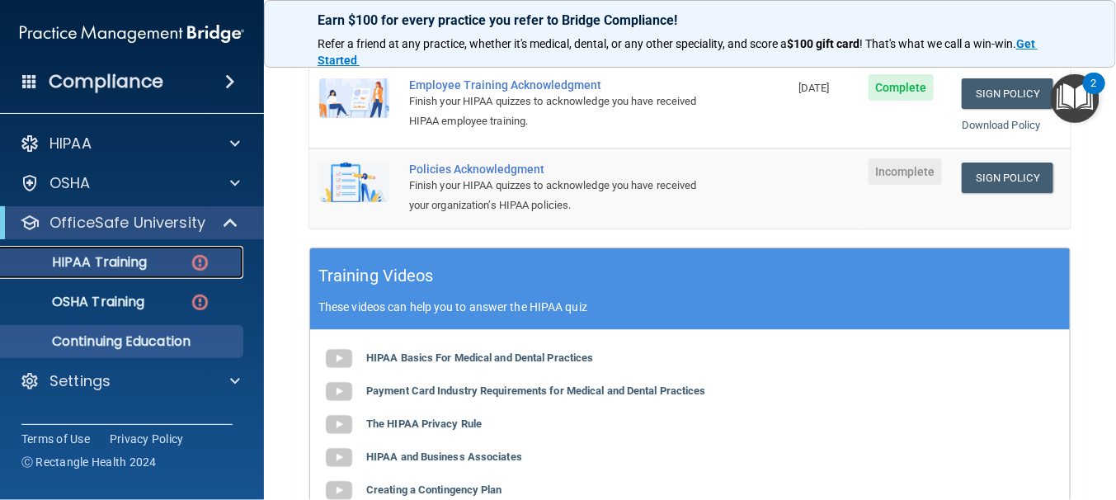
scroll to position [380, 0]
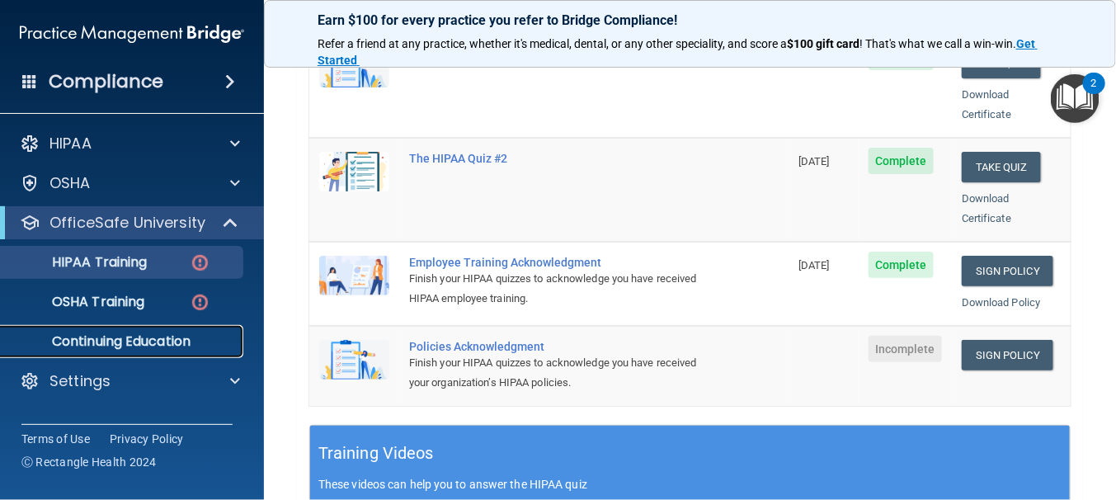
click at [190, 340] on p "Continuing Education" at bounding box center [123, 341] width 225 height 16
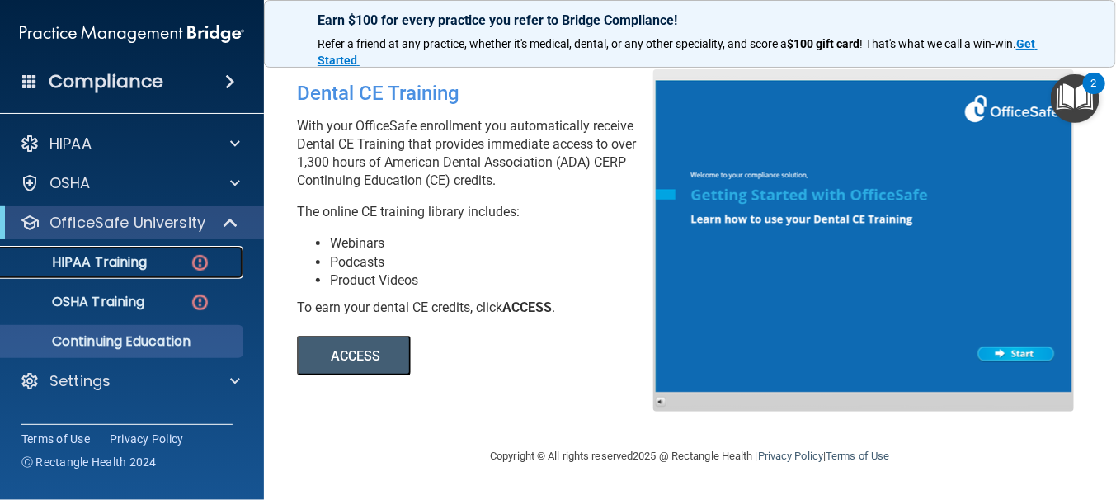
click at [196, 260] on img at bounding box center [200, 262] width 21 height 21
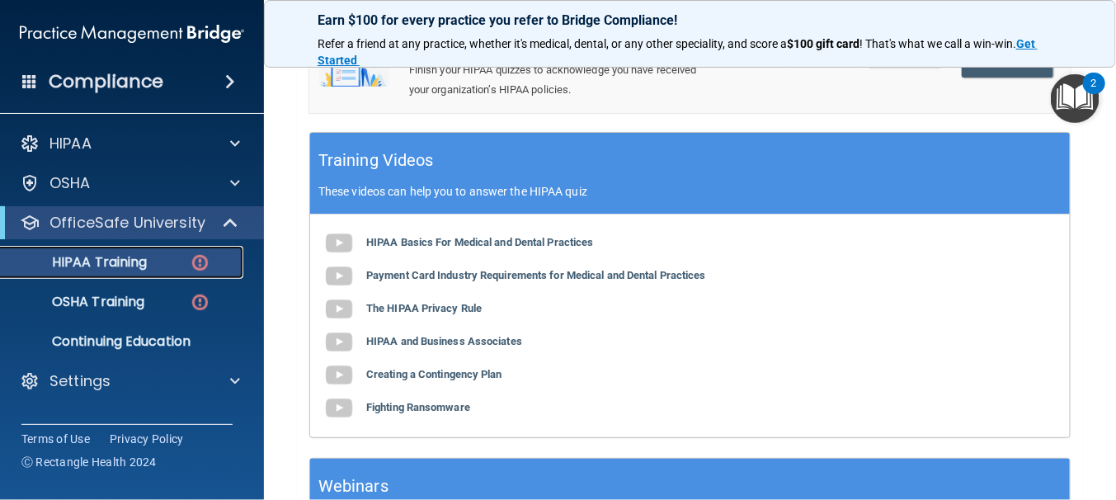
scroll to position [463, 0]
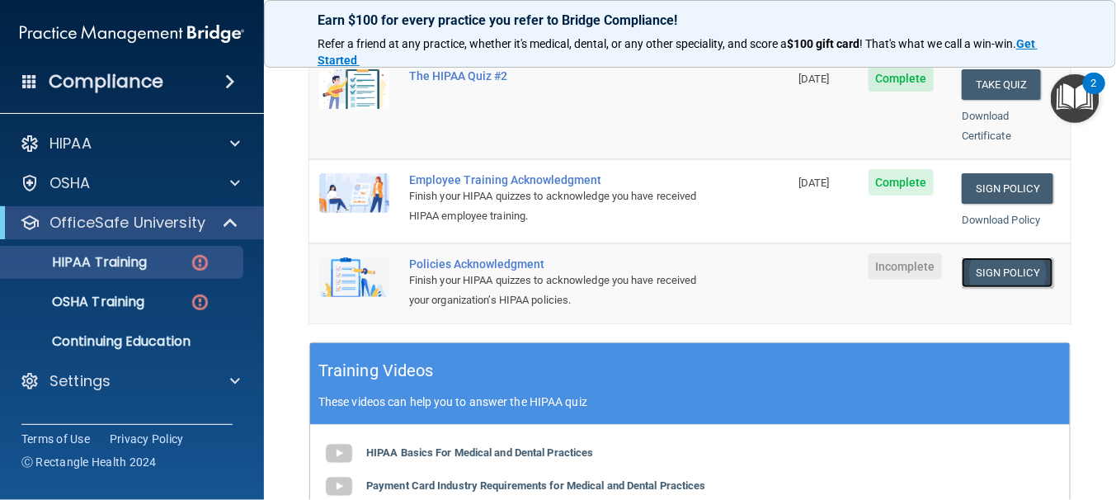
click at [970, 257] on link "Sign Policy" at bounding box center [1007, 272] width 92 height 31
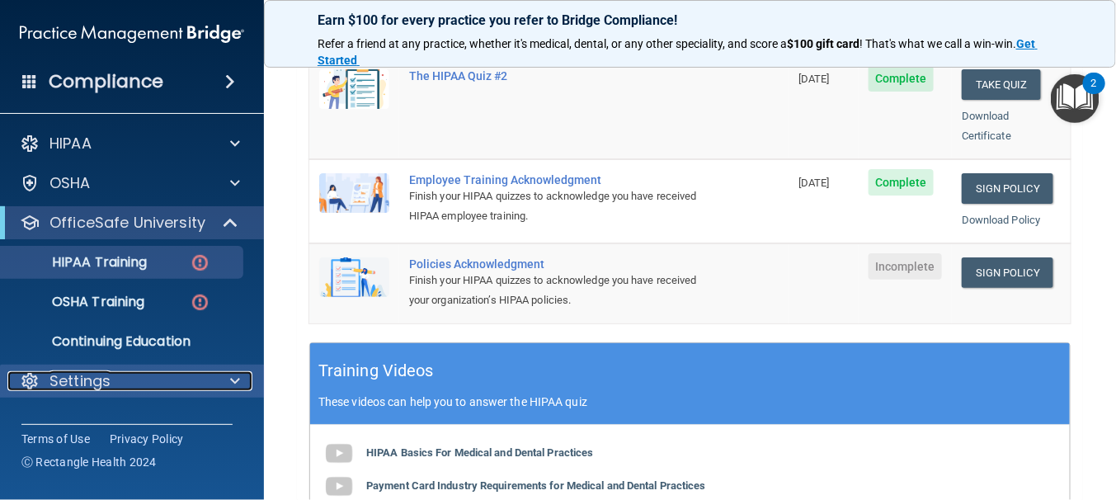
click at [234, 383] on span at bounding box center [235, 381] width 10 height 20
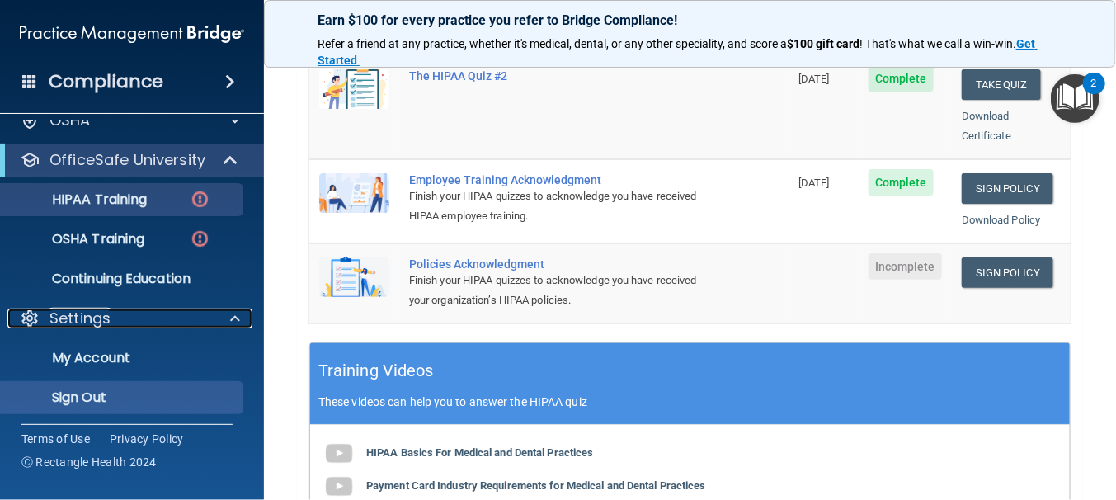
scroll to position [65, 0]
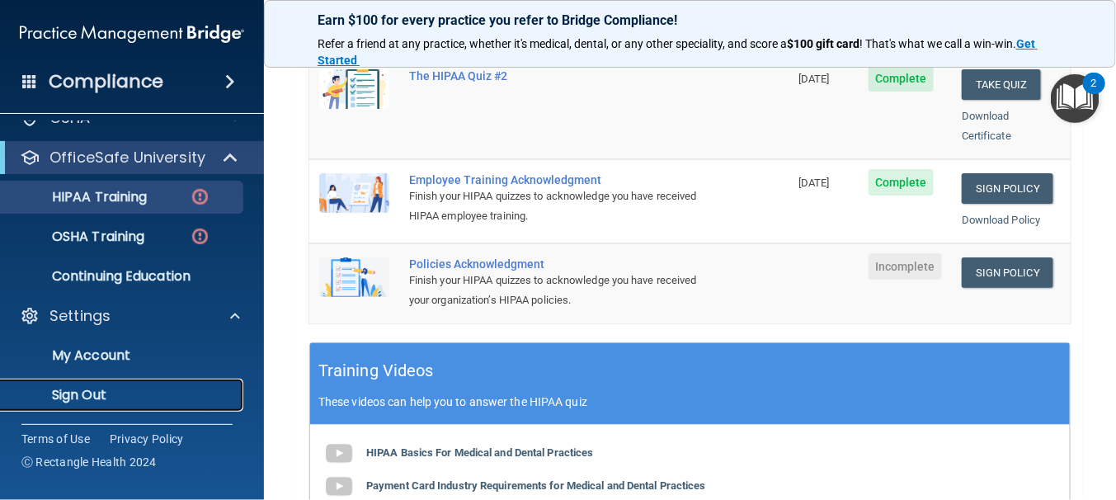
click at [107, 401] on p "Sign Out" at bounding box center [123, 395] width 225 height 16
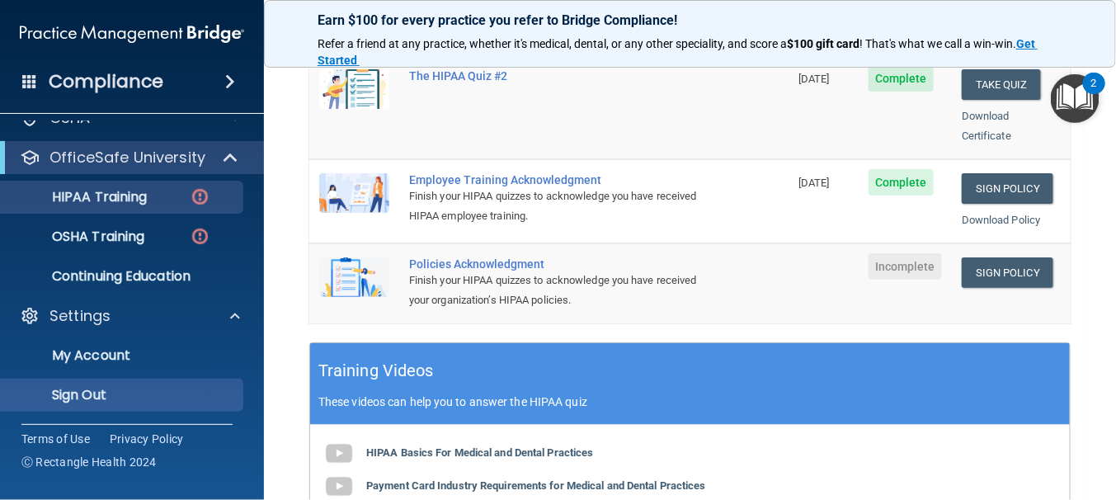
scroll to position [148, 0]
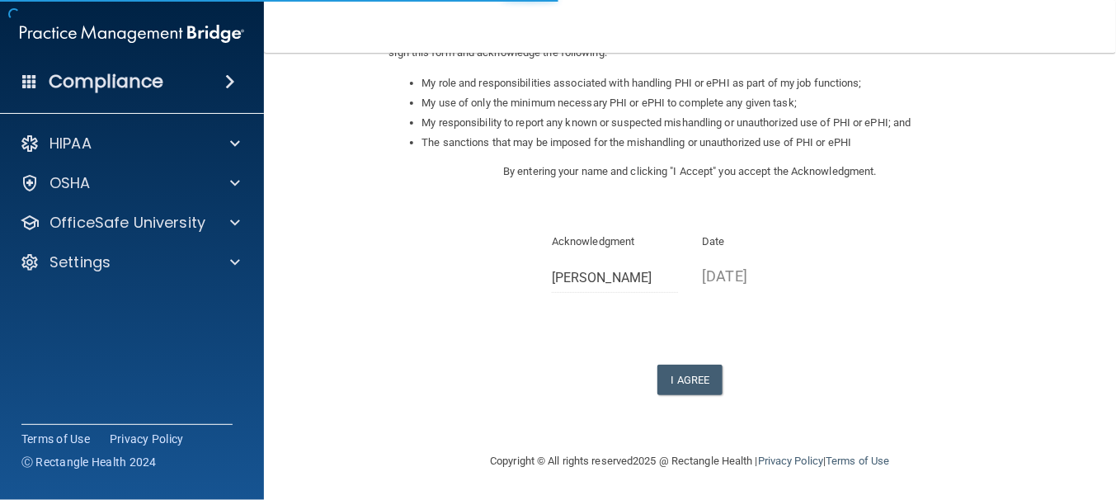
scroll to position [255, 0]
click at [672, 377] on button "I Agree" at bounding box center [690, 379] width 66 height 31
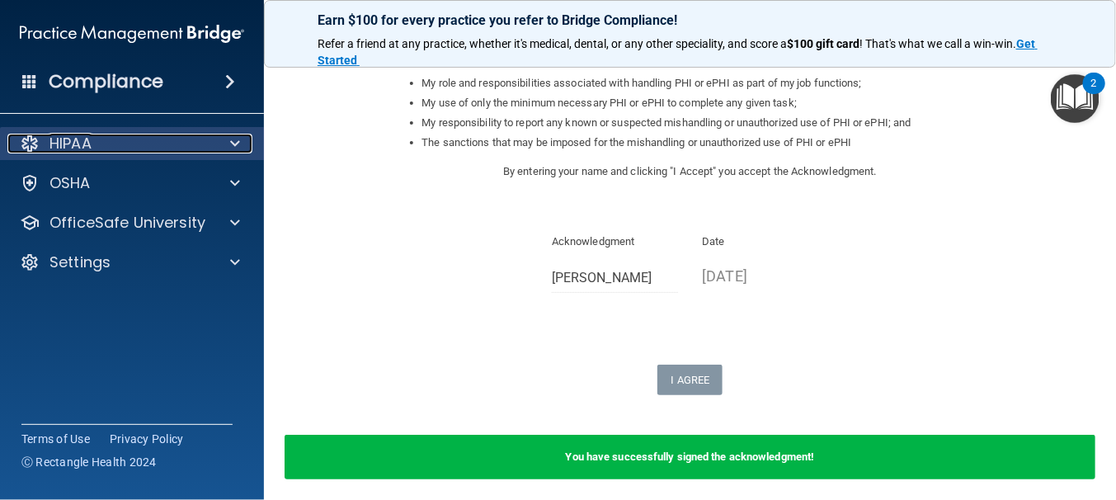
click at [231, 143] on span at bounding box center [235, 144] width 10 height 20
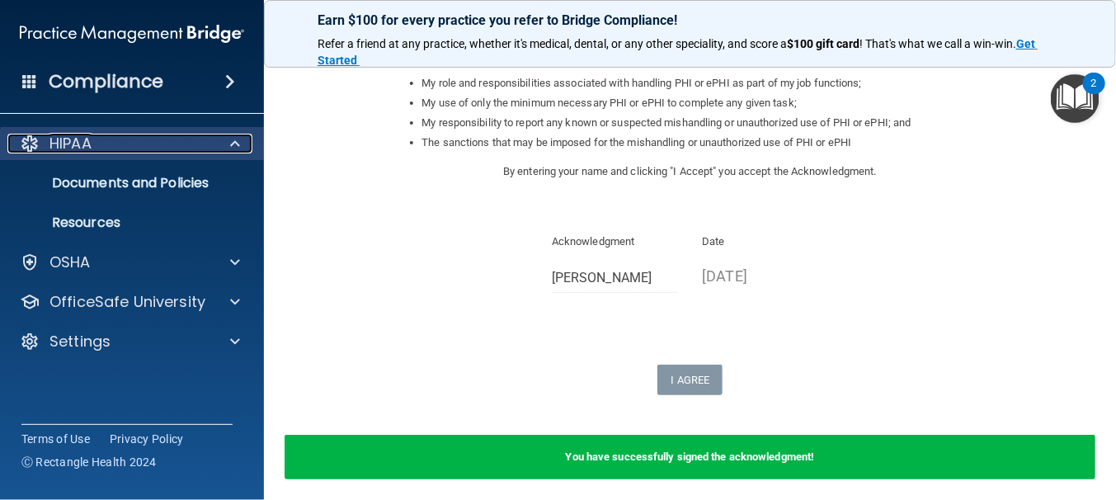
click at [231, 143] on span at bounding box center [235, 144] width 10 height 20
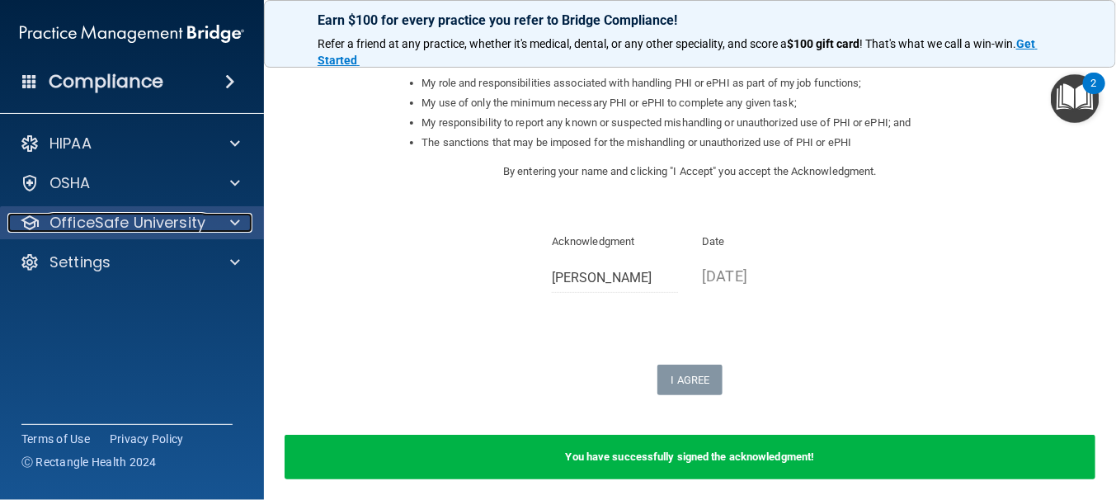
click at [237, 222] on span at bounding box center [235, 223] width 10 height 20
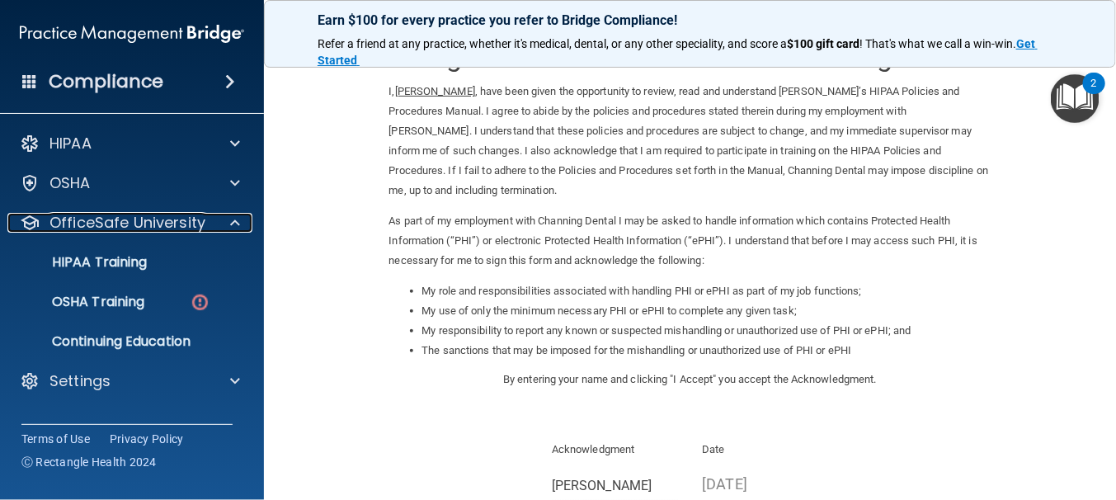
scroll to position [0, 0]
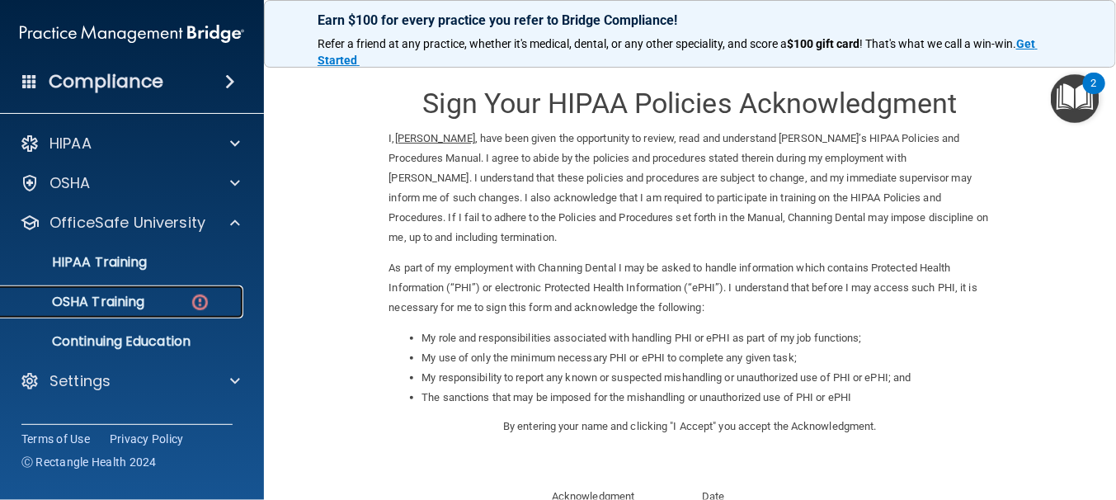
click at [204, 302] on img at bounding box center [200, 302] width 21 height 21
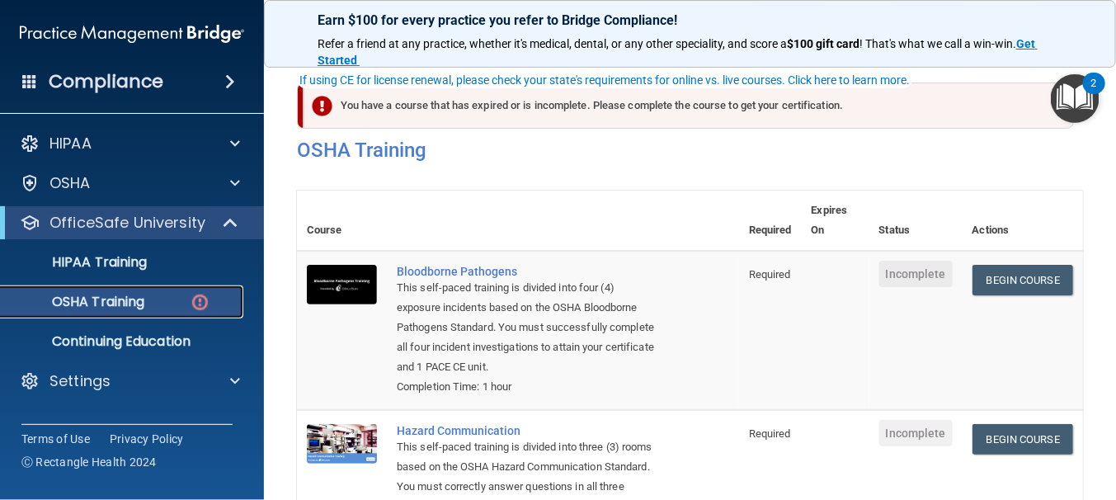
scroll to position [247, 0]
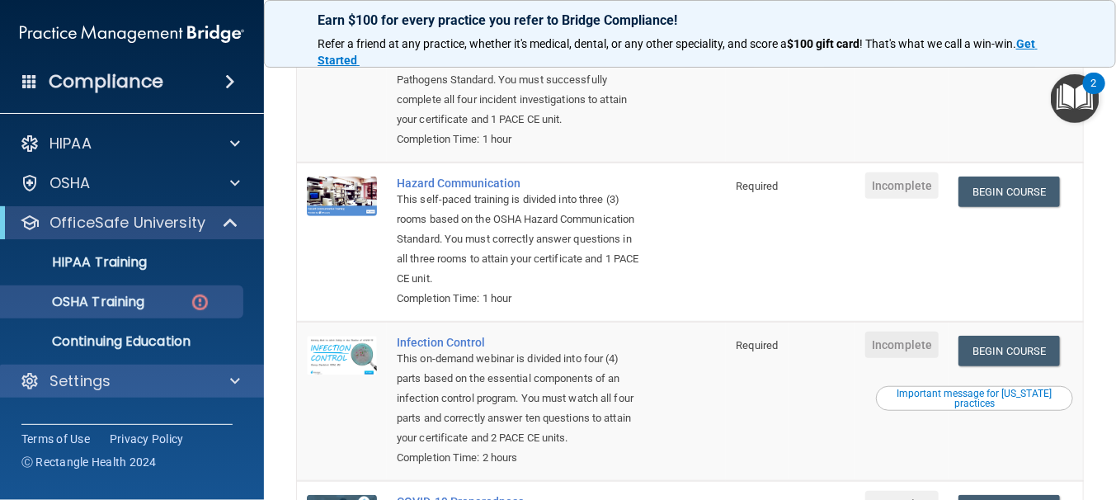
click at [160, 369] on div "Settings" at bounding box center [132, 380] width 265 height 33
click at [234, 378] on span at bounding box center [235, 381] width 10 height 20
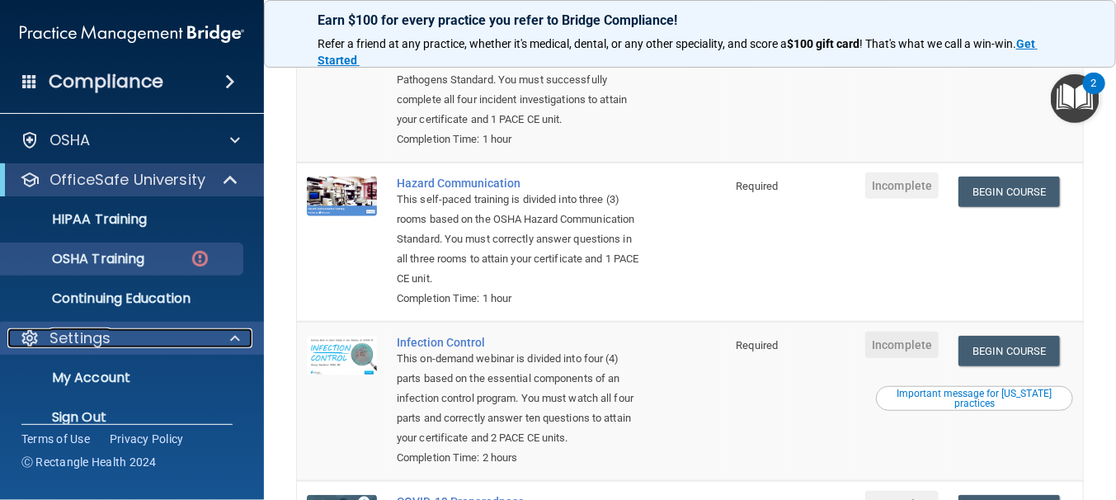
scroll to position [65, 0]
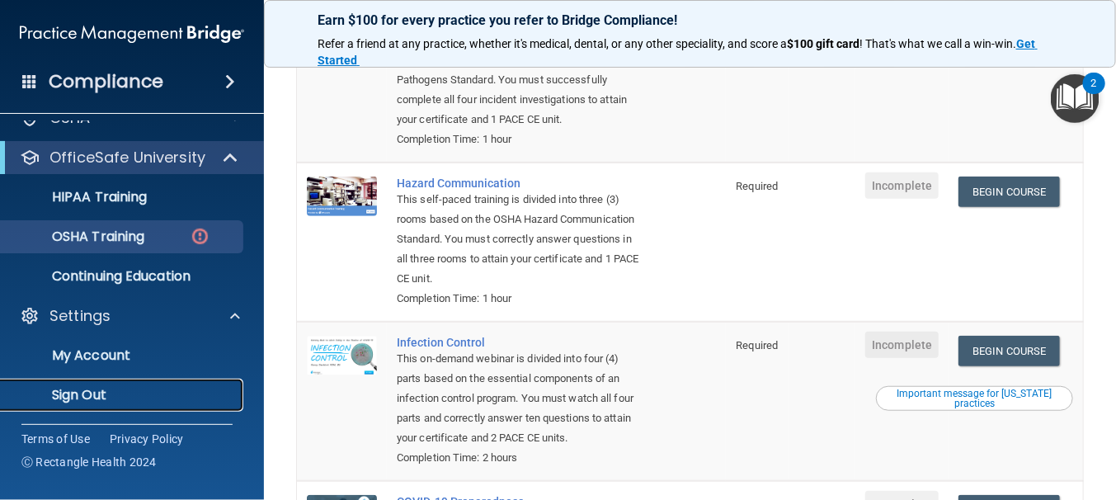
click at [92, 395] on p "Sign Out" at bounding box center [123, 395] width 225 height 16
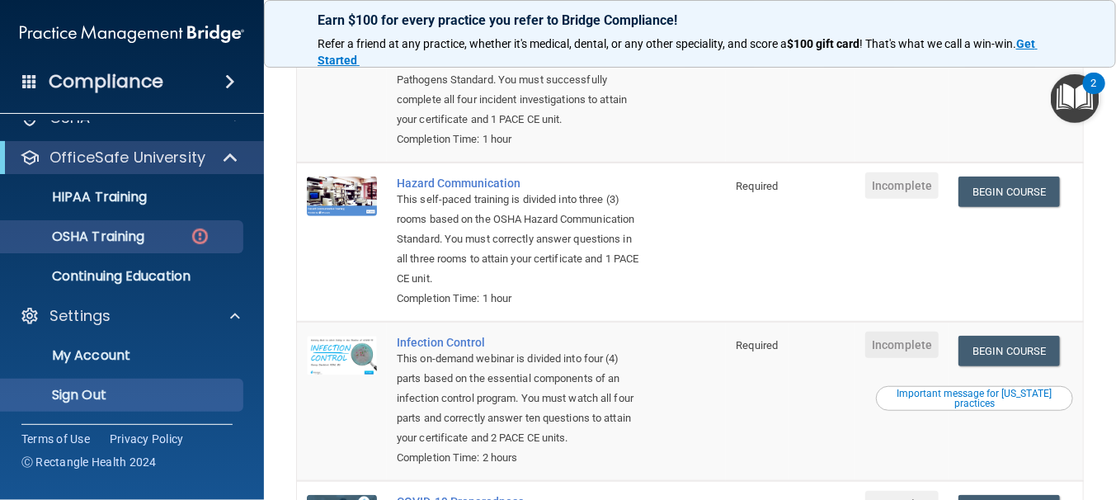
scroll to position [148, 0]
